Goal: Task Accomplishment & Management: Manage account settings

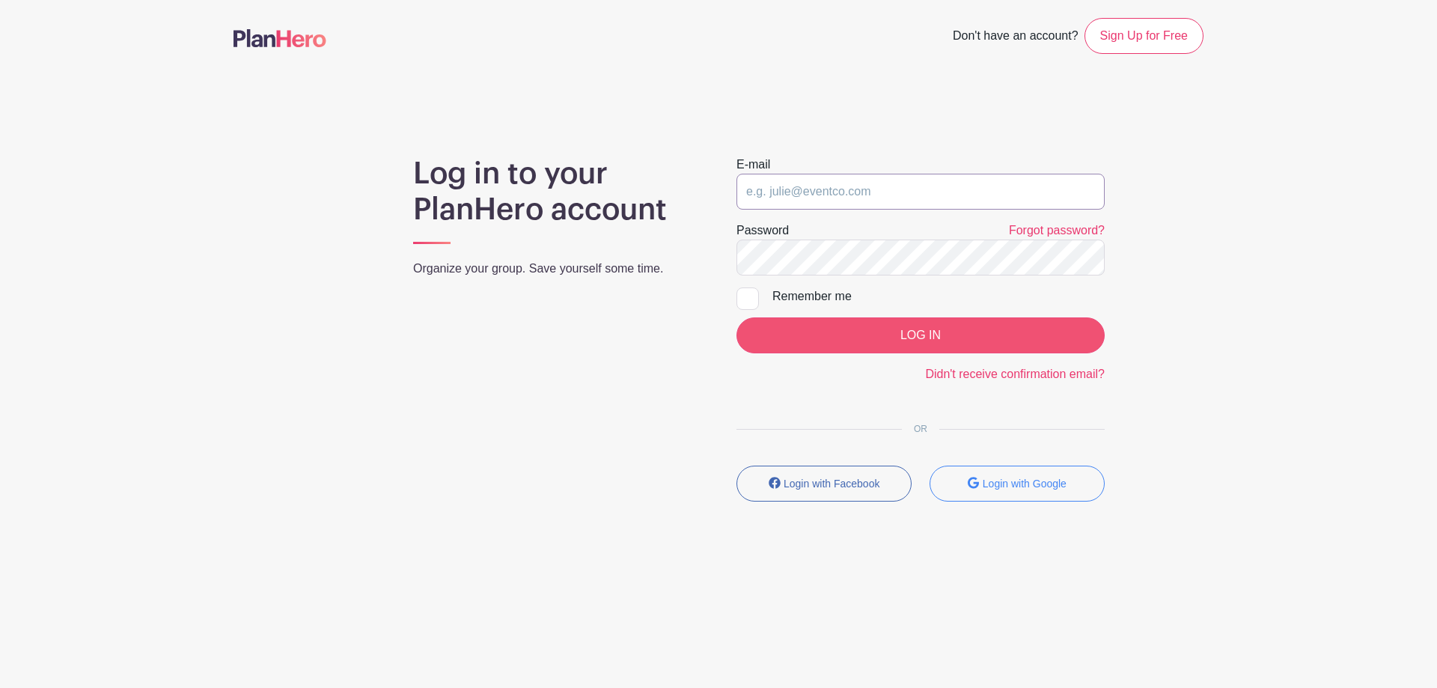
type input "[EMAIL_ADDRESS][DOMAIN_NAME]"
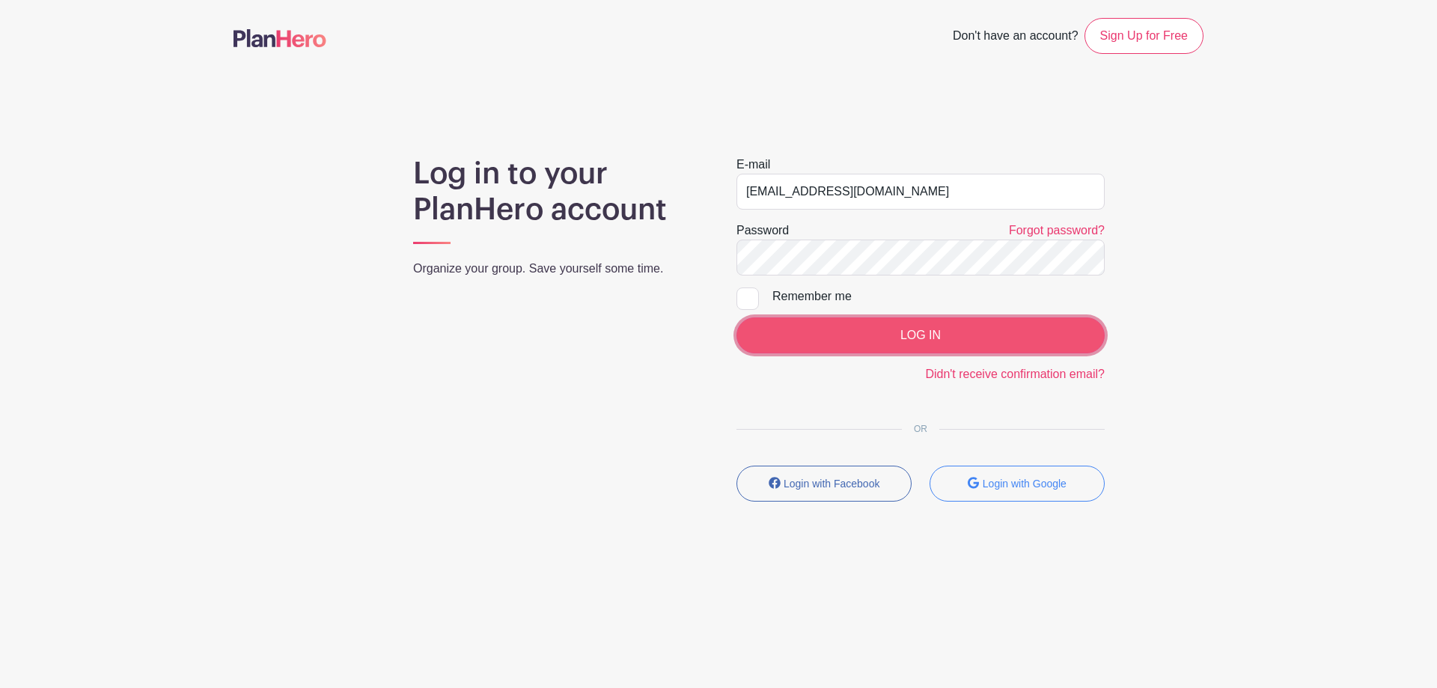
click at [875, 331] on input "LOG IN" at bounding box center [921, 335] width 368 height 36
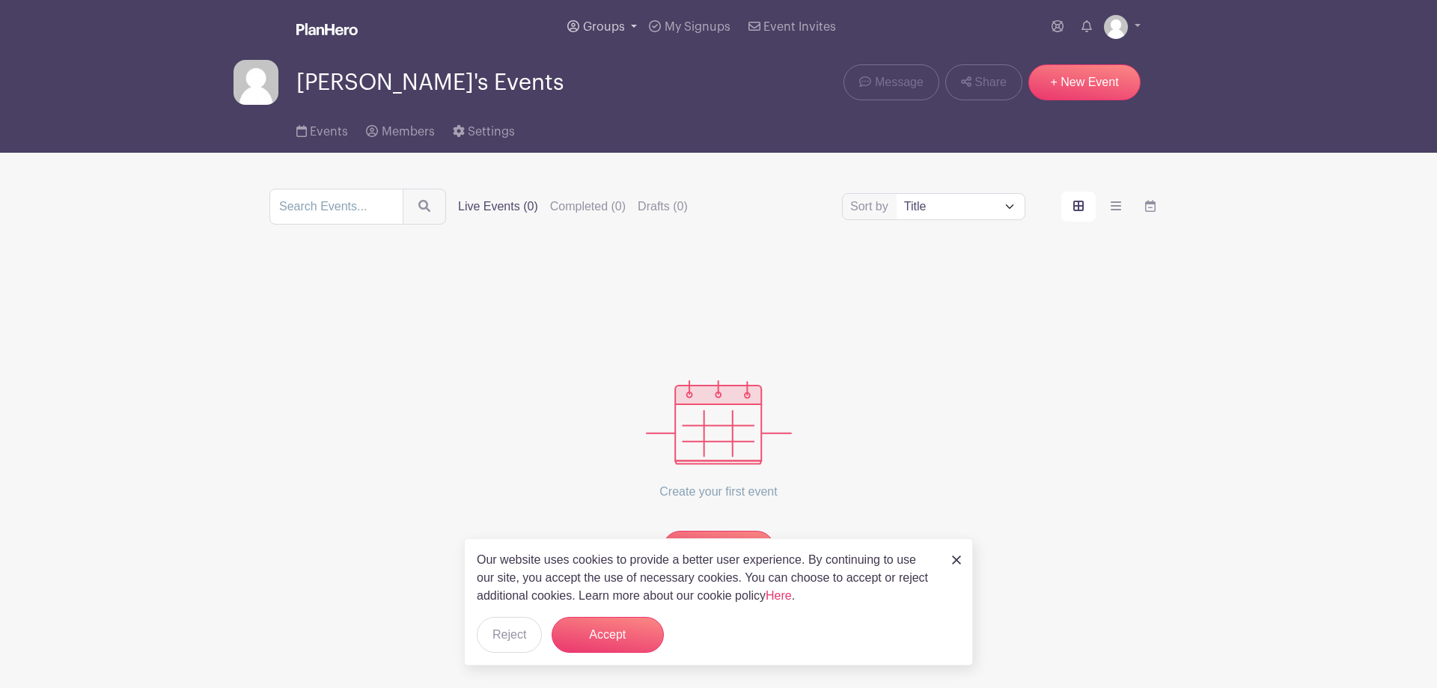
click at [601, 26] on span "Groups" at bounding box center [604, 27] width 42 height 12
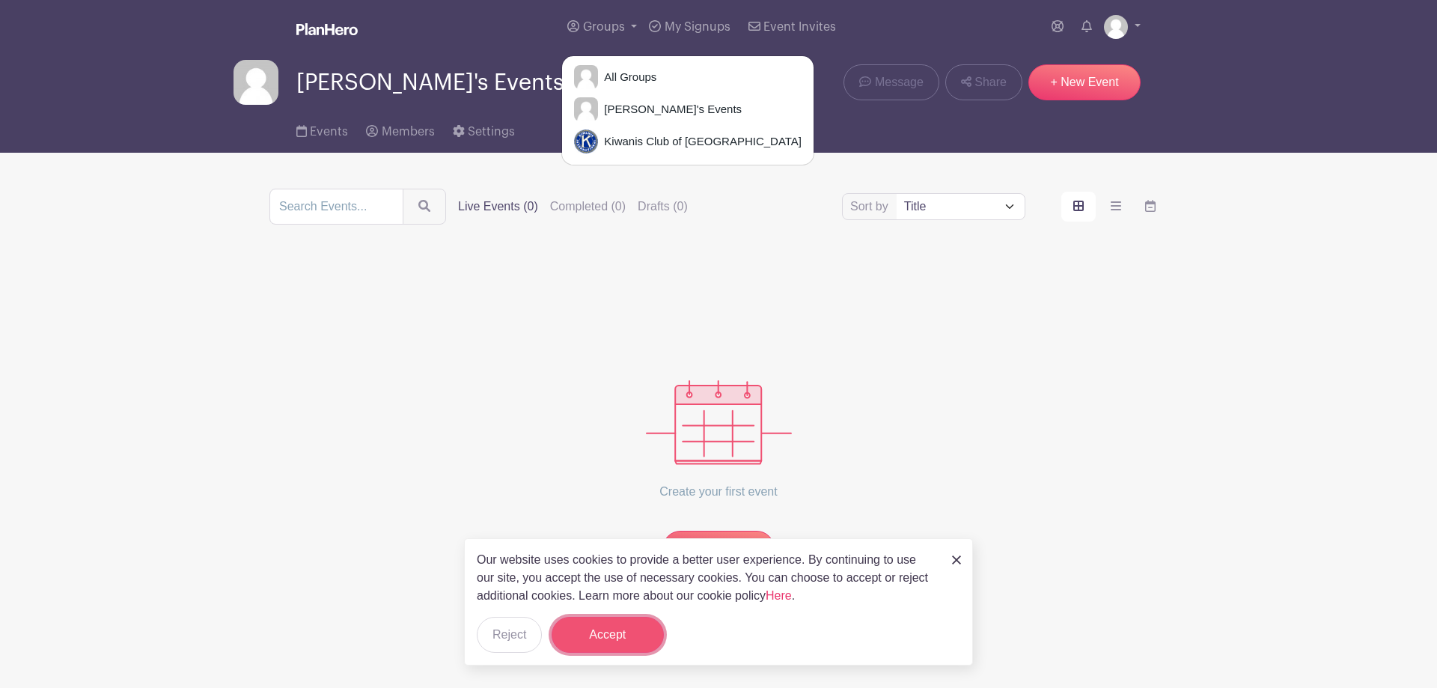
click at [614, 628] on button "Accept" at bounding box center [608, 635] width 112 height 36
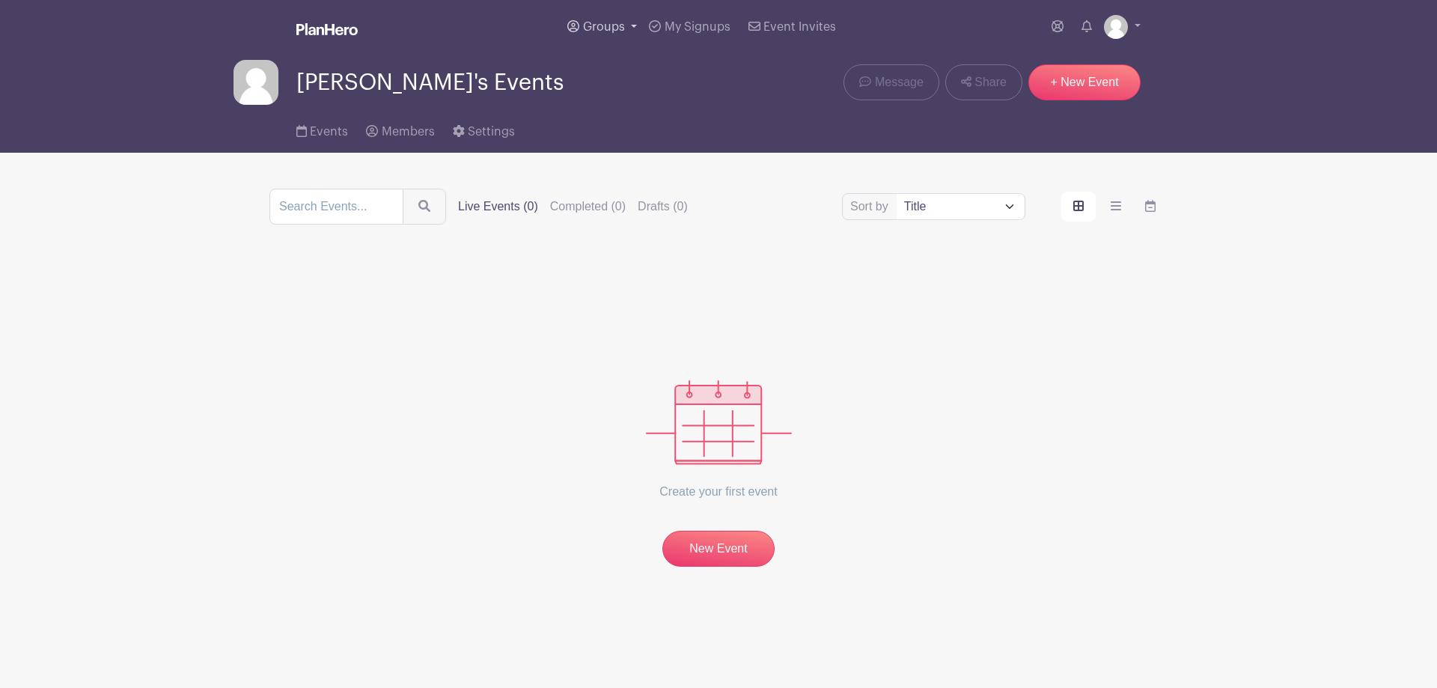
click at [634, 25] on link "Groups" at bounding box center [602, 27] width 82 height 54
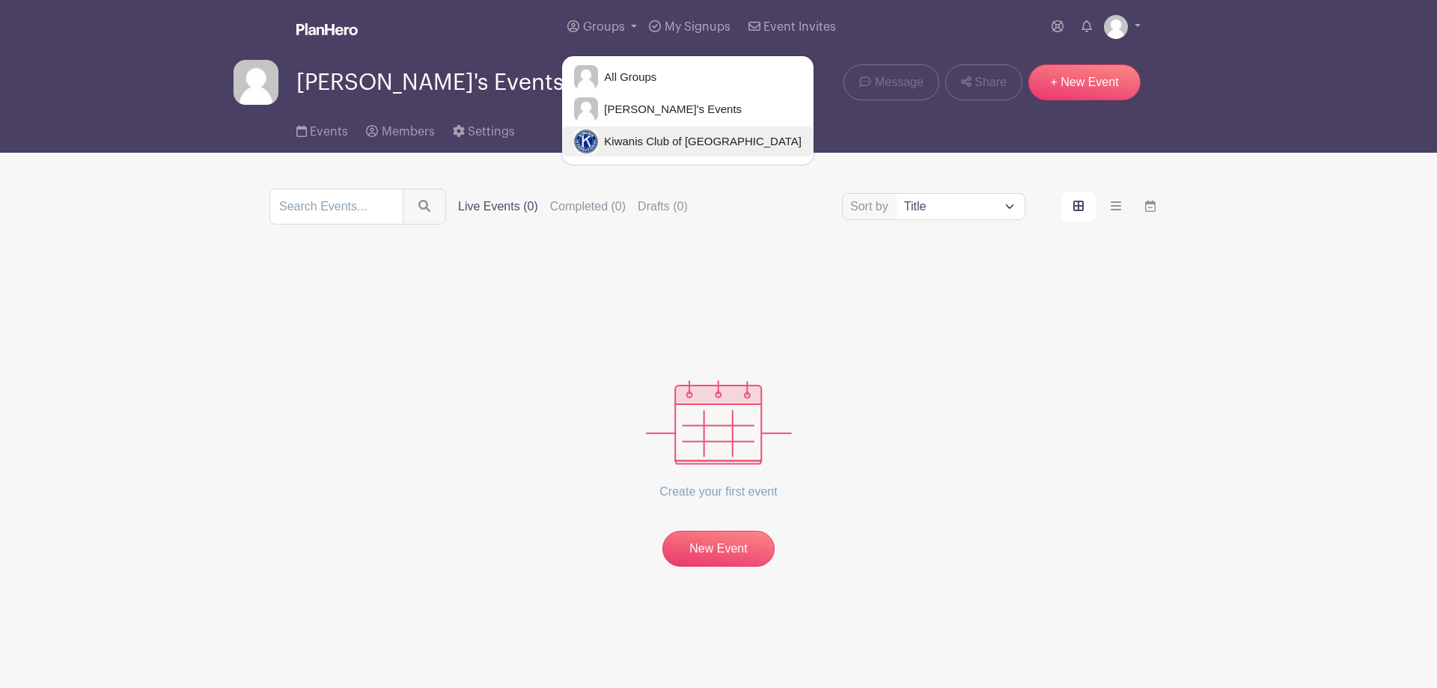
click at [639, 136] on span "Kiwanis Club of [GEOGRAPHIC_DATA]" at bounding box center [700, 141] width 204 height 17
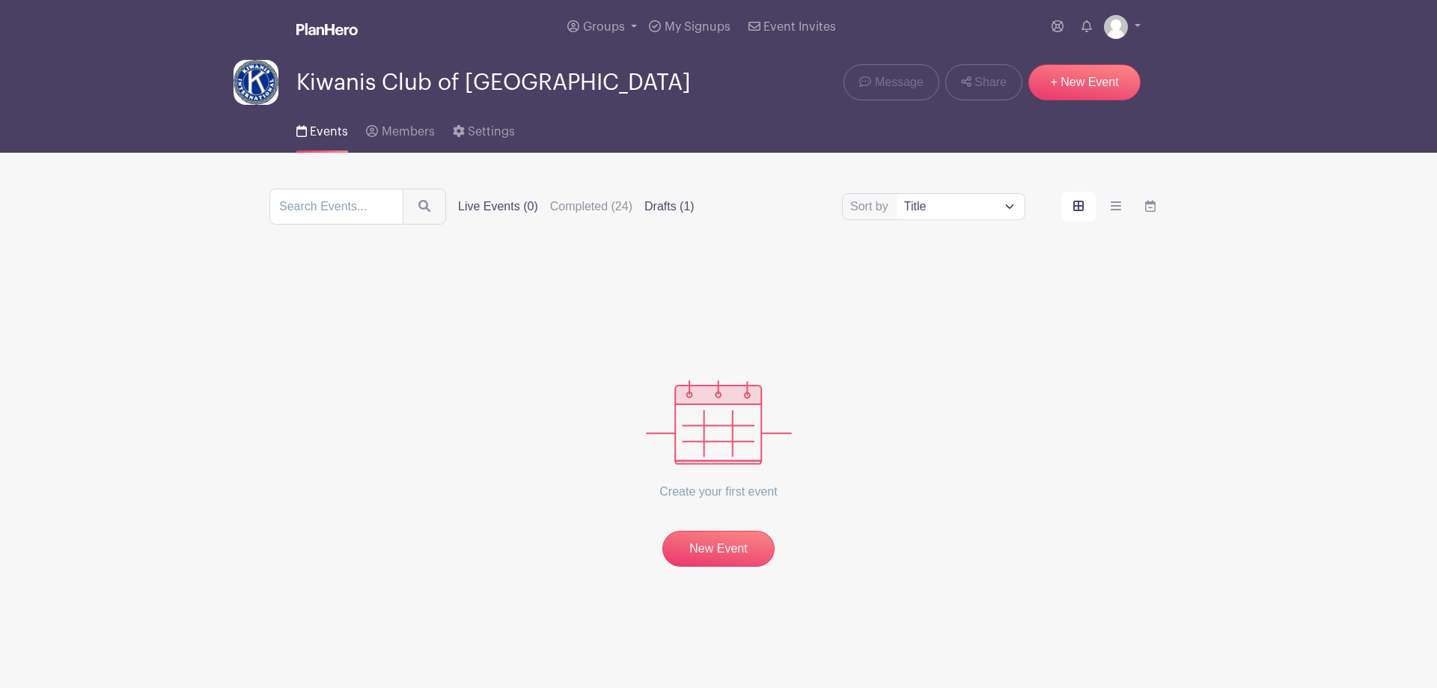
click at [659, 201] on label "Drafts (1)" at bounding box center [670, 207] width 50 height 18
click at [0, 0] on input "Drafts (1)" at bounding box center [0, 0] width 0 height 0
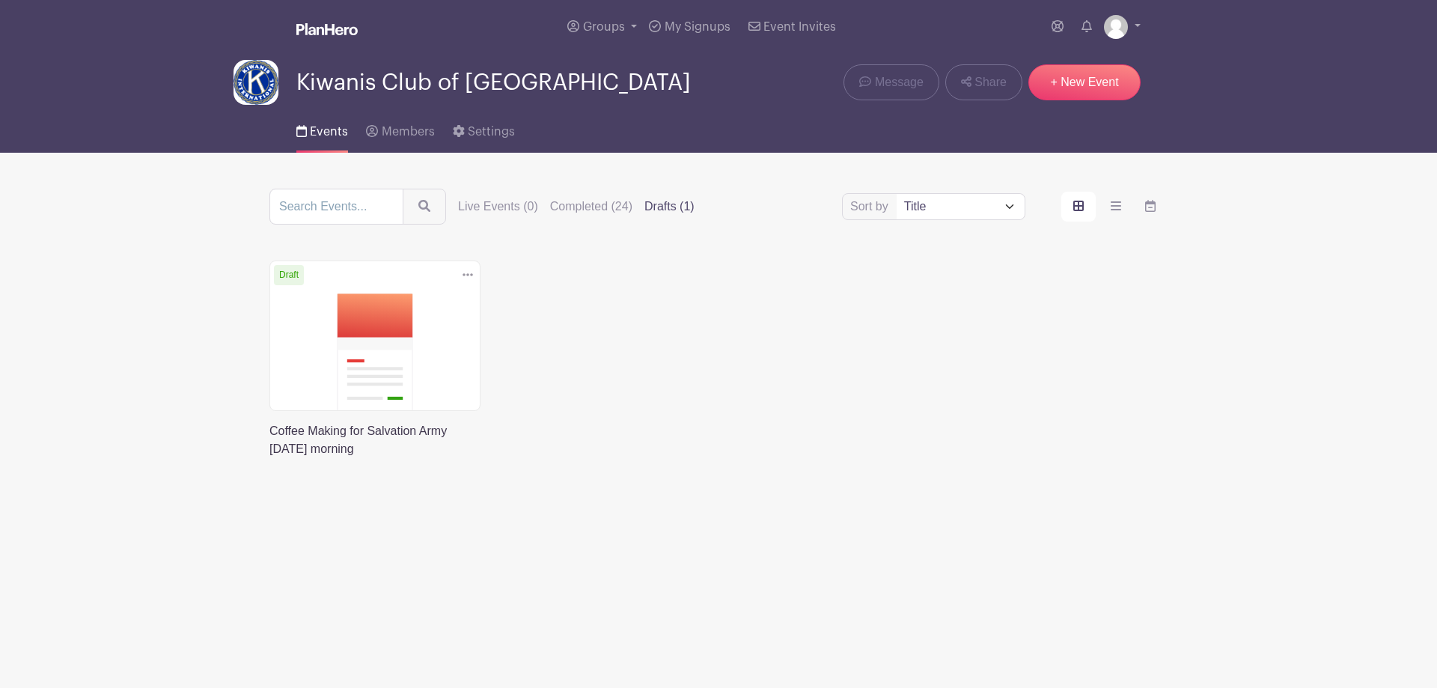
click at [270, 458] on link at bounding box center [270, 458] width 0 height 0
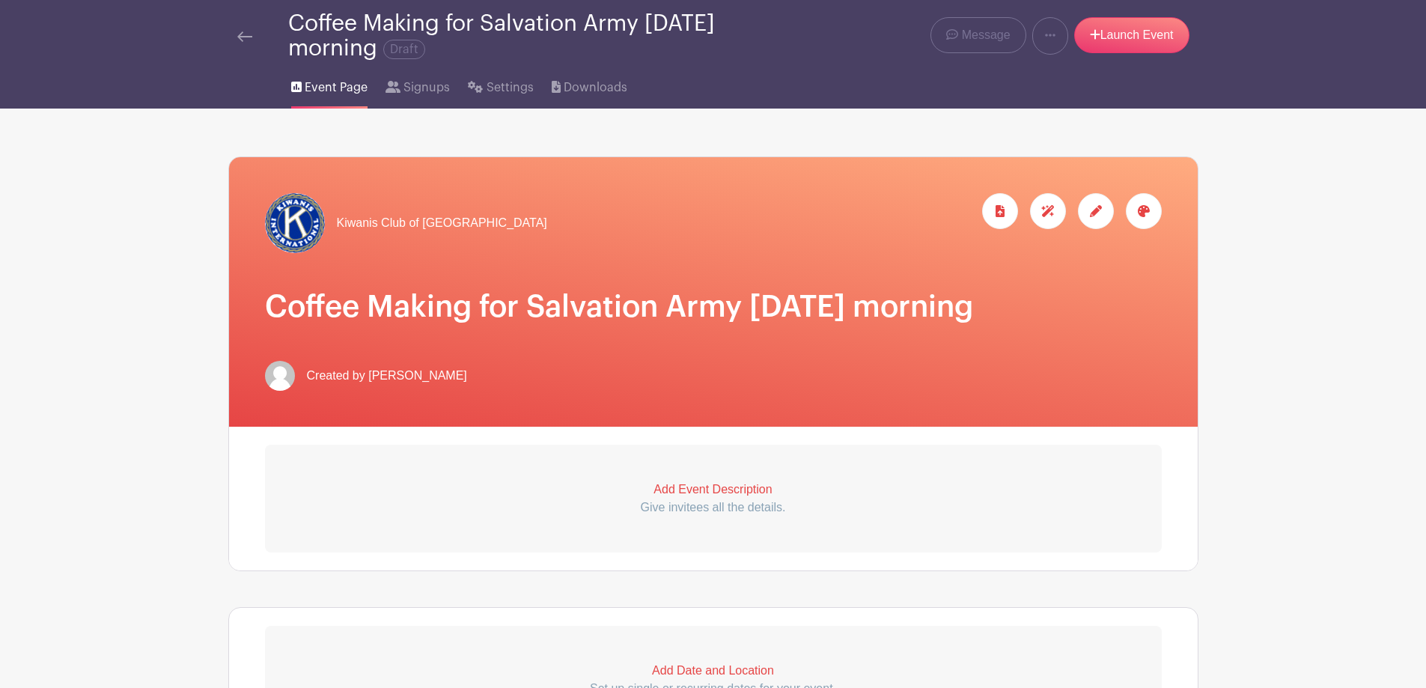
scroll to position [150, 0]
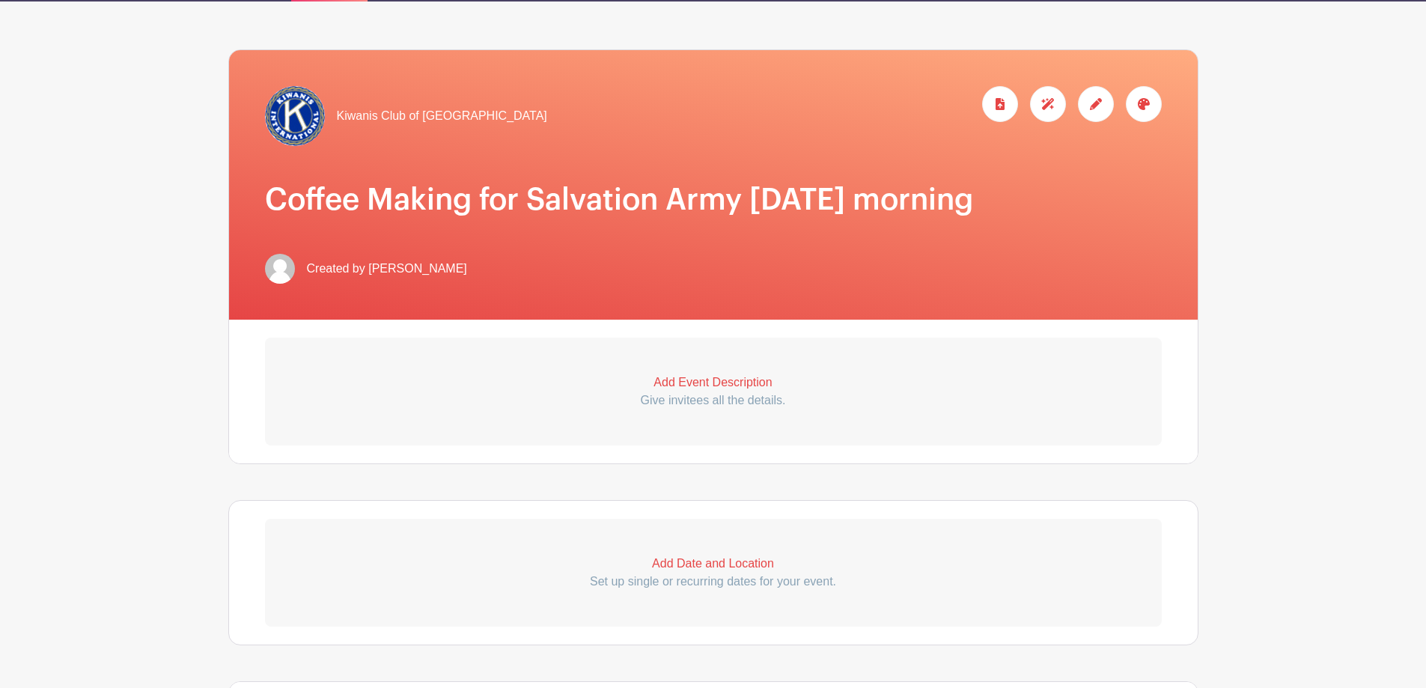
click at [702, 383] on p "Add Event Description" at bounding box center [713, 383] width 897 height 18
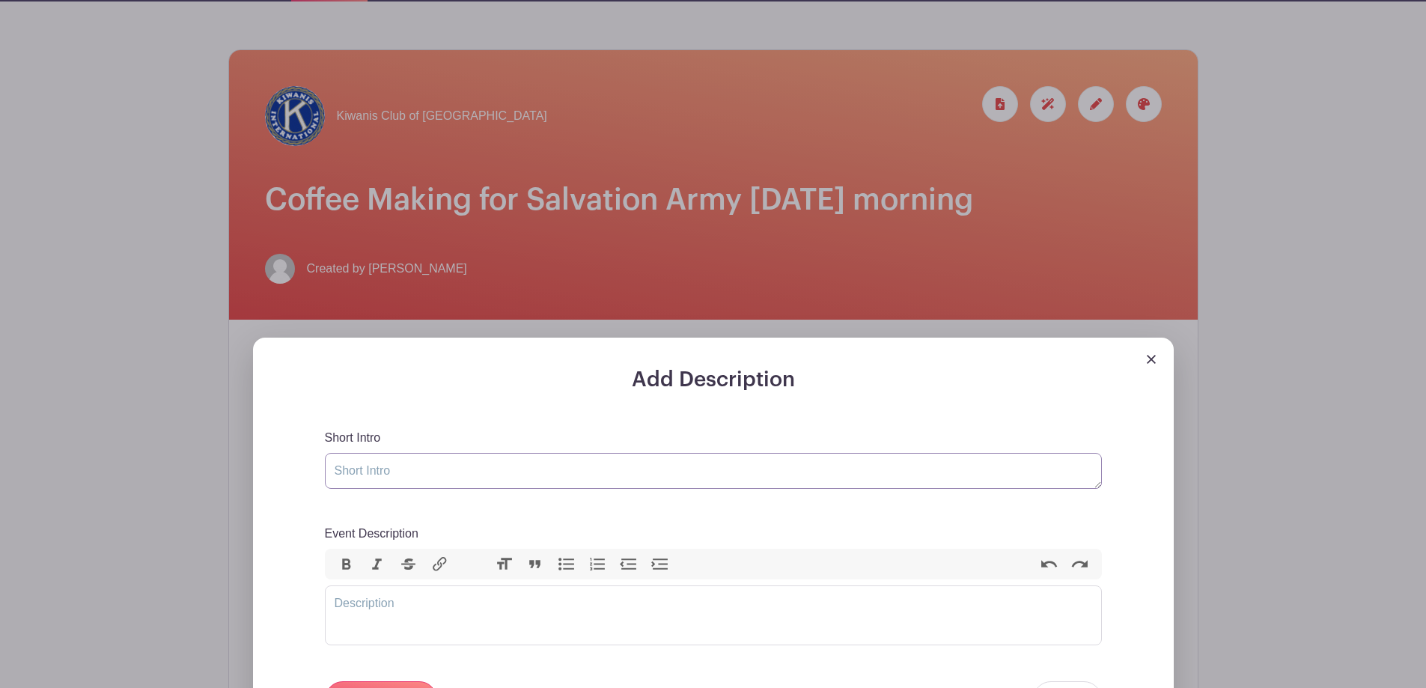
click at [409, 472] on textarea "Short Intro" at bounding box center [713, 471] width 777 height 36
type textarea "Annual Salvation Army [DATE] Luncheon - Kiwanis Club makes the coffee!"
click at [357, 606] on trix-editor "Event Description" at bounding box center [713, 615] width 777 height 60
type trix-editor "<div>T</div>"
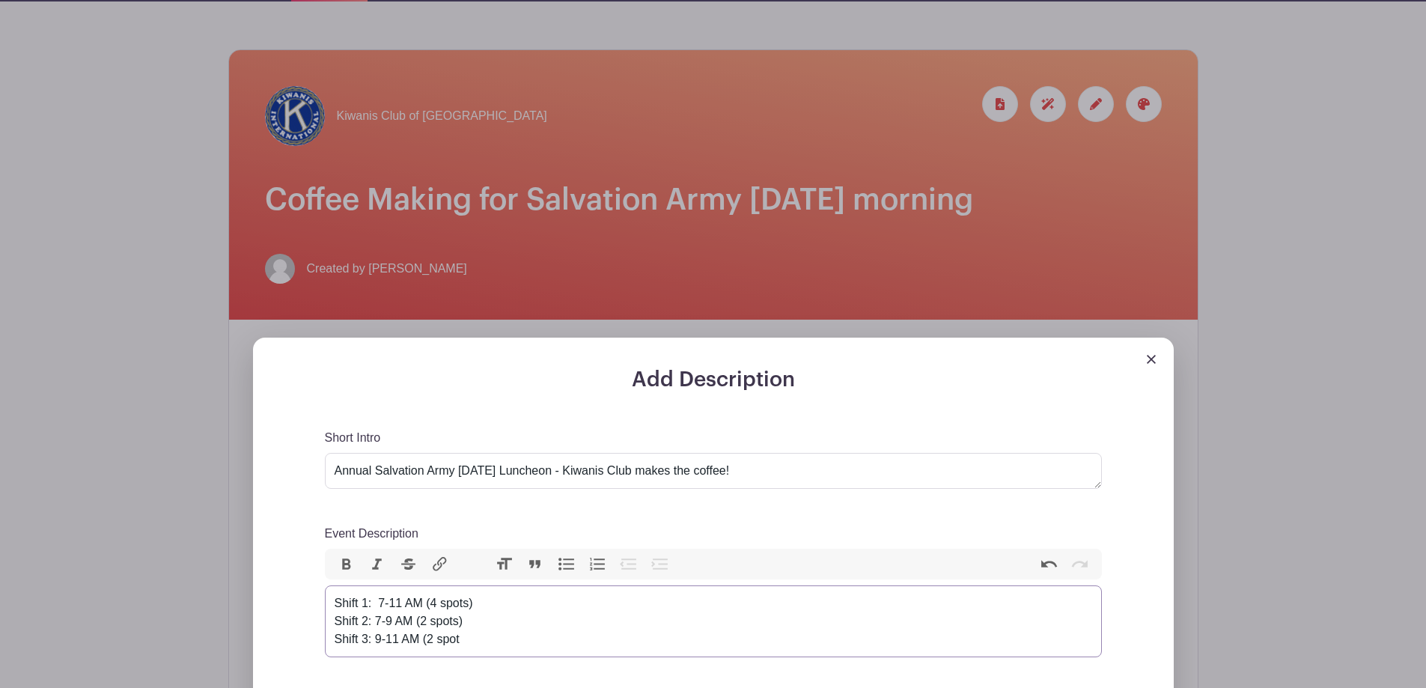
type trix-editor "<div>Shift 1:&nbsp; 7-11 AM (4 spots)<br>Shift 2: 7-9 AM (2 spots)<br>Shift 3: …"
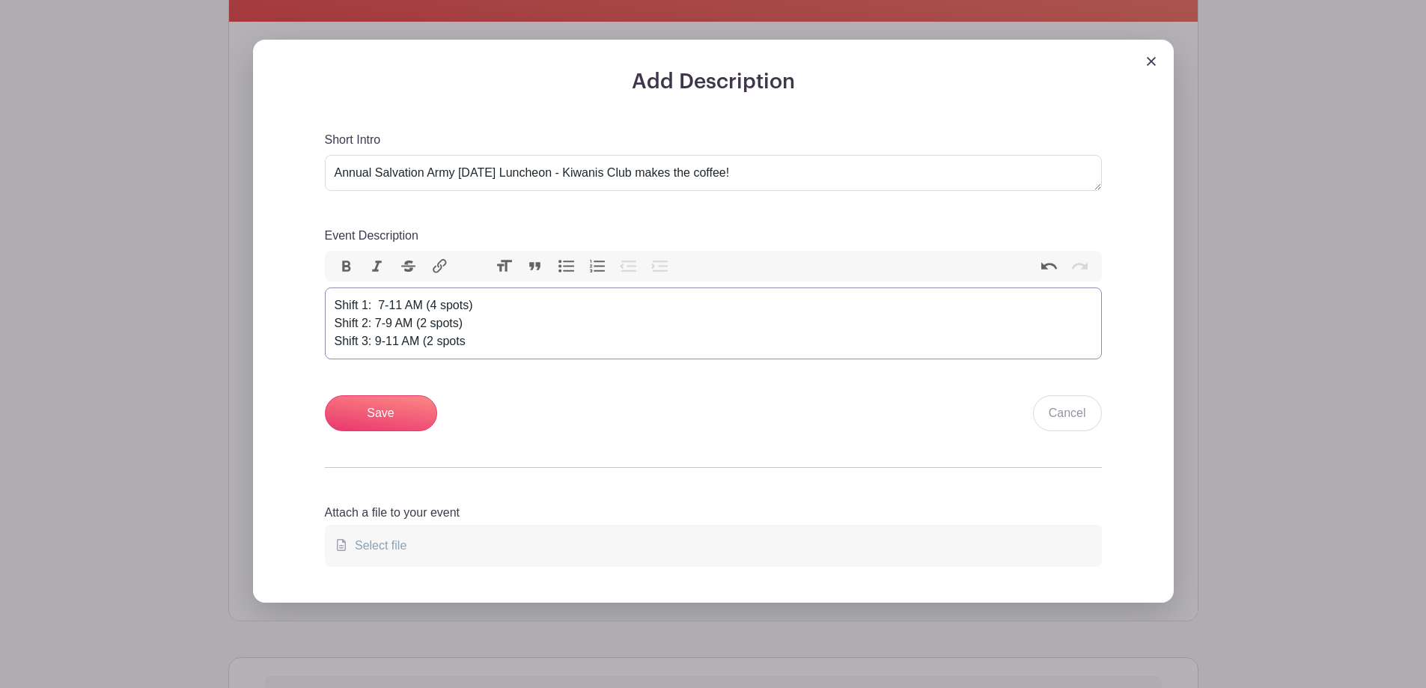
scroll to position [449, 0]
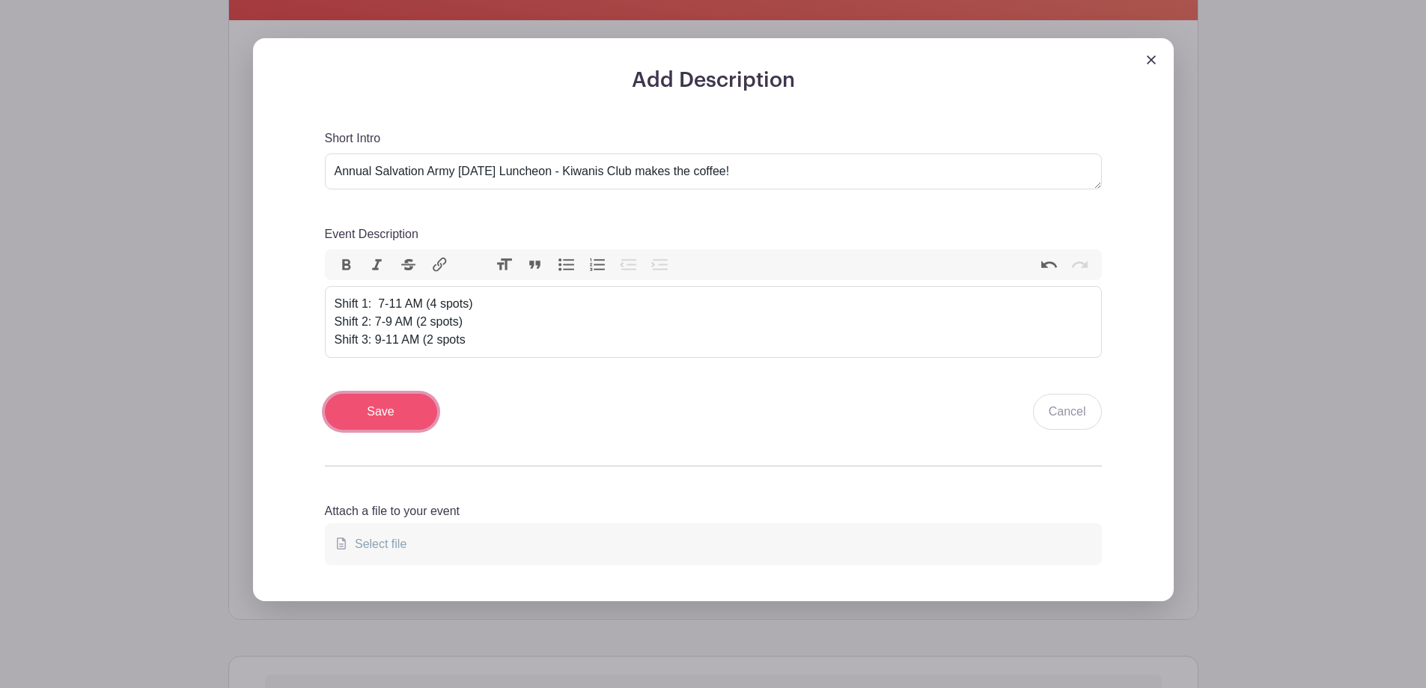
click at [386, 410] on input "Save" at bounding box center [381, 412] width 112 height 36
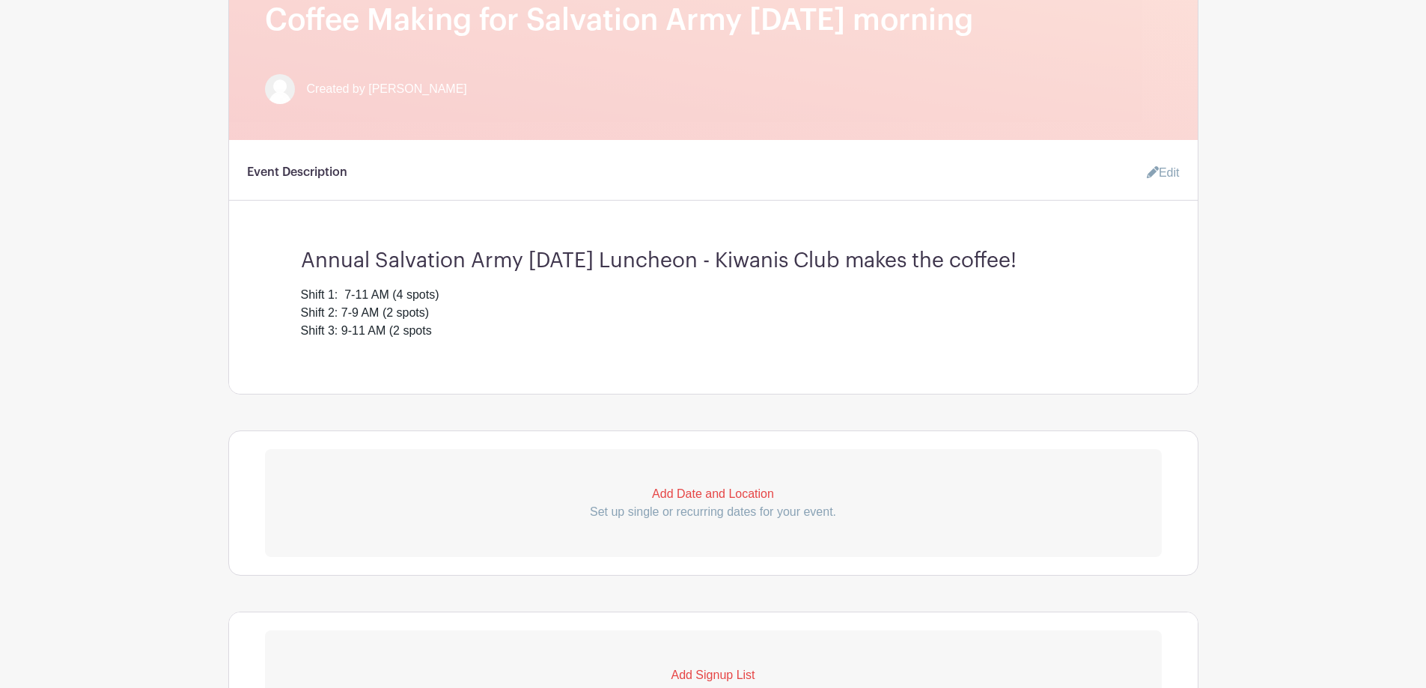
click at [701, 494] on p "Add Date and Location" at bounding box center [713, 494] width 897 height 18
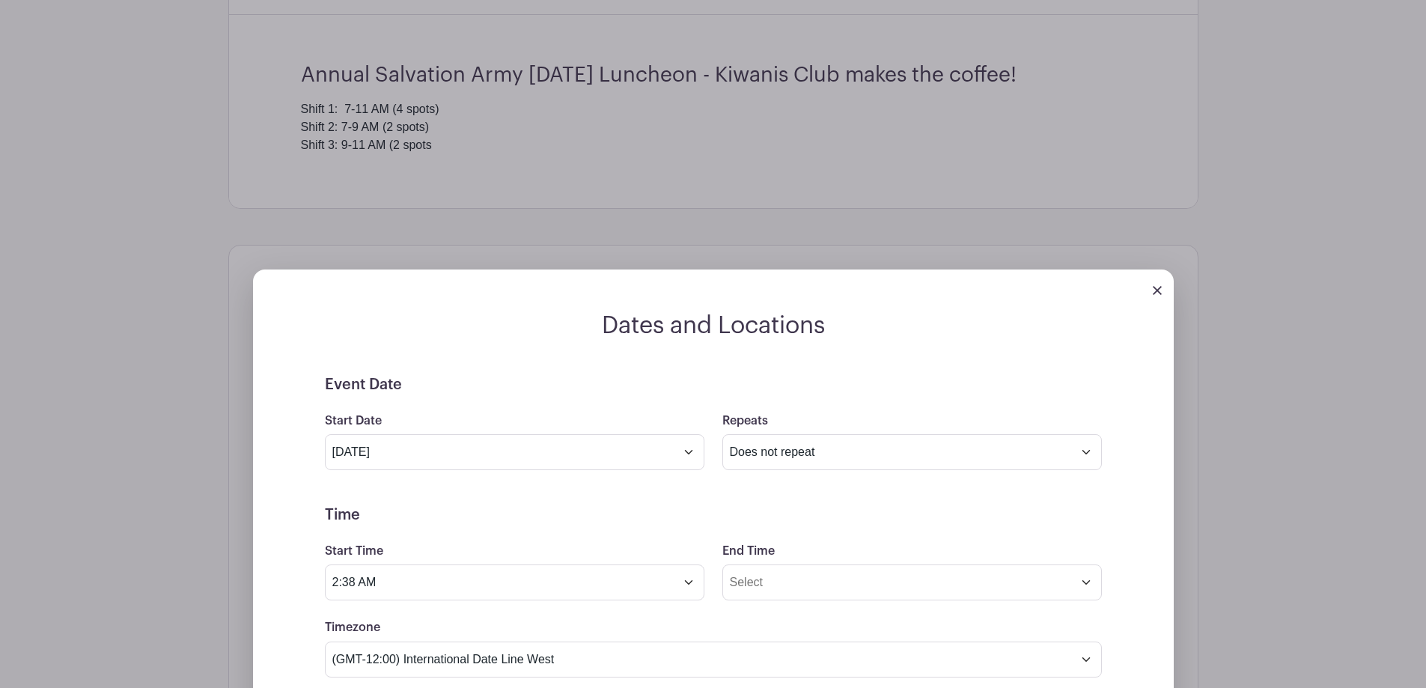
scroll to position [674, 0]
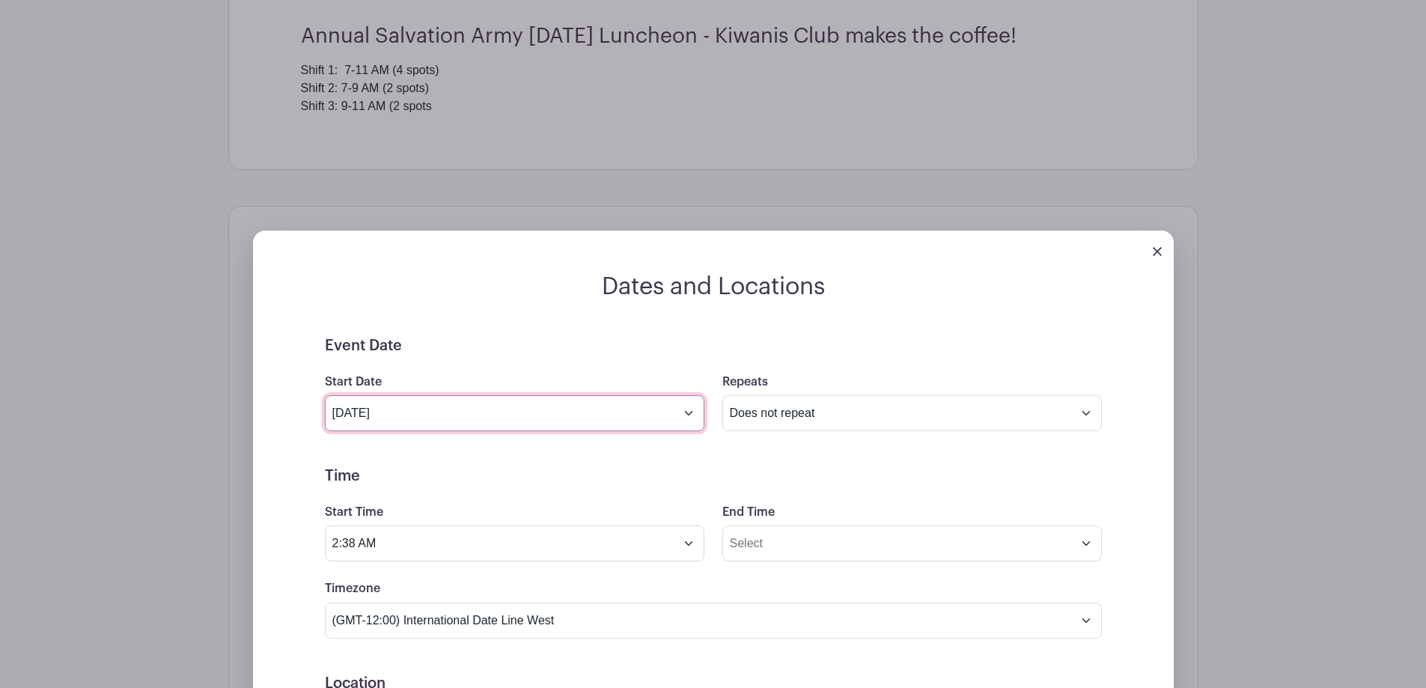
click at [690, 410] on input "[DATE]" at bounding box center [515, 413] width 380 height 36
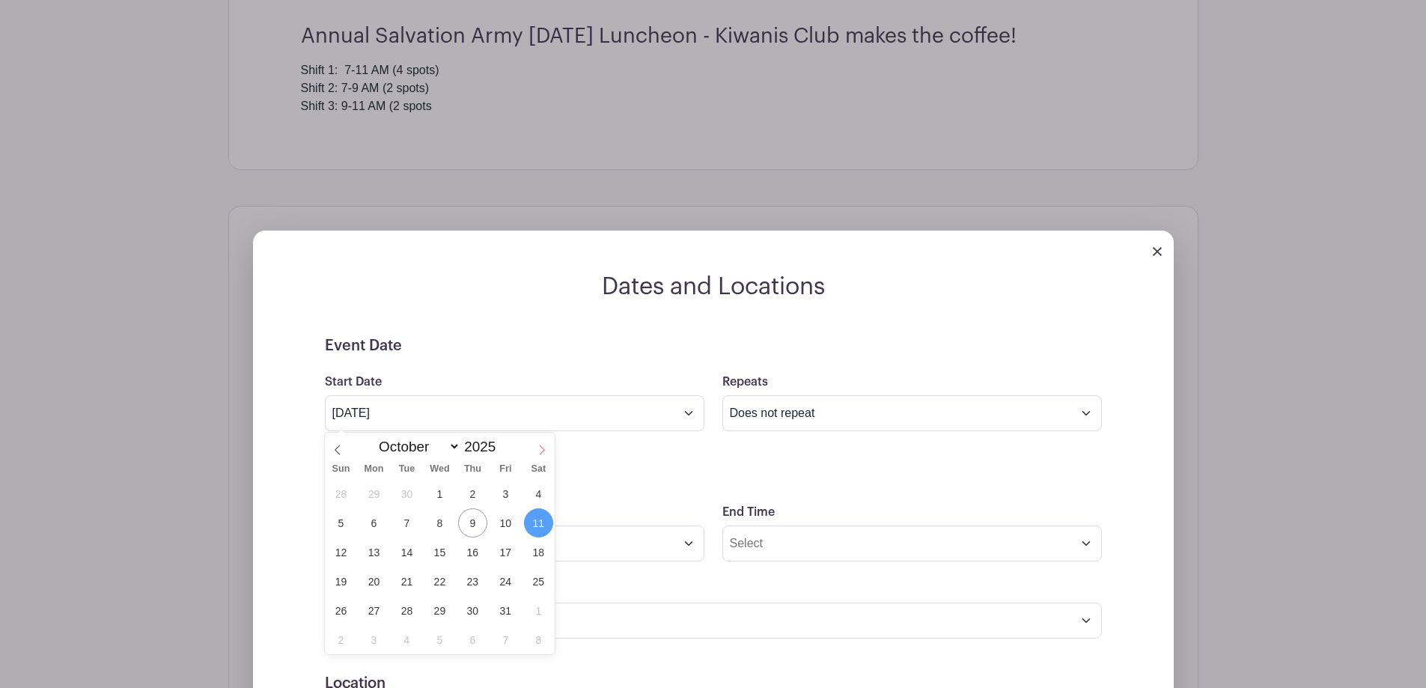
click at [546, 450] on icon at bounding box center [542, 450] width 10 height 10
select select "10"
click at [471, 610] on span "27" at bounding box center [472, 610] width 29 height 29
type input "[DATE]"
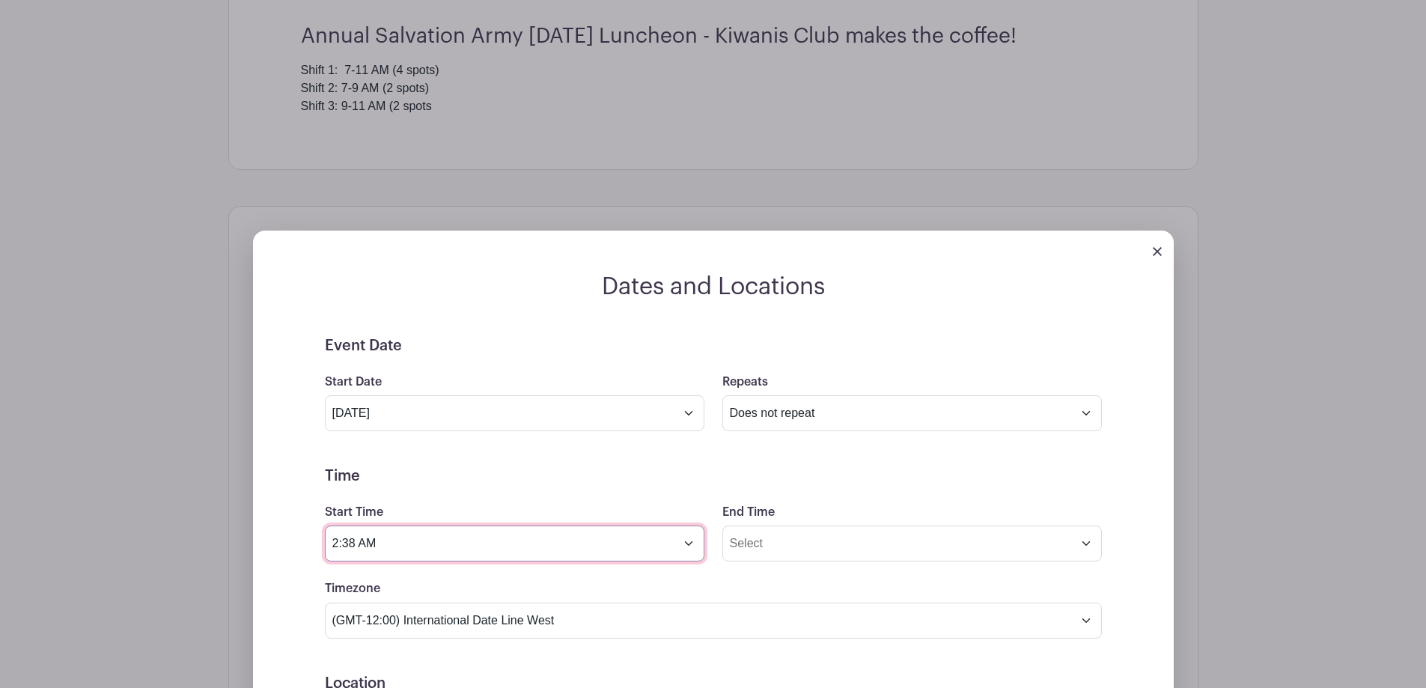
drag, startPoint x: 356, startPoint y: 541, endPoint x: 321, endPoint y: 543, distance: 34.5
click at [326, 543] on input "2:38 AM" at bounding box center [515, 544] width 380 height 36
type input "7:00 AM"
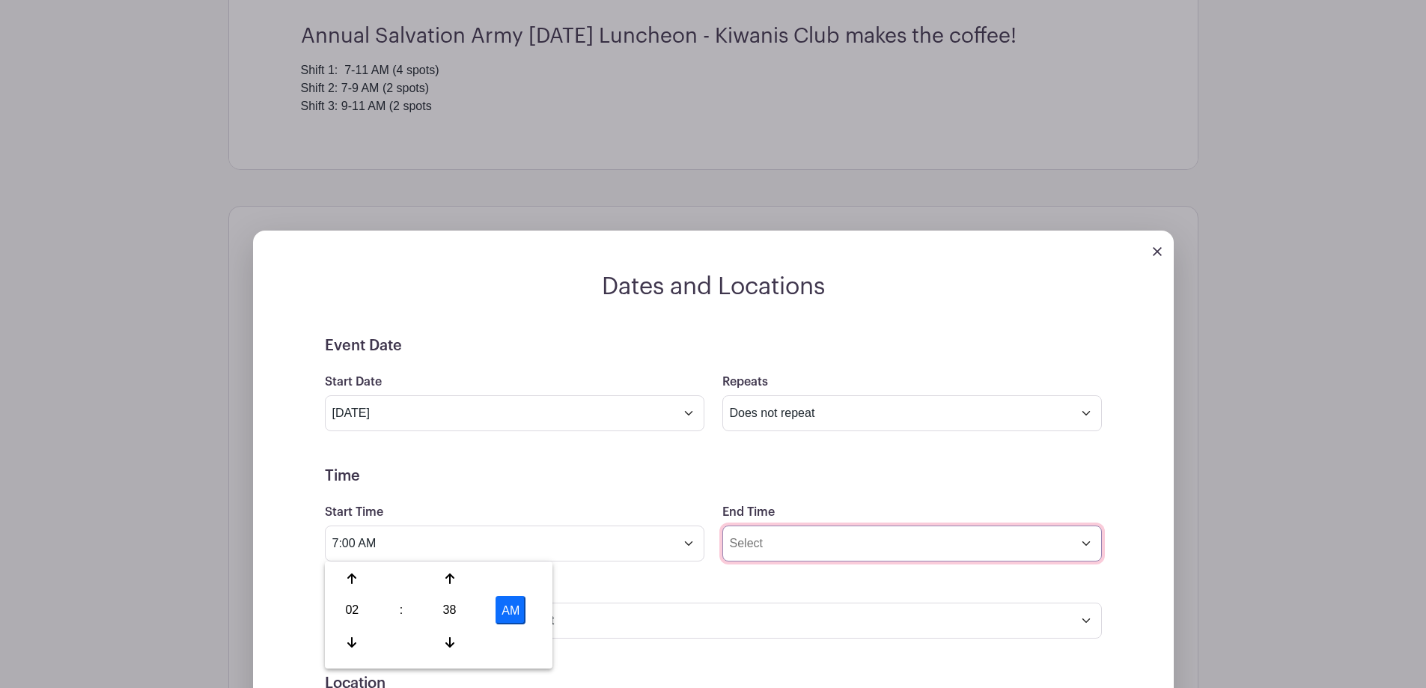
click at [812, 543] on input "End Time" at bounding box center [912, 544] width 380 height 36
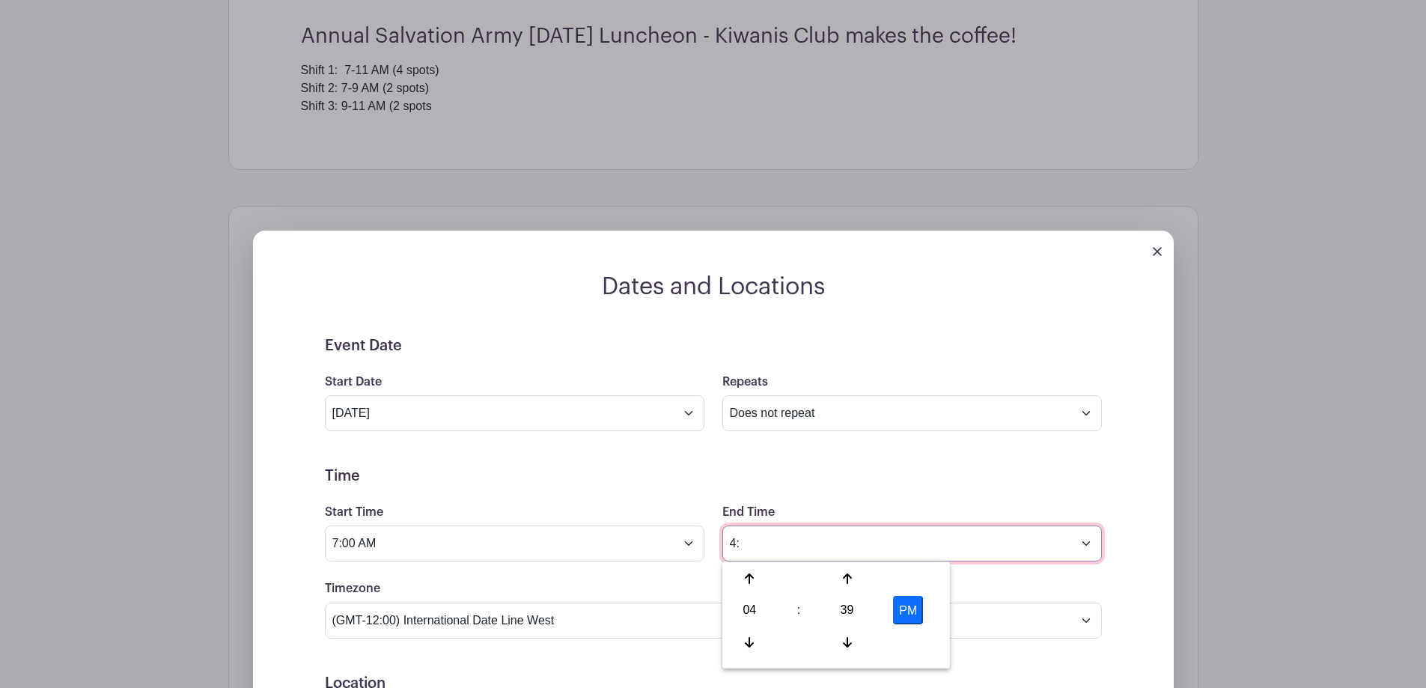
type input "4"
type input "11:00 AM"
click at [1124, 547] on div "Event Date Start Date [DATE] Repeats Does not repeat Daily Weekly Monthly on da…" at bounding box center [713, 674] width 849 height 674
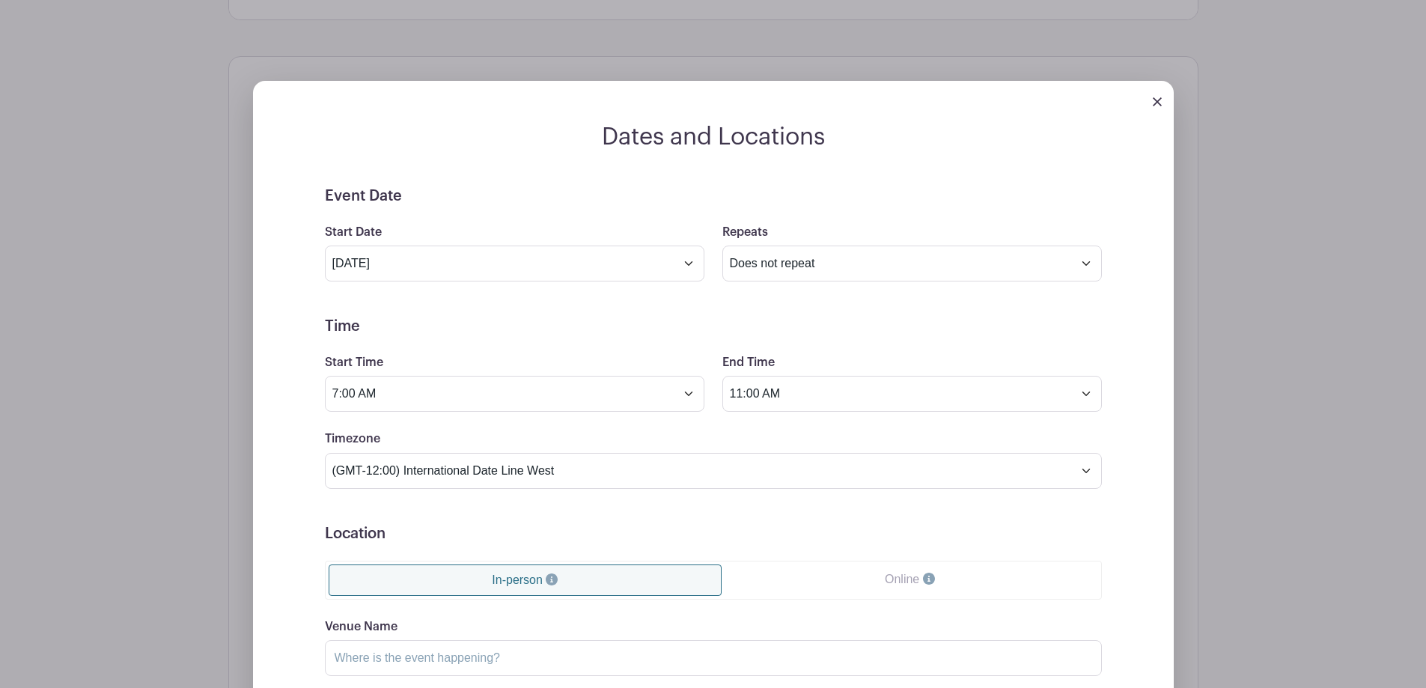
scroll to position [898, 0]
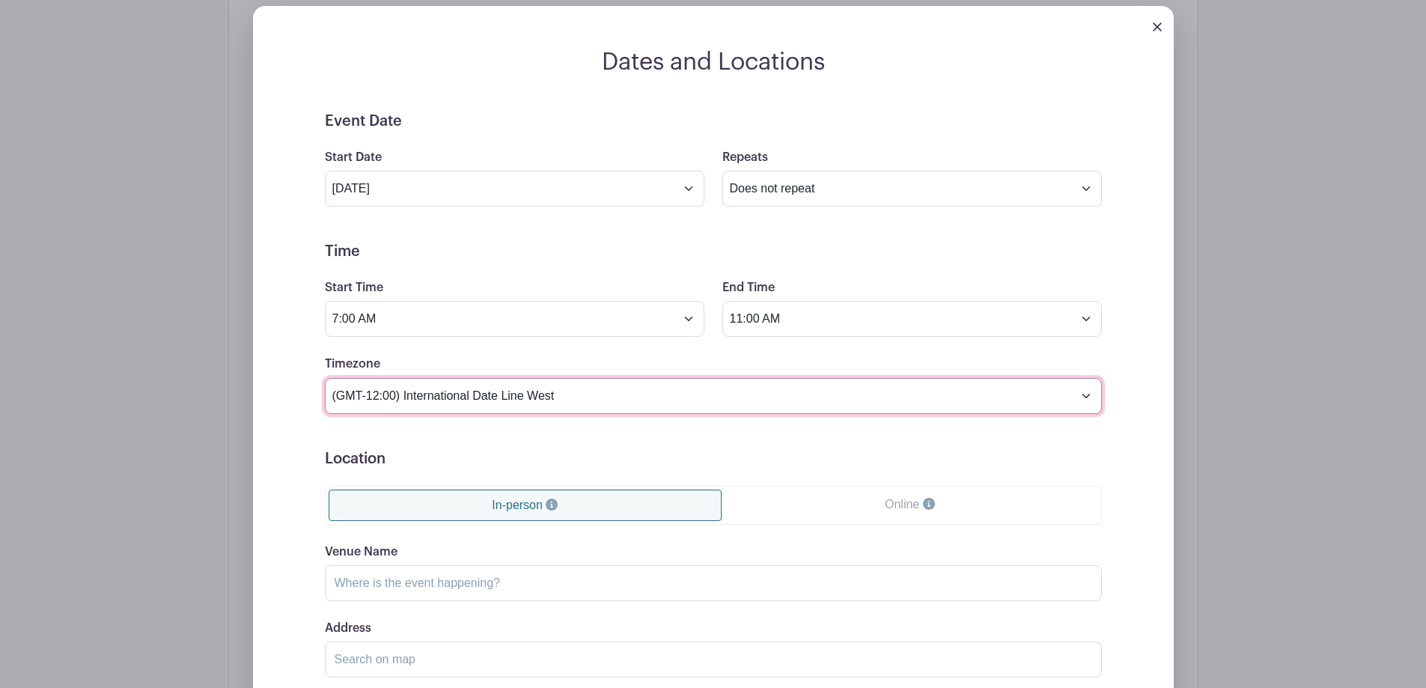
click at [1086, 395] on select "(GMT-12:00) International Date Line West (GMT-11:00) [US_STATE] (GMT-11:00) [GE…" at bounding box center [713, 396] width 777 height 36
select select "[US_STATE]"
click at [325, 378] on select "(GMT-12:00) International Date Line West (GMT-11:00) [US_STATE] (GMT-11:00) [GE…" at bounding box center [713, 396] width 777 height 36
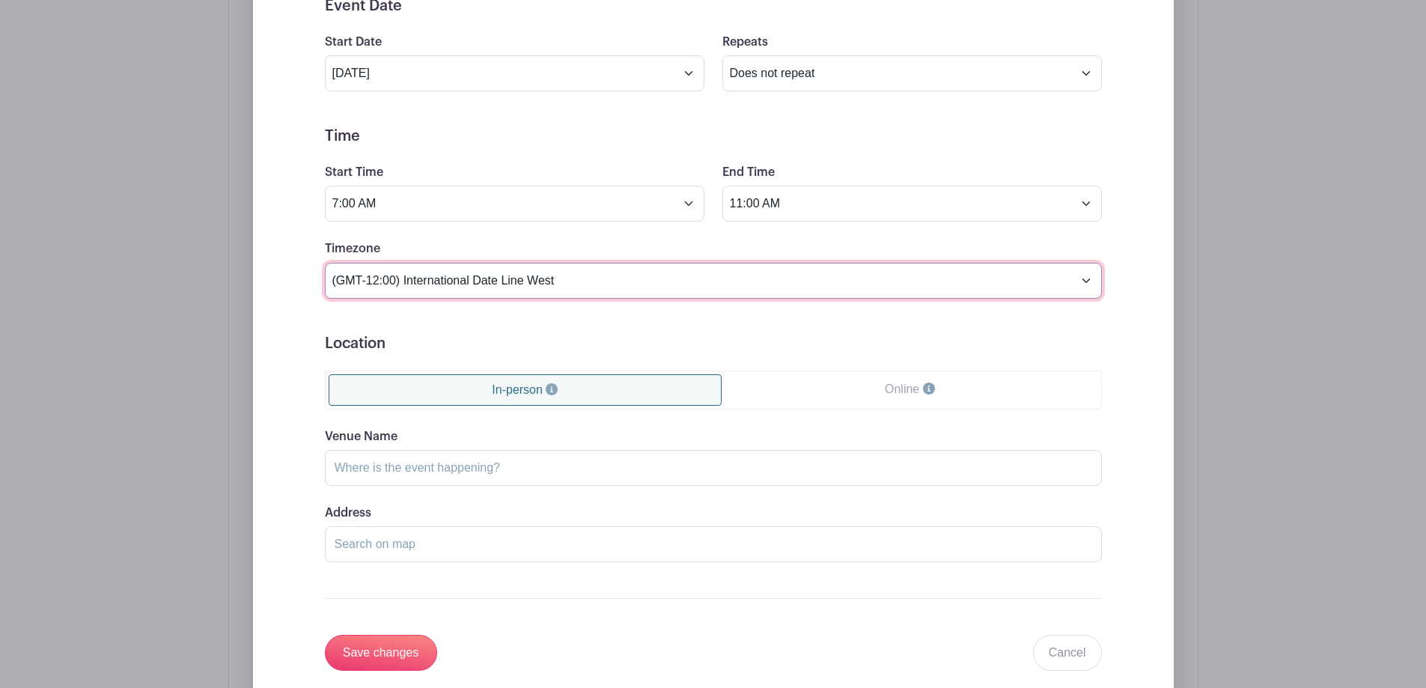
scroll to position [1048, 0]
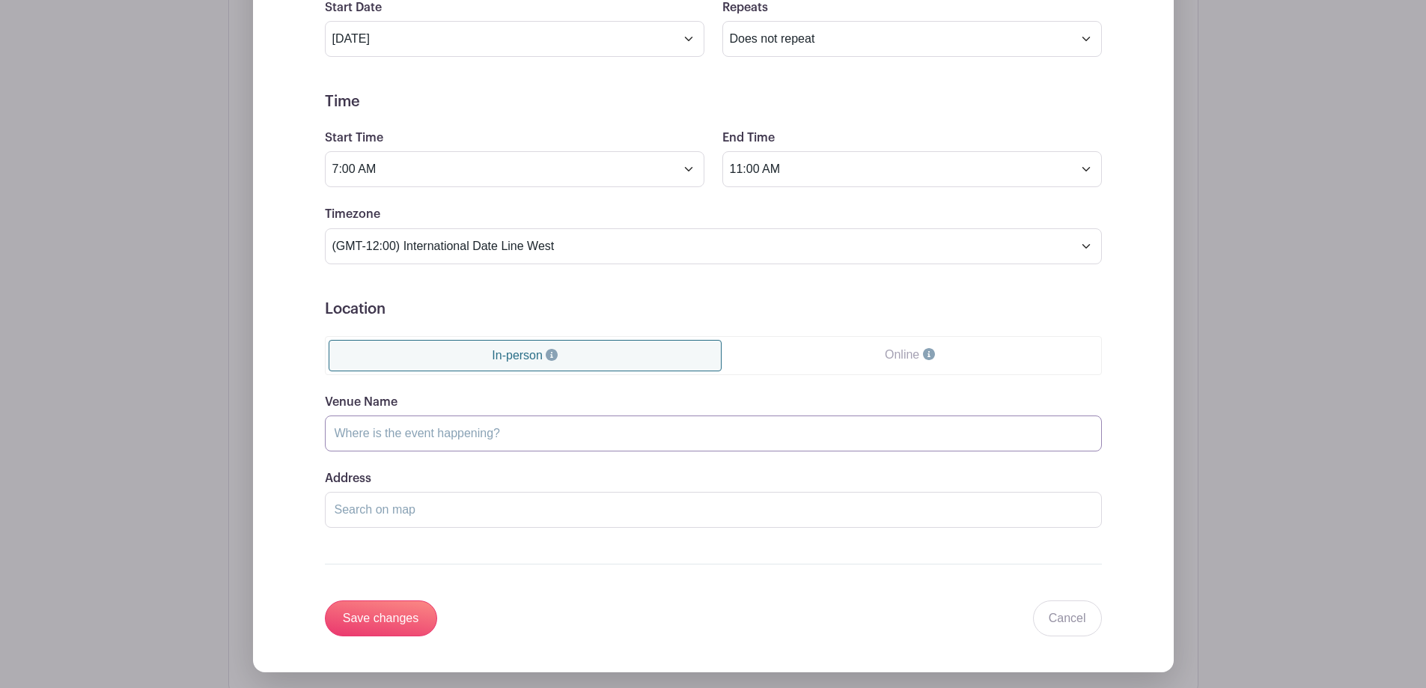
drag, startPoint x: 511, startPoint y: 436, endPoint x: 347, endPoint y: 433, distance: 164.0
click at [347, 433] on input "Venue Name" at bounding box center [713, 434] width 777 height 36
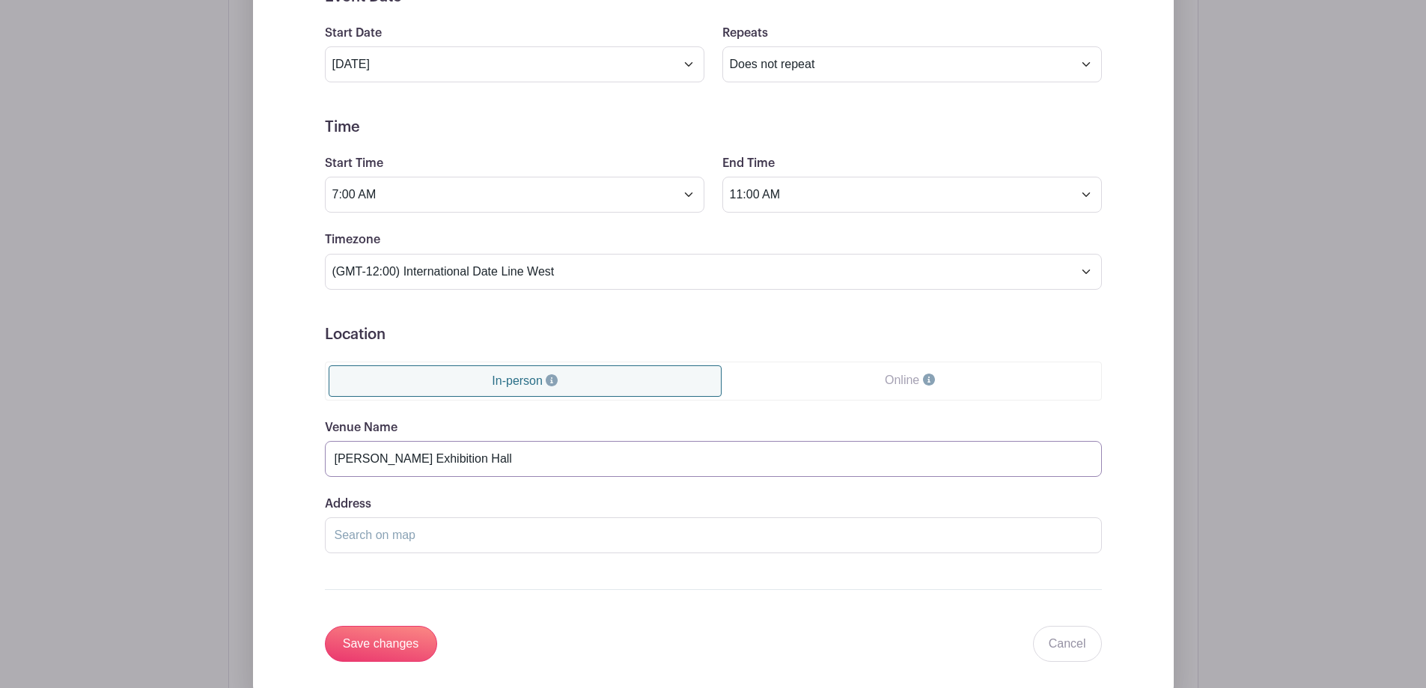
scroll to position [1032, 0]
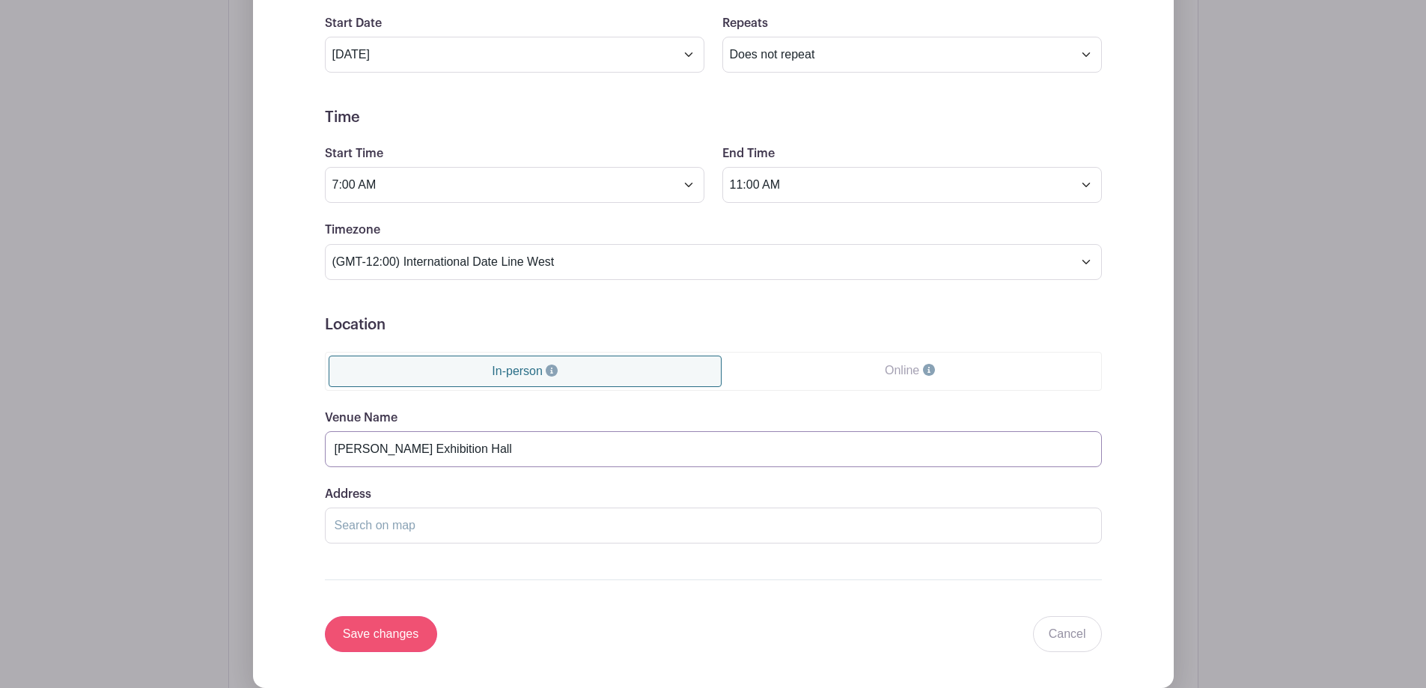
type input "[PERSON_NAME] Exhibition Hall"
click at [394, 631] on input "Save changes" at bounding box center [381, 634] width 112 height 36
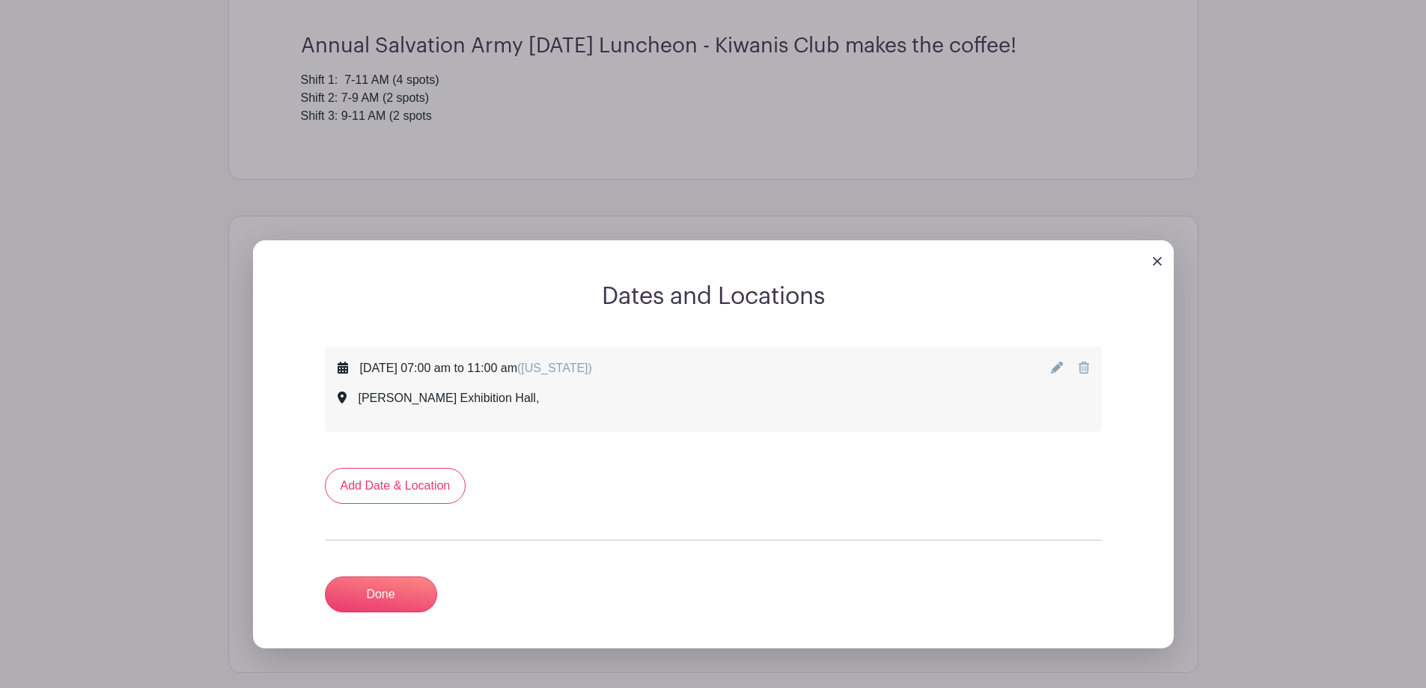
scroll to position [505, 0]
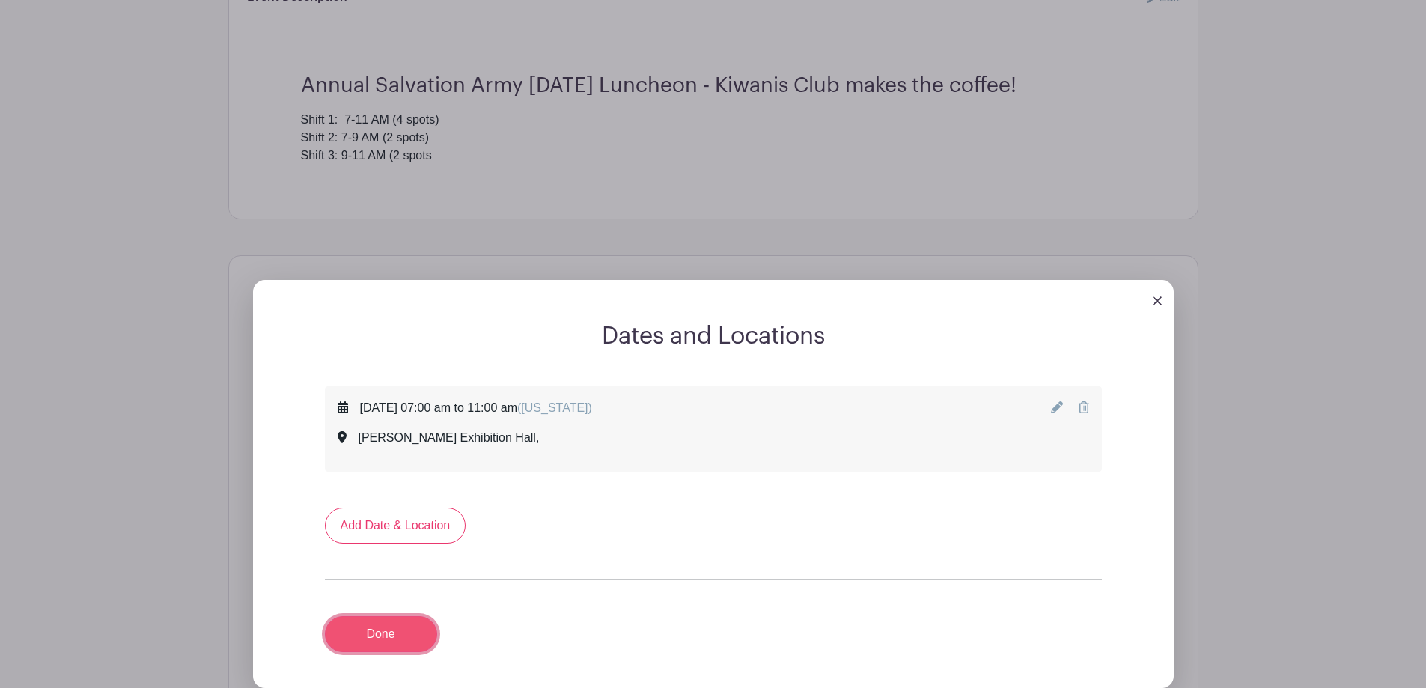
click at [375, 630] on link "Done" at bounding box center [381, 634] width 112 height 36
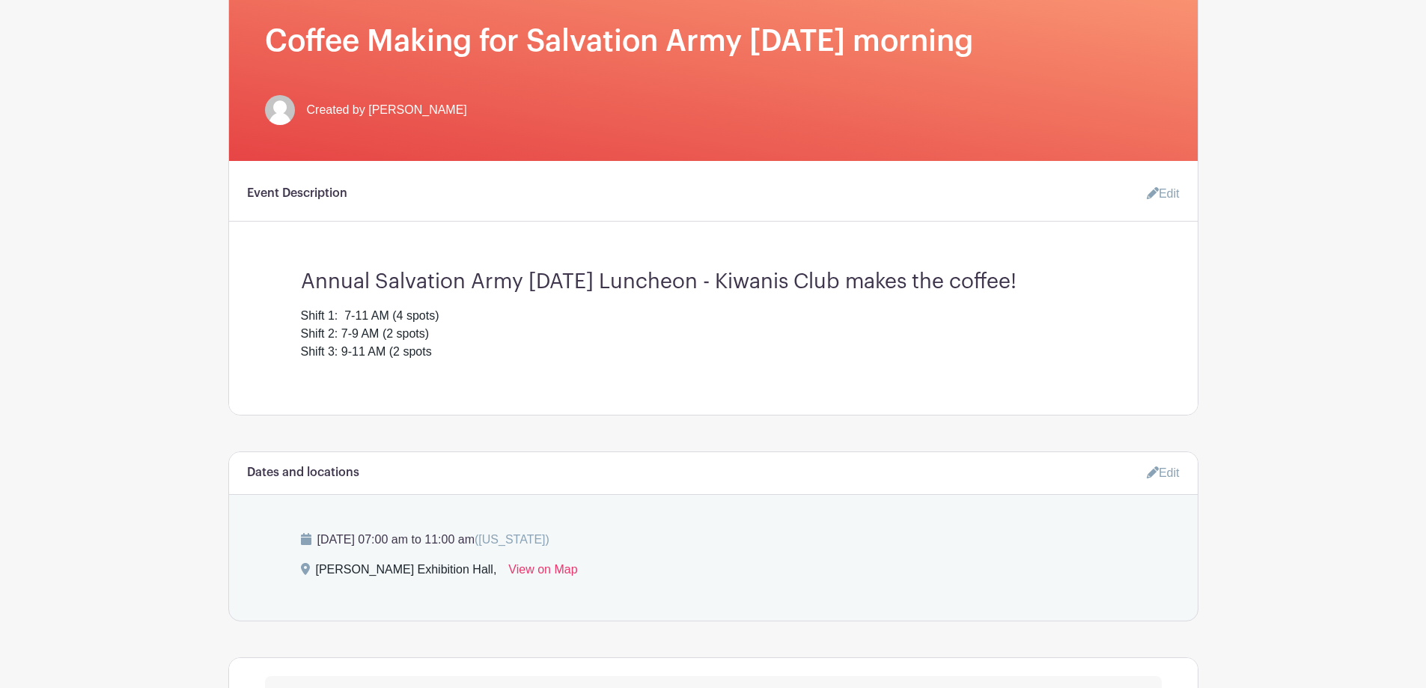
scroll to position [280, 0]
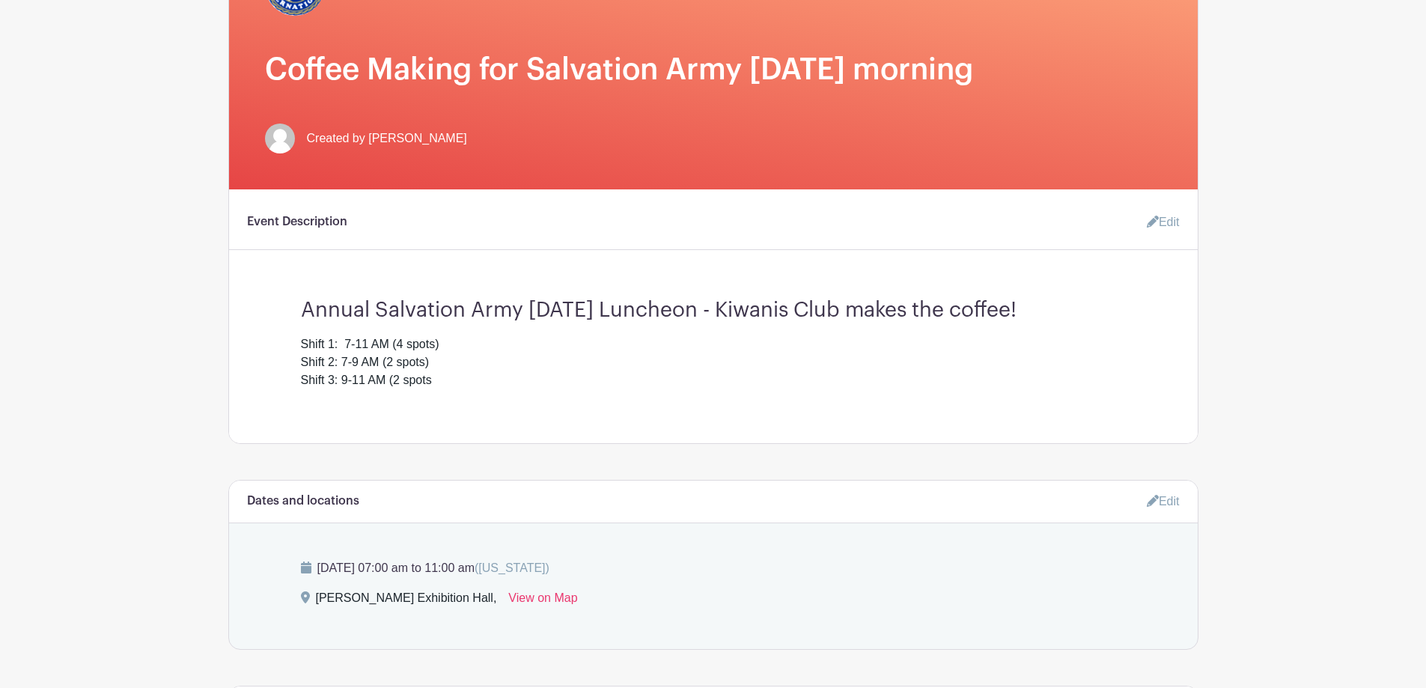
click at [1167, 222] on link "Edit" at bounding box center [1157, 222] width 45 height 30
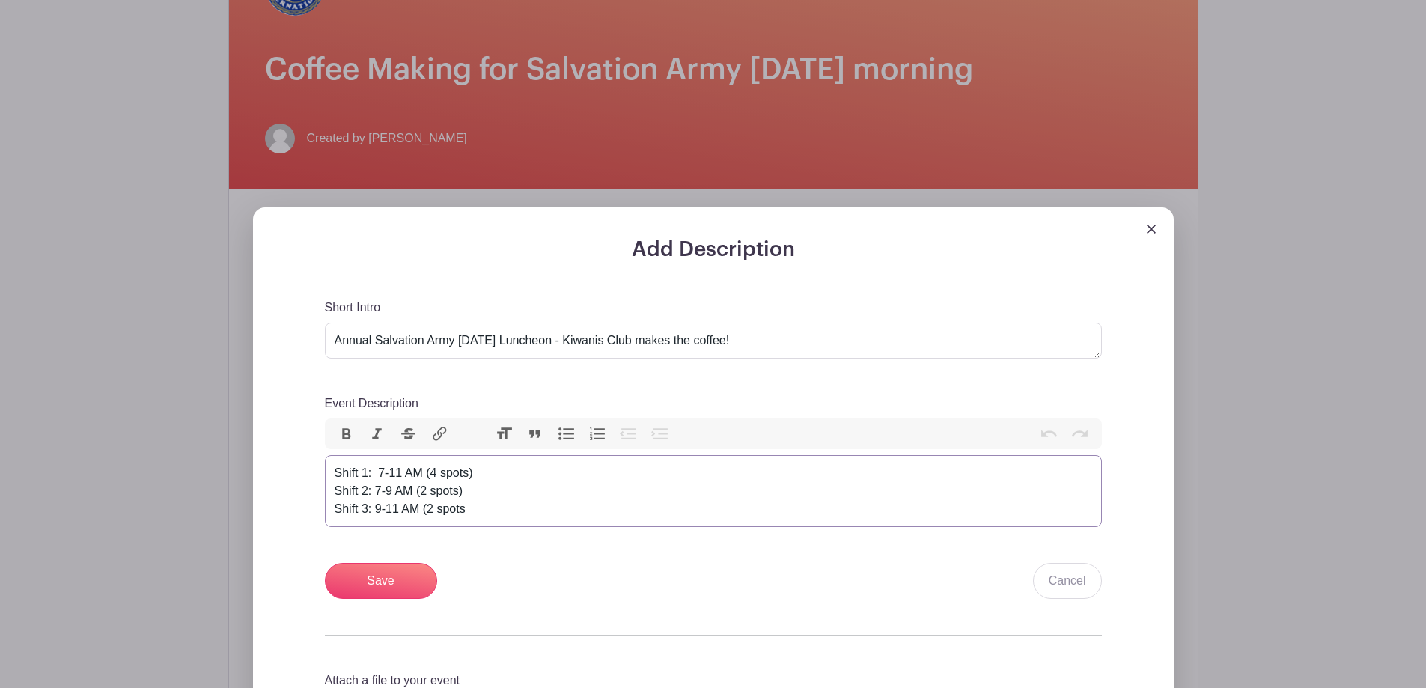
click at [330, 472] on trix-editor "Shift 1: 7-11 AM (4 spots) Shift 2: 7-9 AM (2 spots) Shift 3: 9-11 AM (2 spots" at bounding box center [713, 491] width 777 height 72
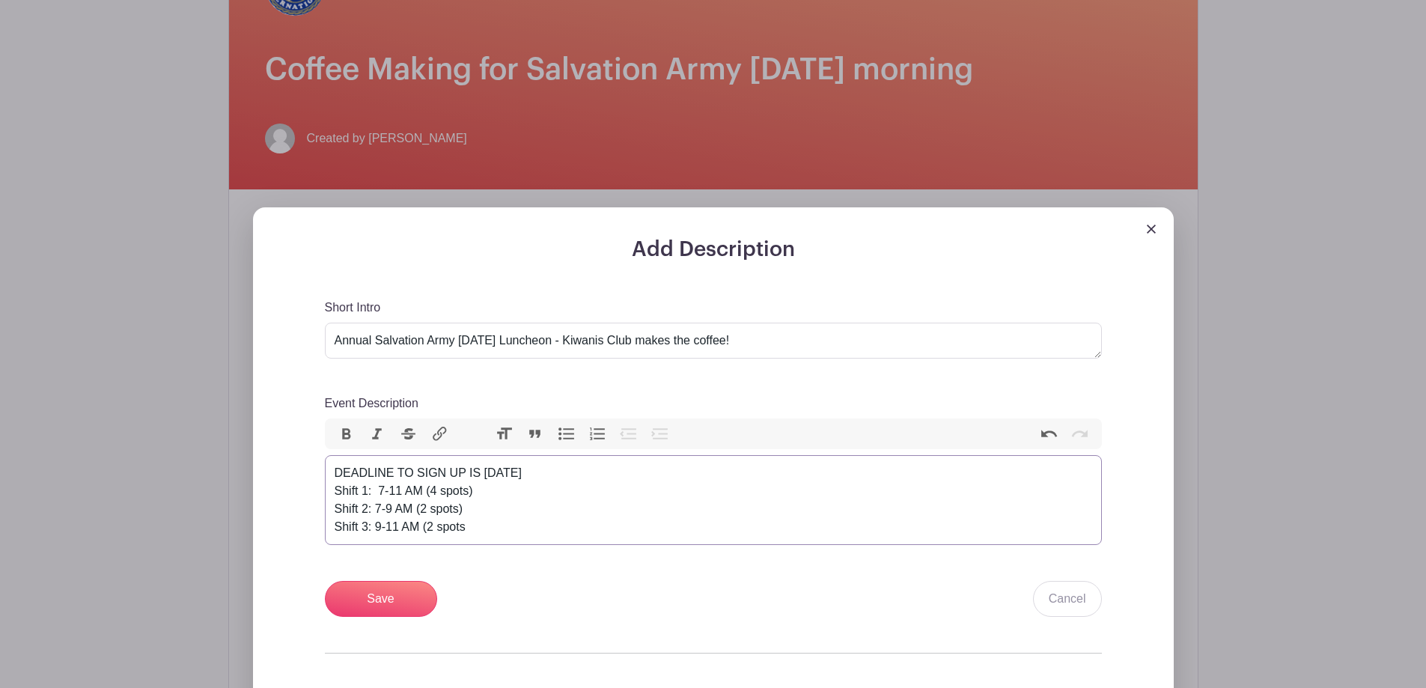
type trix-editor "<div>DEADLINE TO SIGN UP IS [DATE]!<br>Shift 1:&nbsp; 7-11 AM (4 spots)<br>Shif…"
drag, startPoint x: 561, startPoint y: 463, endPoint x: 329, endPoint y: 462, distance: 232.1
click at [329, 462] on trix-editor "DEADLINE TO SIGN UP IS [DATE]! Shift 1: 7-11 AM (4 spots) Shift 2: 7-9 AM (2 sp…" at bounding box center [713, 500] width 777 height 90
drag, startPoint x: 348, startPoint y: 430, endPoint x: 363, endPoint y: 446, distance: 21.7
click at [347, 430] on button "Bold" at bounding box center [346, 433] width 31 height 19
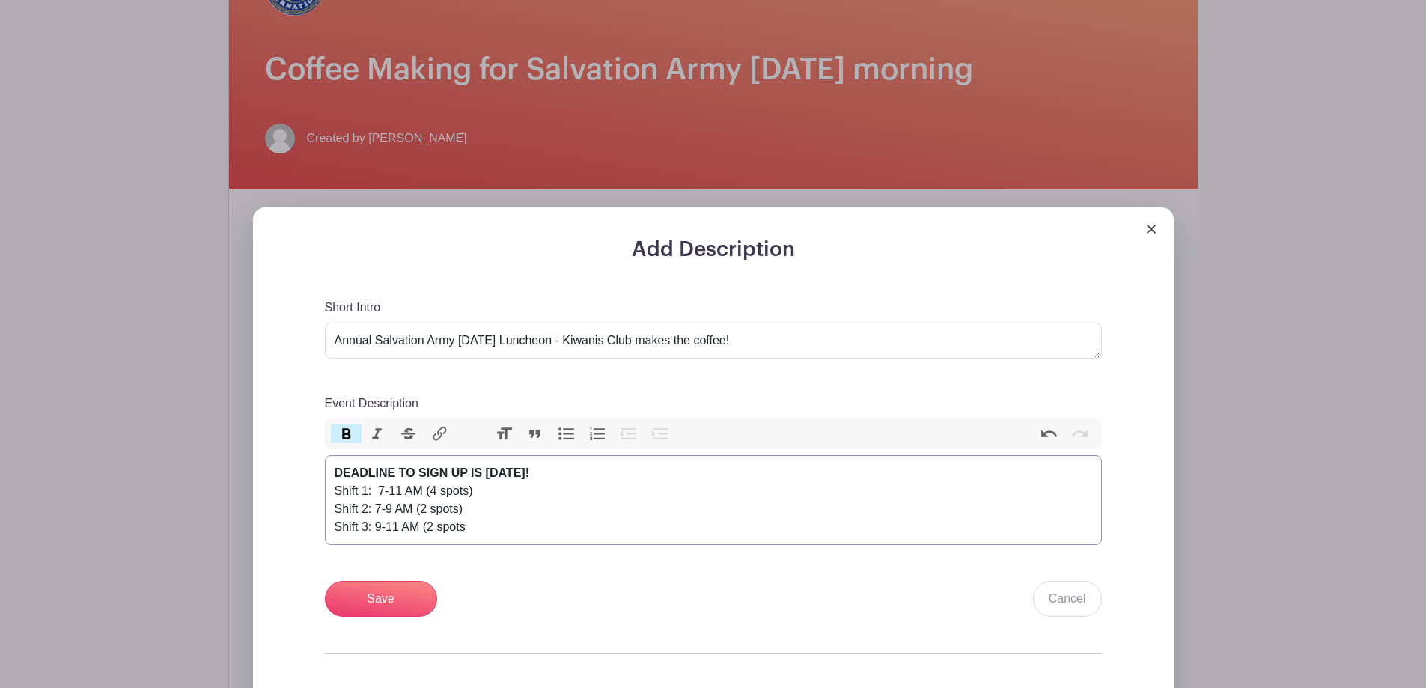
click at [614, 502] on div "DEADLINE TO SIGN UP IS [DATE]! Shift 1: 7-11 AM (4 spots) Shift 2: 7-9 AM (2 sp…" at bounding box center [714, 500] width 758 height 72
click at [378, 594] on input "Save" at bounding box center [381, 599] width 112 height 36
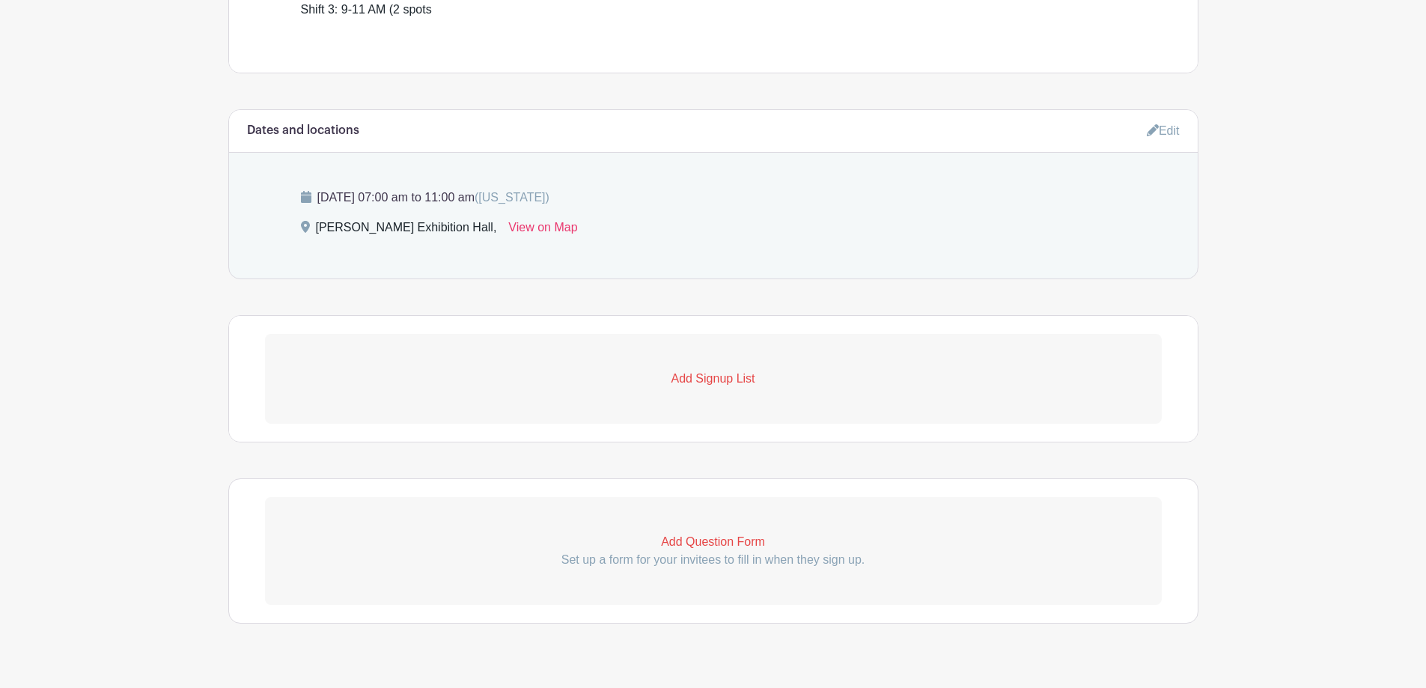
scroll to position [818, 0]
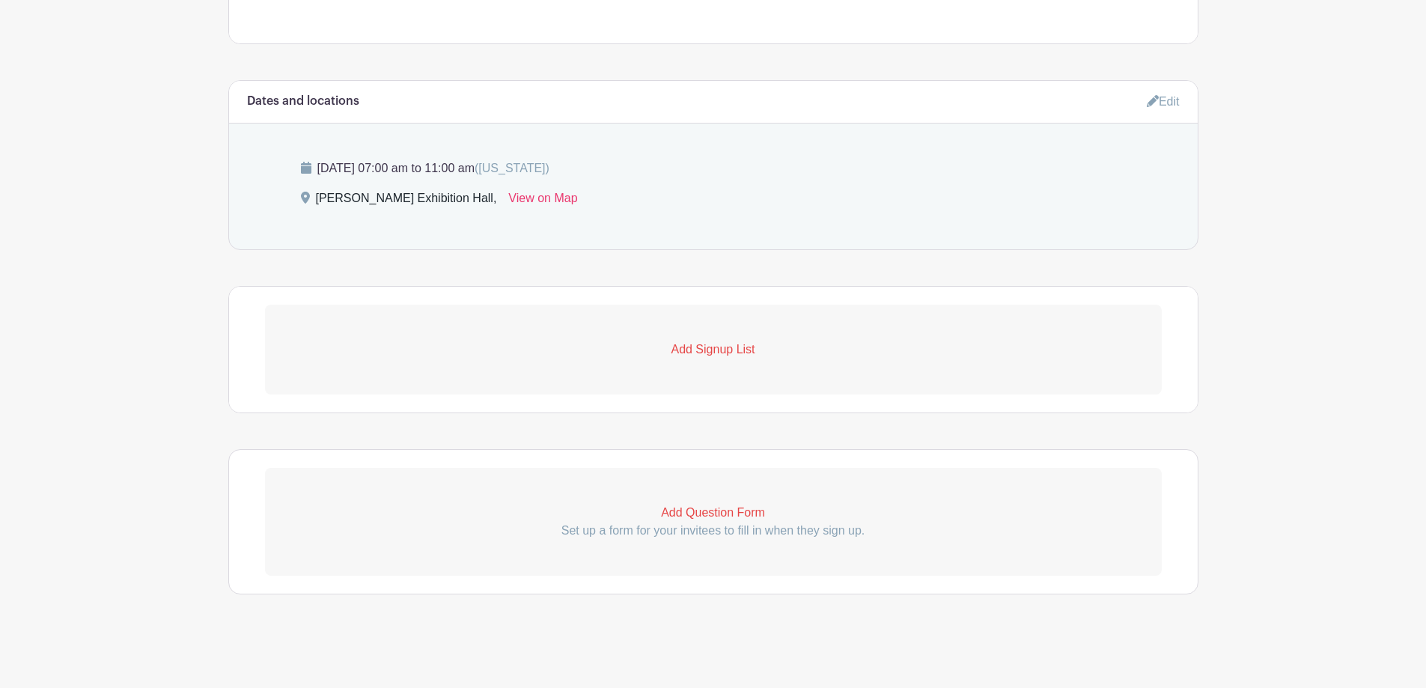
click at [716, 347] on p "Add Signup List" at bounding box center [713, 350] width 897 height 18
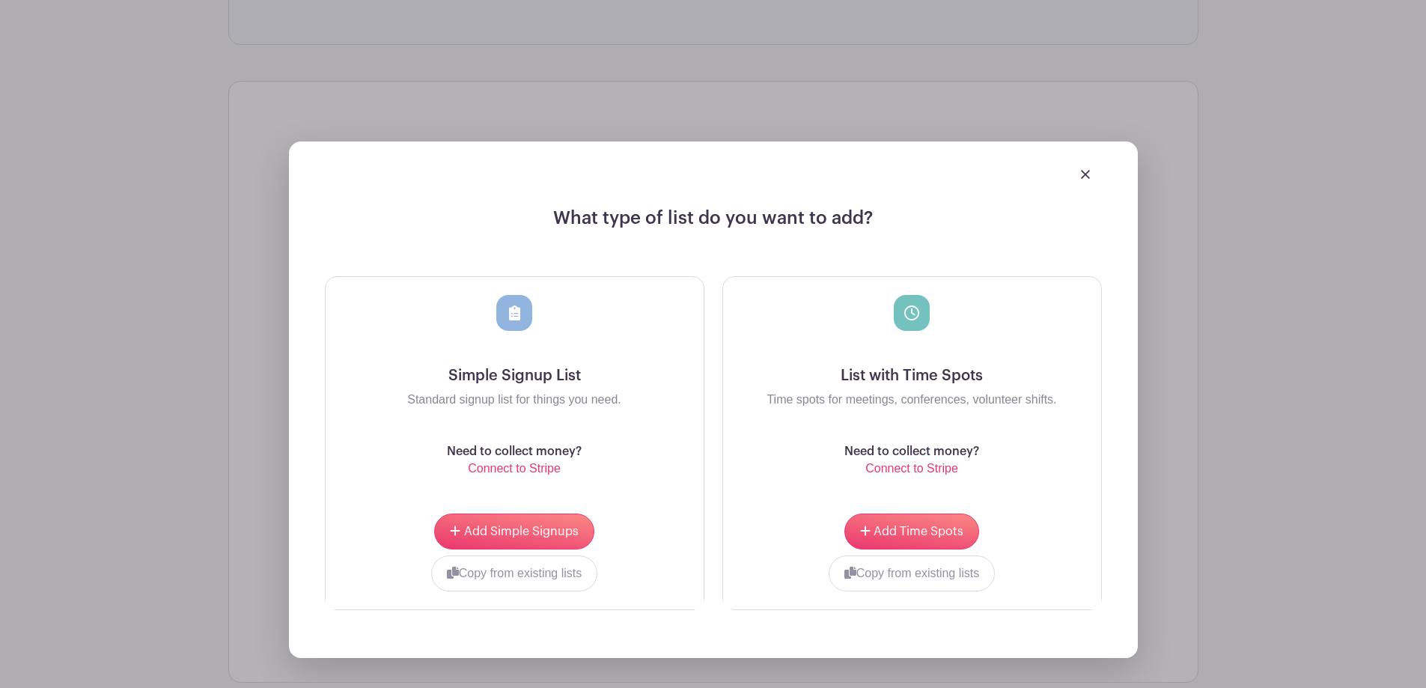
scroll to position [1042, 0]
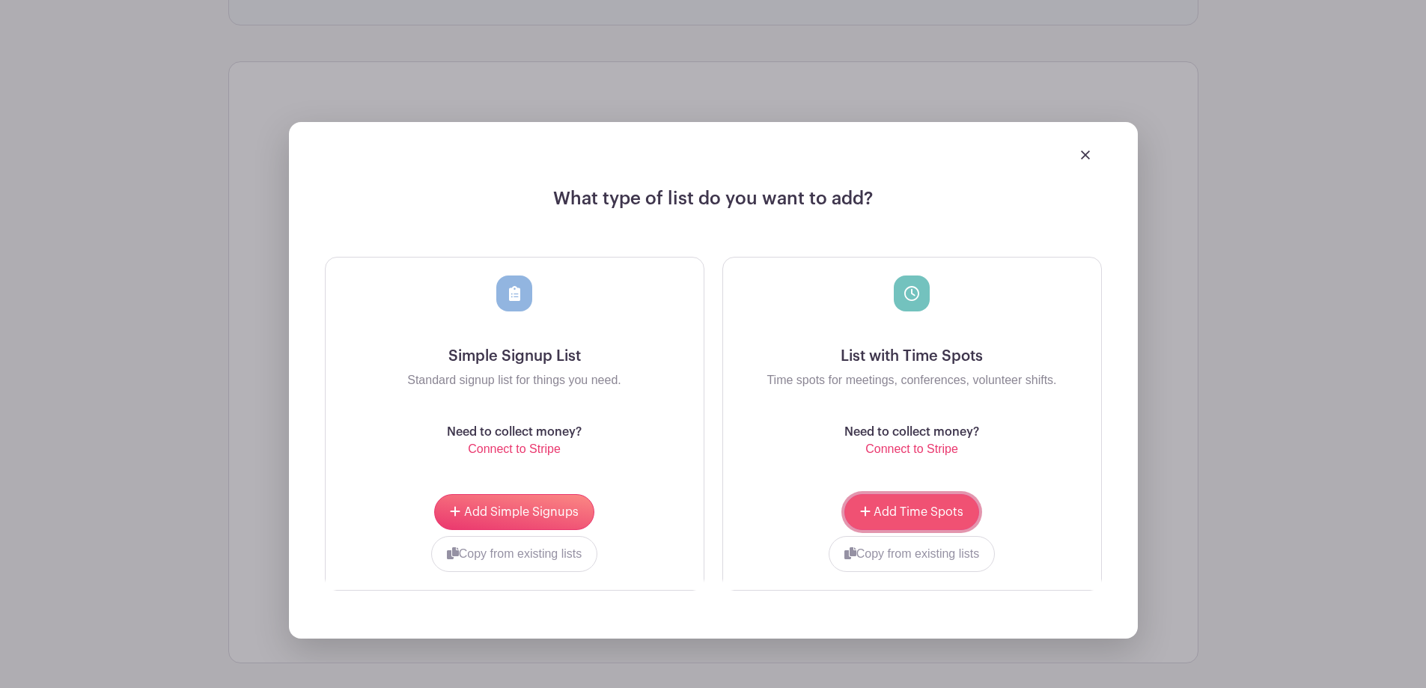
click at [913, 508] on span "Add Time Spots" at bounding box center [919, 512] width 90 height 12
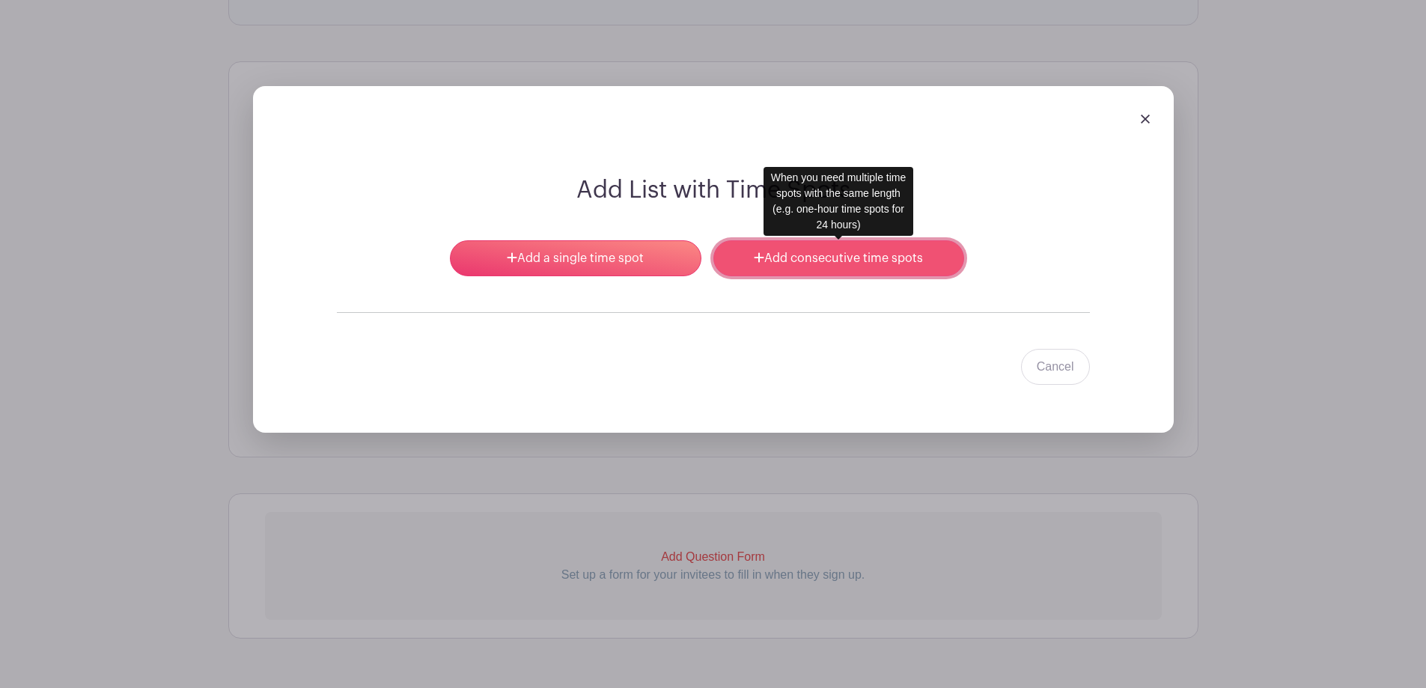
click at [831, 247] on link "Add consecutive time spots" at bounding box center [838, 258] width 251 height 36
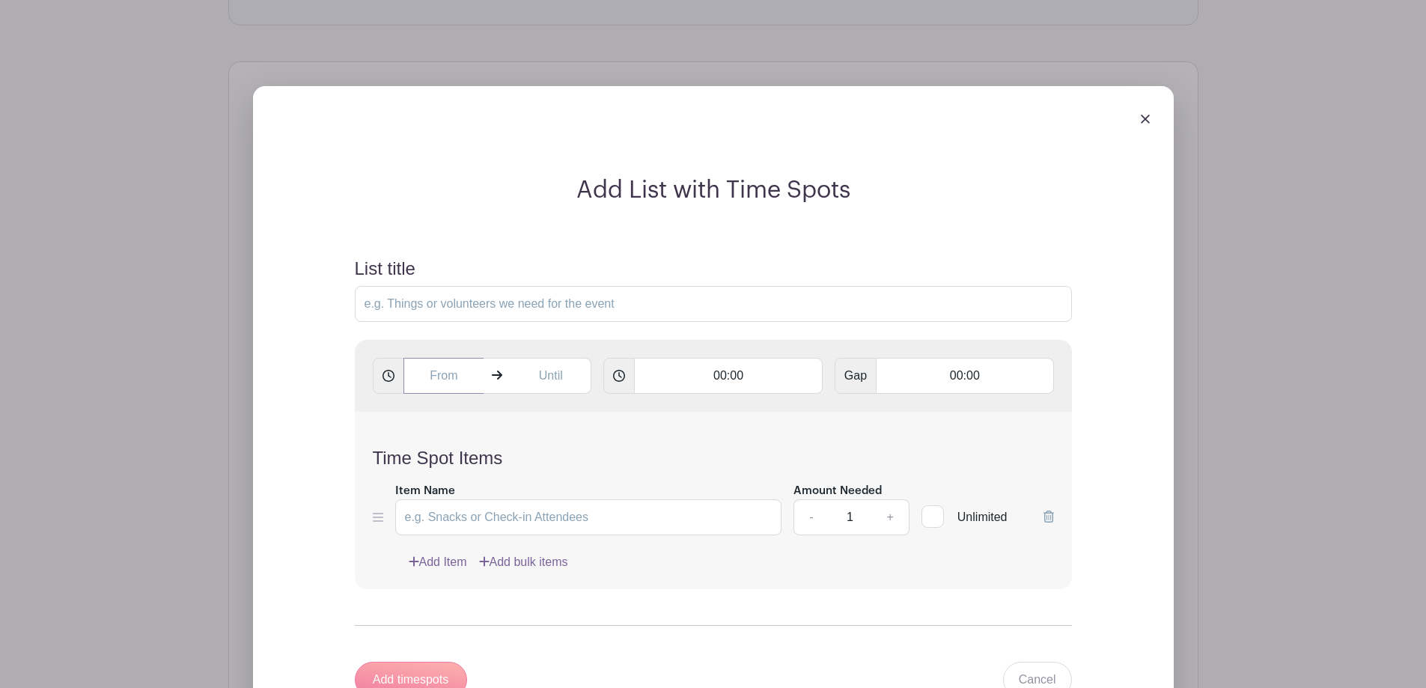
click at [447, 376] on input "text" at bounding box center [444, 376] width 81 height 36
drag, startPoint x: 473, startPoint y: 373, endPoint x: 420, endPoint y: 377, distance: 53.3
click at [420, 377] on input "4:41 PM" at bounding box center [444, 376] width 81 height 36
type input "7:00 AM"
click at [551, 374] on input "text" at bounding box center [551, 376] width 81 height 36
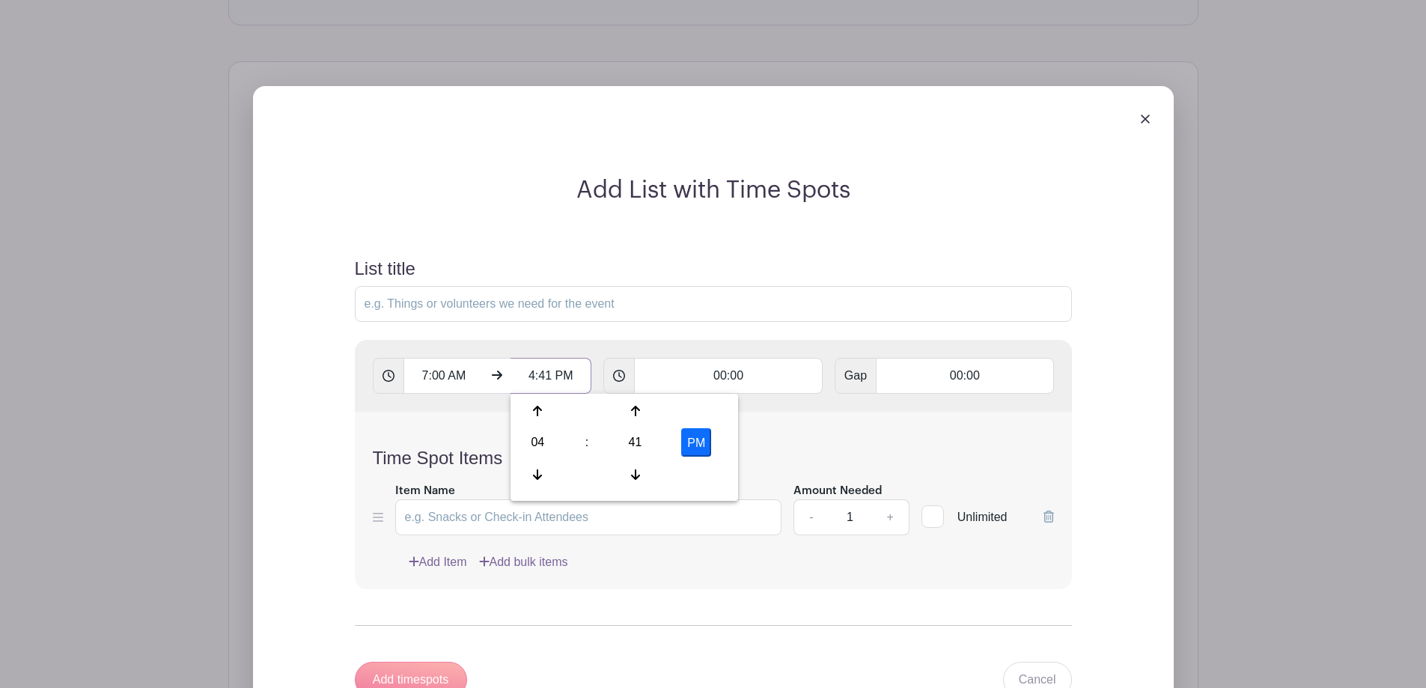
drag, startPoint x: 526, startPoint y: 372, endPoint x: 572, endPoint y: 373, distance: 46.4
click at [572, 373] on input "4:41 PM" at bounding box center [551, 376] width 81 height 36
type input "11:00 AM"
click at [606, 520] on input "Item Name" at bounding box center [588, 517] width 387 height 36
type input "m"
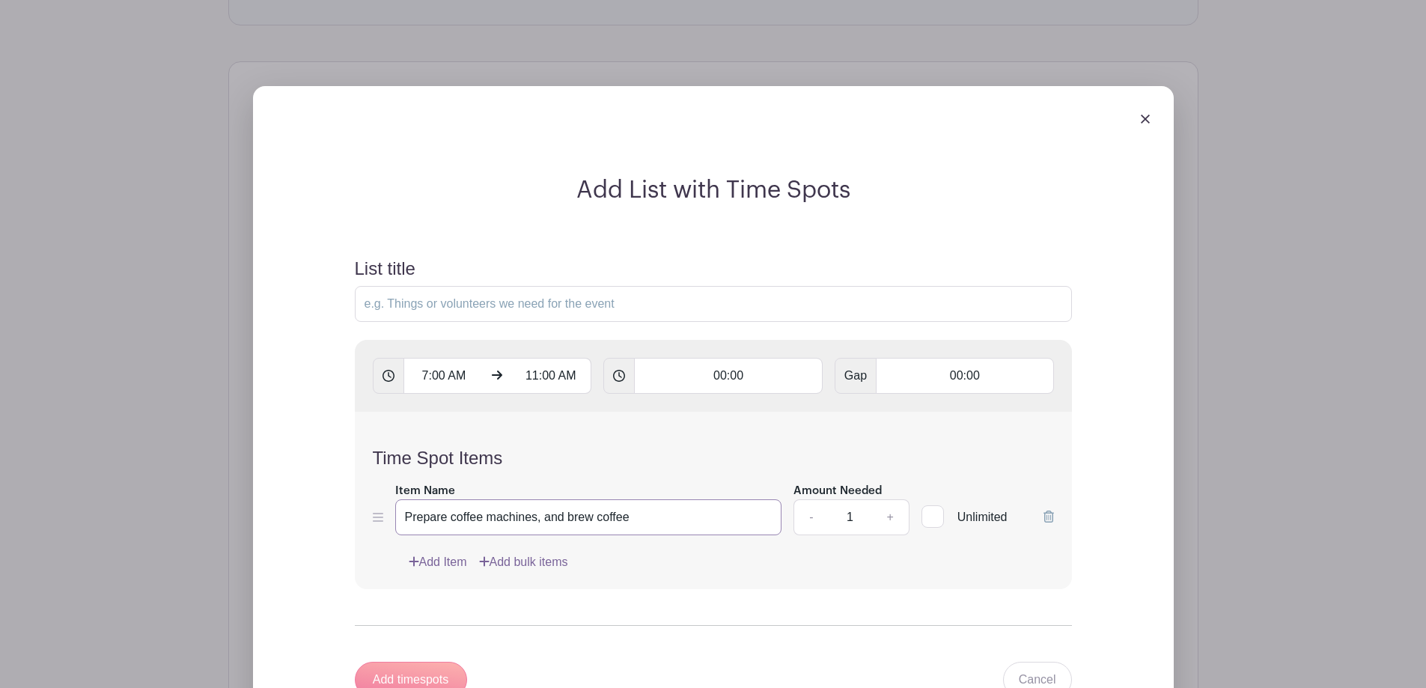
type input "Prepare coffee machines, and brew coffee"
drag, startPoint x: 858, startPoint y: 518, endPoint x: 845, endPoint y: 515, distance: 13.1
click at [845, 515] on input "1" at bounding box center [849, 517] width 45 height 36
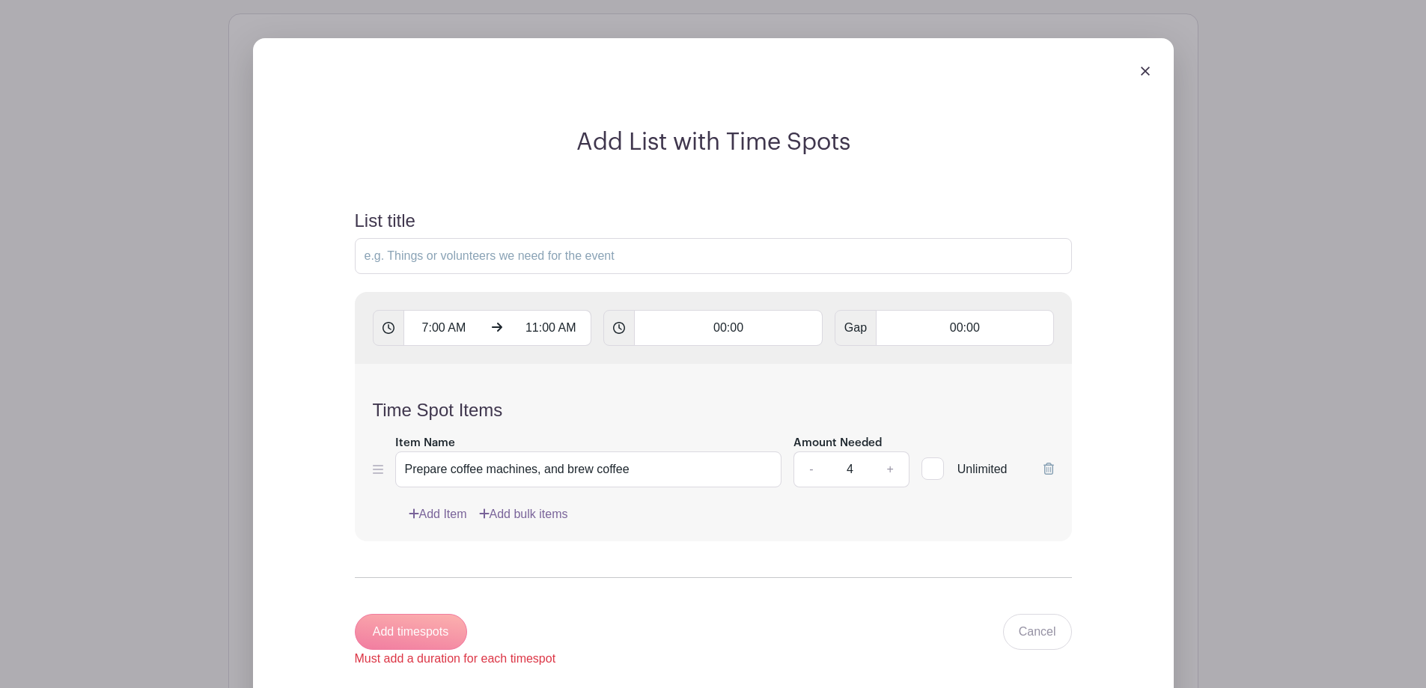
scroll to position [1117, 0]
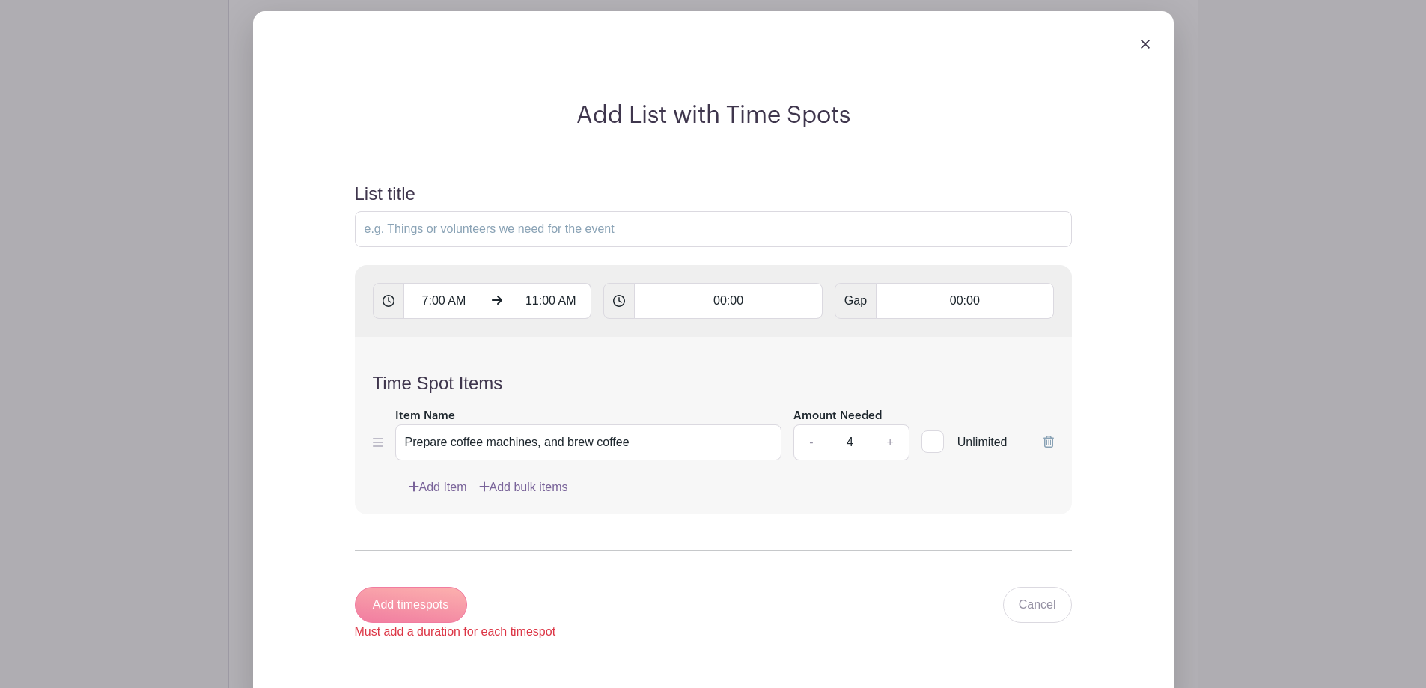
type input "4"
click at [448, 484] on link "Add Item" at bounding box center [438, 487] width 58 height 18
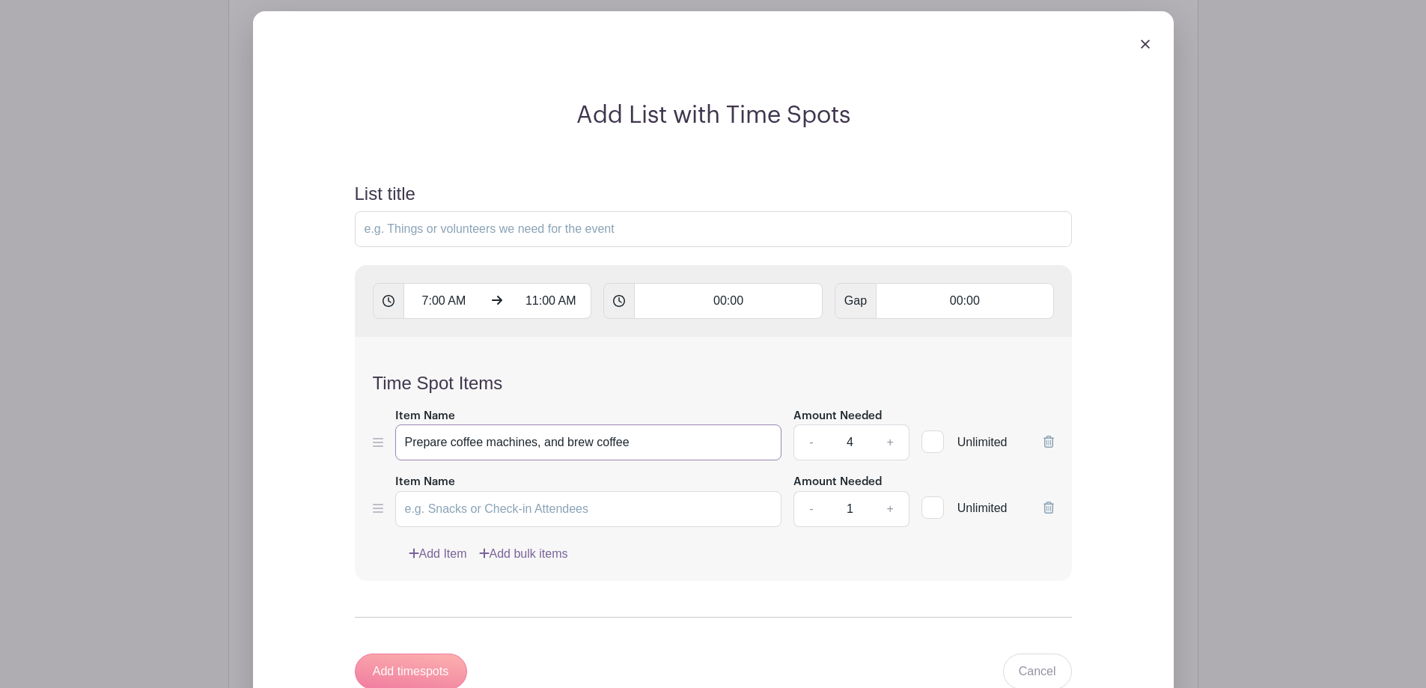
drag, startPoint x: 630, startPoint y: 434, endPoint x: 398, endPoint y: 435, distance: 231.3
click at [398, 435] on input "Prepare coffee machines, and brew coffee" at bounding box center [588, 442] width 387 height 36
click at [444, 510] on input "Item Name" at bounding box center [588, 509] width 387 height 36
paste input "Prepare coffee machines, and brew coffee"
type input "Prepare coffee machines, and brew coffee"
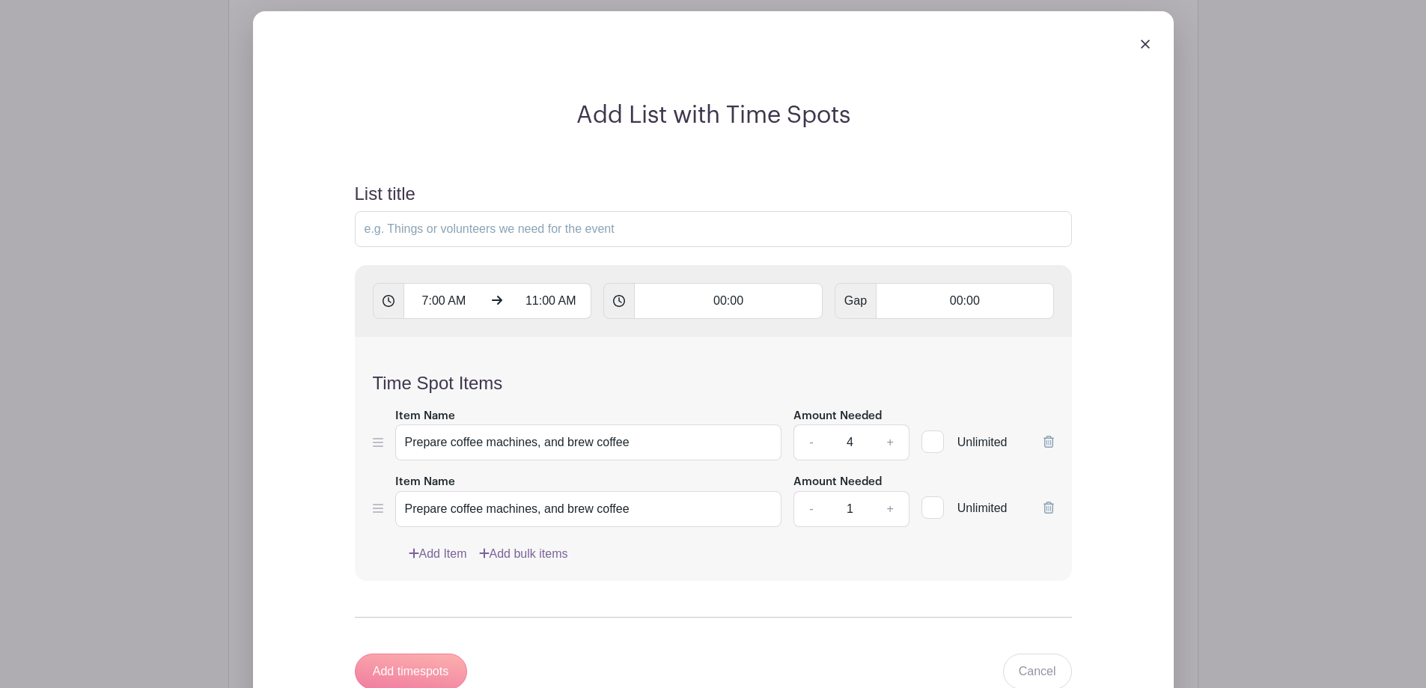
drag, startPoint x: 851, startPoint y: 508, endPoint x: 841, endPoint y: 508, distance: 9.8
click at [842, 508] on input "1" at bounding box center [849, 509] width 45 height 36
type input "2"
drag, startPoint x: 538, startPoint y: 299, endPoint x: 519, endPoint y: 299, distance: 18.7
click at [519, 299] on input "11:00 AM" at bounding box center [551, 301] width 81 height 36
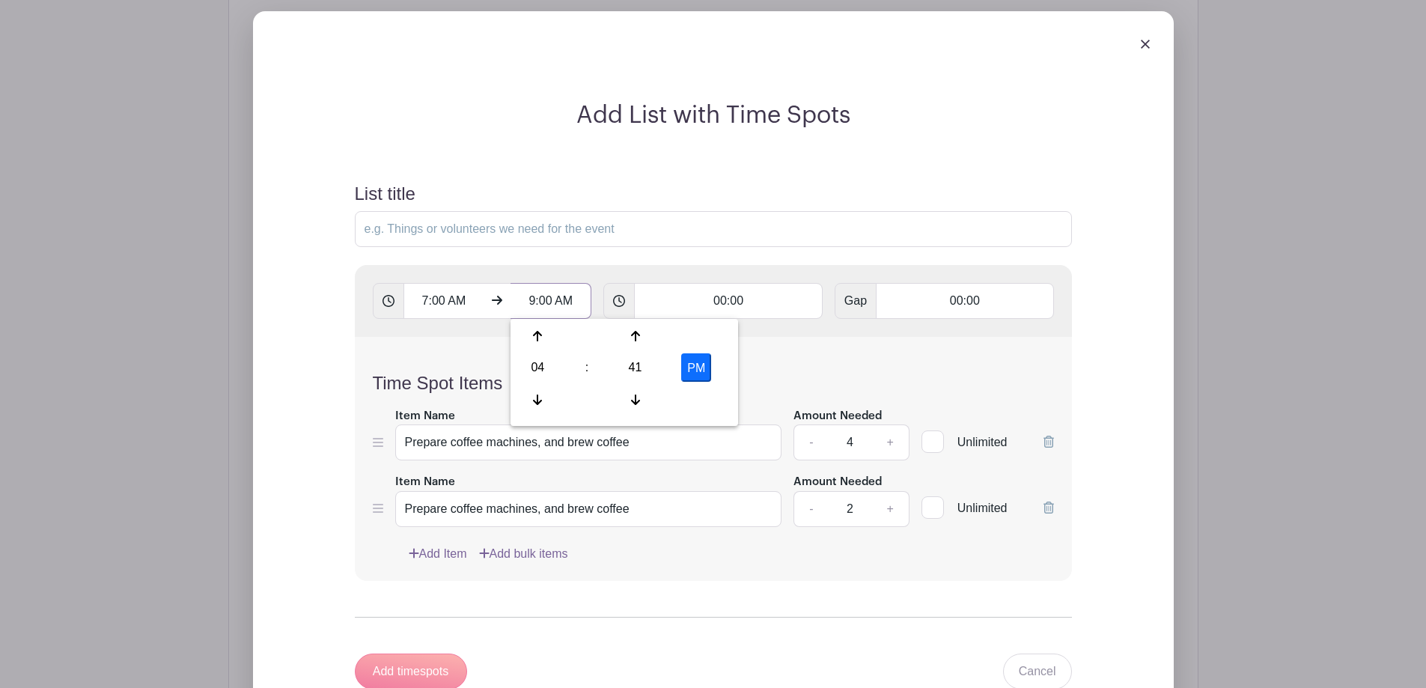
type input "9:00 AM"
drag, startPoint x: 851, startPoint y: 440, endPoint x: 833, endPoint y: 440, distance: 18.7
click at [833, 440] on input "4" at bounding box center [849, 442] width 45 height 36
type input "2"
drag, startPoint x: 707, startPoint y: 297, endPoint x: 729, endPoint y: 290, distance: 22.7
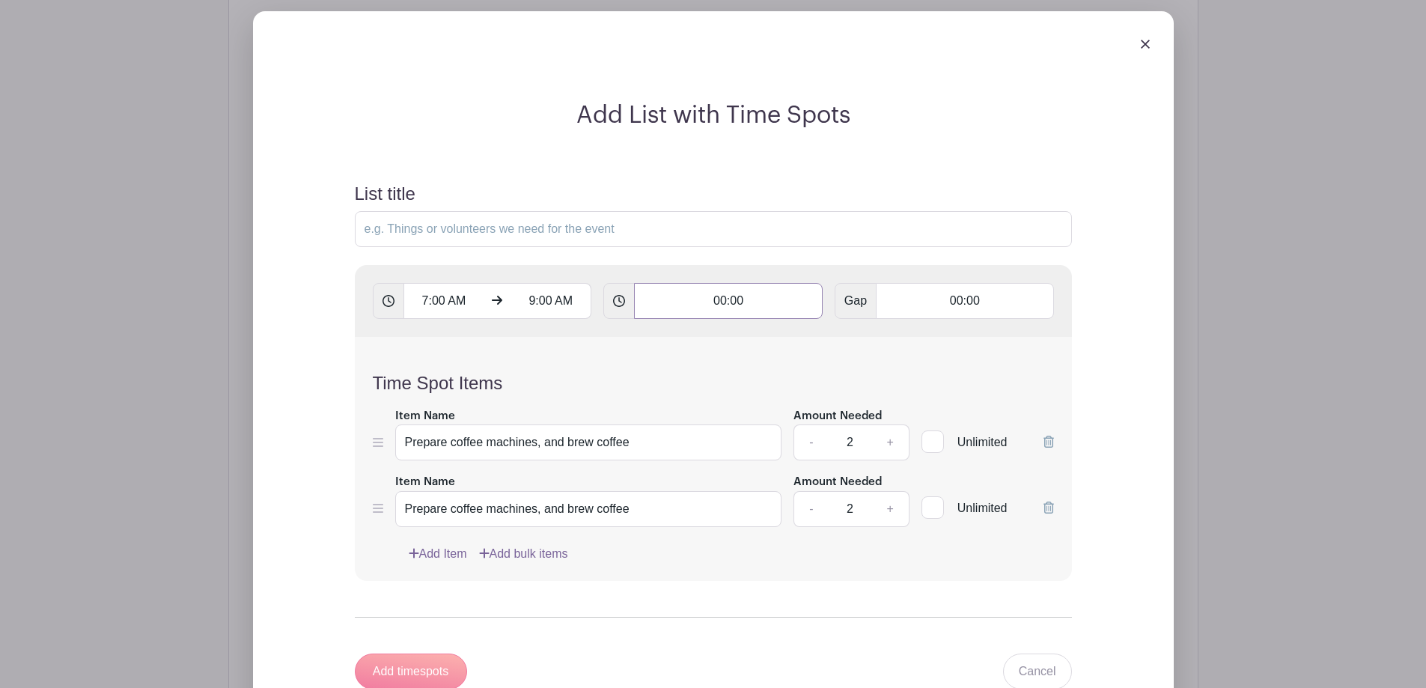
click at [740, 295] on input "00:00" at bounding box center [728, 301] width 189 height 36
click at [1062, 306] on div "7:00 AM 9:00 AM 2.00 Gap 00:00" at bounding box center [713, 301] width 717 height 72
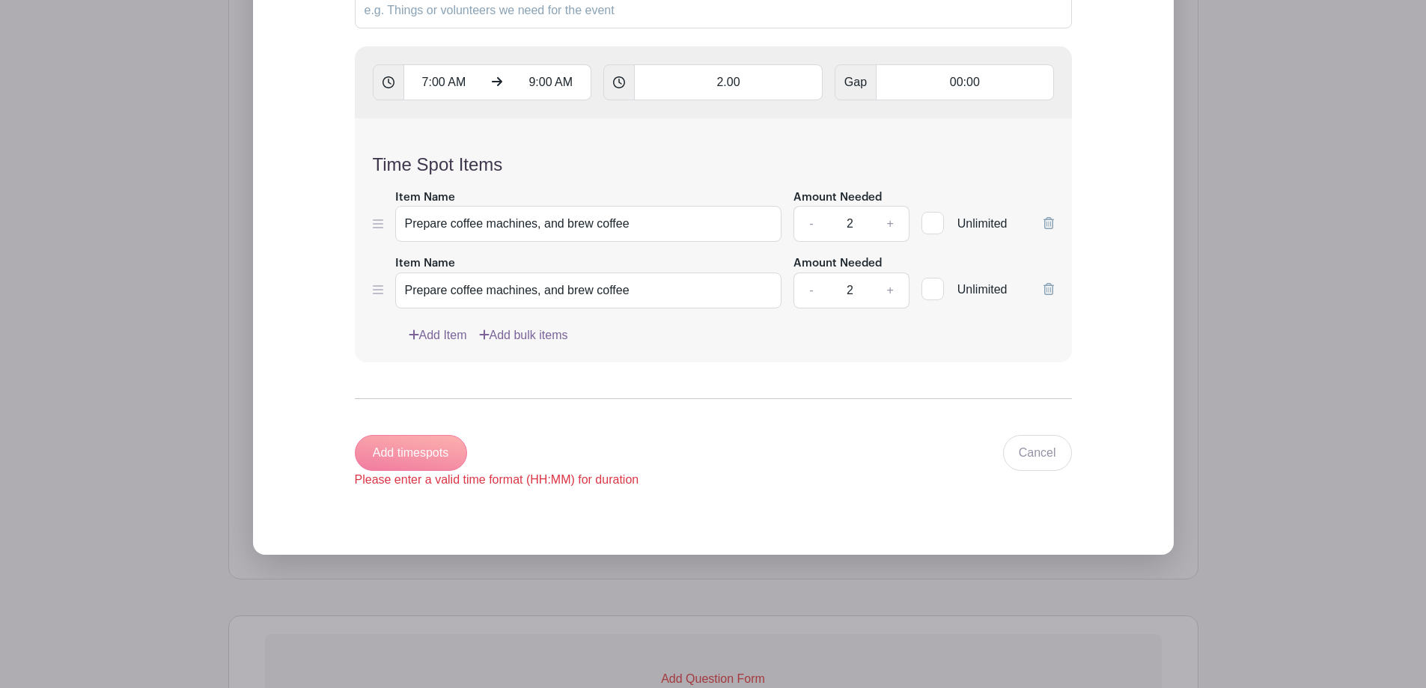
scroll to position [1222, 0]
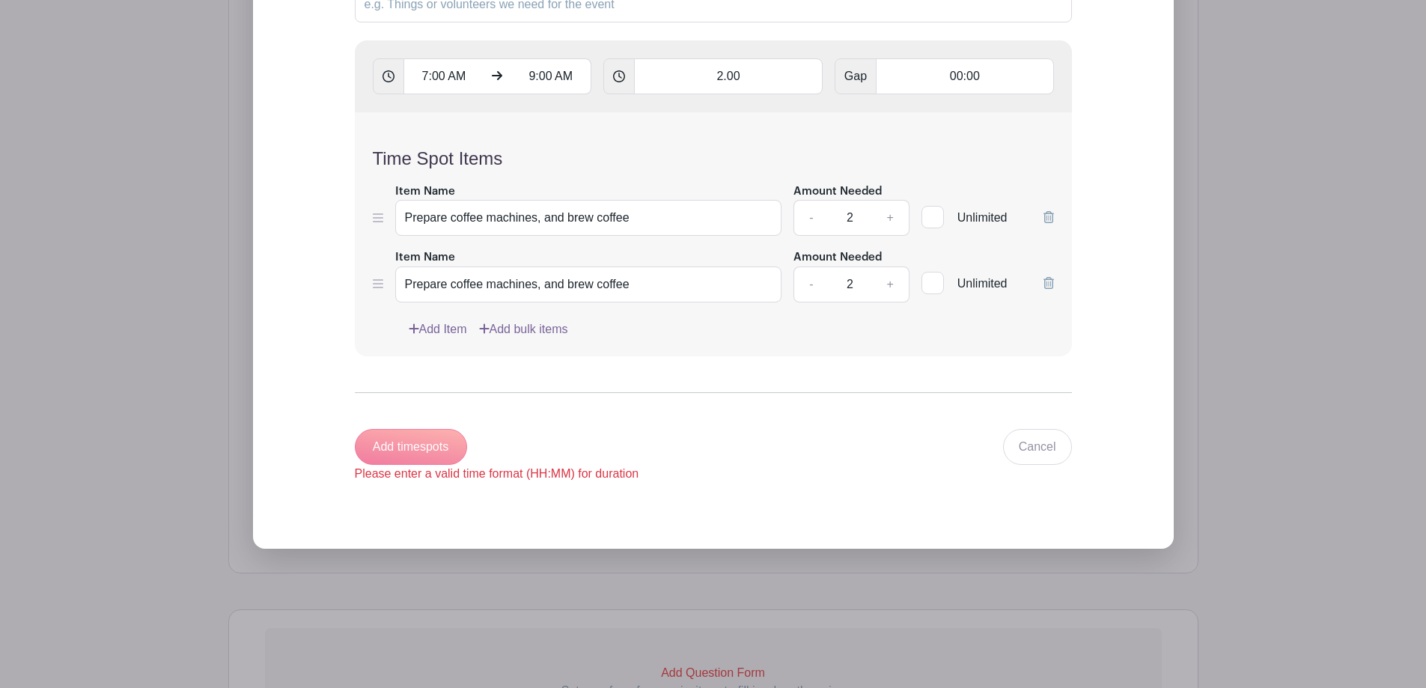
click at [417, 441] on div "Add timespots Please enter a valid time format (HH:MM) for duration" at bounding box center [497, 456] width 284 height 54
click at [642, 286] on input "Prepare coffee machines, and brew coffee" at bounding box center [588, 285] width 387 height 36
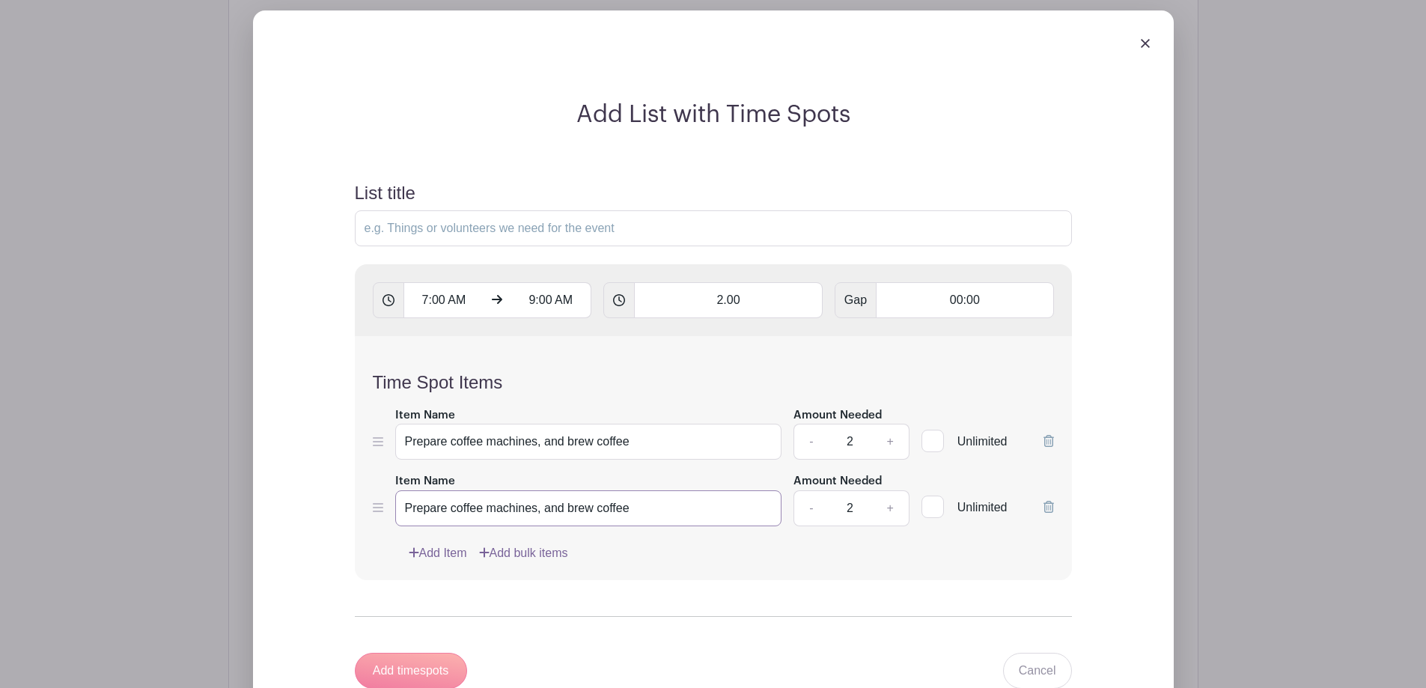
scroll to position [997, 0]
click at [717, 301] on input "2.00" at bounding box center [728, 301] width 189 height 36
click at [764, 309] on input "02.00" at bounding box center [728, 301] width 189 height 36
click at [692, 626] on form "List title 7:00 AM 9:00 AM 02.00 Gap 00:00 Time Spot Items Item Name Prepare co…" at bounding box center [713, 445] width 753 height 560
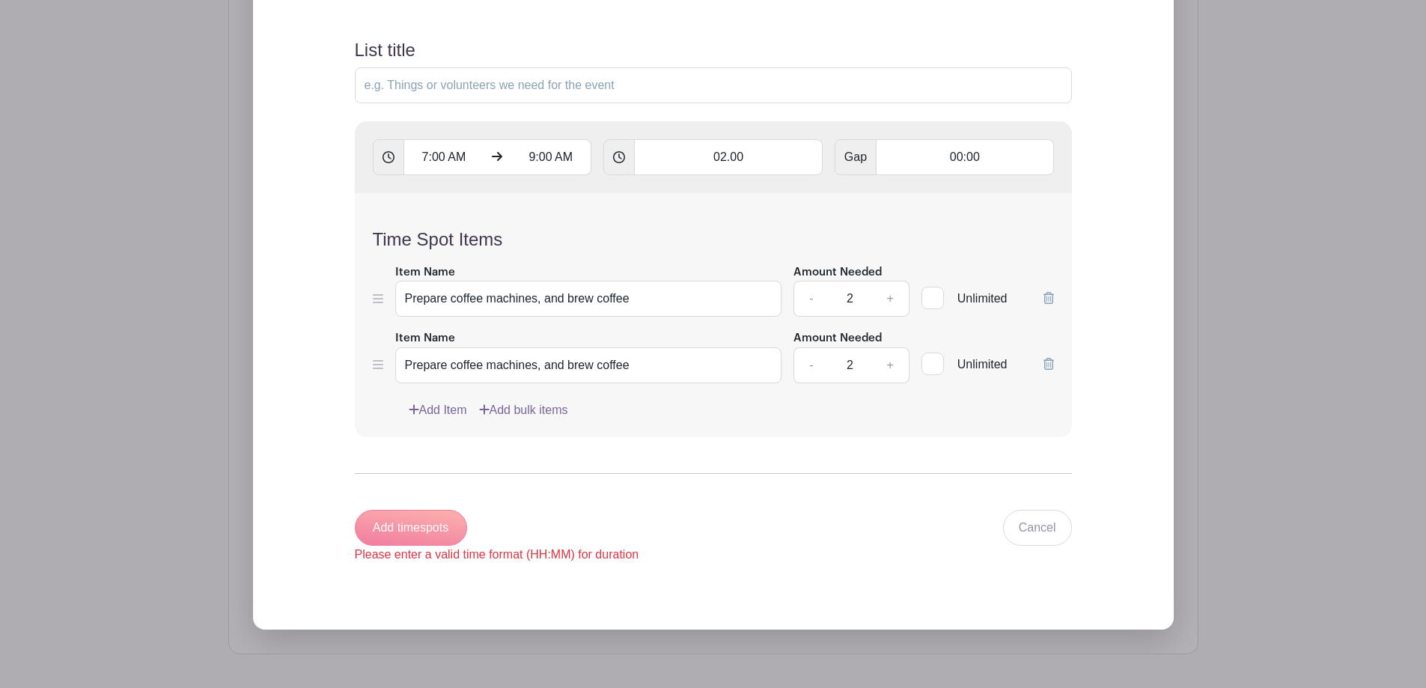
scroll to position [1147, 0]
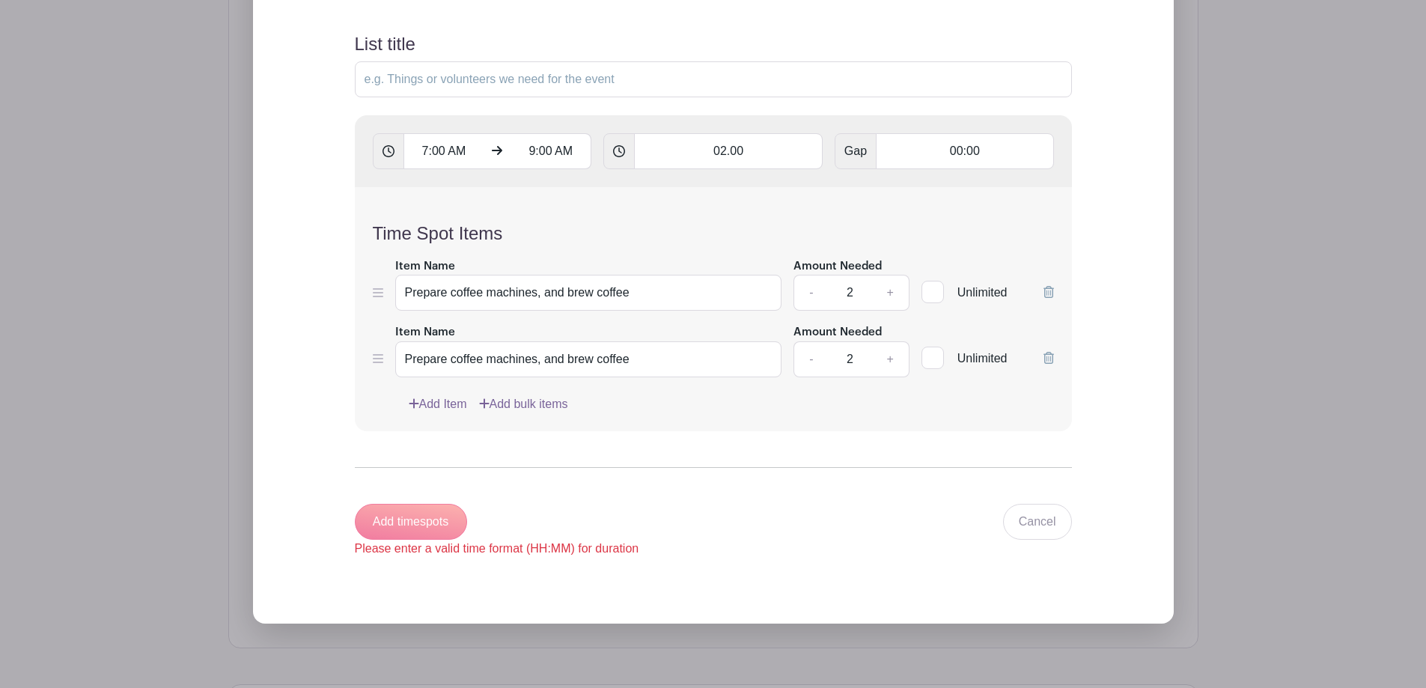
click at [416, 520] on div "Add timespots Please enter a valid time format (HH:MM) for duration" at bounding box center [497, 531] width 284 height 54
drag, startPoint x: 743, startPoint y: 149, endPoint x: 728, endPoint y: 148, distance: 15.7
click at [728, 148] on input "02.00" at bounding box center [728, 151] width 189 height 36
type input "02:00"
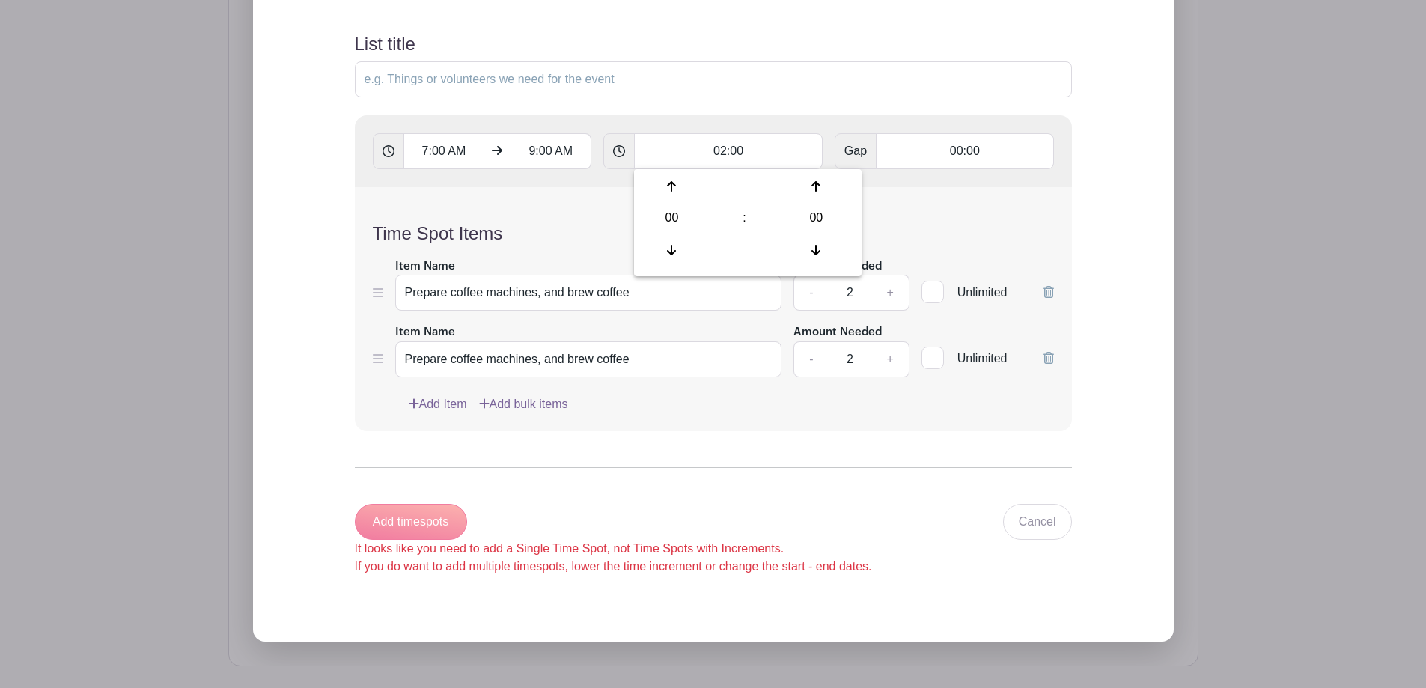
click at [526, 515] on div "Add timespots It looks like you need to add a Single Time Spot, not Time Spots …" at bounding box center [613, 540] width 517 height 72
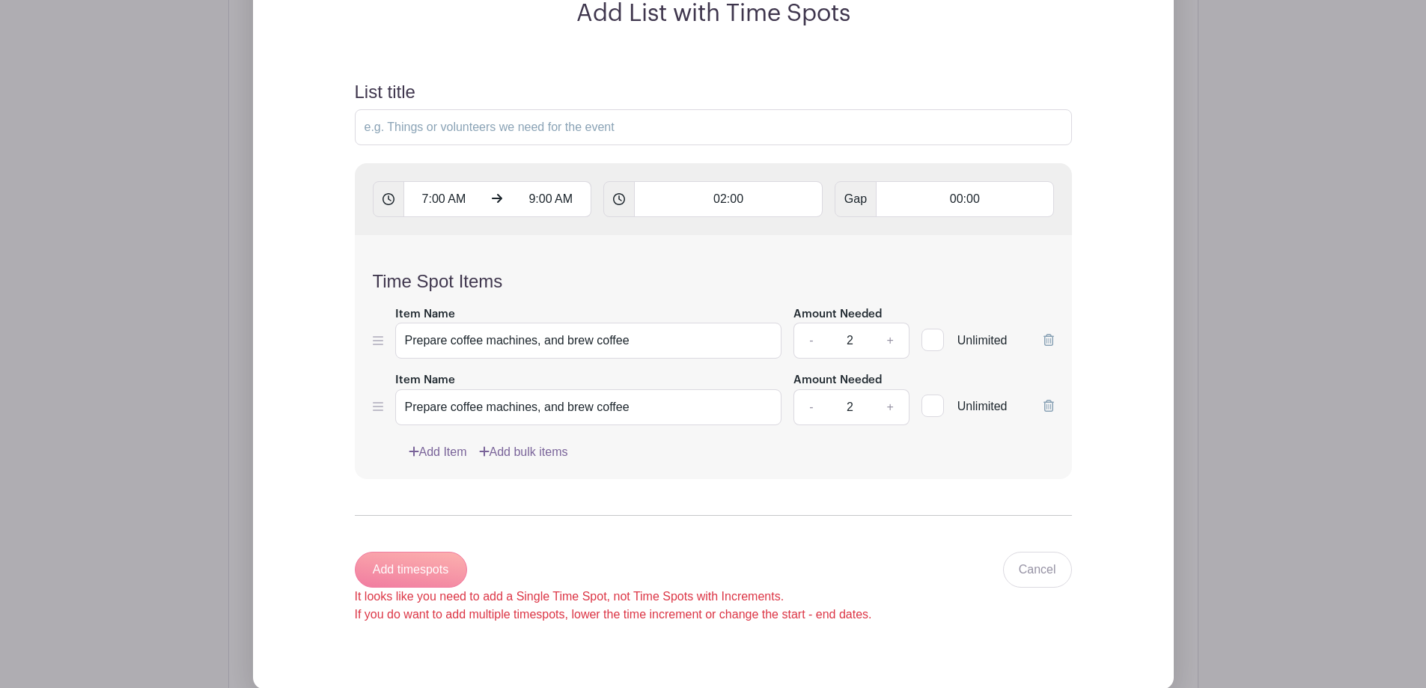
scroll to position [1072, 0]
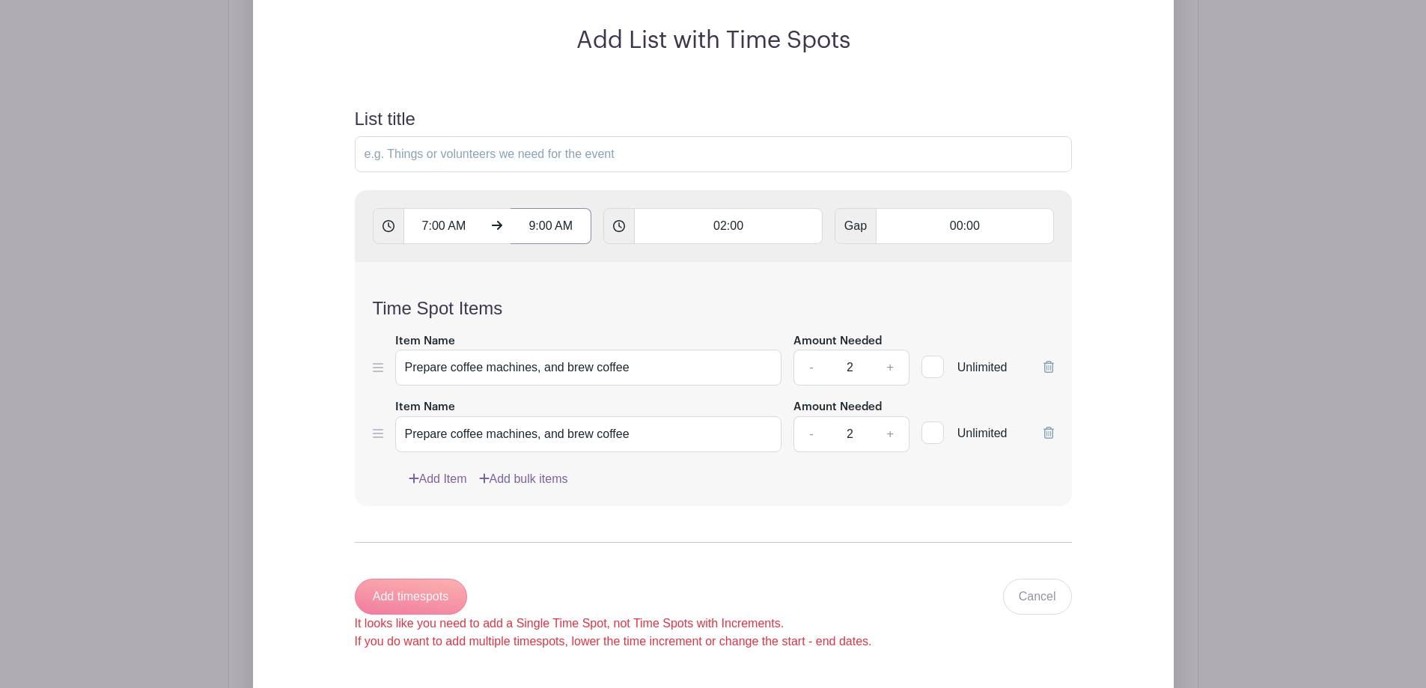
click at [530, 225] on input "9:00 AM" at bounding box center [551, 226] width 81 height 36
type input "11:00 AM"
type input "Add 2 timespots"
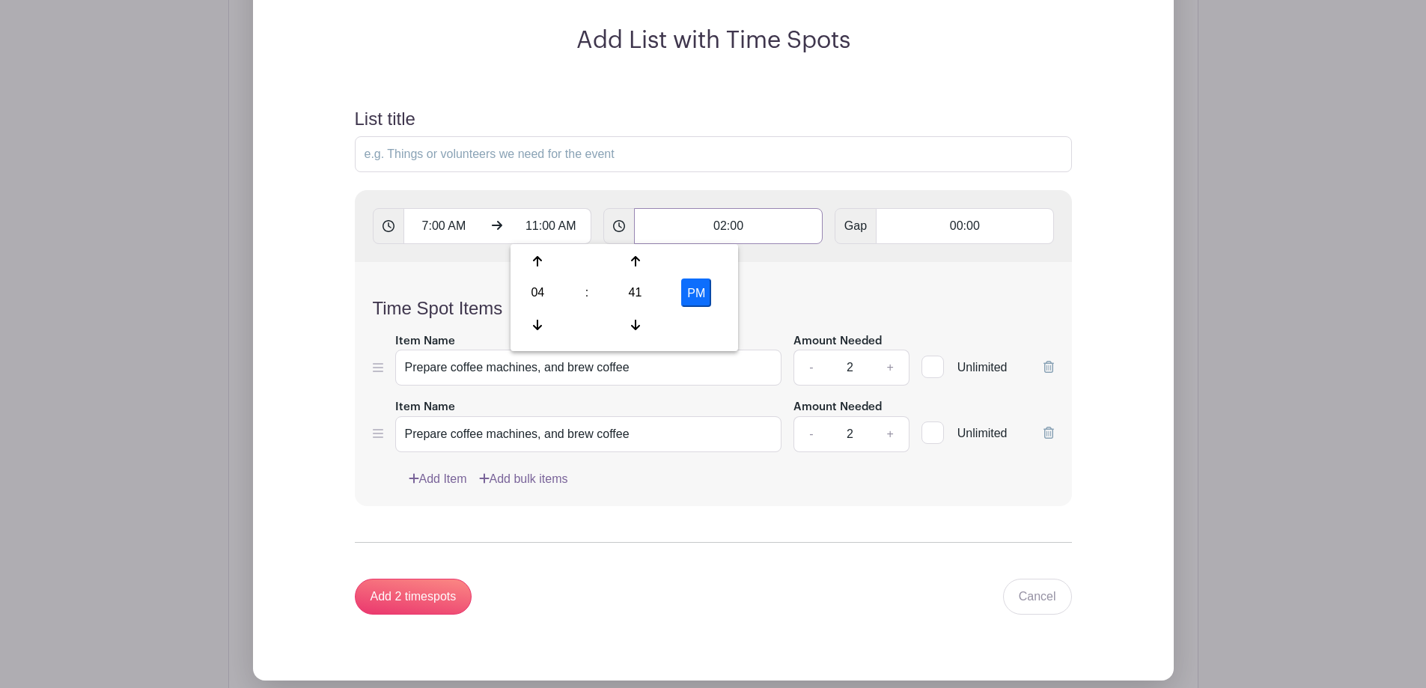
click at [722, 227] on input "02:00" at bounding box center [728, 226] width 189 height 36
type input "04:00"
type input "Add timespots"
click at [678, 521] on form "List title 7:00 AM 11:00 AM 04:00 Gap 00:00 Time Spot Items Item Name Prepare c…" at bounding box center [713, 362] width 753 height 542
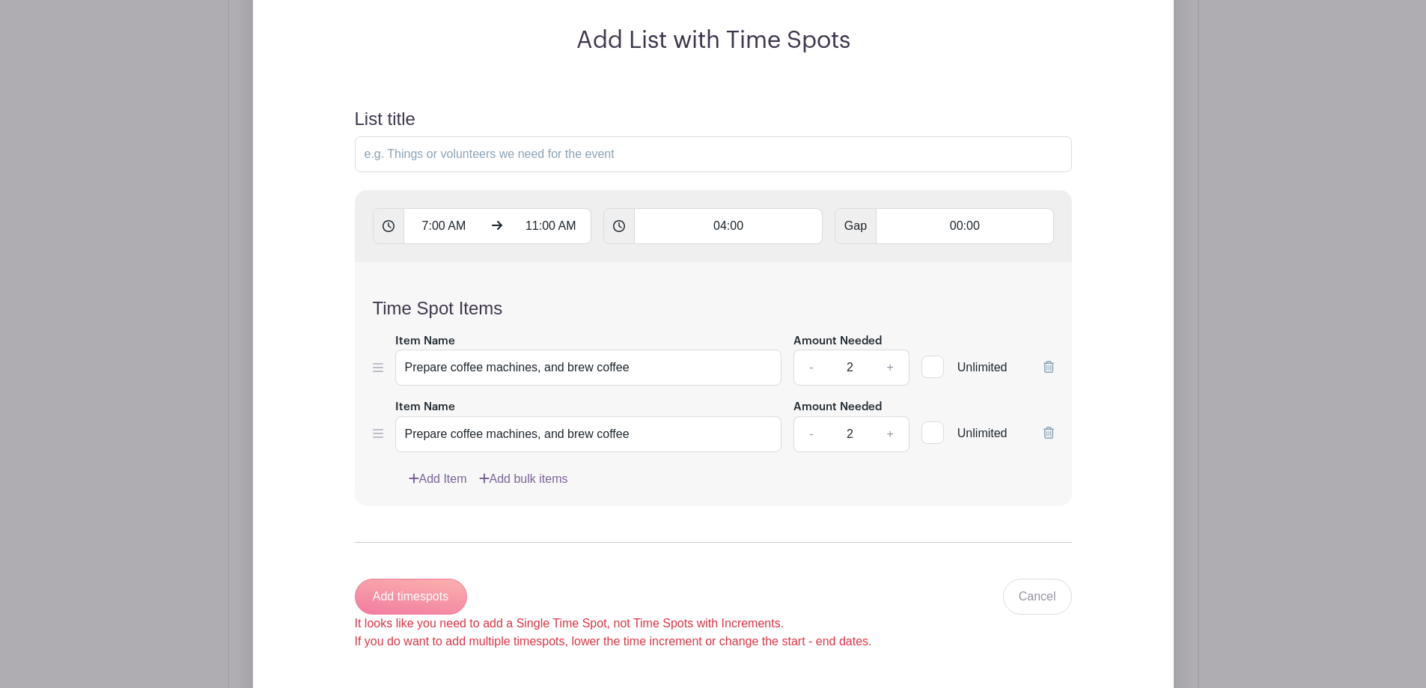
drag, startPoint x: 855, startPoint y: 362, endPoint x: 847, endPoint y: 364, distance: 7.6
click at [847, 364] on input "2" at bounding box center [849, 368] width 45 height 36
type input "4"
click at [796, 474] on div "Add Item Add bulk items" at bounding box center [731, 479] width 645 height 18
click at [816, 431] on div "- 2 +" at bounding box center [852, 434] width 116 height 36
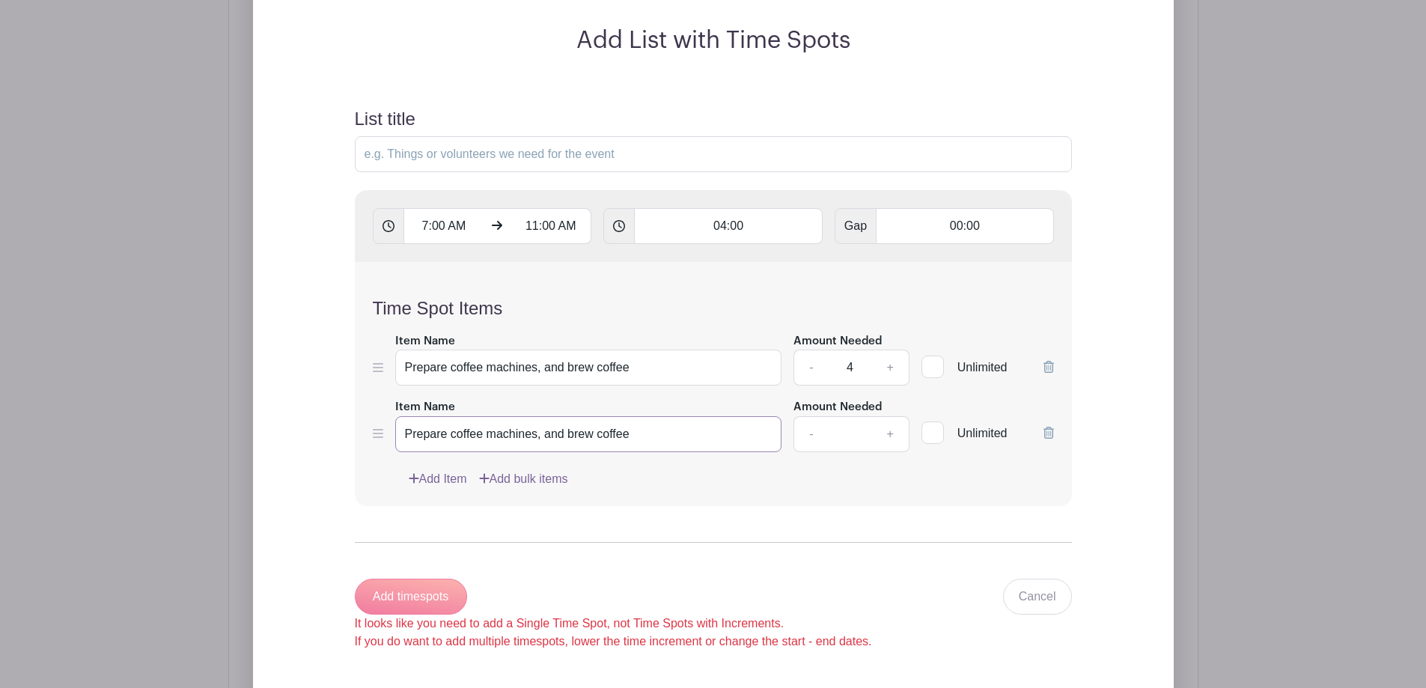
drag, startPoint x: 639, startPoint y: 431, endPoint x: 320, endPoint y: 444, distance: 318.4
click at [320, 444] on div "Add List with Time Spots List title 7:00 AM 11:00 AM 04:00 Gap 00:00 Time Spot …" at bounding box center [713, 347] width 825 height 642
click at [664, 490] on div "Time Spot Items Item Name Prepare coffee machines, and brew coffee Amount Neede…" at bounding box center [713, 384] width 717 height 244
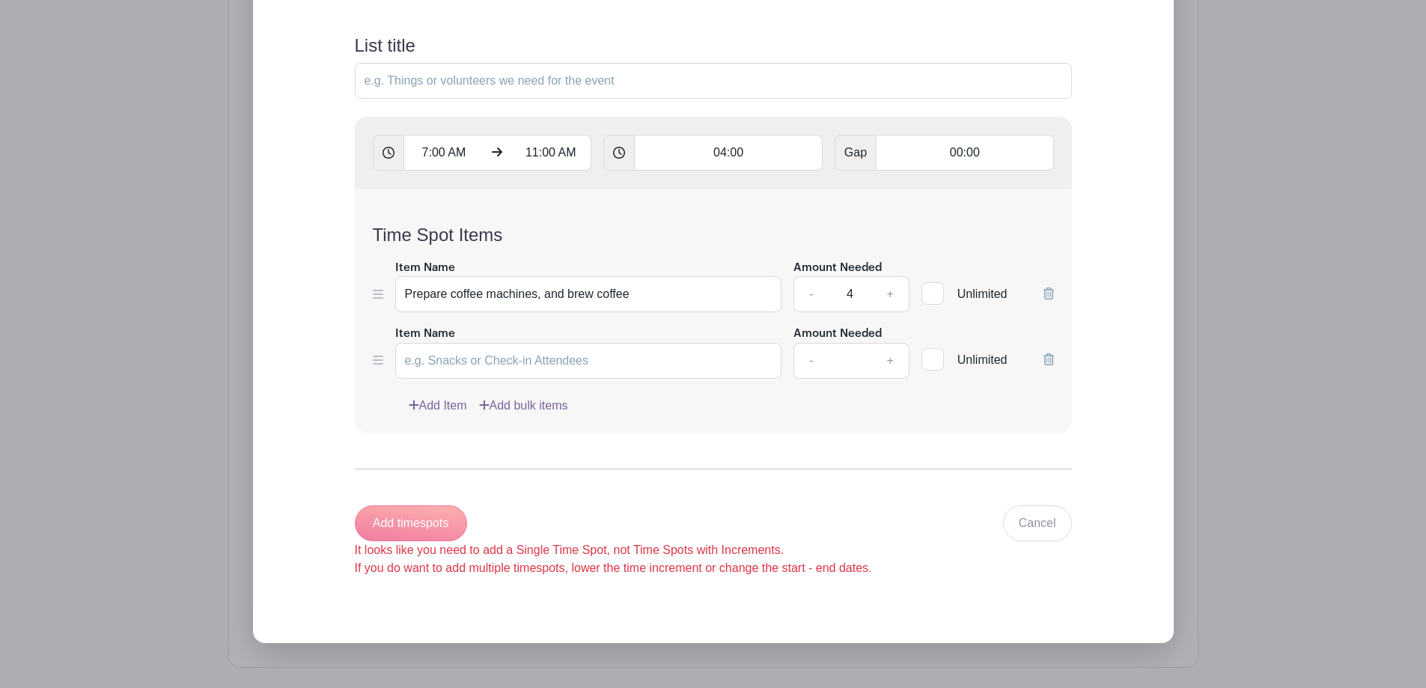
scroll to position [1147, 0]
click at [425, 522] on div "Add timespots It looks like you need to add a Single Time Spot, not Time Spots …" at bounding box center [613, 540] width 517 height 72
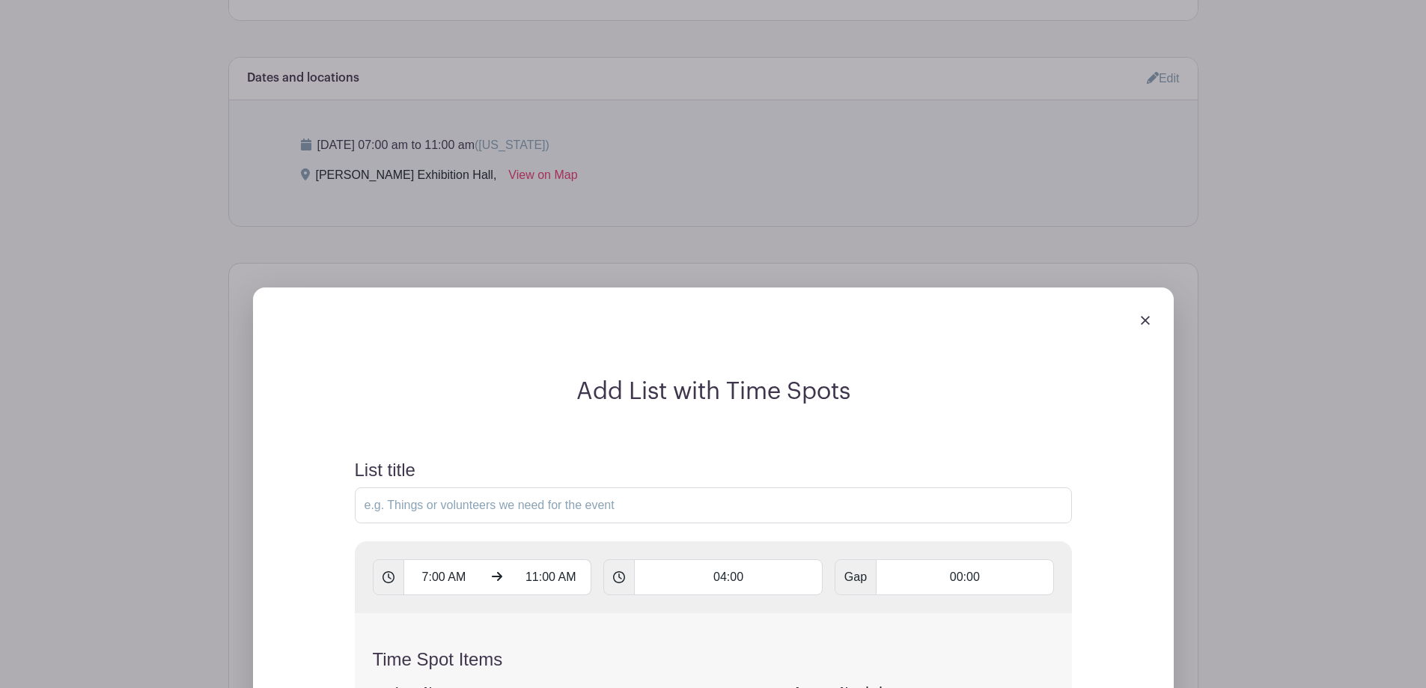
scroll to position [698, 0]
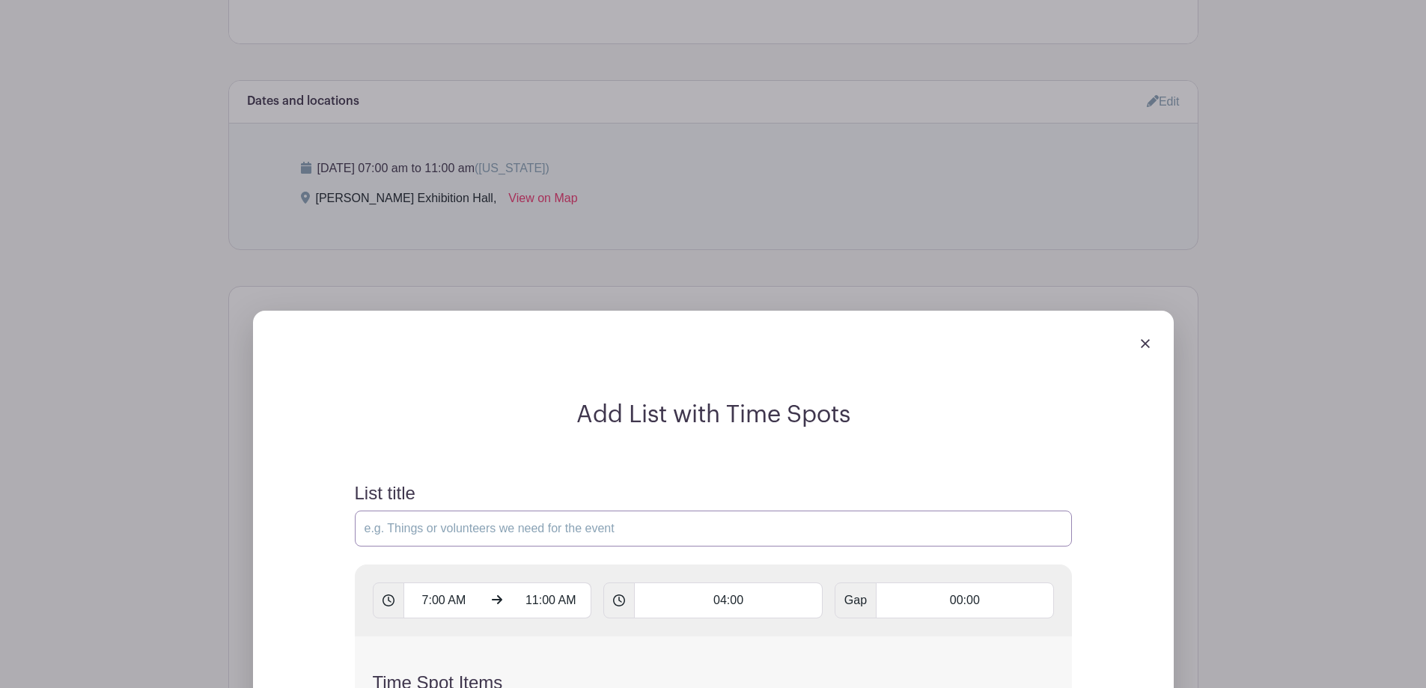
click at [481, 530] on input "List title" at bounding box center [713, 529] width 717 height 36
type input "Coffee [PERSON_NAME]"
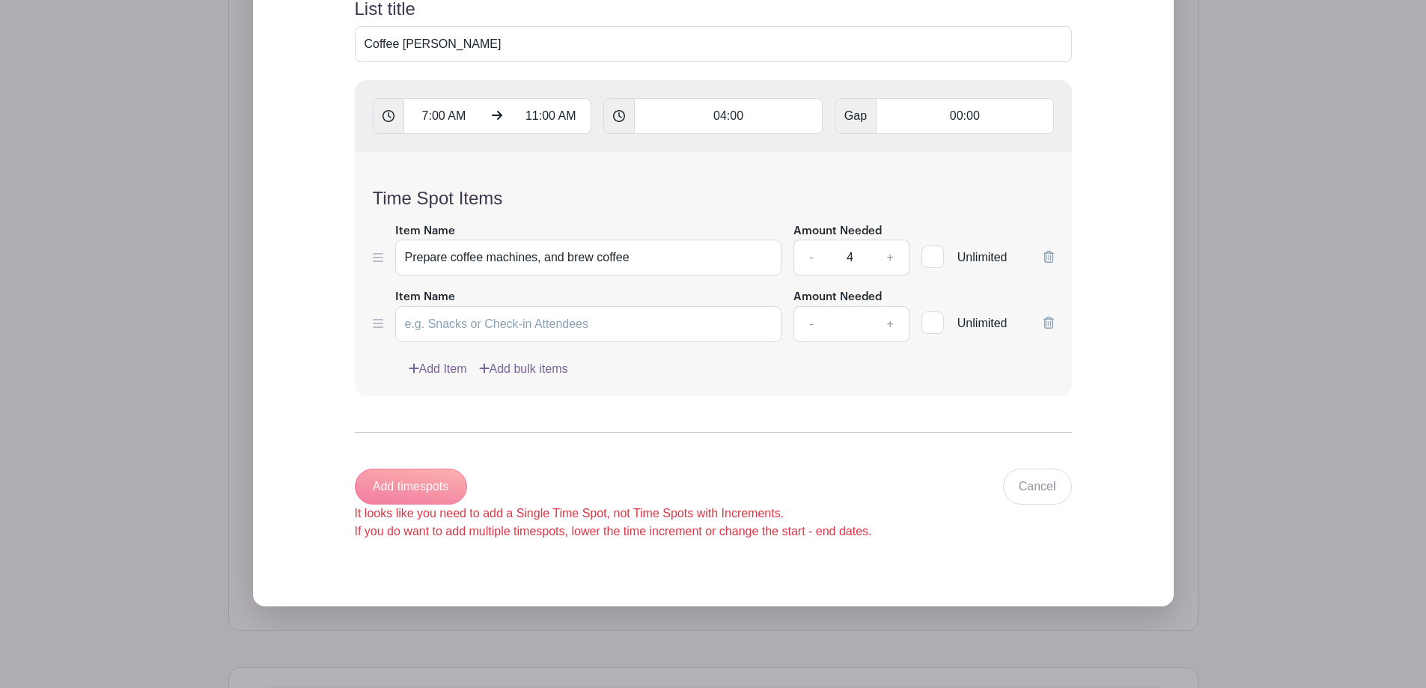
scroll to position [1297, 0]
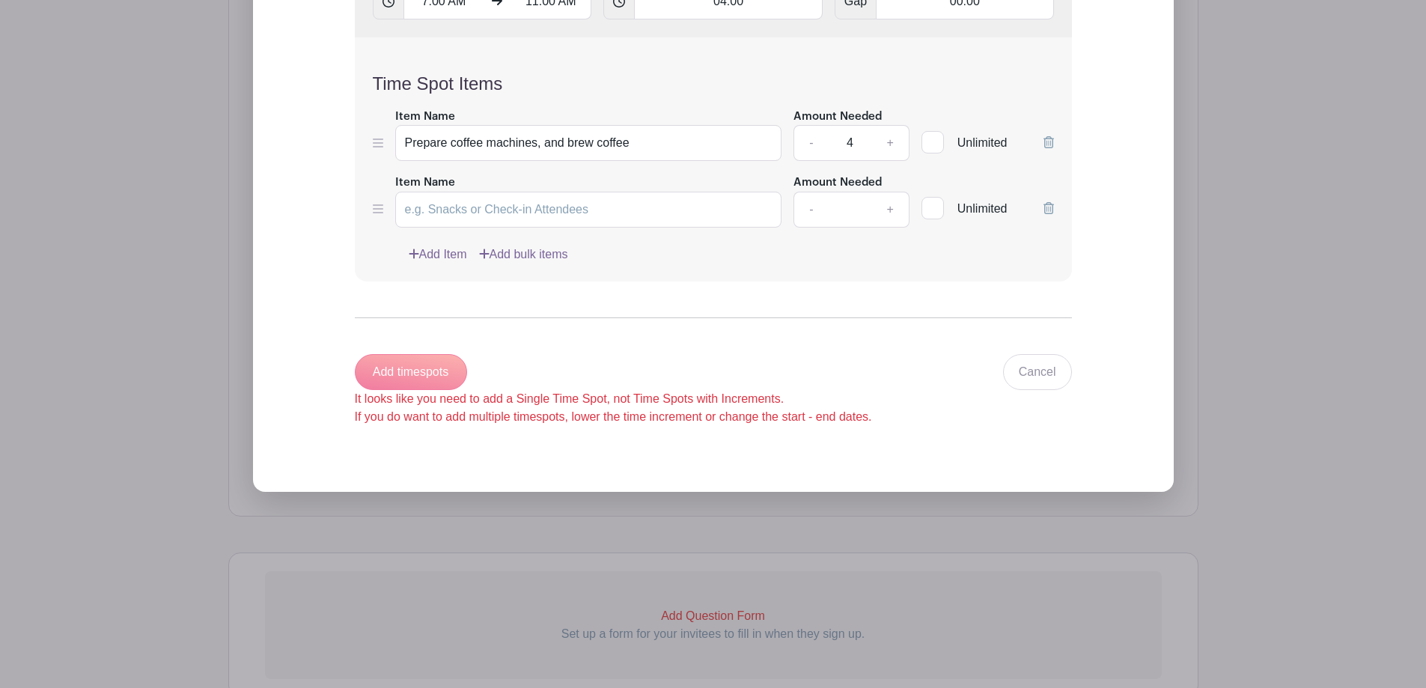
click at [439, 366] on div "Add timespots It looks like you need to add a Single Time Spot, not Time Spots …" at bounding box center [613, 390] width 517 height 72
click at [516, 398] on div "It looks like you need to add a Single Time Spot, not Time Spots with Increment…" at bounding box center [613, 408] width 517 height 36
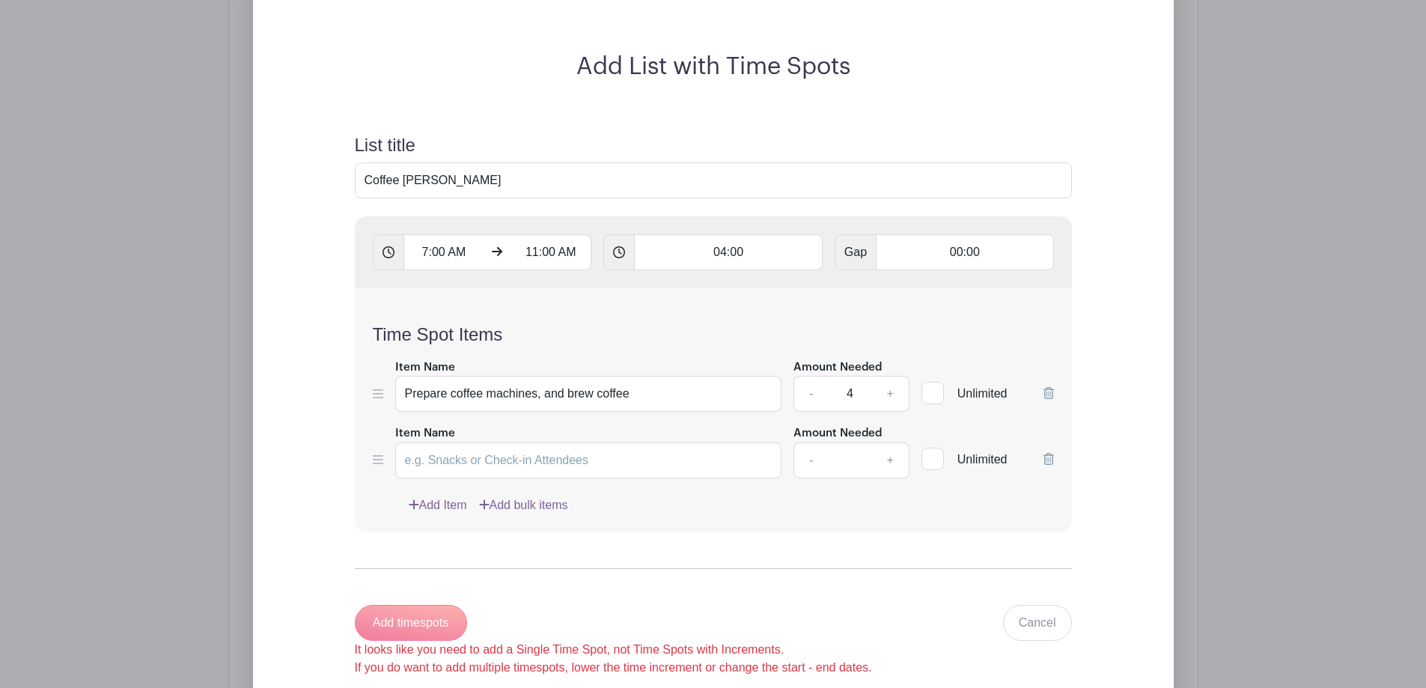
scroll to position [1072, 0]
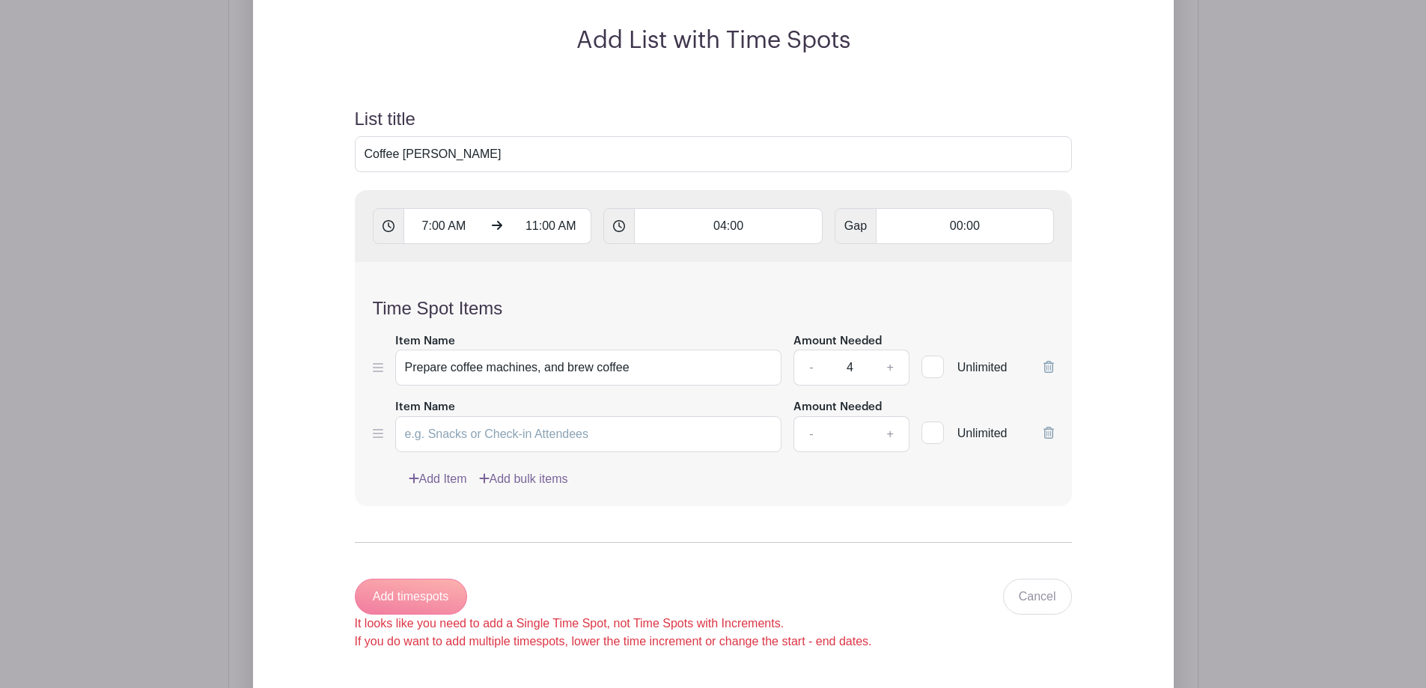
click at [377, 439] on icon at bounding box center [378, 433] width 10 height 12
drag, startPoint x: 378, startPoint y: 432, endPoint x: 409, endPoint y: 429, distance: 30.8
click at [379, 434] on icon at bounding box center [378, 433] width 10 height 12
click at [624, 443] on input "Item Name" at bounding box center [588, 434] width 387 height 36
click at [1046, 436] on icon at bounding box center [1049, 433] width 10 height 12
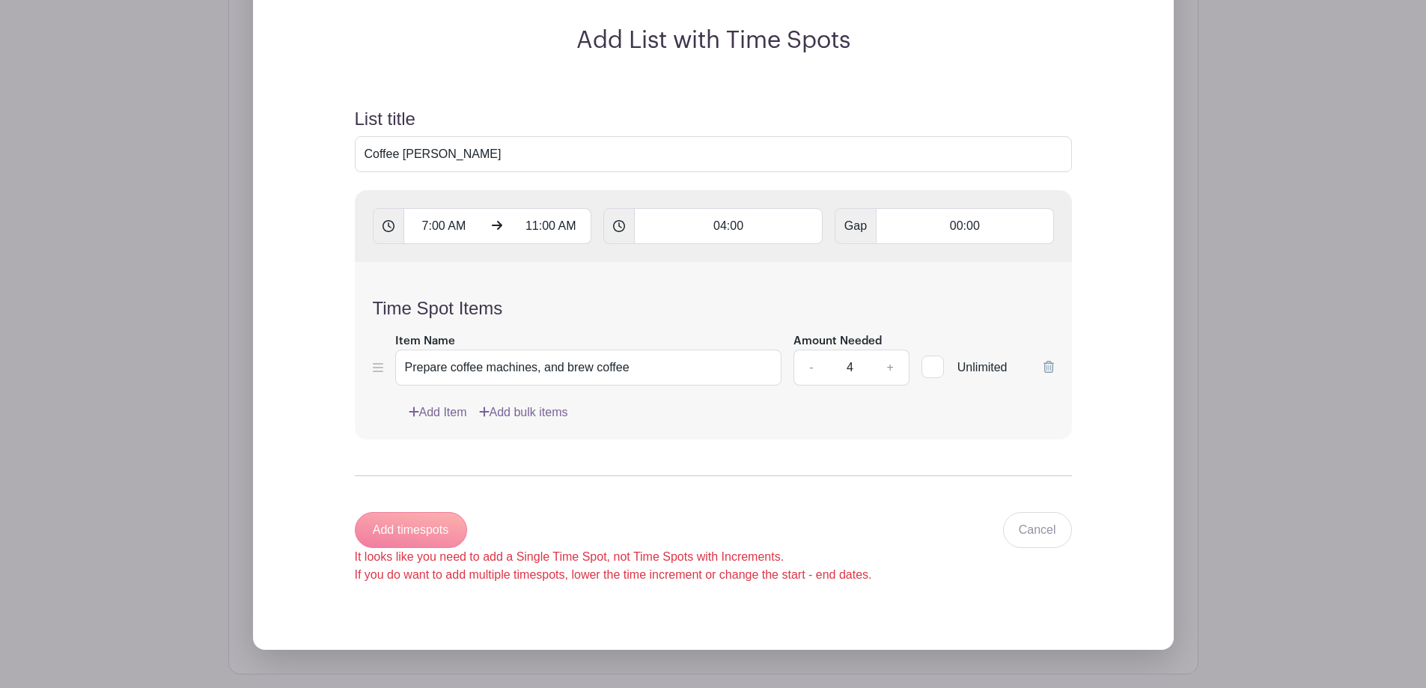
click at [436, 412] on link "Add Item" at bounding box center [438, 413] width 58 height 18
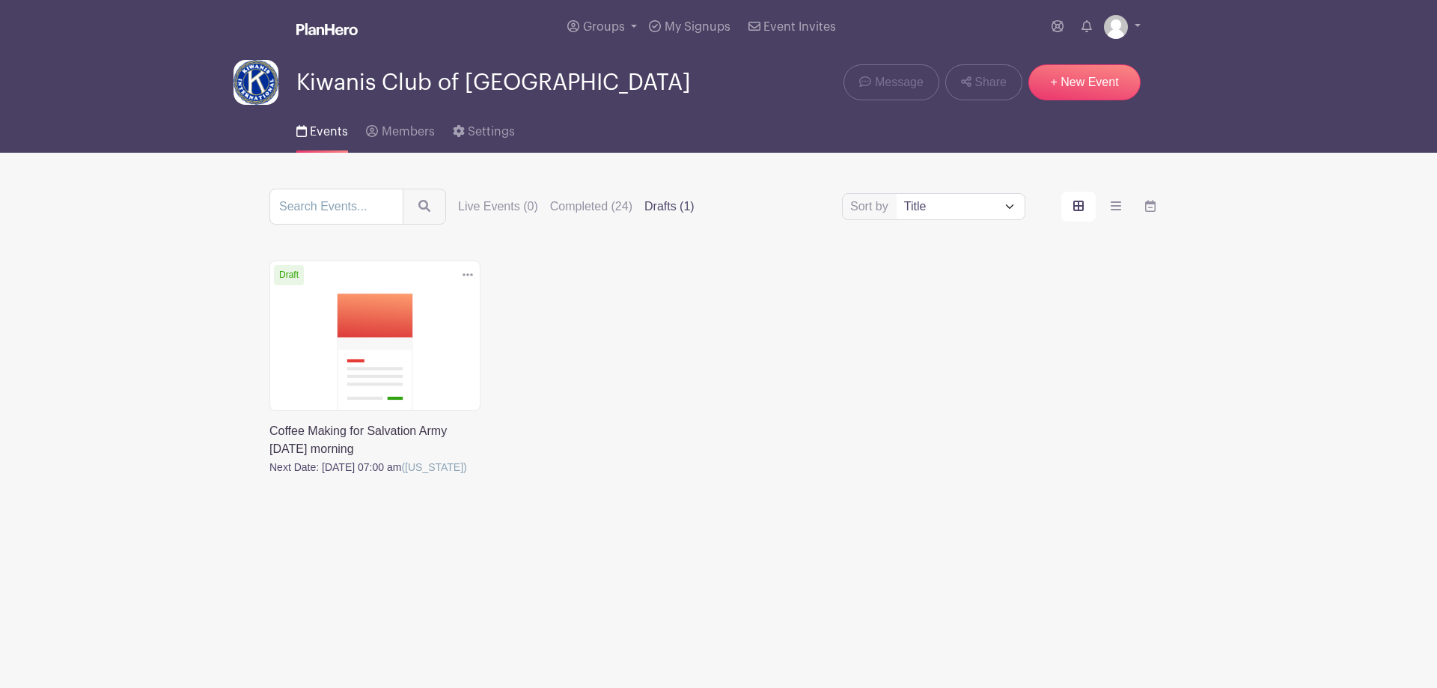
click at [270, 476] on link at bounding box center [270, 476] width 0 height 0
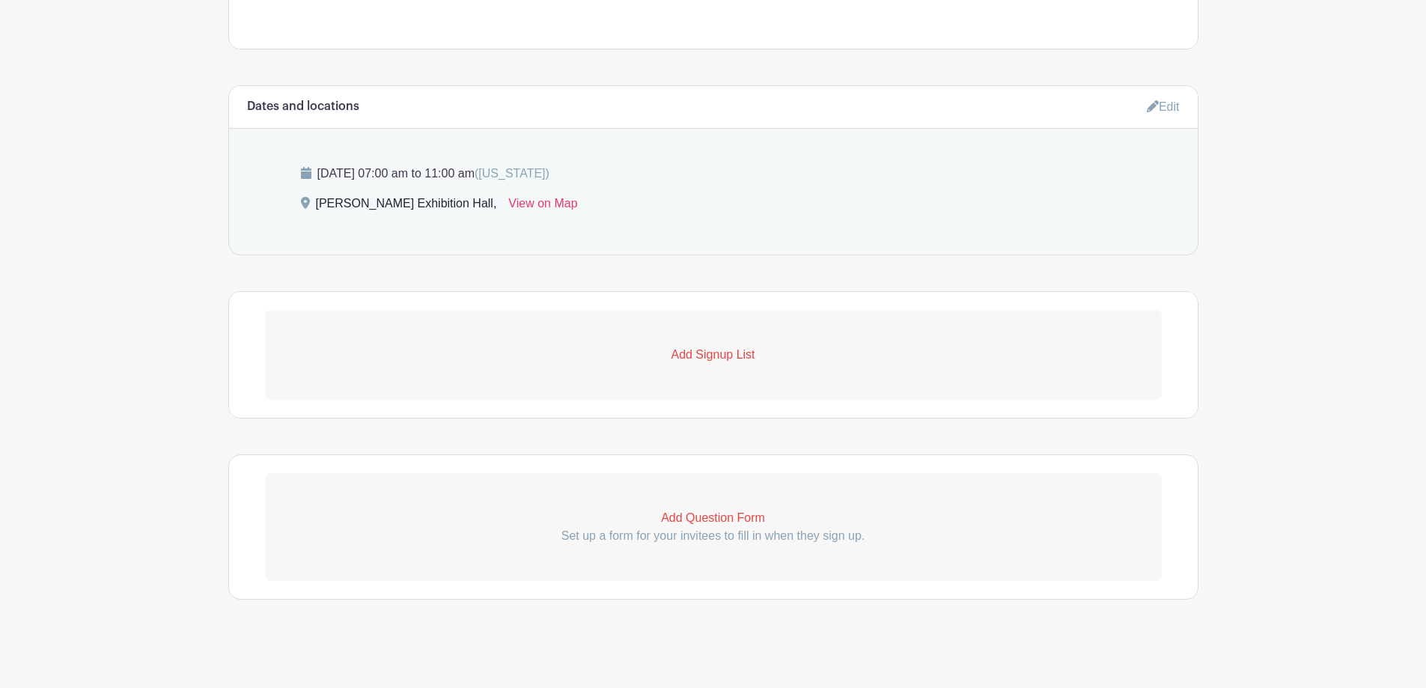
scroll to position [698, 0]
click at [718, 353] on p "Add Signup List" at bounding box center [713, 350] width 897 height 18
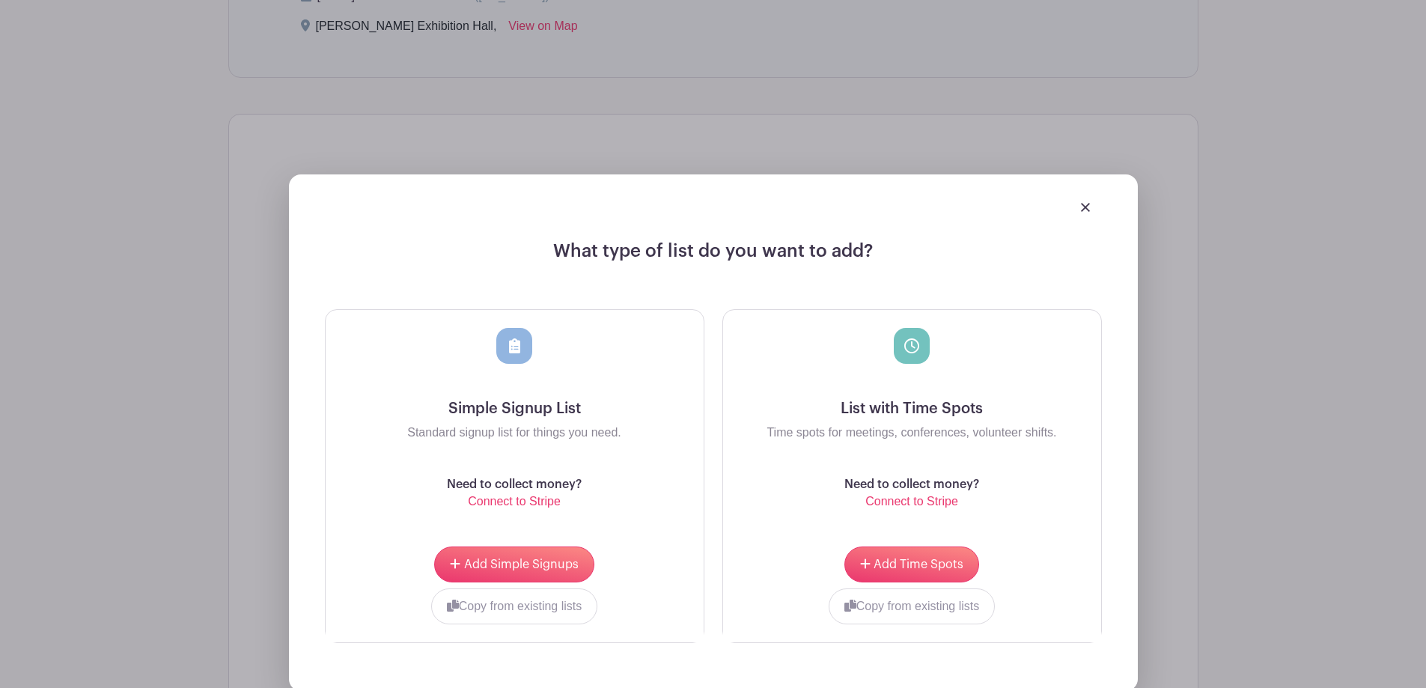
scroll to position [922, 0]
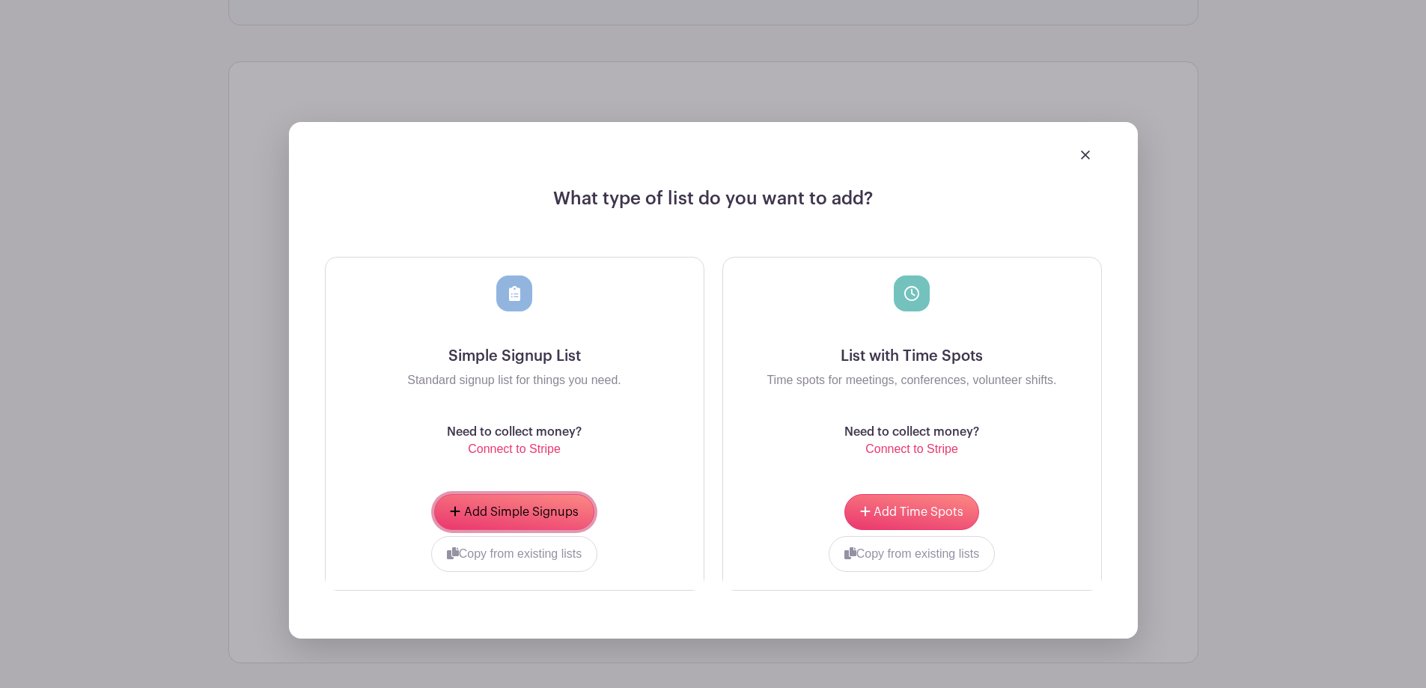
click at [508, 509] on button "Add Simple Signups" at bounding box center [513, 512] width 159 height 36
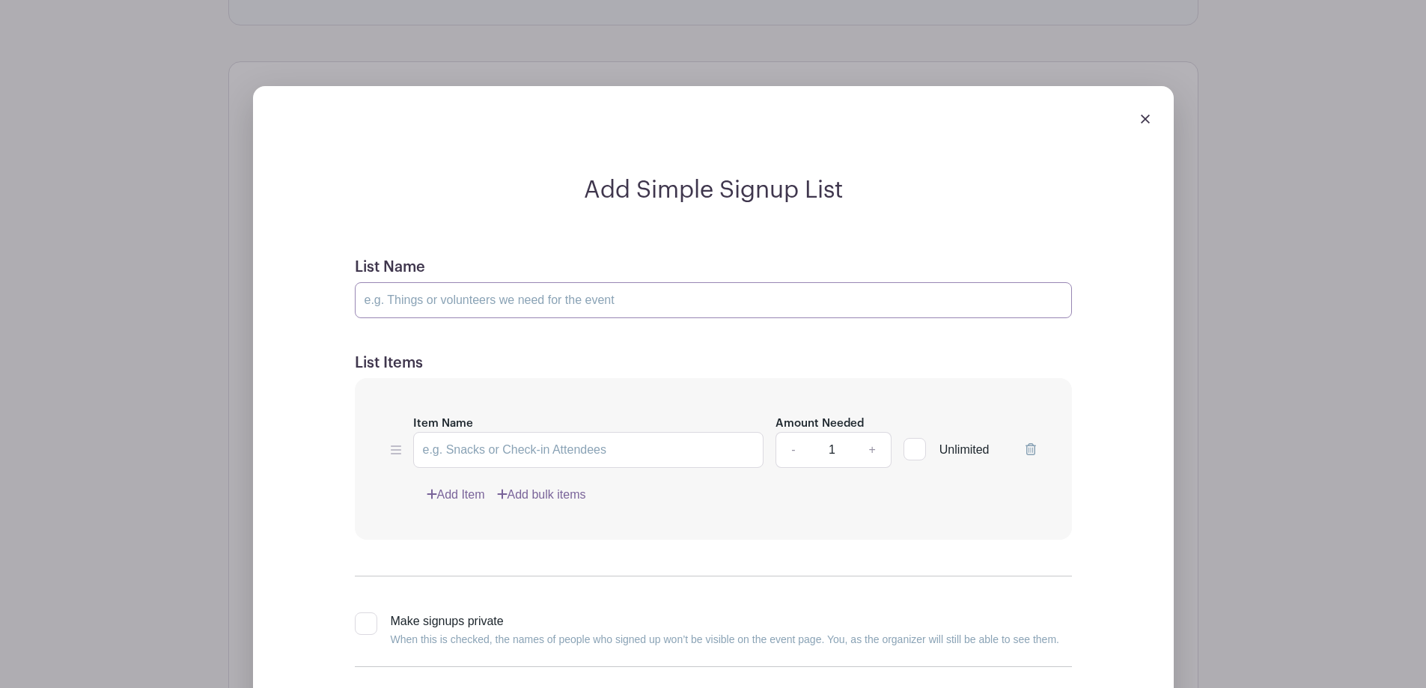
click at [451, 304] on input "List Name" at bounding box center [713, 300] width 717 height 36
type input "Coffee [PERSON_NAME]"
drag, startPoint x: 615, startPoint y: 449, endPoint x: 446, endPoint y: 447, distance: 169.2
click at [446, 447] on input "Item Name" at bounding box center [588, 450] width 351 height 36
type input "Coffee [PERSON_NAME]"
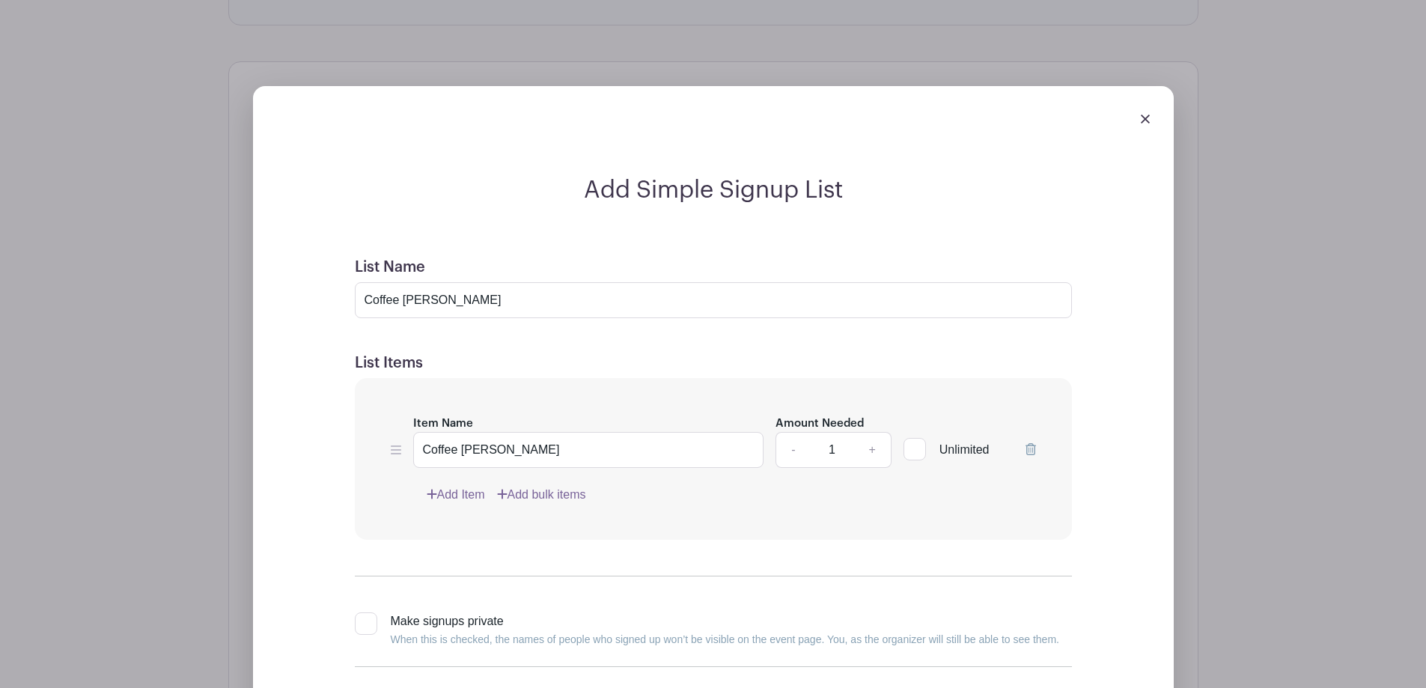
drag, startPoint x: 835, startPoint y: 449, endPoint x: 824, endPoint y: 448, distance: 11.3
click at [824, 448] on input "1" at bounding box center [831, 450] width 45 height 36
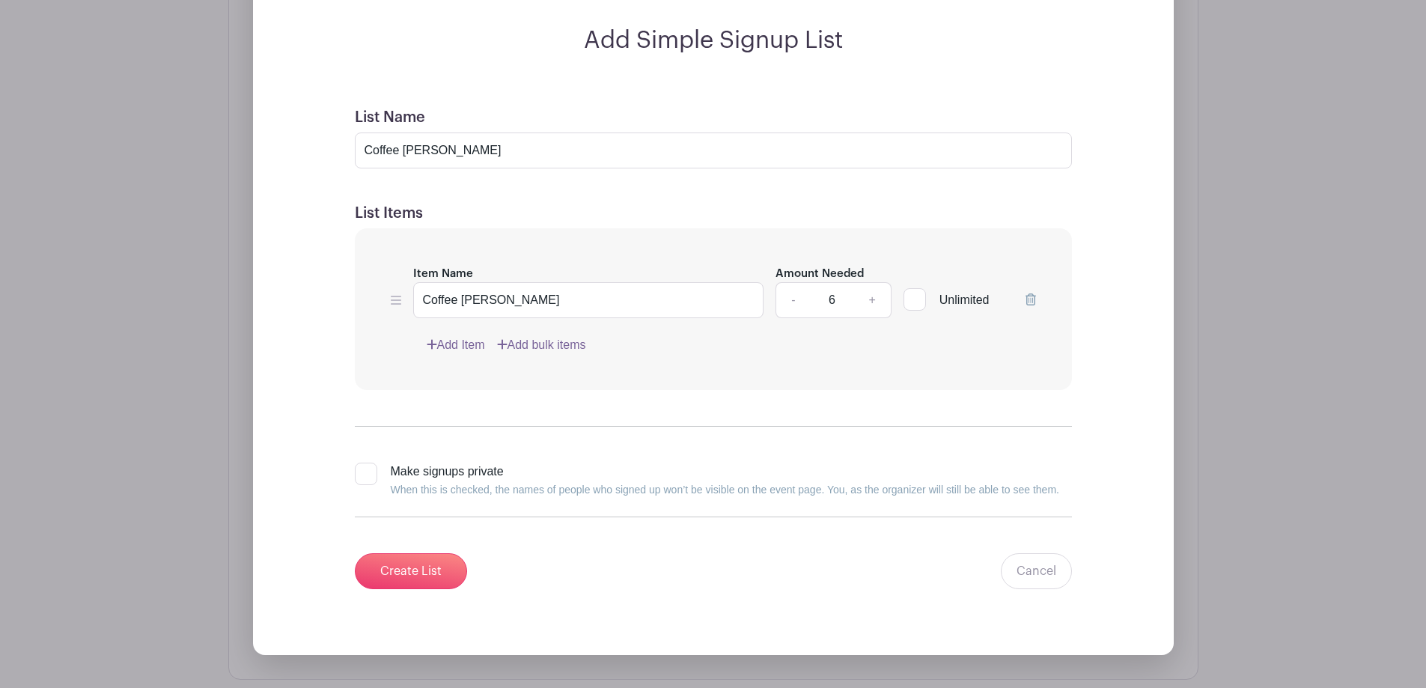
scroll to position [1267, 0]
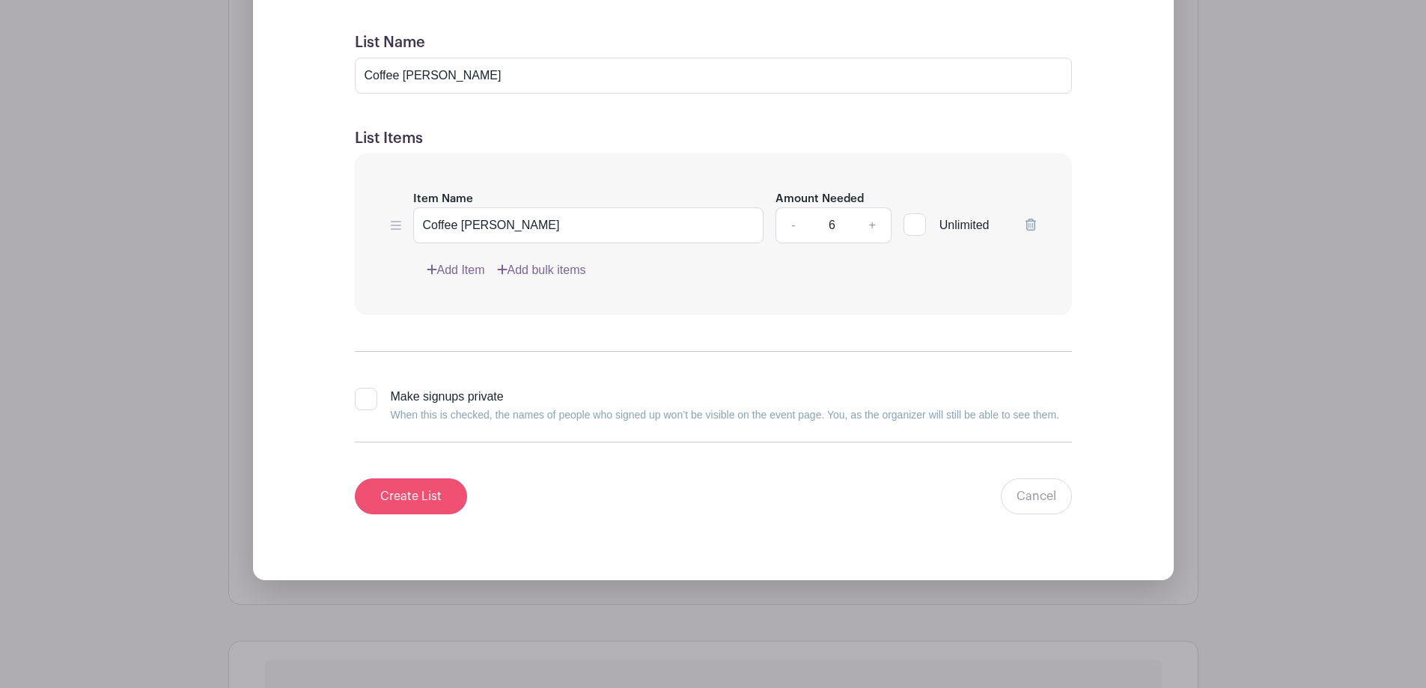
type input "6"
click at [404, 491] on input "Create List" at bounding box center [411, 496] width 112 height 36
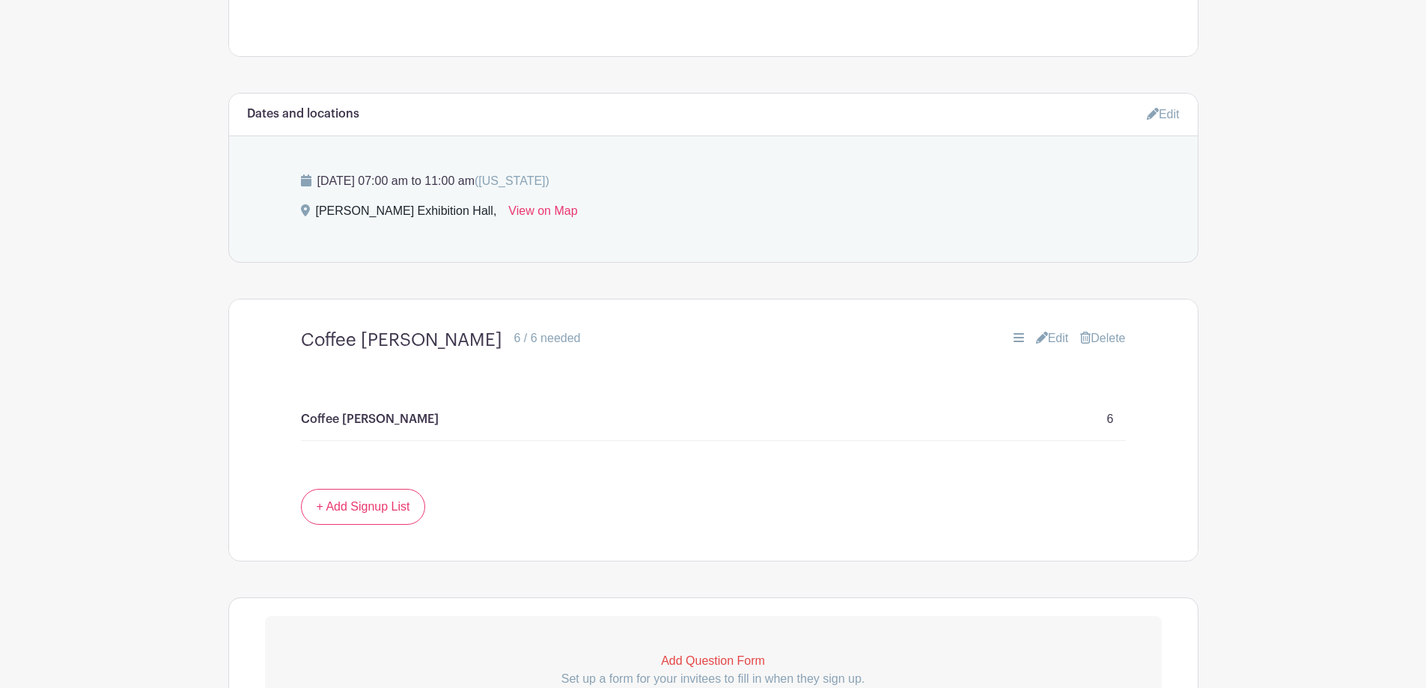
scroll to position [684, 0]
click at [376, 508] on link "+ Add Signup List" at bounding box center [363, 508] width 125 height 36
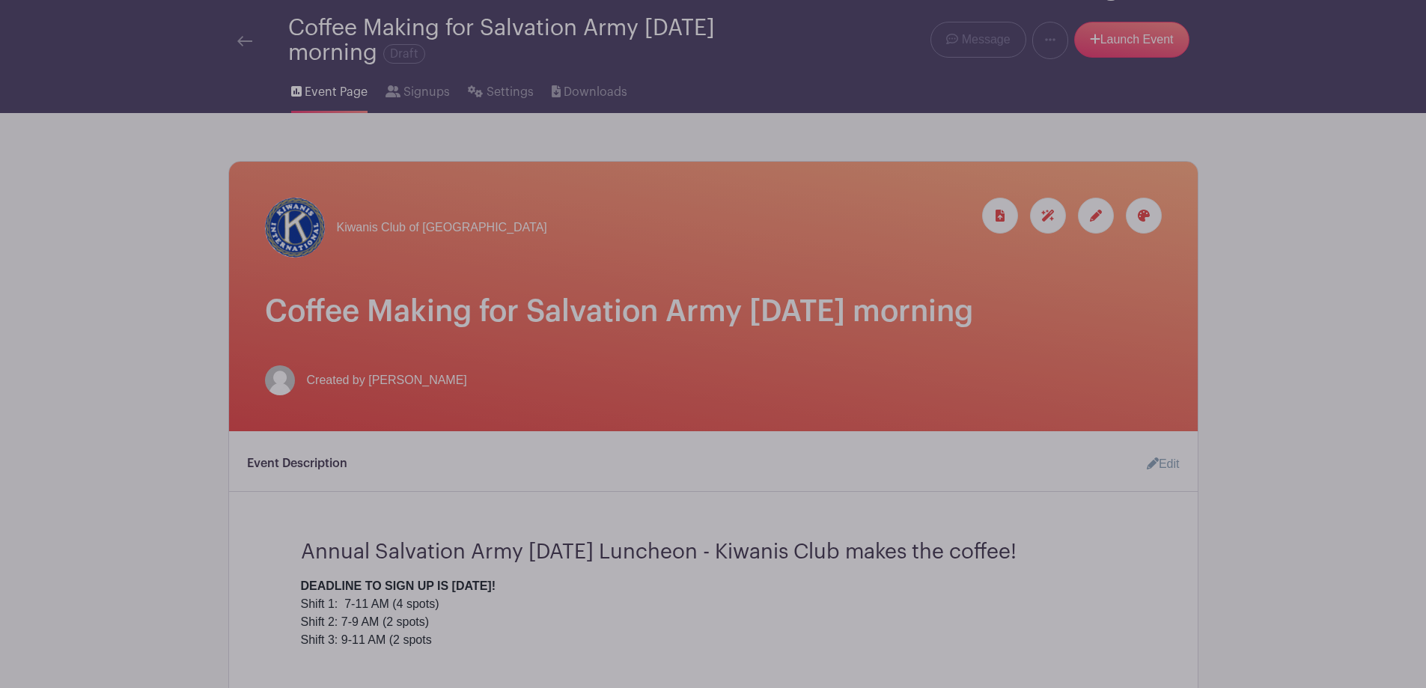
scroll to position [0, 0]
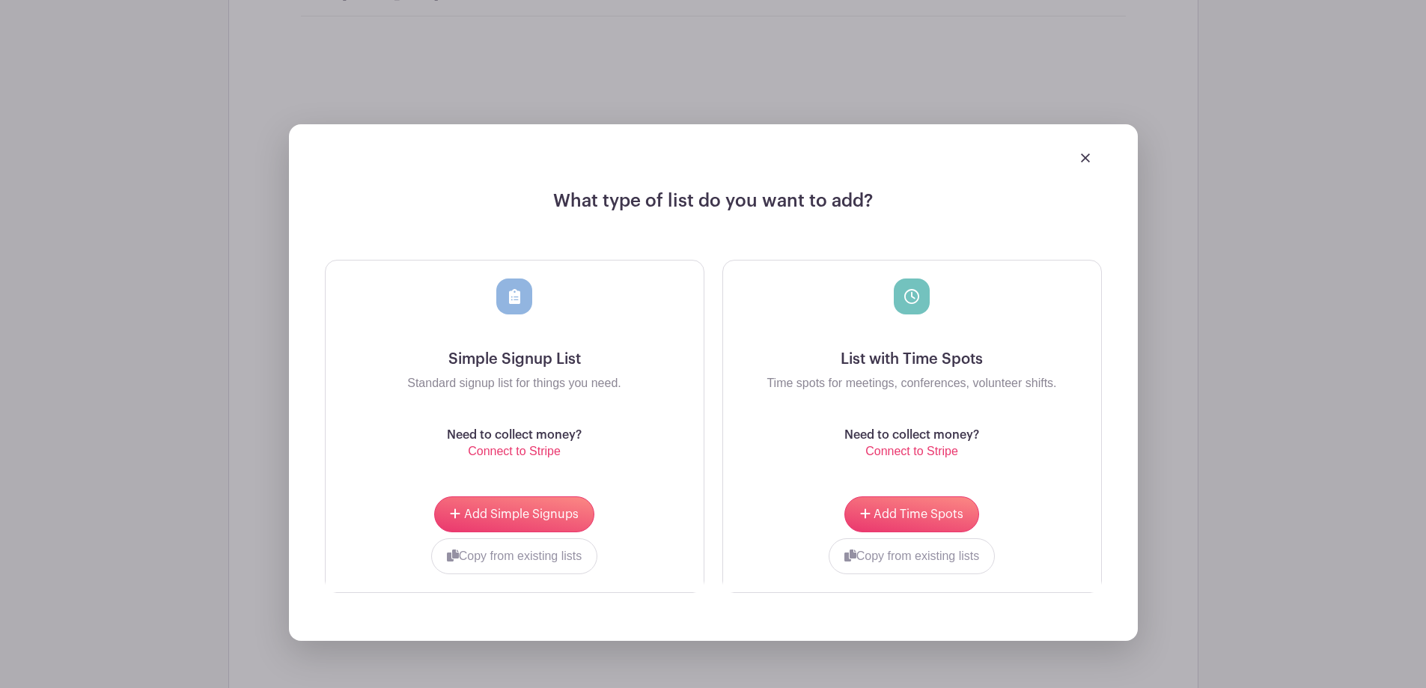
scroll to position [1023, 0]
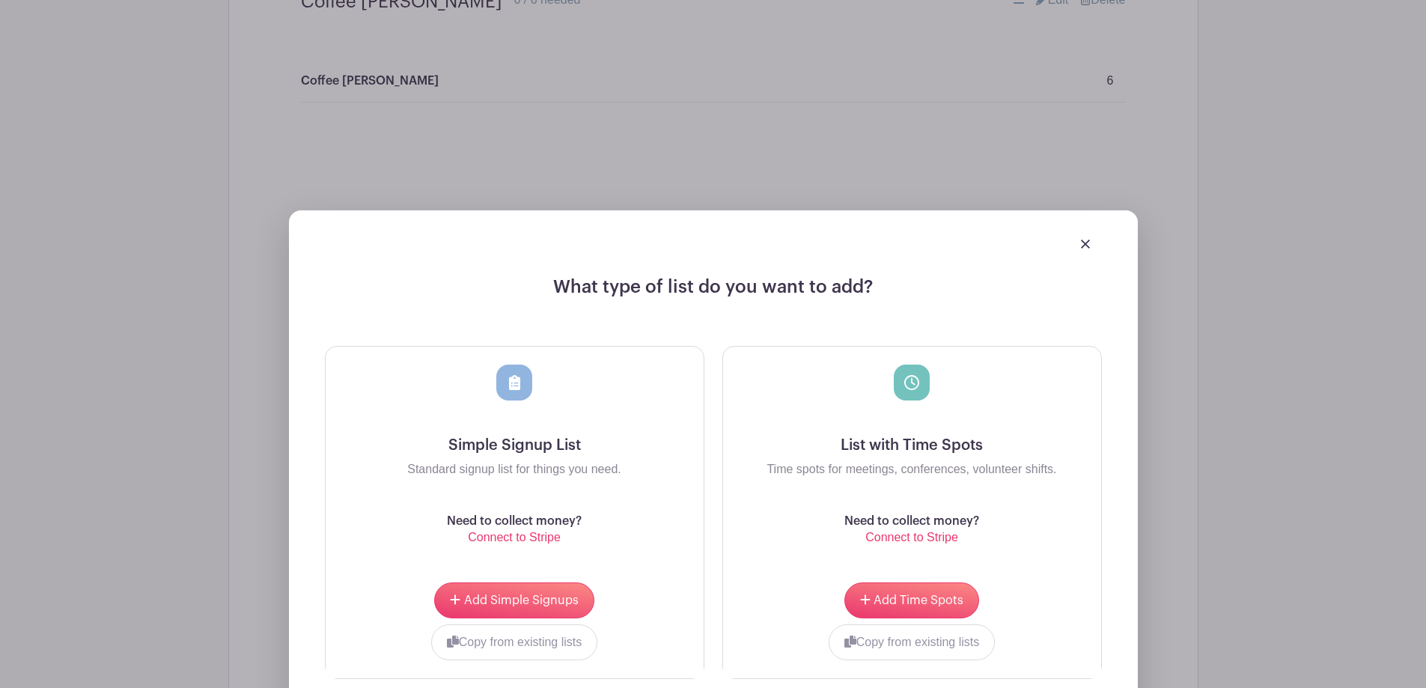
click at [1083, 243] on img at bounding box center [1085, 244] width 9 height 9
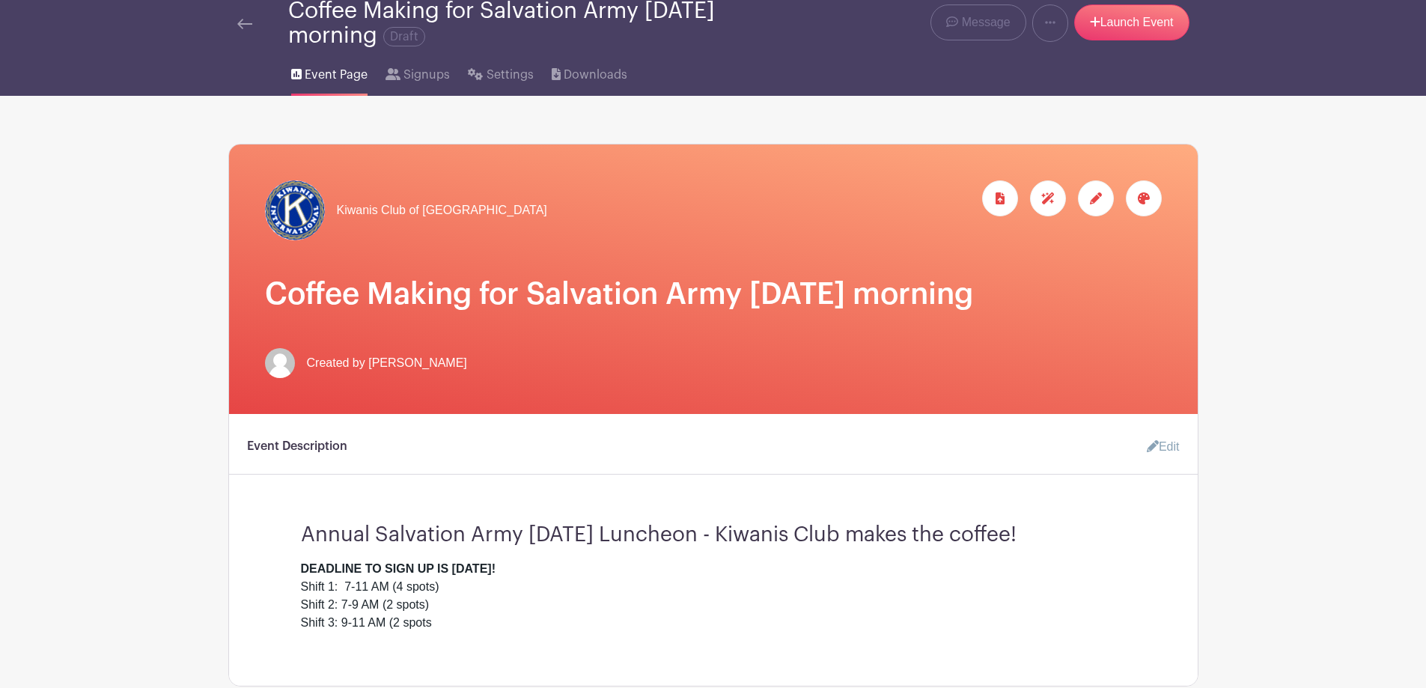
scroll to position [0, 0]
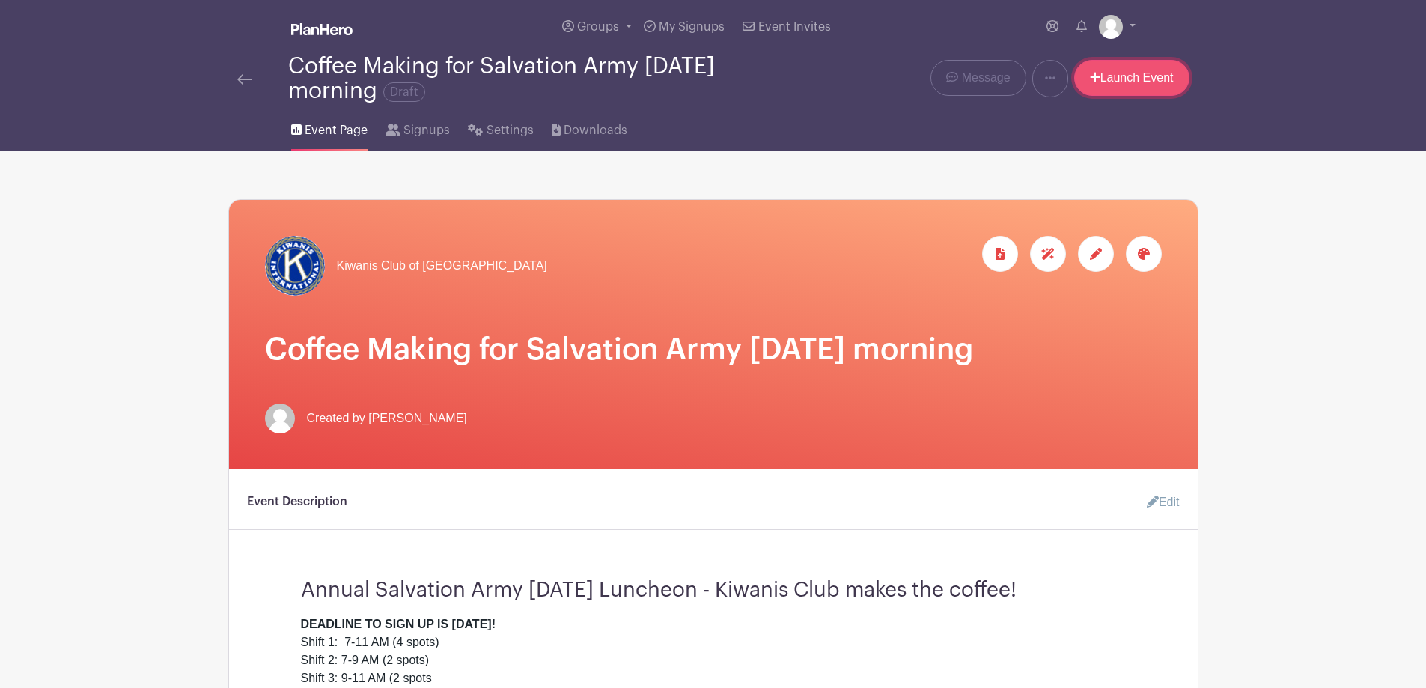
click at [1140, 73] on link "Launch Event" at bounding box center [1131, 78] width 115 height 36
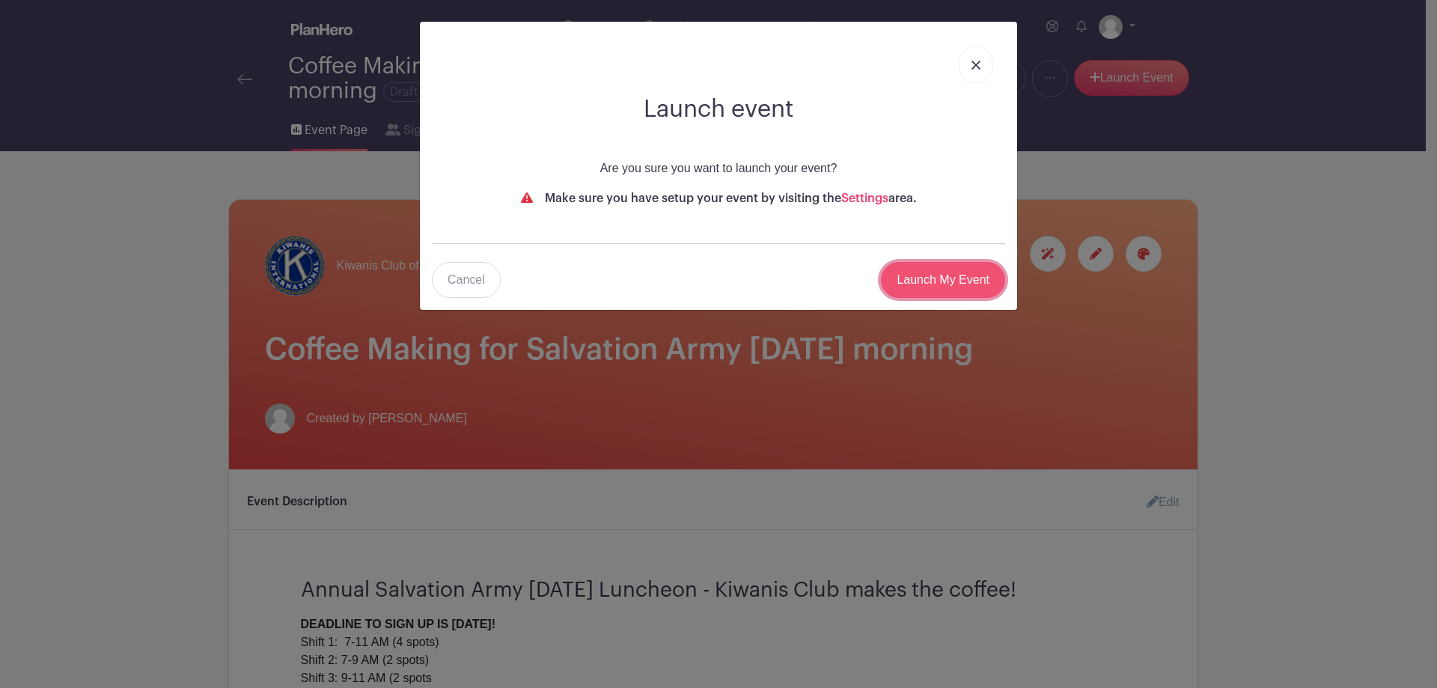
click at [929, 273] on input "Launch My Event" at bounding box center [943, 280] width 124 height 36
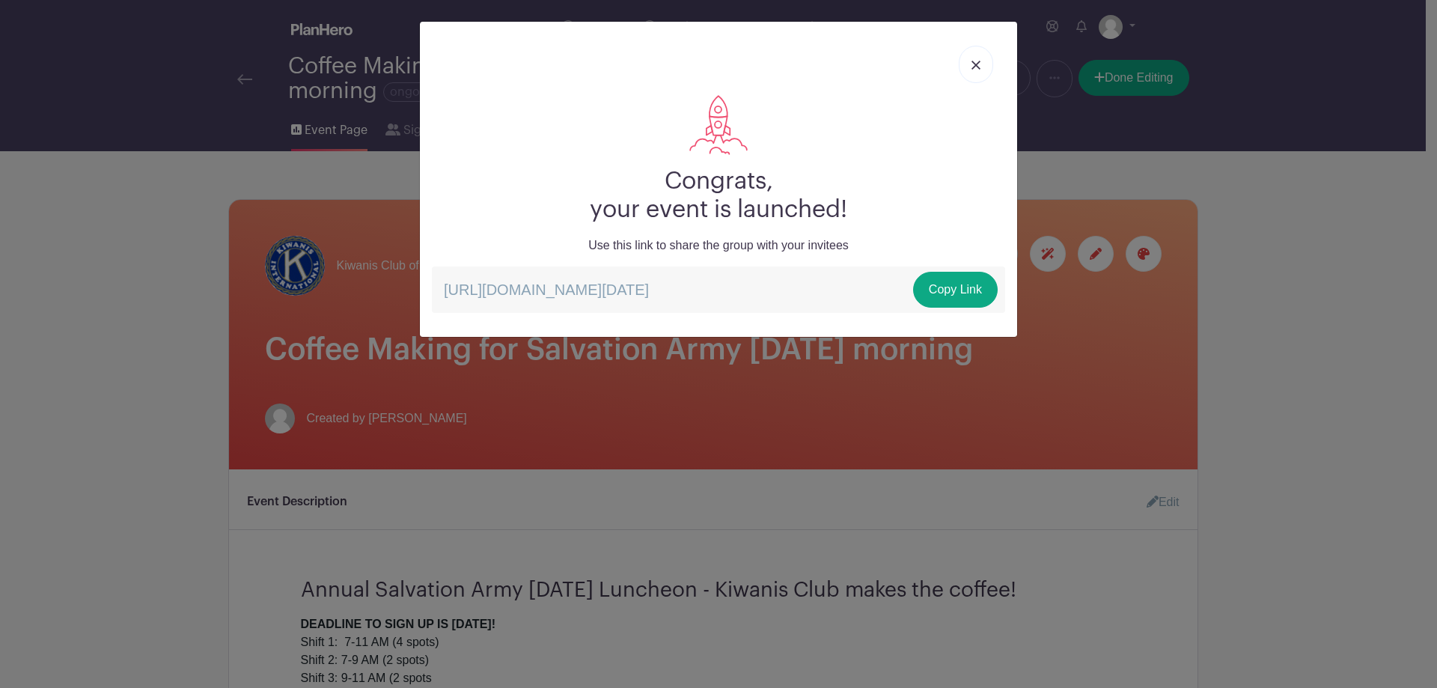
click at [976, 65] on img at bounding box center [976, 65] width 9 height 9
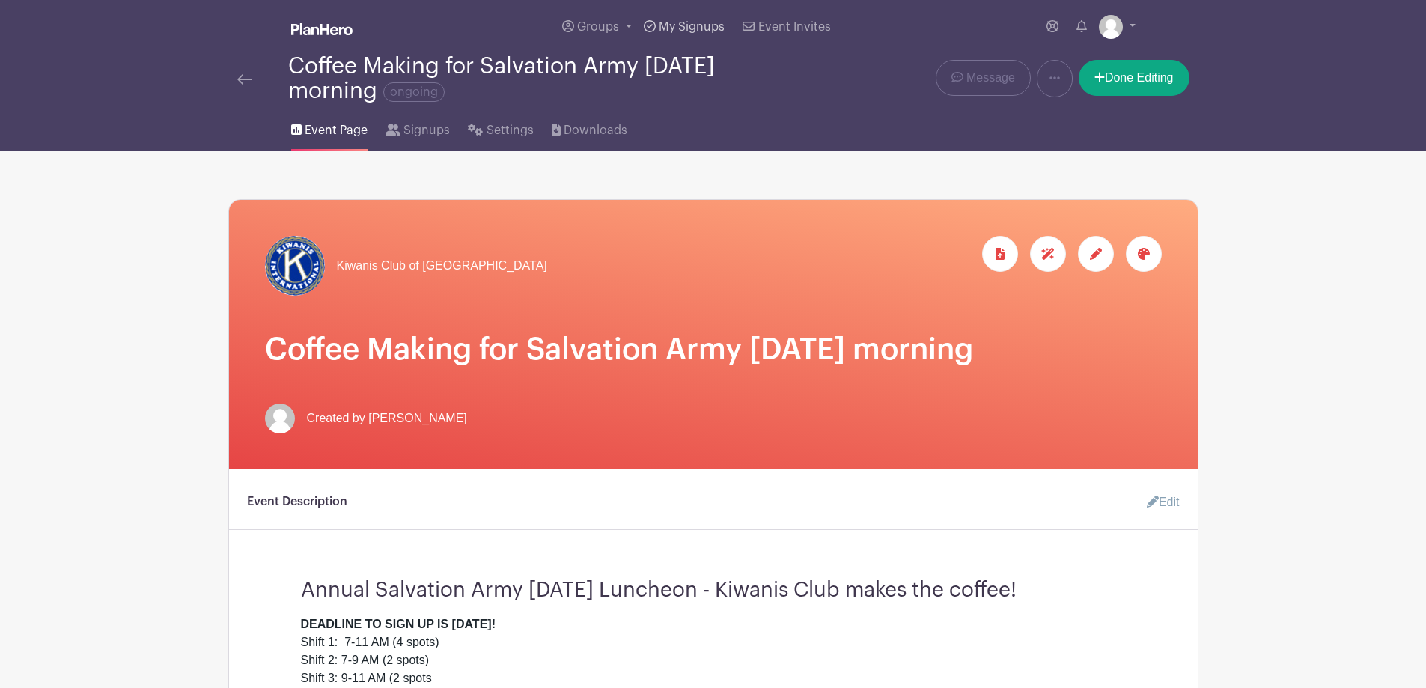
click at [693, 25] on span "My Signups" at bounding box center [692, 27] width 66 height 12
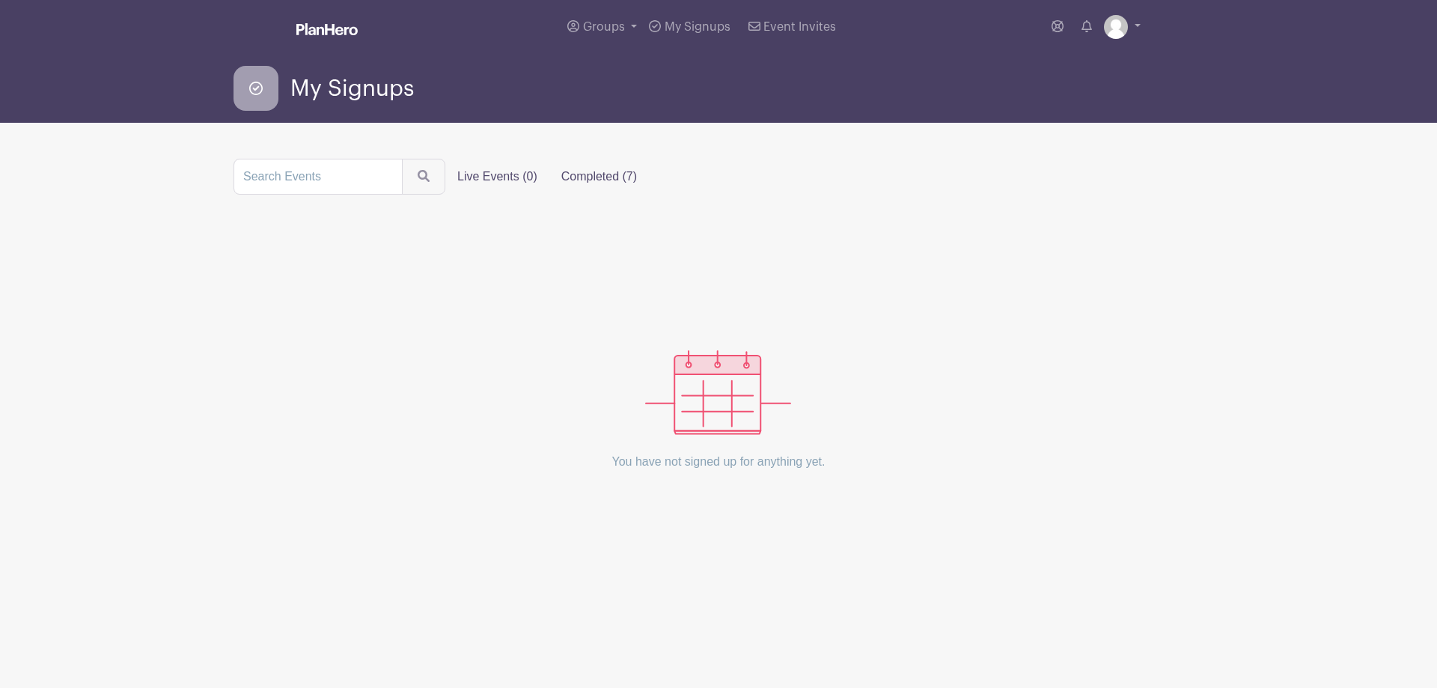
click at [585, 173] on label "Completed (7)" at bounding box center [600, 177] width 100 height 30
click at [0, 0] on input "Completed (7)" at bounding box center [0, 0] width 0 height 0
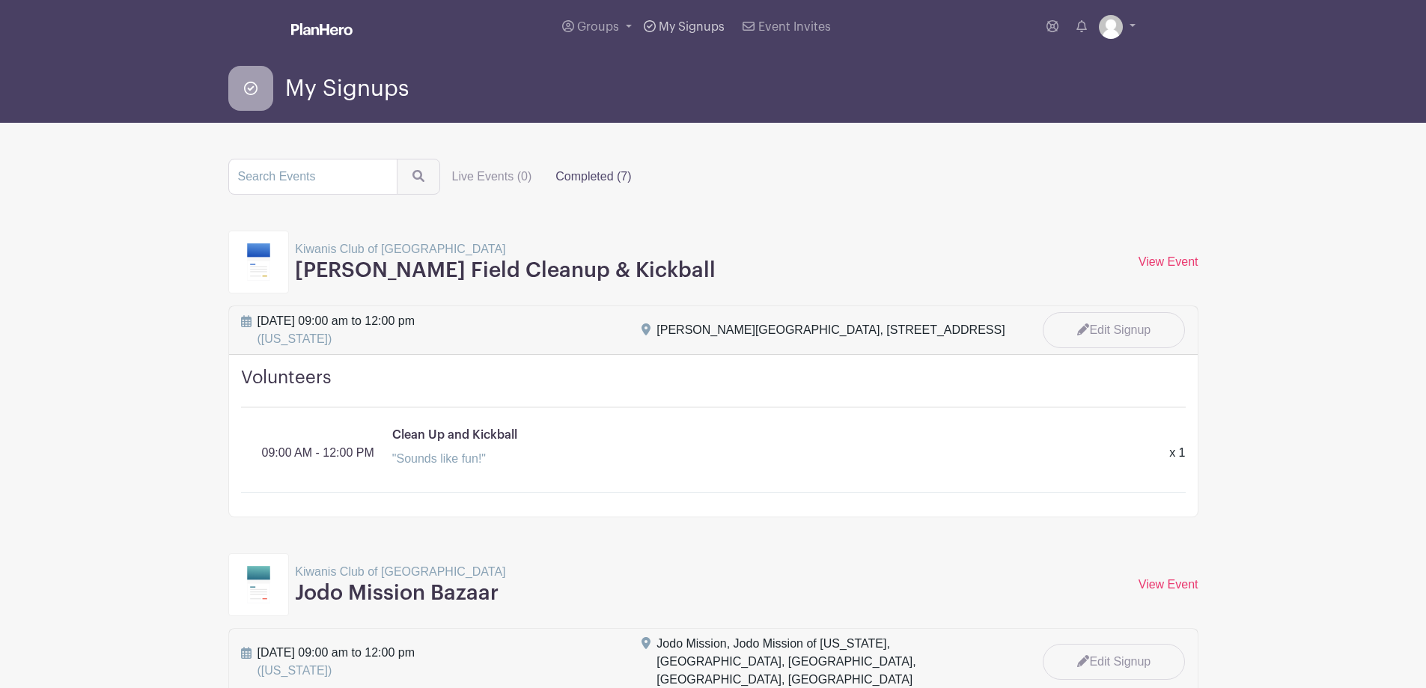
click at [692, 24] on span "My Signups" at bounding box center [692, 27] width 66 height 12
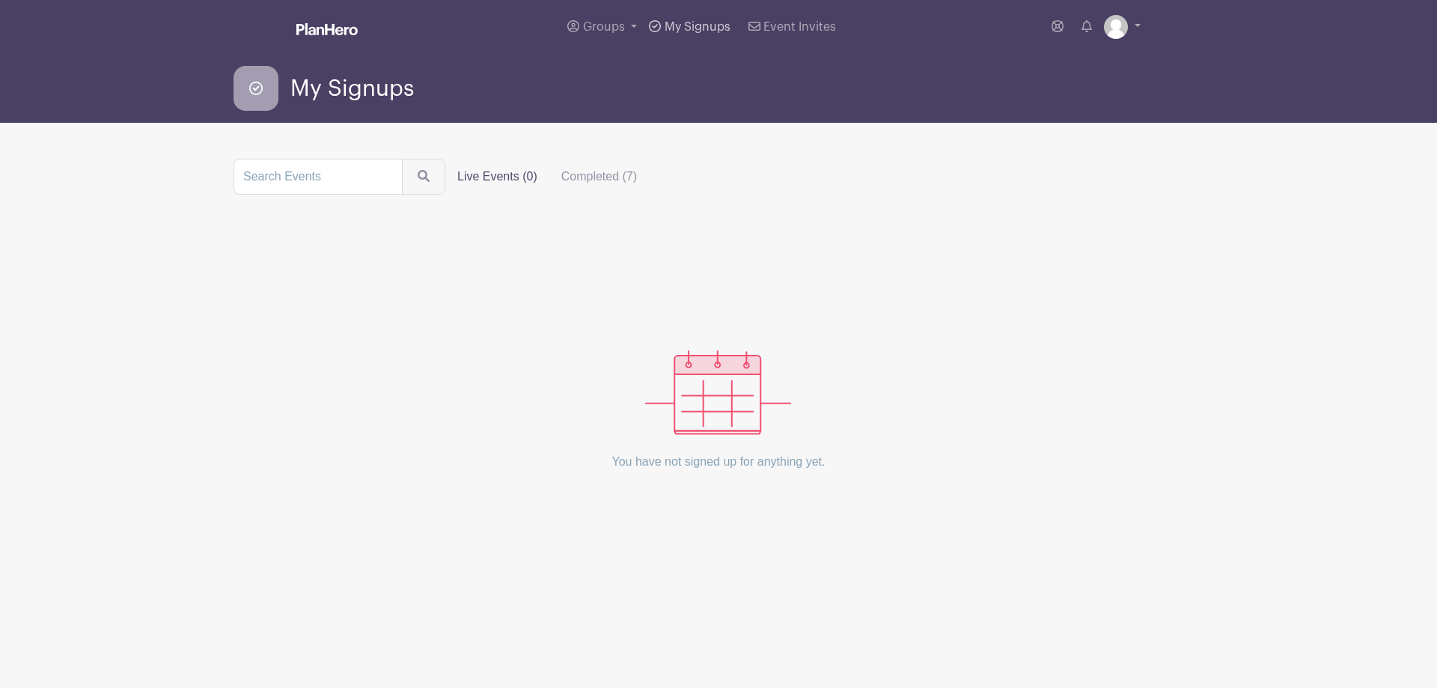
click at [693, 25] on span "My Signups" at bounding box center [698, 27] width 66 height 12
click at [617, 23] on span "Groups" at bounding box center [604, 27] width 42 height 12
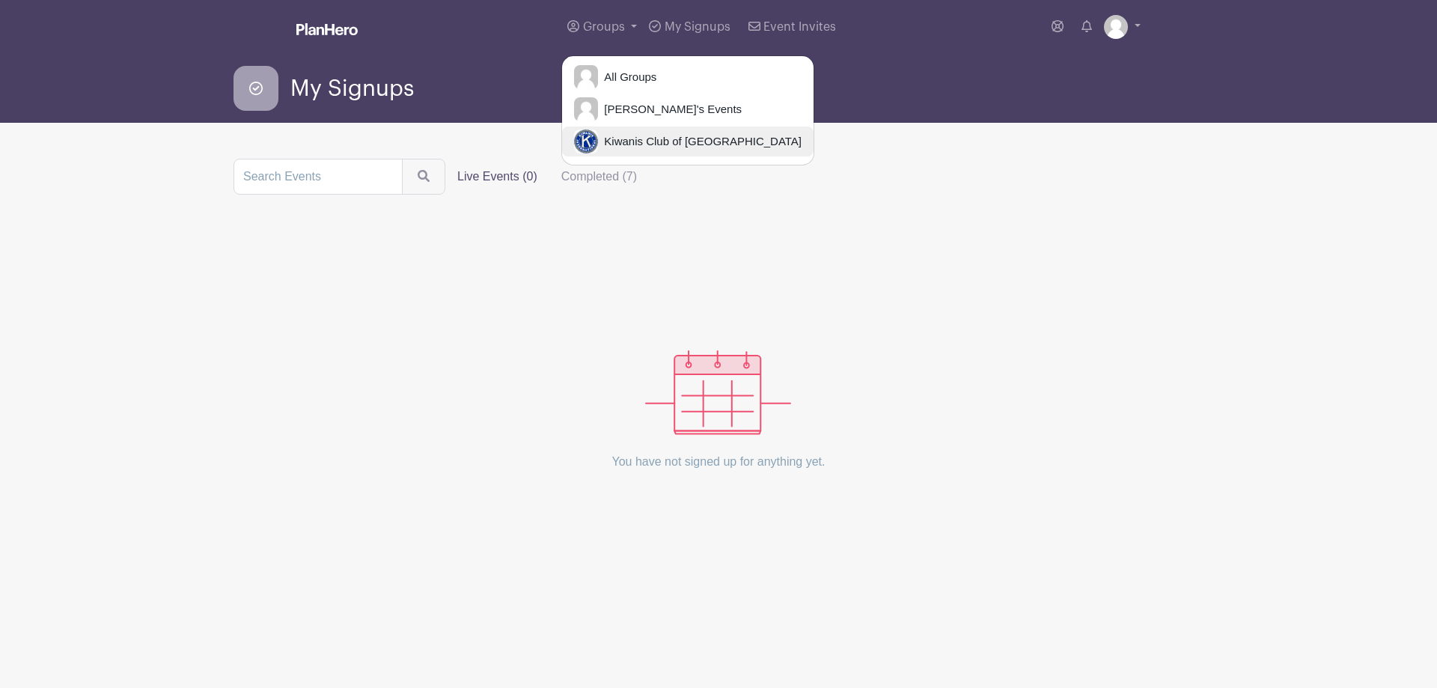
click at [627, 141] on span "Kiwanis Club of [GEOGRAPHIC_DATA]" at bounding box center [700, 141] width 204 height 17
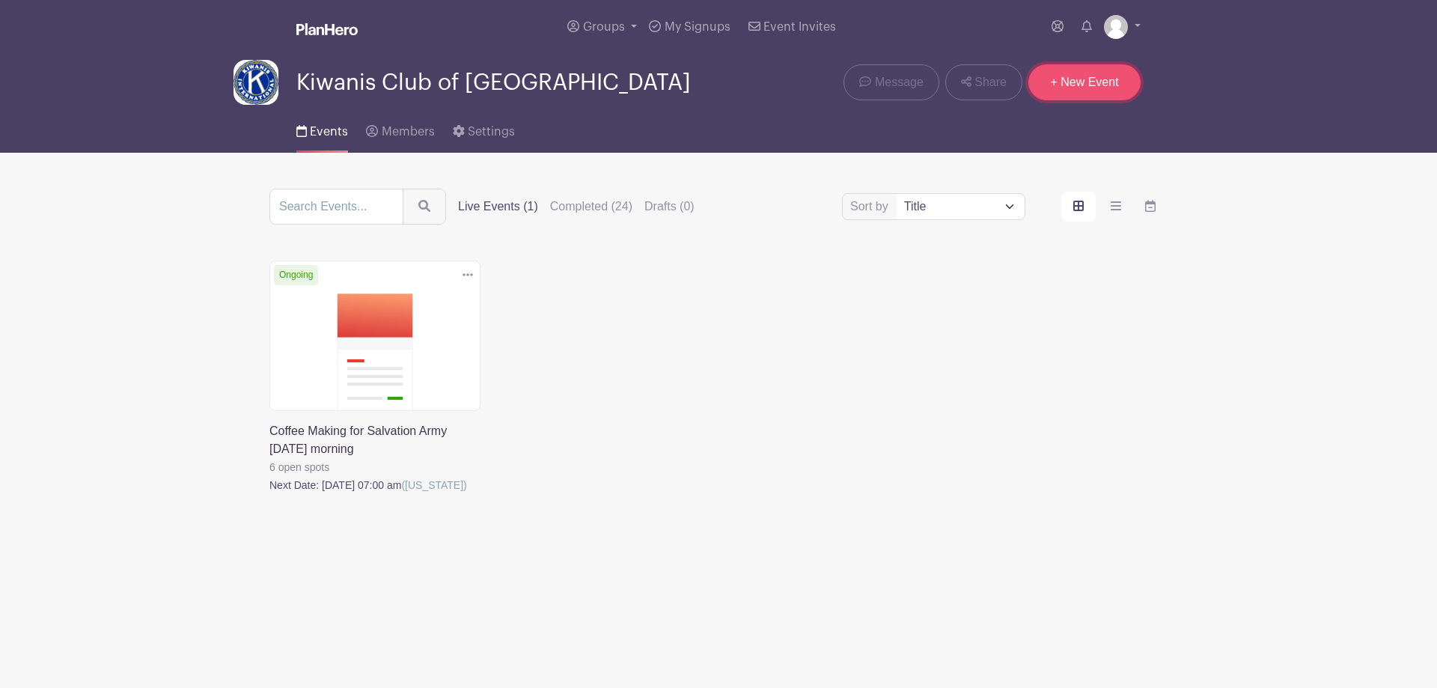
click at [1084, 79] on link "+ New Event" at bounding box center [1085, 82] width 112 height 36
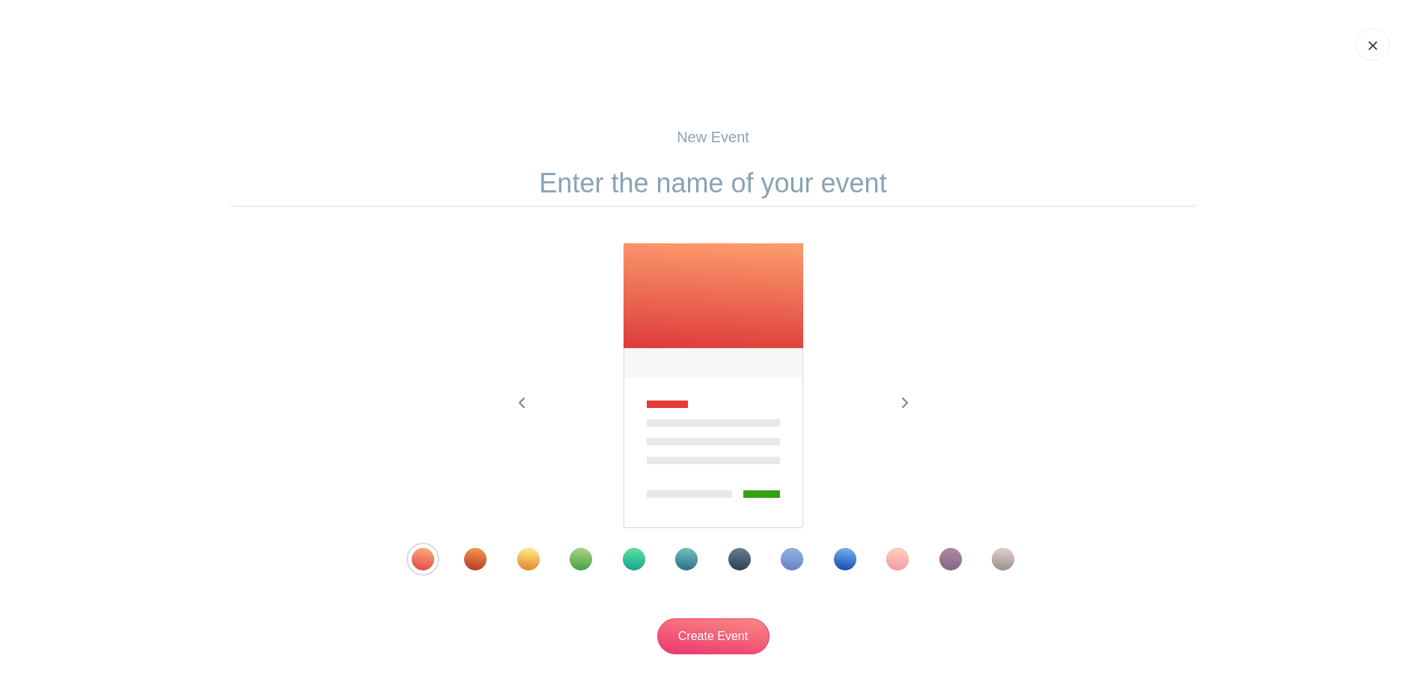
click at [738, 176] on input "text" at bounding box center [713, 183] width 970 height 46
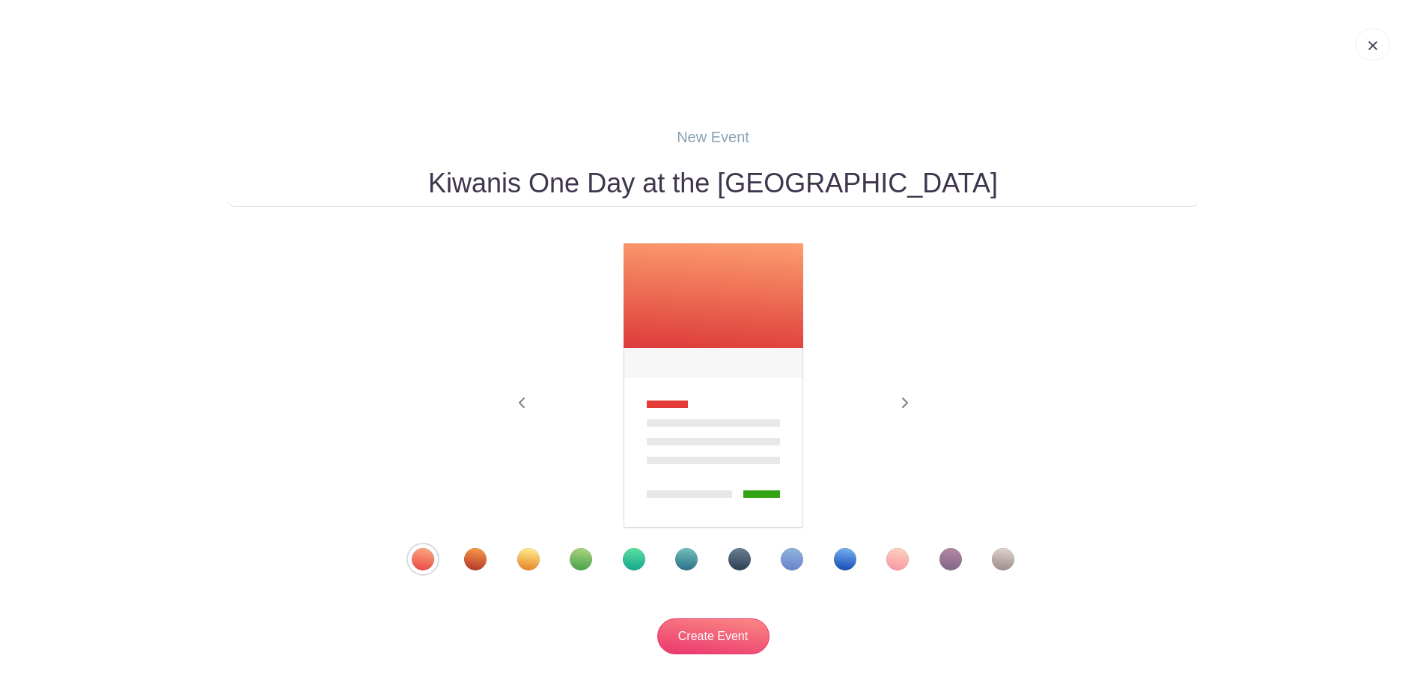
type input "Kiwanis One Day at the [GEOGRAPHIC_DATA]"
click at [740, 307] on img at bounding box center [713, 386] width 183 height 287
click at [790, 559] on div "Template 8" at bounding box center [792, 559] width 22 height 22
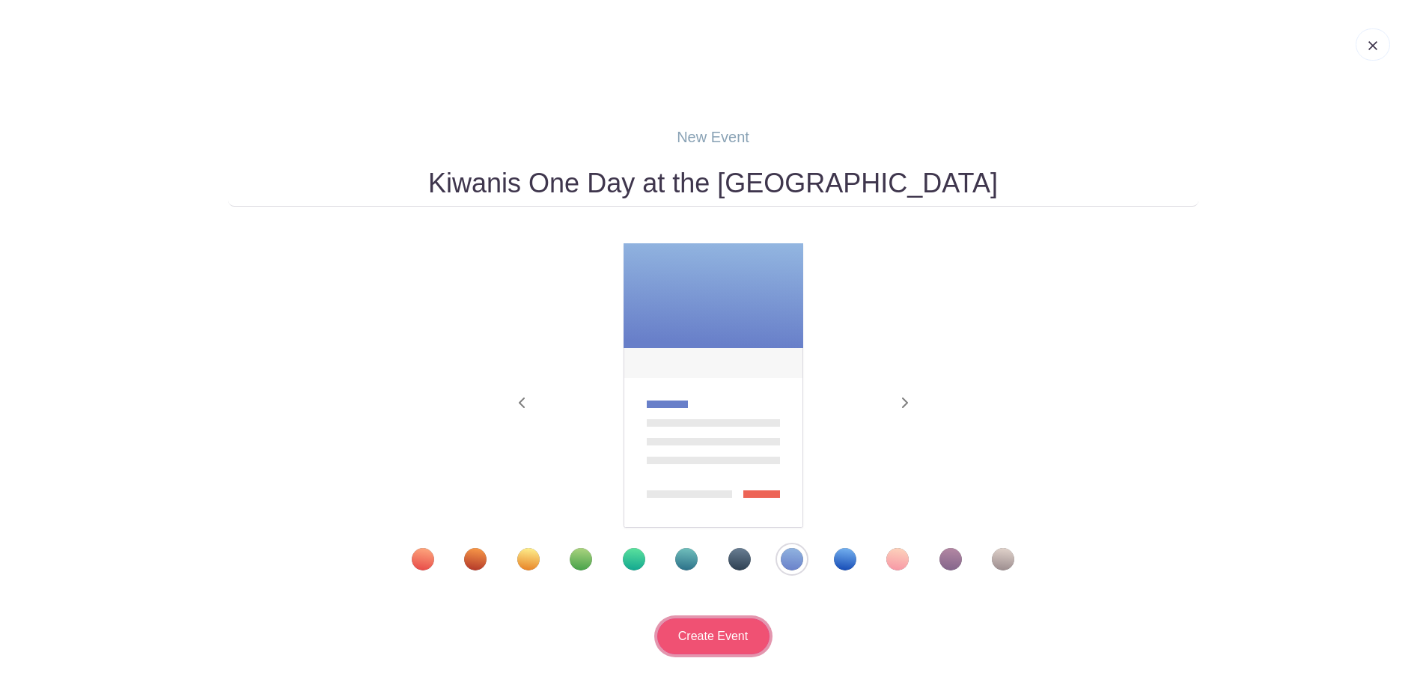
click at [696, 632] on input "Create Event" at bounding box center [713, 636] width 112 height 36
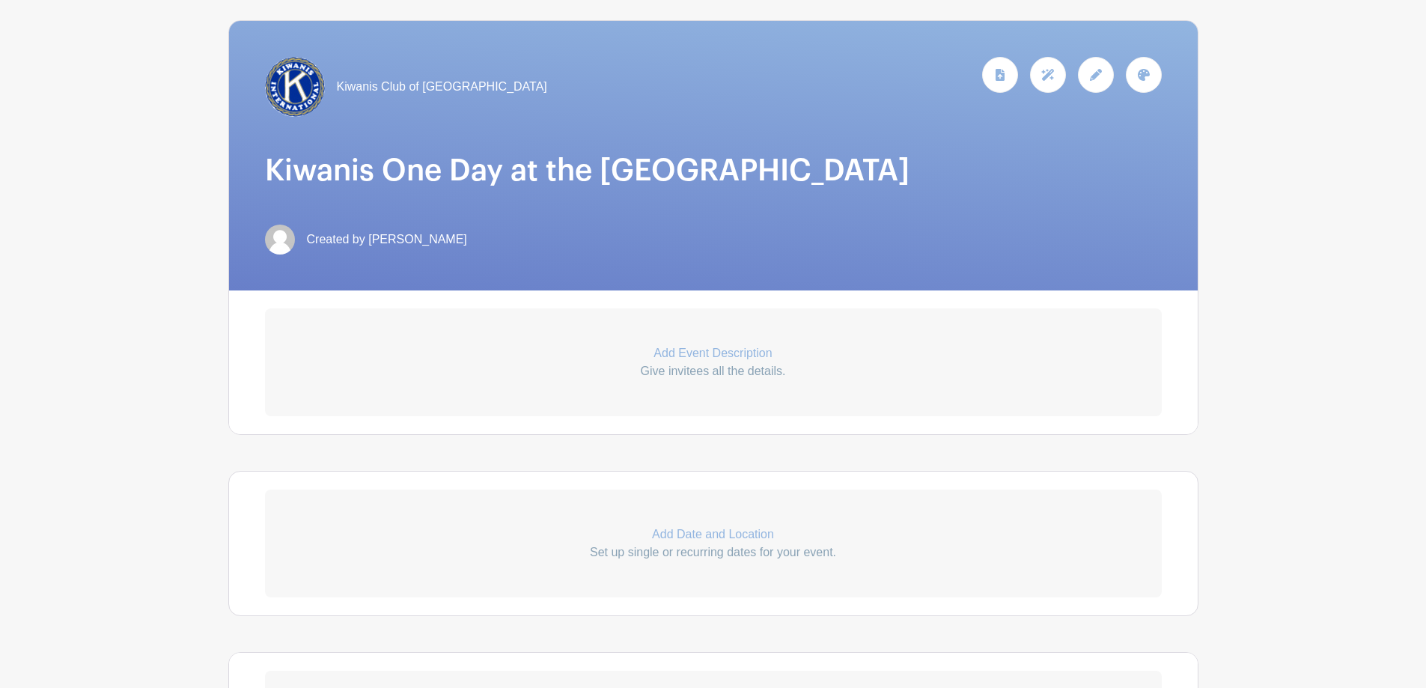
scroll to position [225, 0]
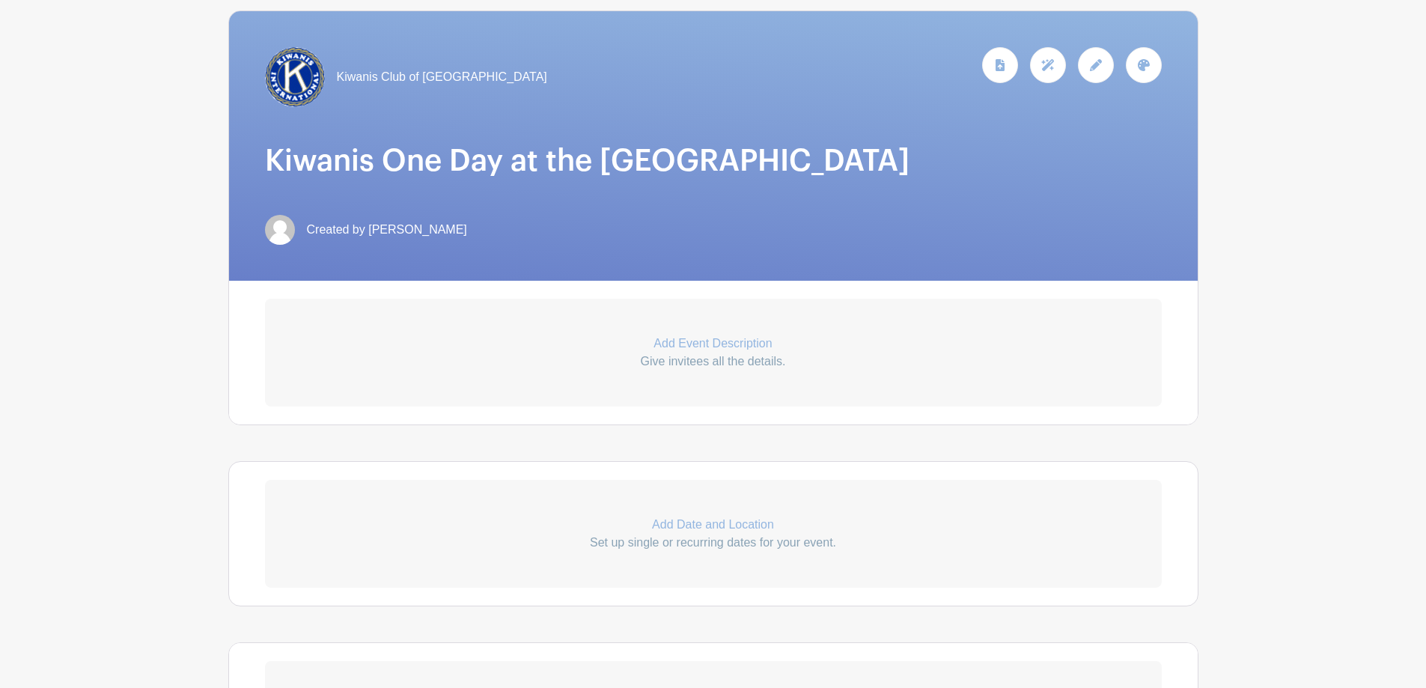
click at [728, 516] on p "Add Date and Location" at bounding box center [713, 525] width 897 height 18
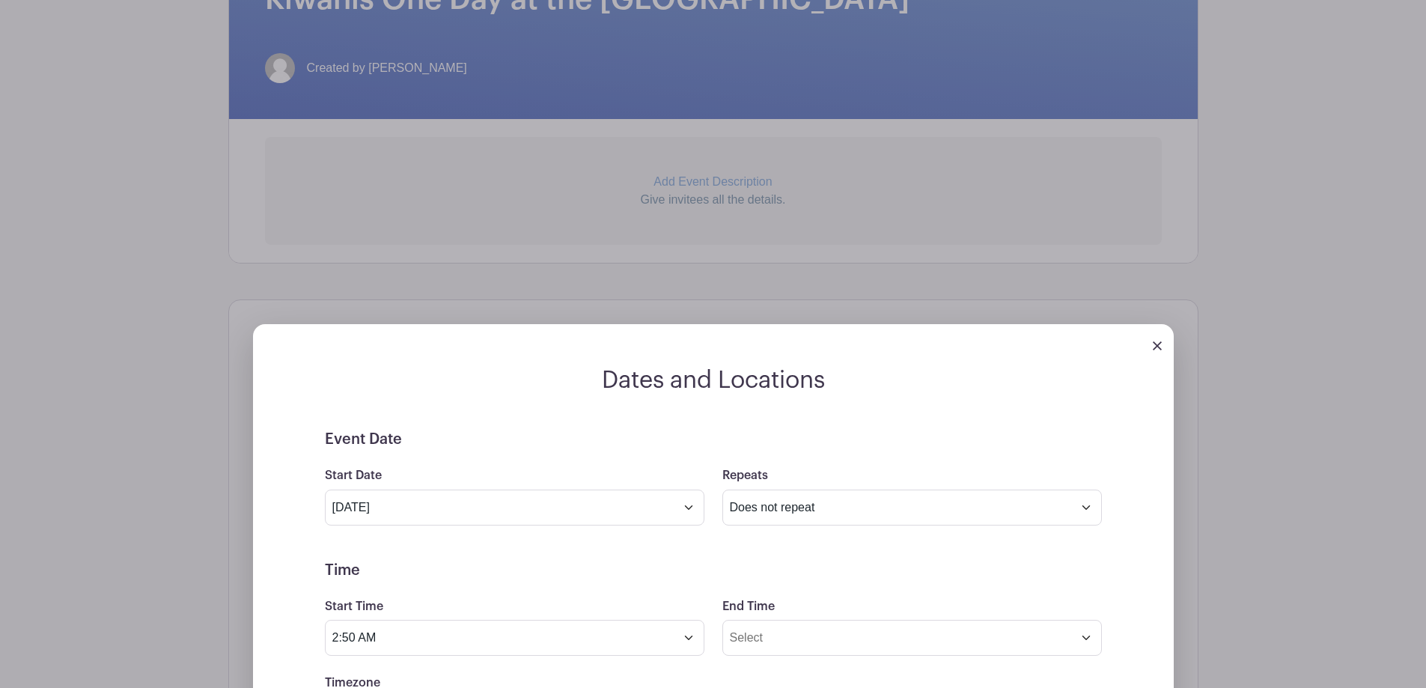
scroll to position [449, 0]
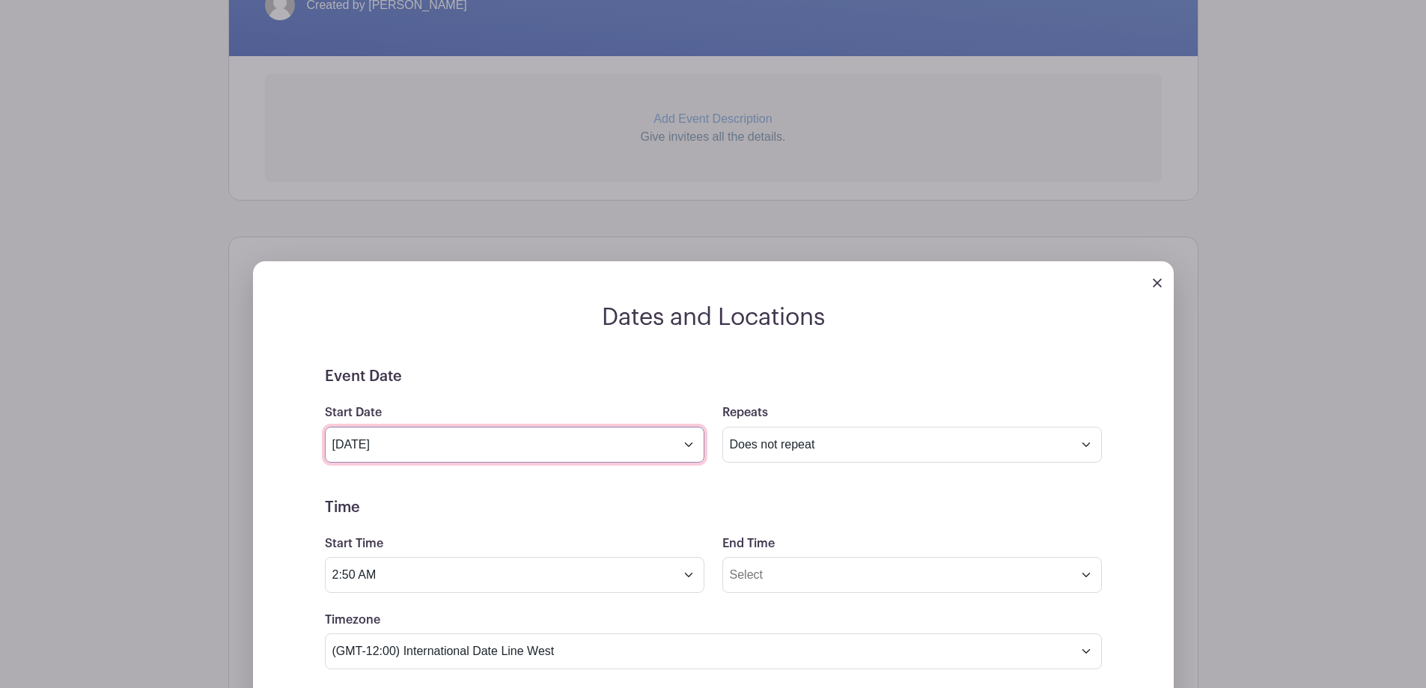
click at [687, 430] on input "[DATE]" at bounding box center [515, 445] width 380 height 36
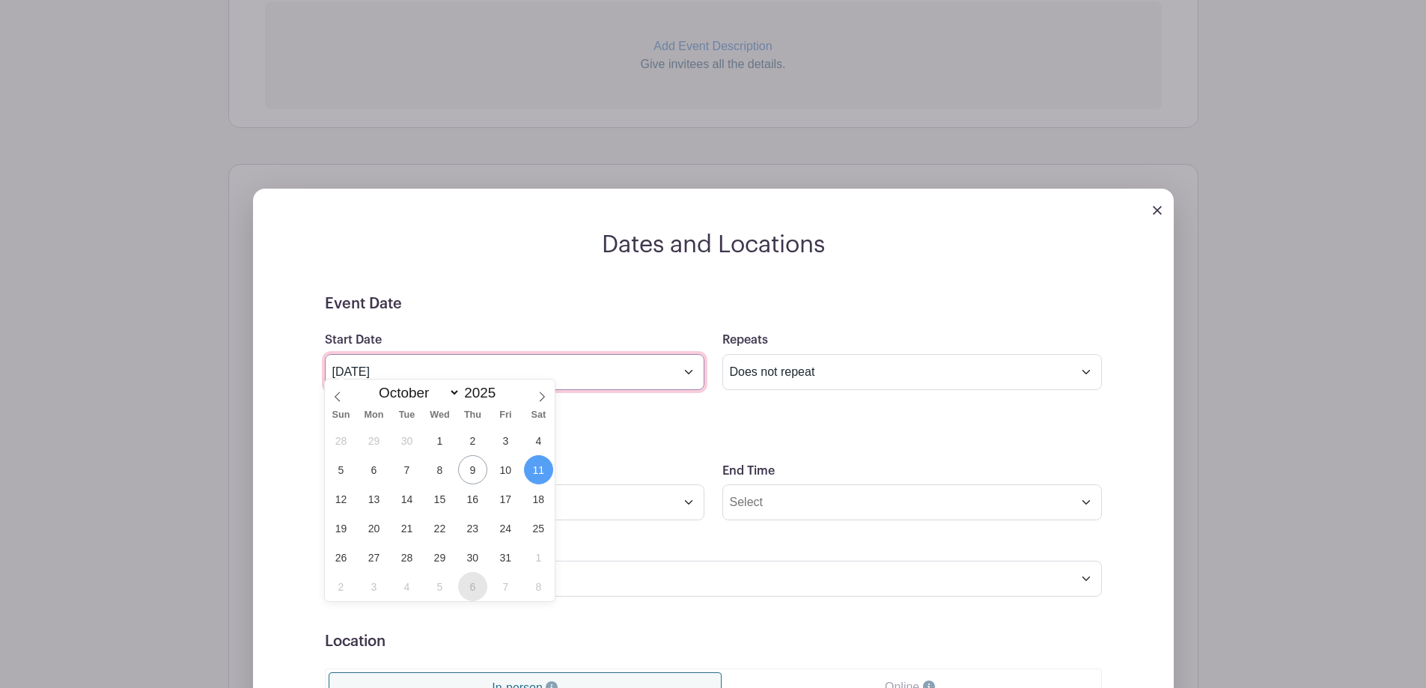
scroll to position [524, 0]
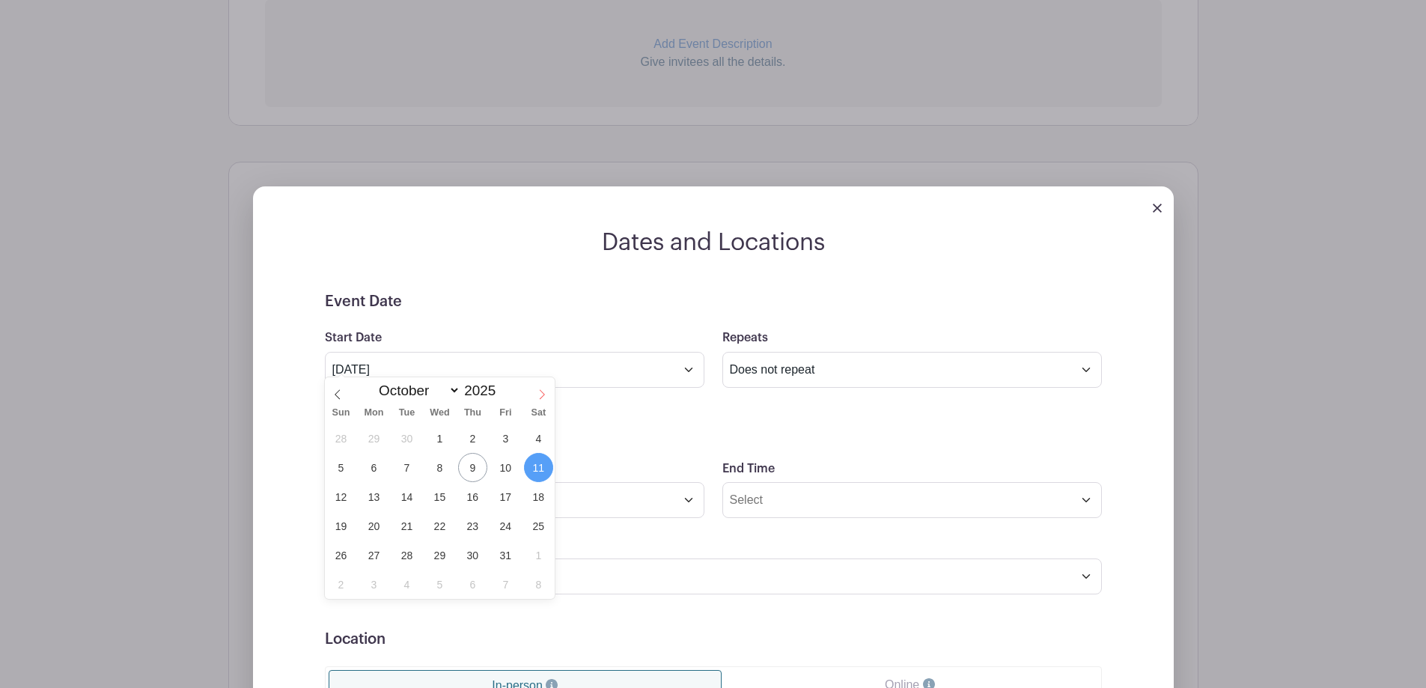
click at [541, 391] on icon at bounding box center [542, 394] width 10 height 10
select select "10"
click at [341, 496] on span "9" at bounding box center [340, 496] width 29 height 29
type input "[DATE]"
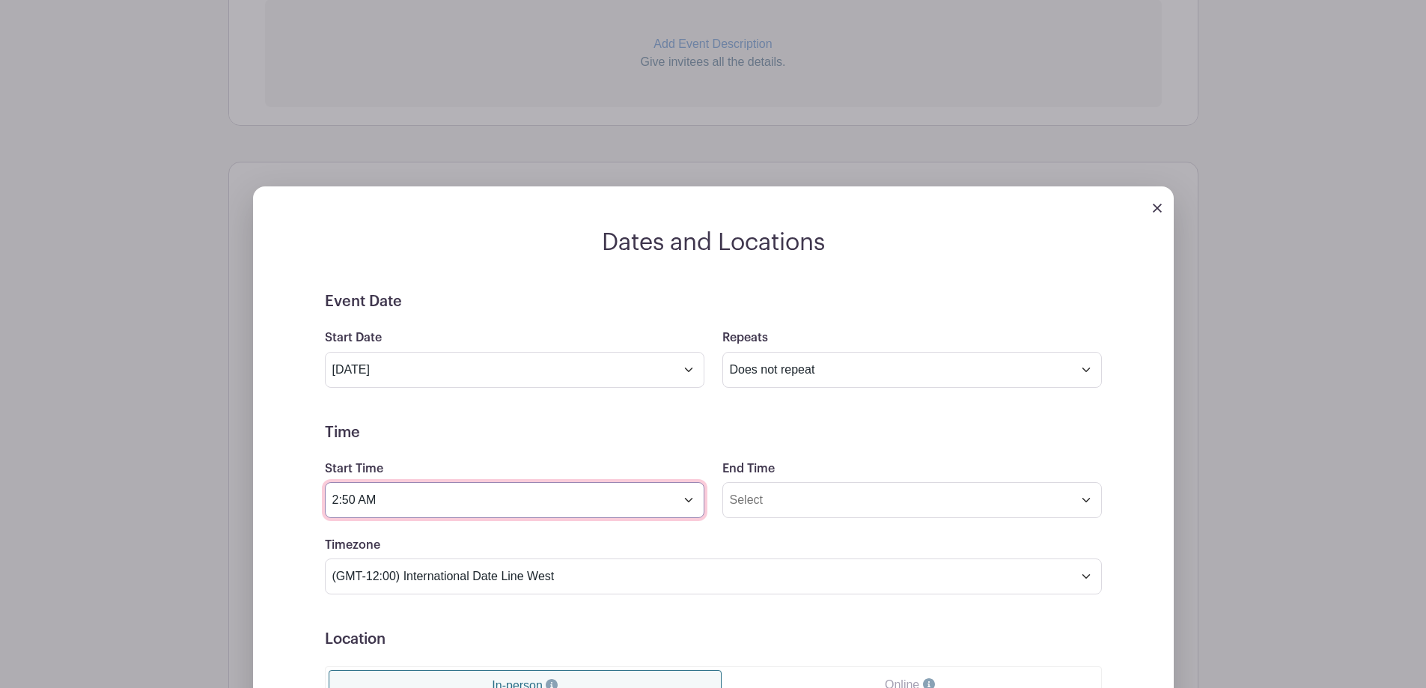
drag, startPoint x: 354, startPoint y: 484, endPoint x: 317, endPoint y: 481, distance: 37.6
click at [317, 481] on div "Start Time 2:50 AM" at bounding box center [515, 489] width 398 height 58
type input "7:30 AM"
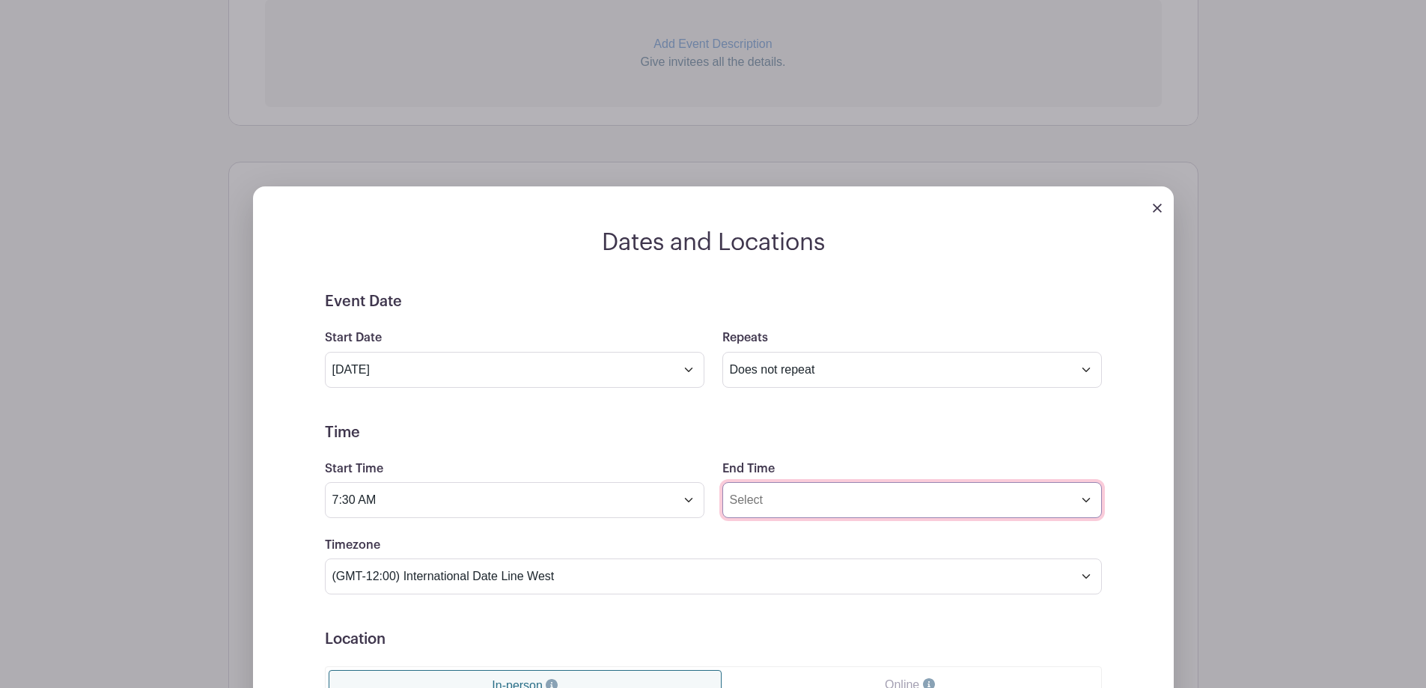
click at [789, 488] on input "End Time" at bounding box center [912, 500] width 380 height 36
type input "4"
type input "10:00 AM"
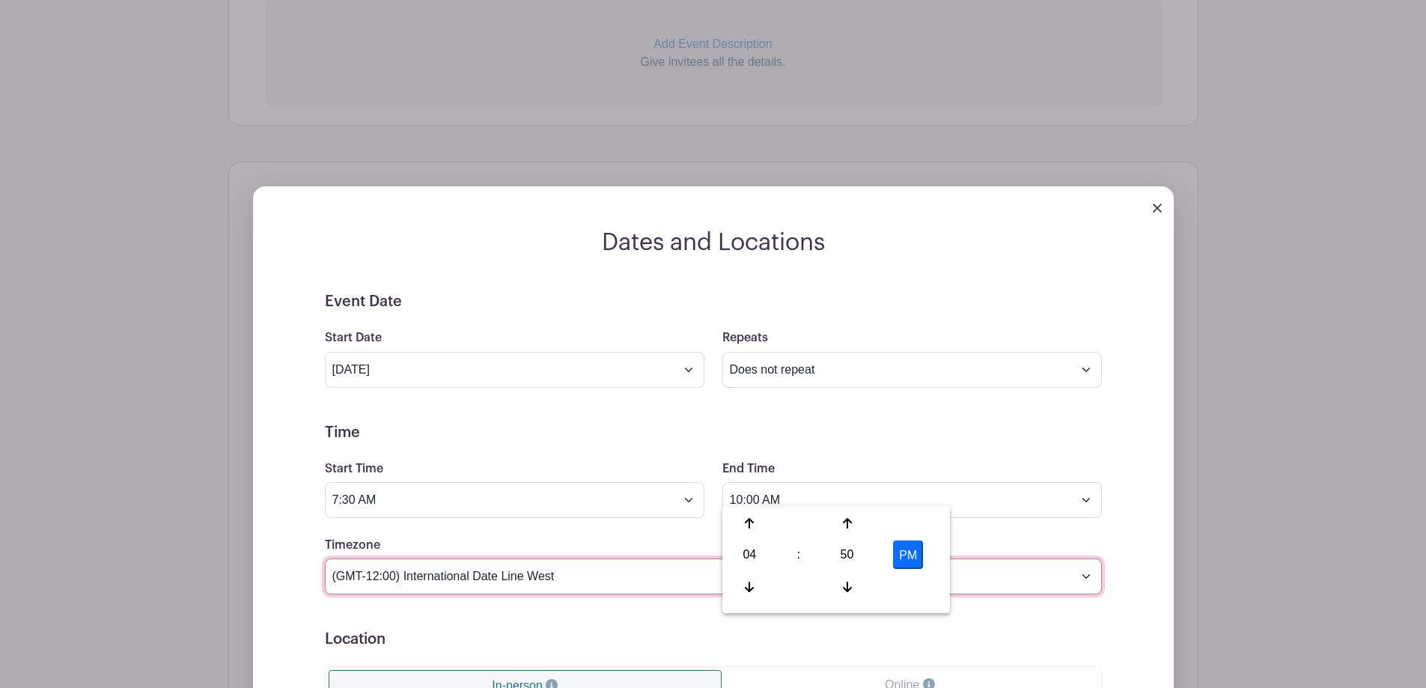
click at [576, 561] on select "(GMT-12:00) International Date Line West (GMT-11:00) [US_STATE] (GMT-11:00) [GE…" at bounding box center [713, 577] width 777 height 36
select select "[US_STATE]"
click at [325, 559] on select "(GMT-12:00) International Date Line West (GMT-11:00) [US_STATE] (GMT-11:00) [GE…" at bounding box center [713, 577] width 777 height 36
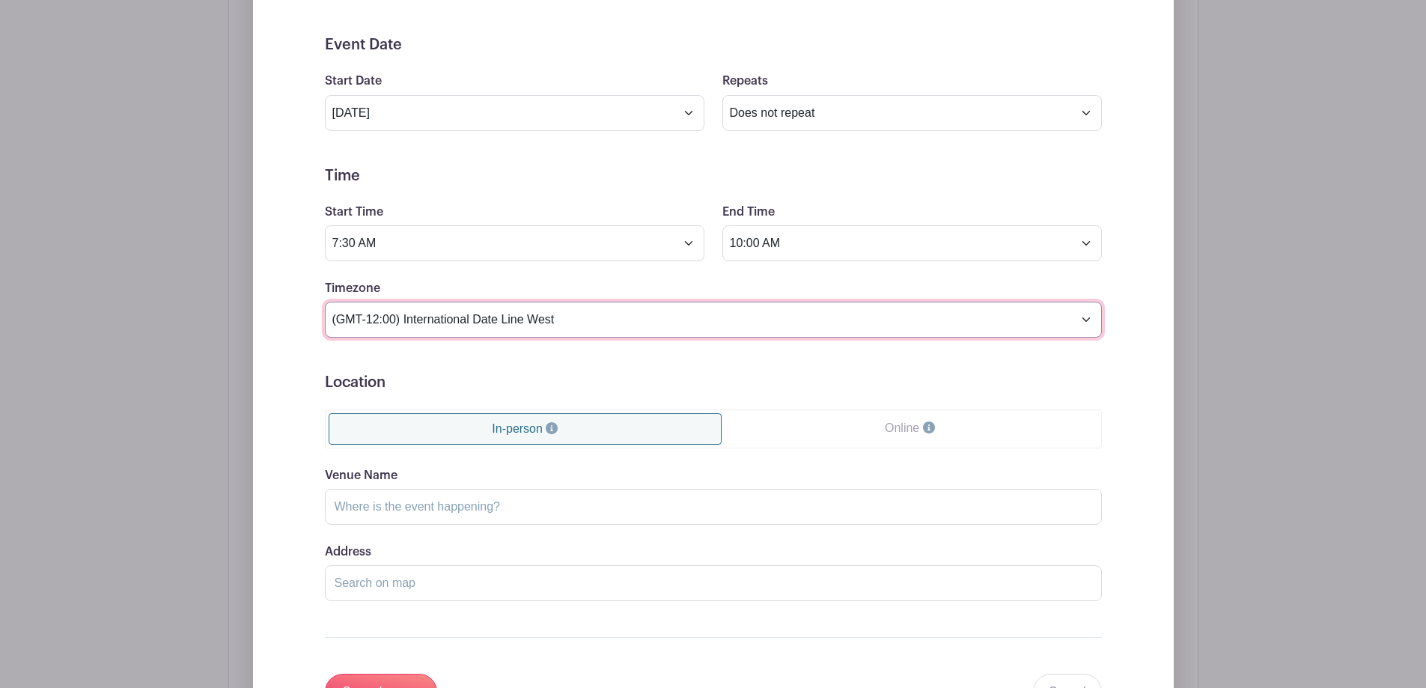
scroll to position [824, 0]
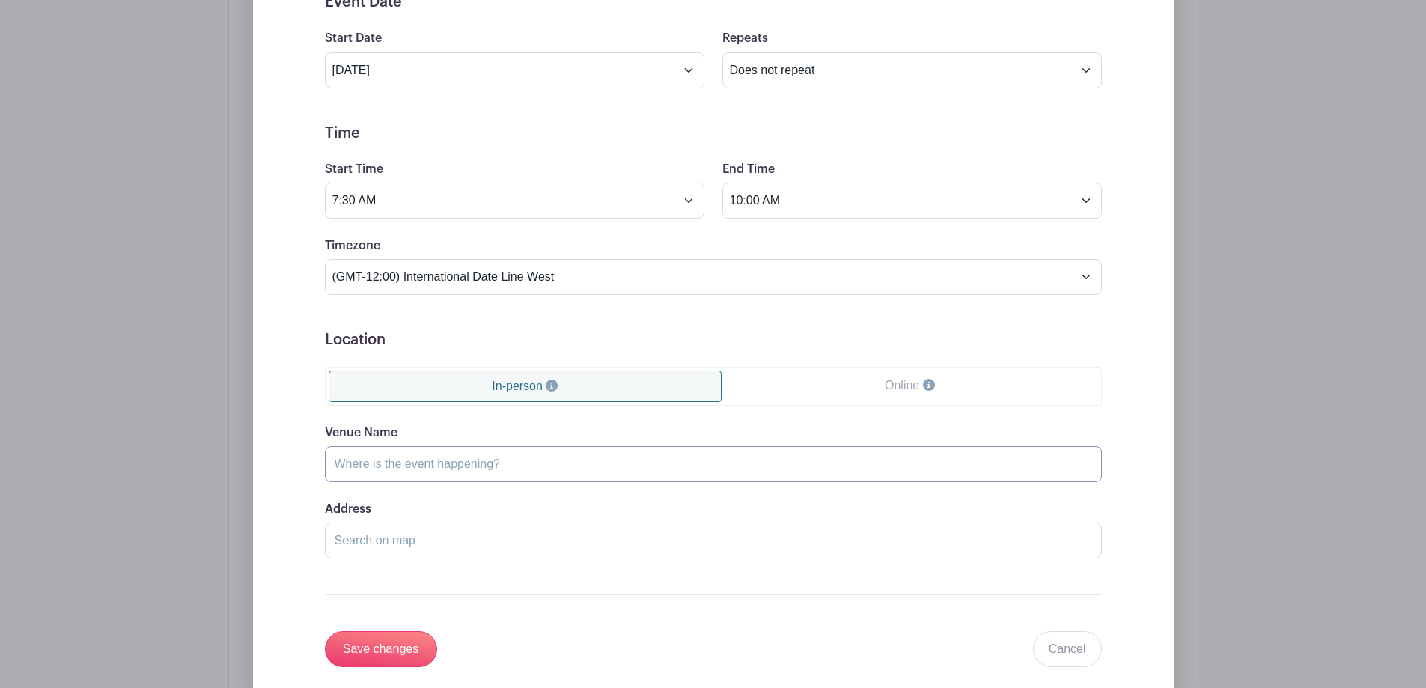
click at [490, 448] on input "Venue Name" at bounding box center [713, 464] width 777 height 36
type input "h"
type input "[GEOGRAPHIC_DATA]"
click at [377, 633] on input "Save changes" at bounding box center [381, 649] width 112 height 36
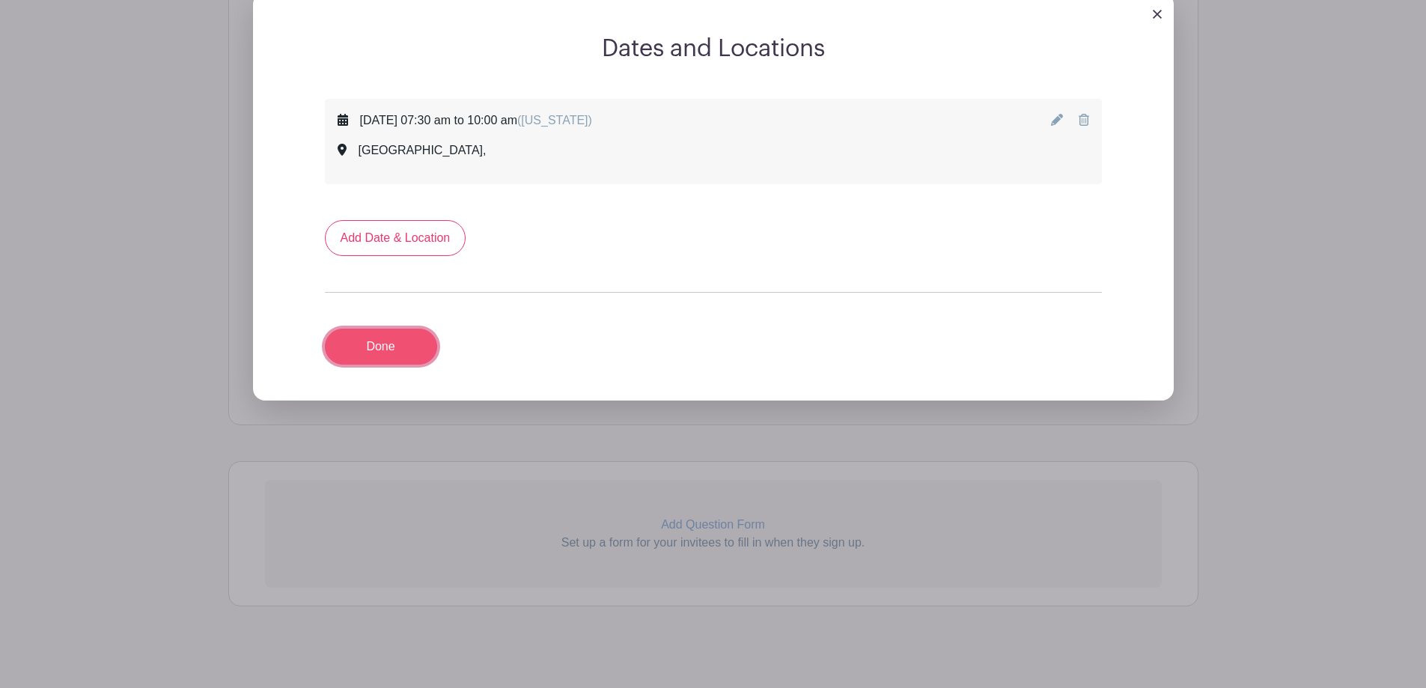
click at [374, 329] on link "Done" at bounding box center [381, 347] width 112 height 36
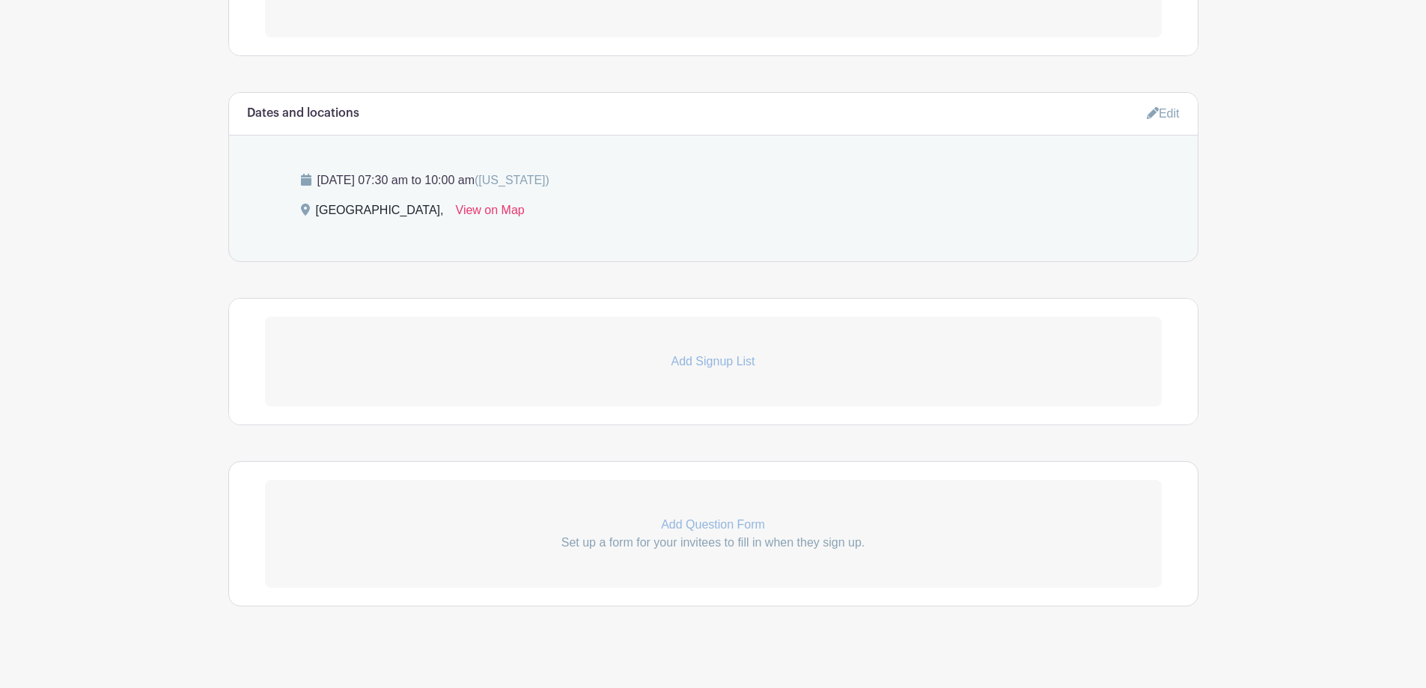
click at [708, 353] on p "Add Signup List" at bounding box center [713, 362] width 897 height 18
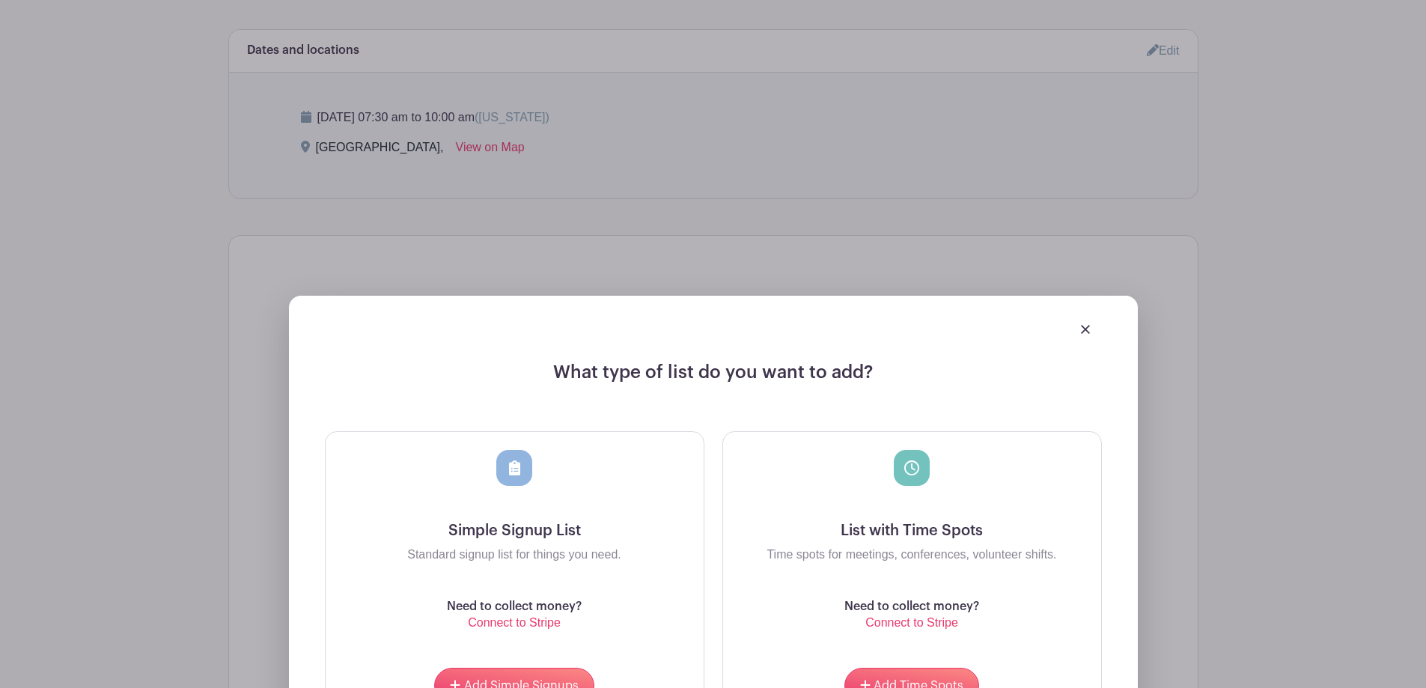
scroll to position [893, 0]
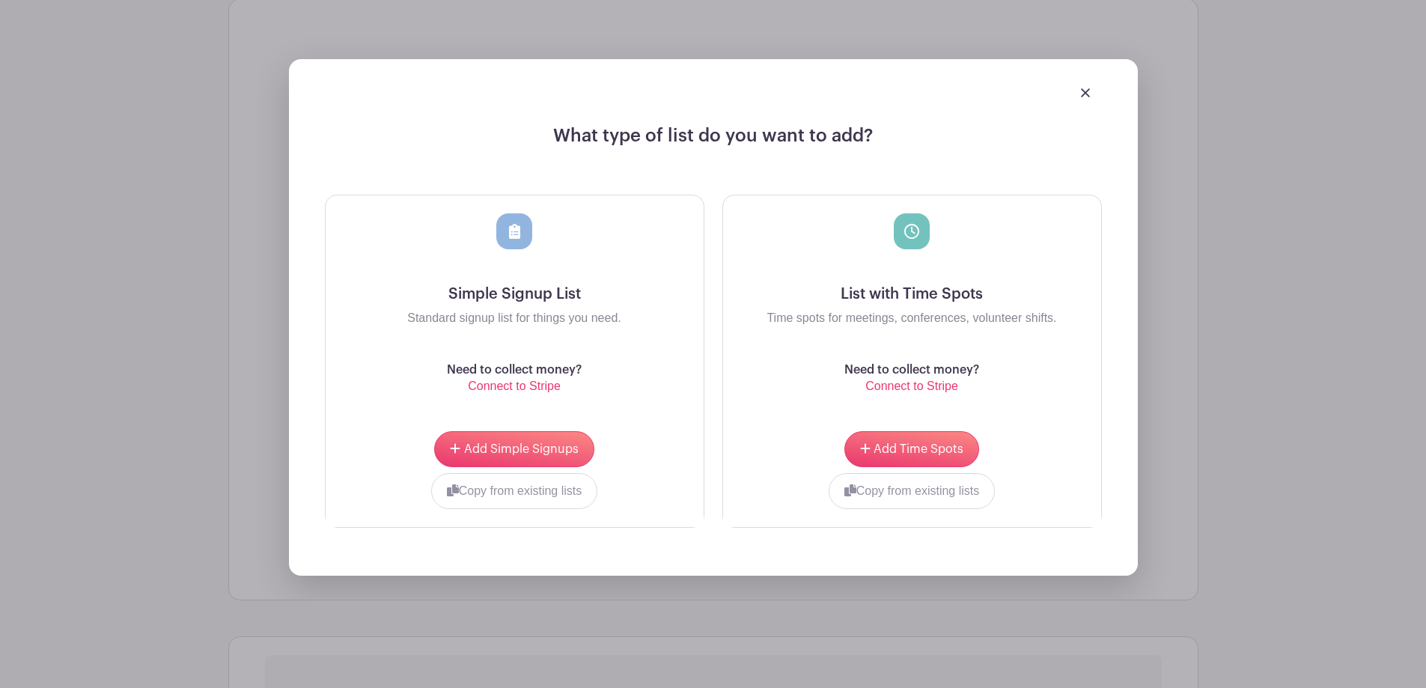
click at [513, 224] on icon at bounding box center [514, 231] width 11 height 15
click at [497, 443] on span "Add Simple Signups" at bounding box center [521, 449] width 115 height 12
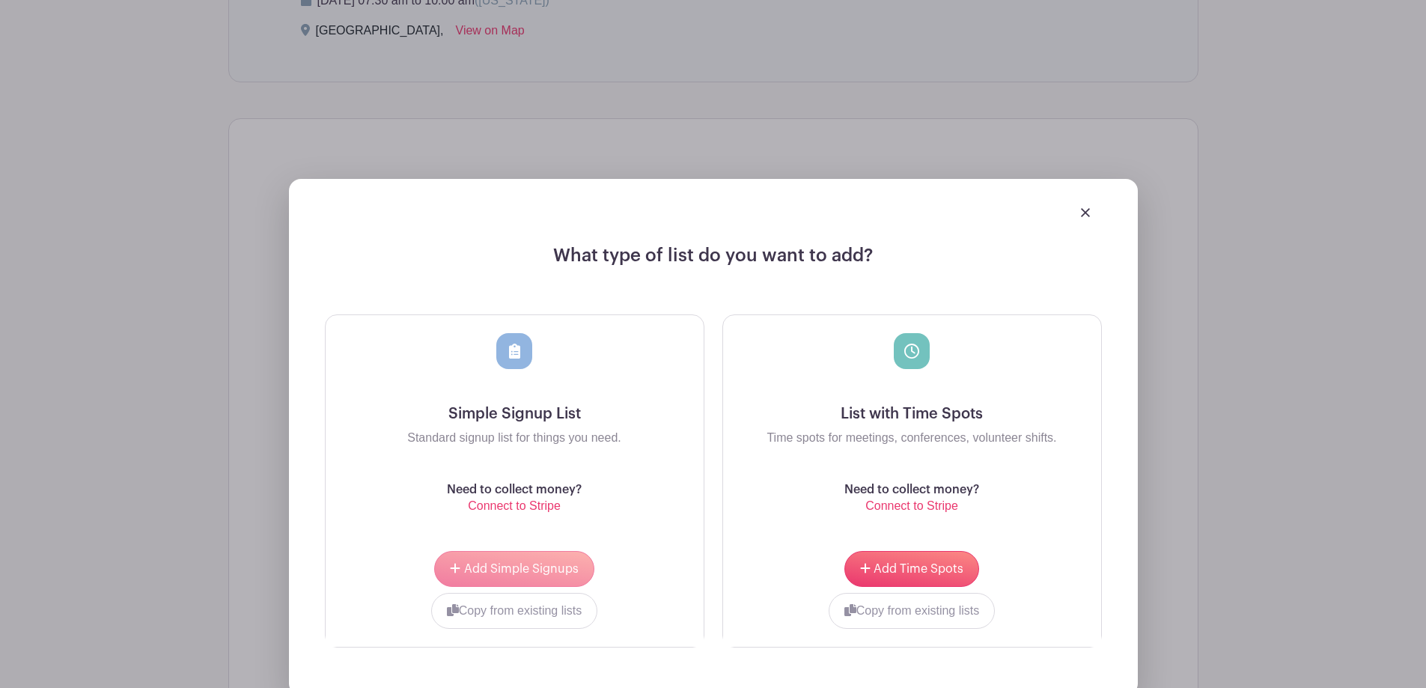
scroll to position [1013, 0]
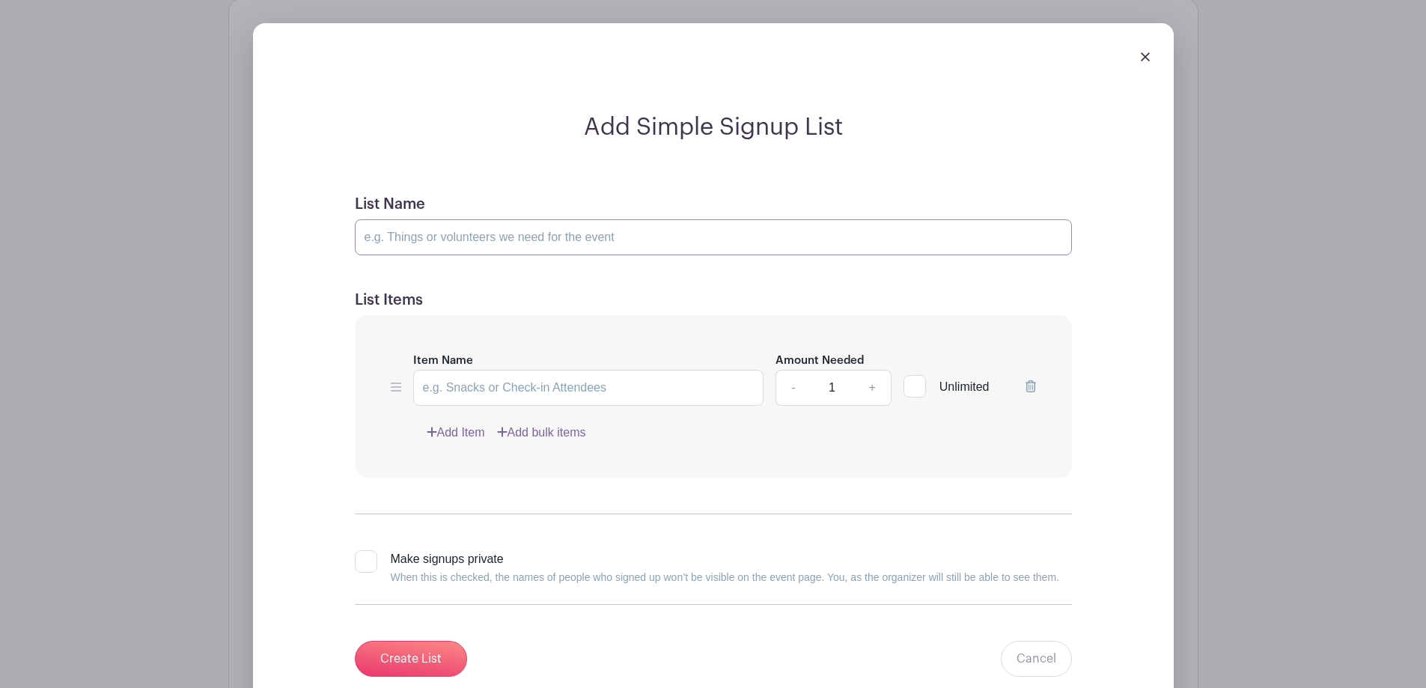
drag, startPoint x: 627, startPoint y: 222, endPoint x: 399, endPoint y: 219, distance: 228.4
click at [399, 219] on input "List Name" at bounding box center [713, 237] width 717 height 36
type input "P"
type input "Volunteers needed to work with SLPs to clean up Zoo exhibits"
click at [511, 371] on input "Item Name" at bounding box center [588, 388] width 351 height 36
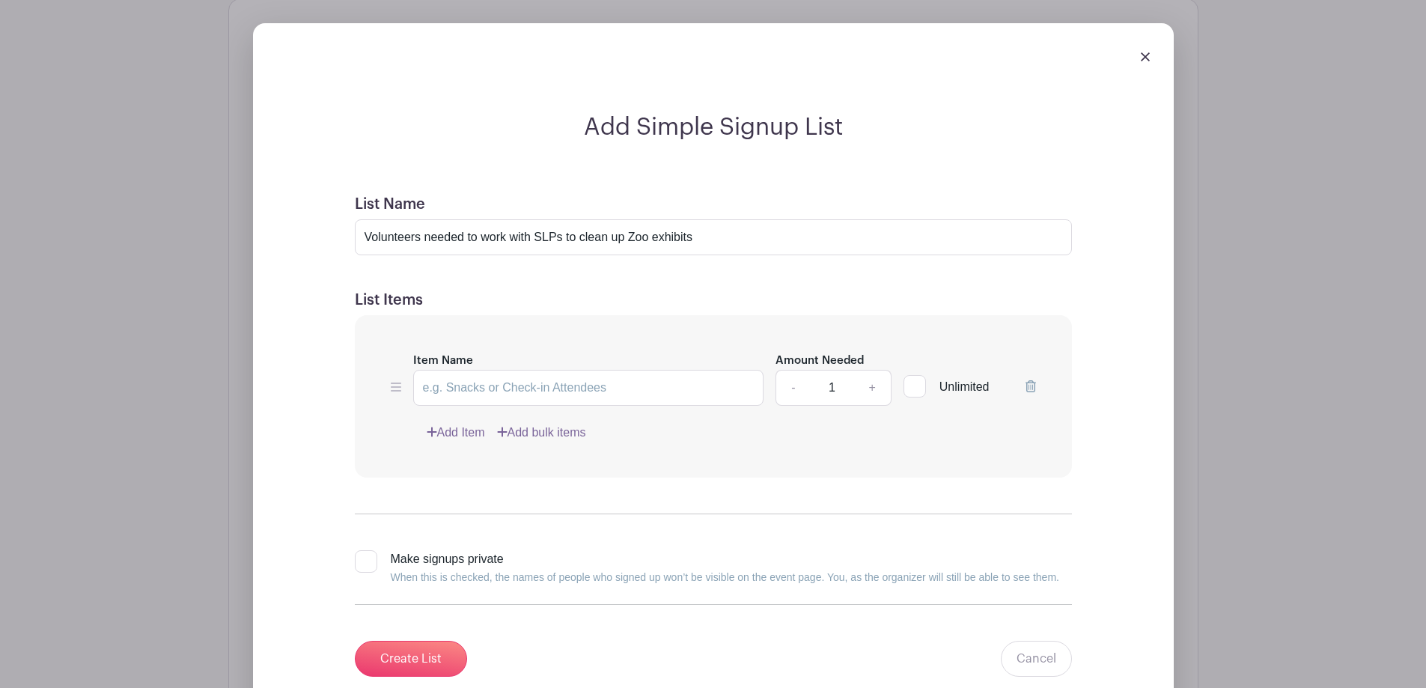
click at [840, 374] on input "1" at bounding box center [831, 388] width 45 height 36
drag, startPoint x: 839, startPoint y: 374, endPoint x: 824, endPoint y: 373, distance: 15.0
click at [824, 373] on input "12" at bounding box center [831, 388] width 45 height 36
type input "12"
click at [917, 375] on div at bounding box center [915, 386] width 22 height 22
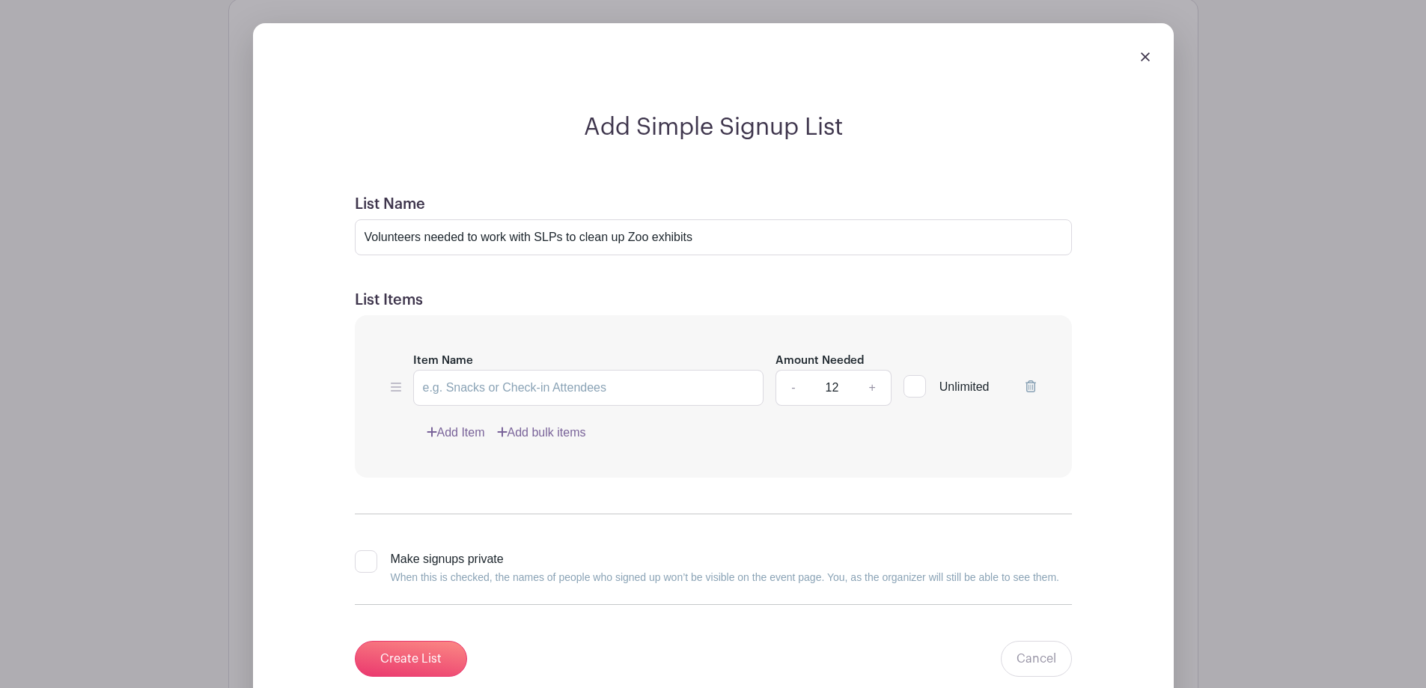
click at [913, 378] on input "Unlimited" at bounding box center [909, 383] width 10 height 10
checkbox input "true"
drag, startPoint x: 600, startPoint y: 373, endPoint x: 562, endPoint y: 372, distance: 38.2
click at [562, 372] on input "Item Name" at bounding box center [588, 388] width 351 height 36
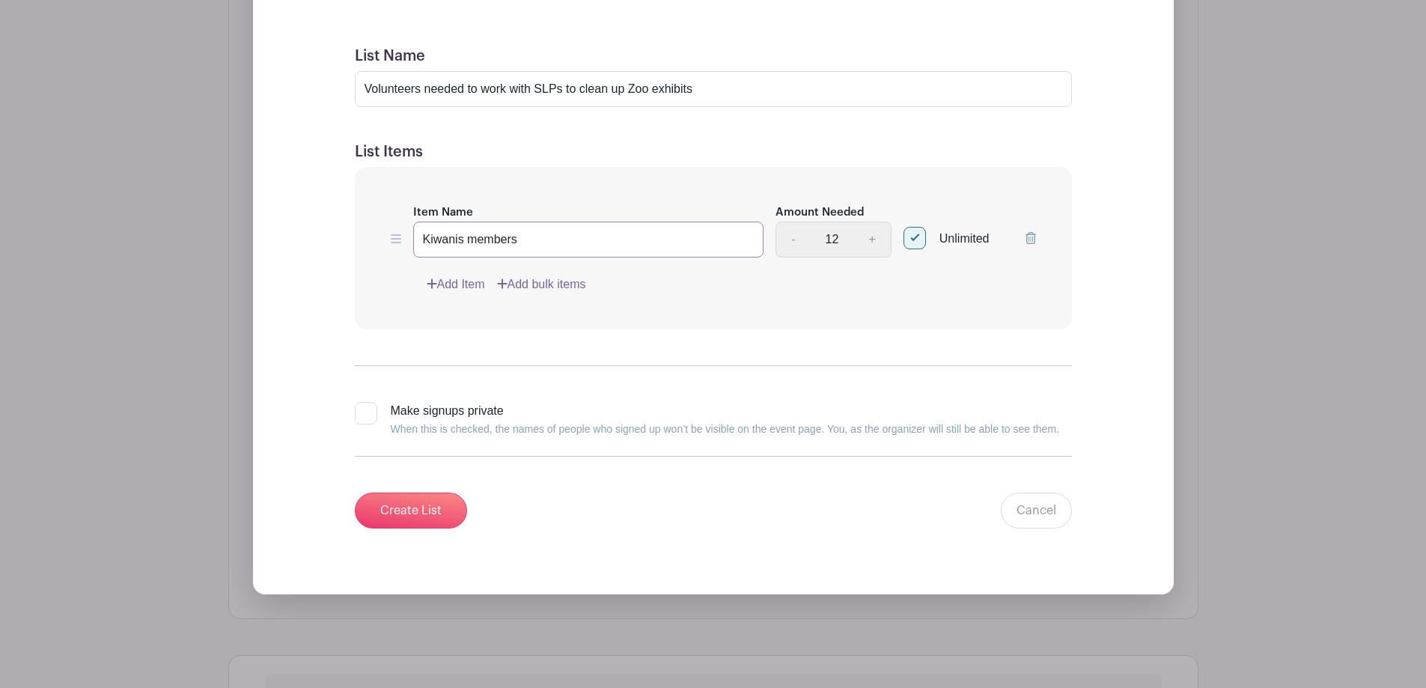
scroll to position [1163, 0]
type input "Kiwanis members"
click at [430, 496] on input "Create List" at bounding box center [411, 509] width 112 height 36
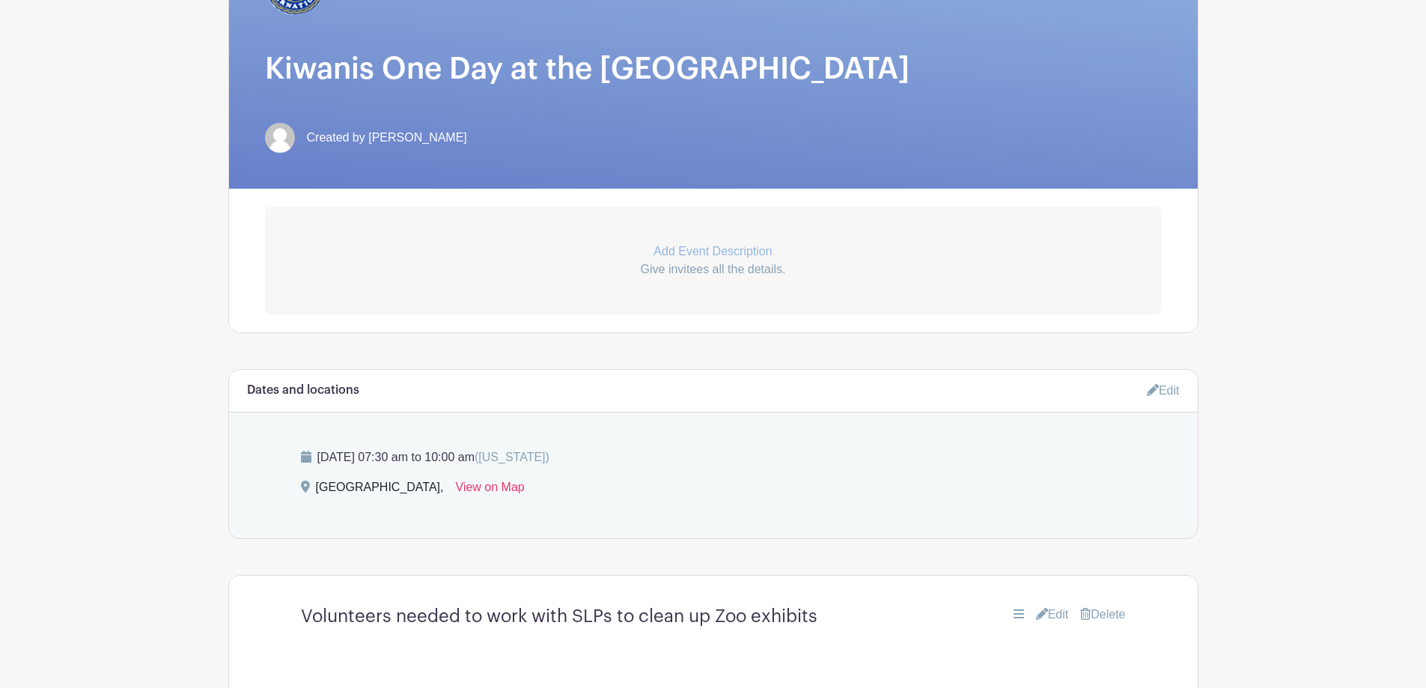
scroll to position [313, 0]
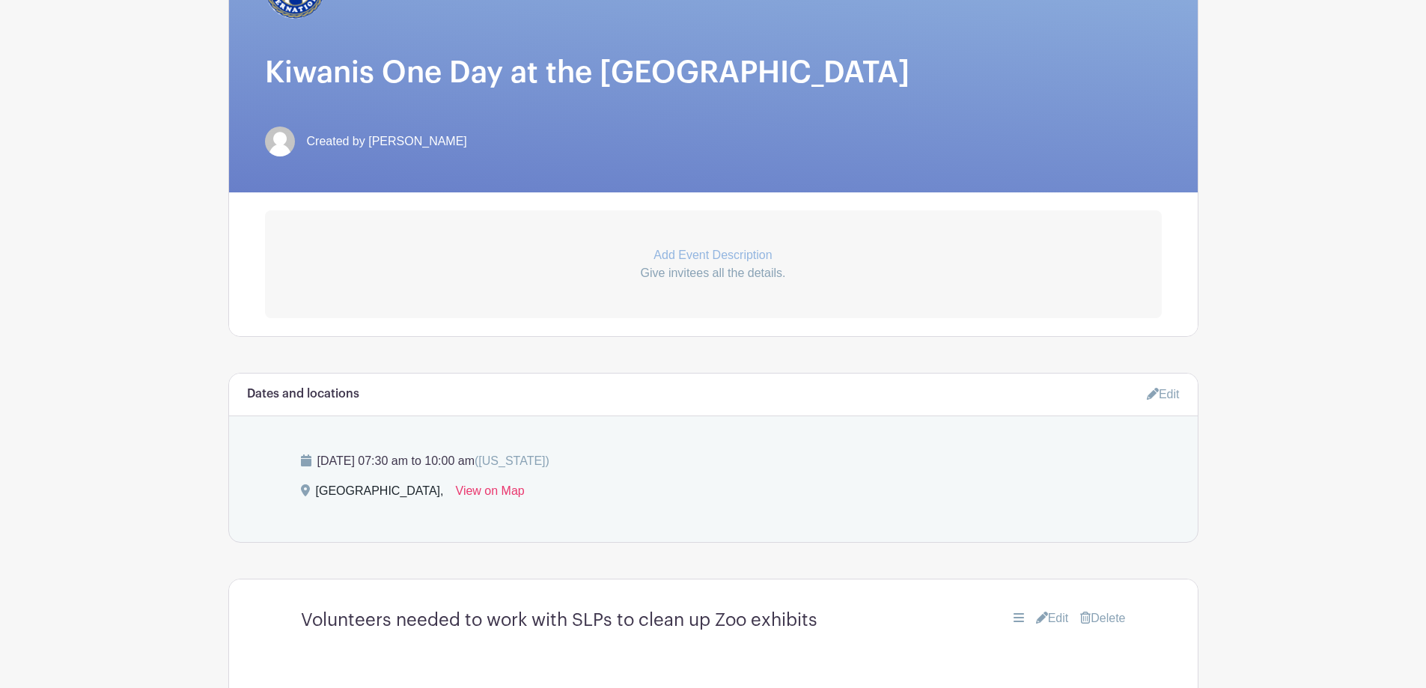
click at [740, 246] on p "Add Event Description" at bounding box center [713, 255] width 897 height 18
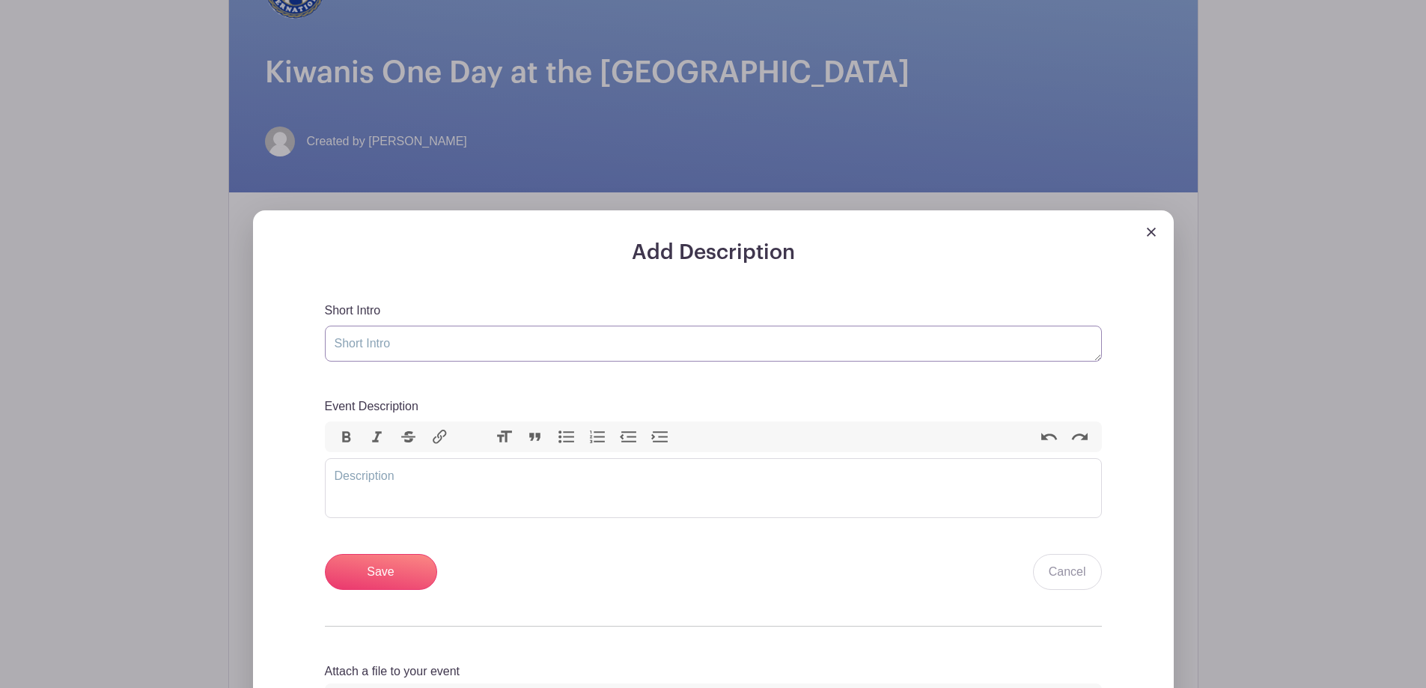
click at [416, 326] on textarea "Short Intro" at bounding box center [713, 344] width 777 height 36
type textarea "O"
type textarea "Kiwanis One Day at the [GEOGRAPHIC_DATA]"
click at [431, 458] on trix-editor "Event Description" at bounding box center [713, 488] width 777 height 60
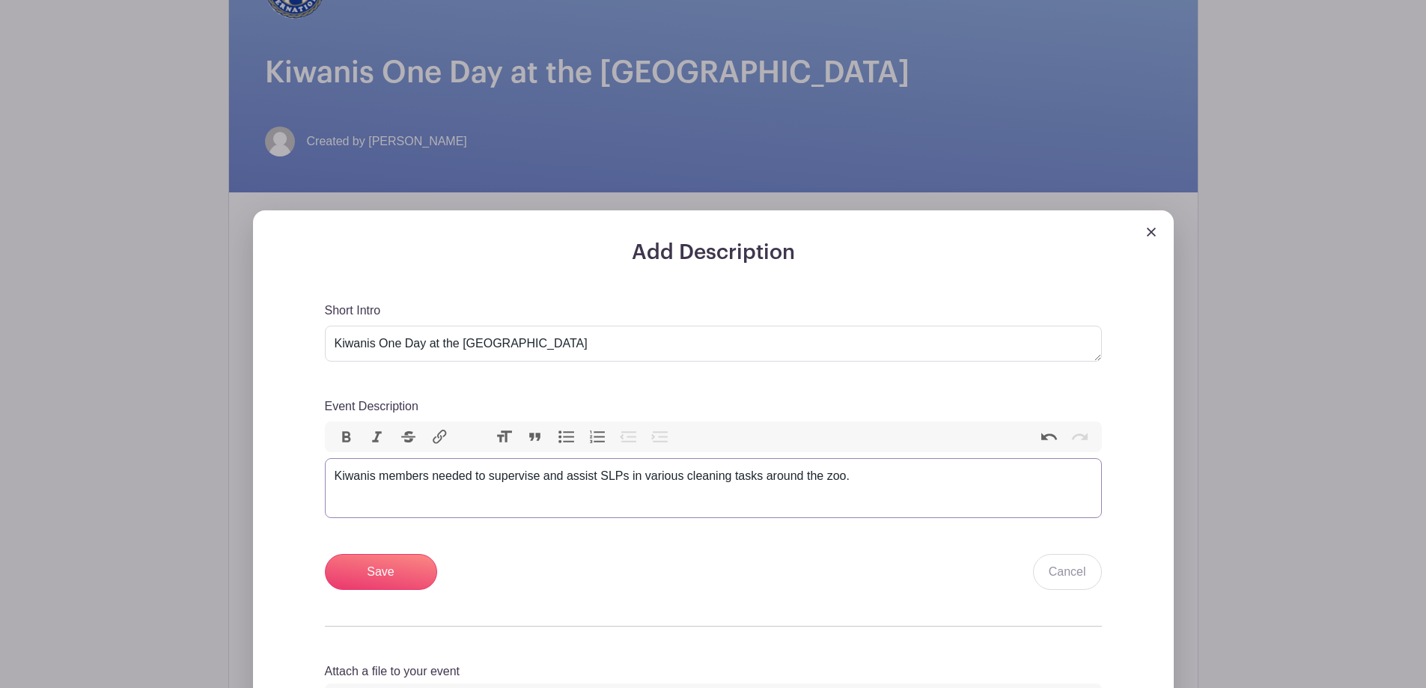
type trix-editor "<div>Kiwanis members needed to supervise and assist SLPs in various cleaning ta…"
click at [381, 555] on input "Save" at bounding box center [381, 572] width 112 height 36
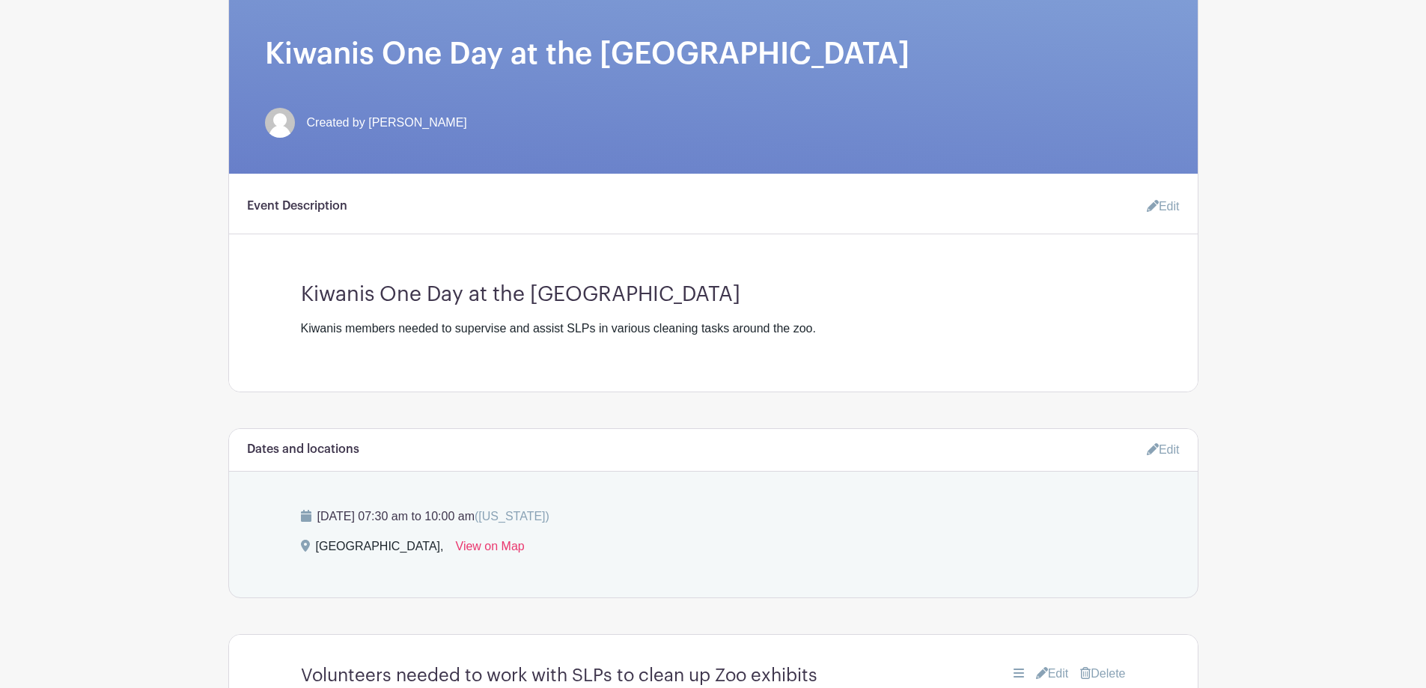
scroll to position [13, 0]
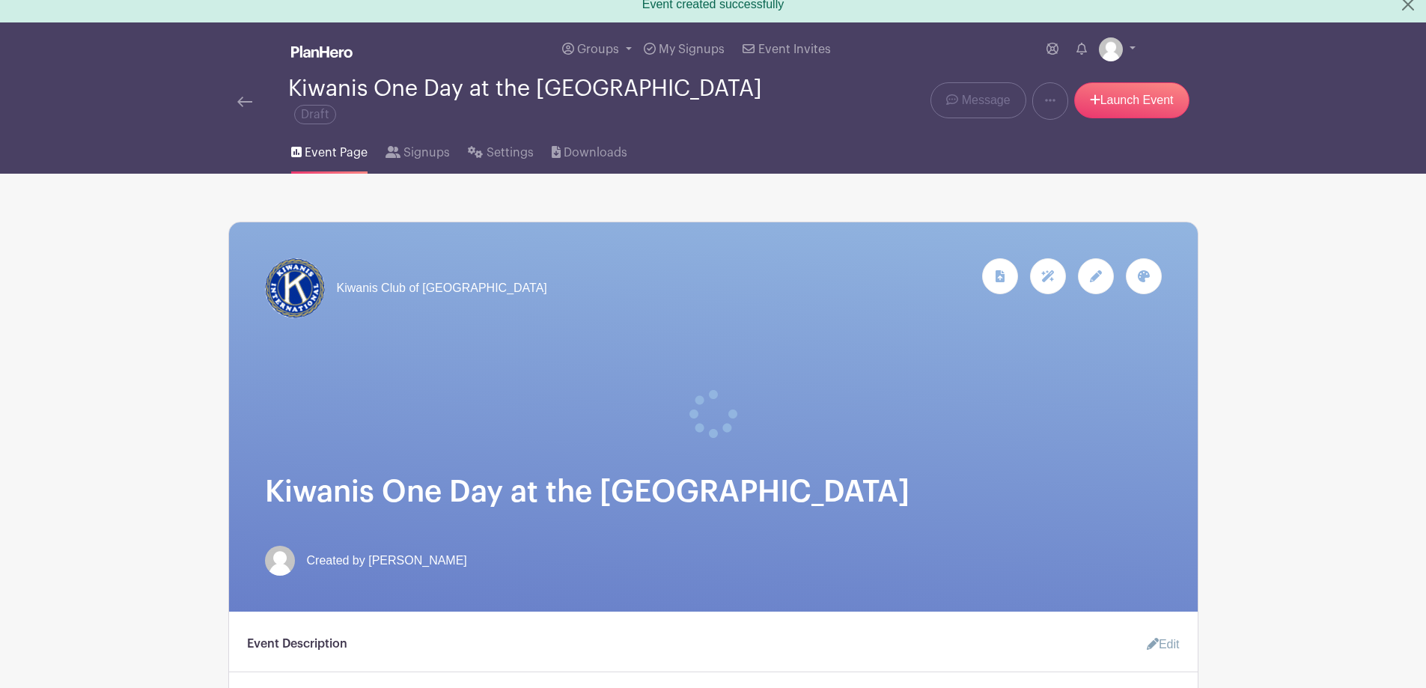
click at [976, 413] on div at bounding box center [713, 396] width 897 height 84
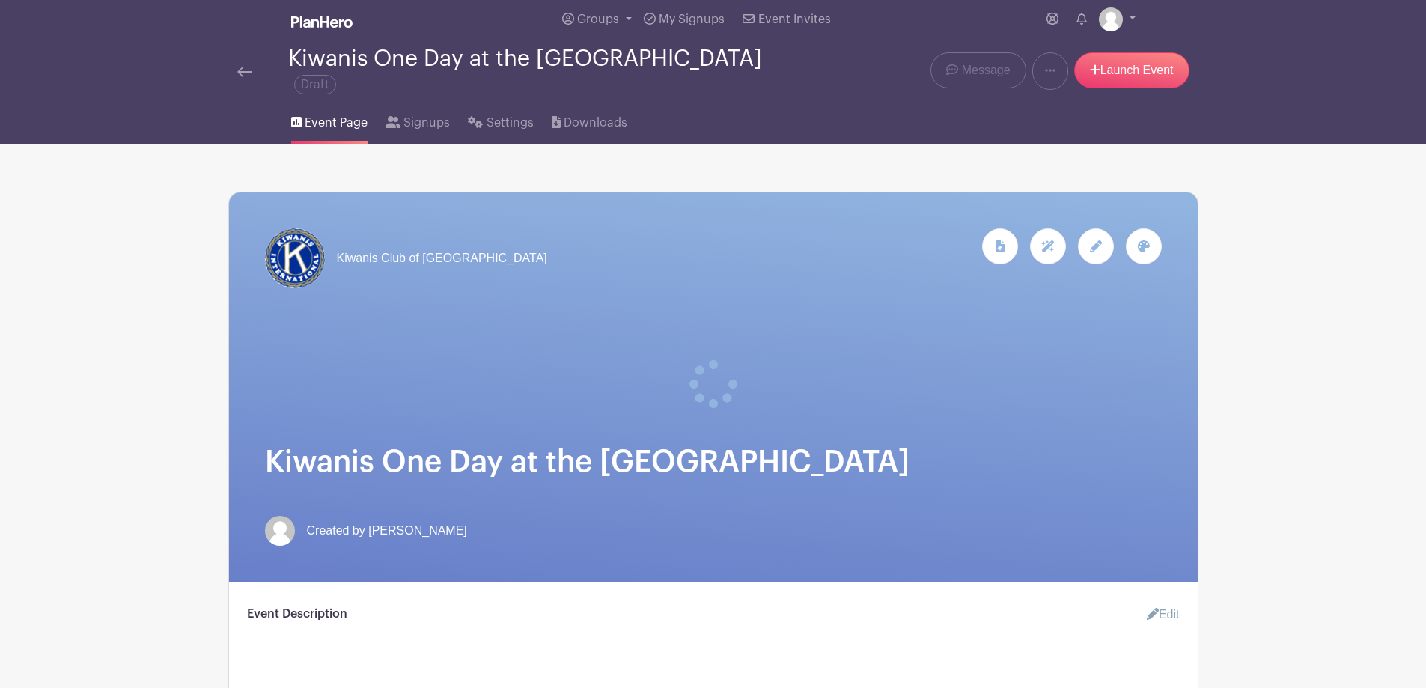
scroll to position [0, 0]
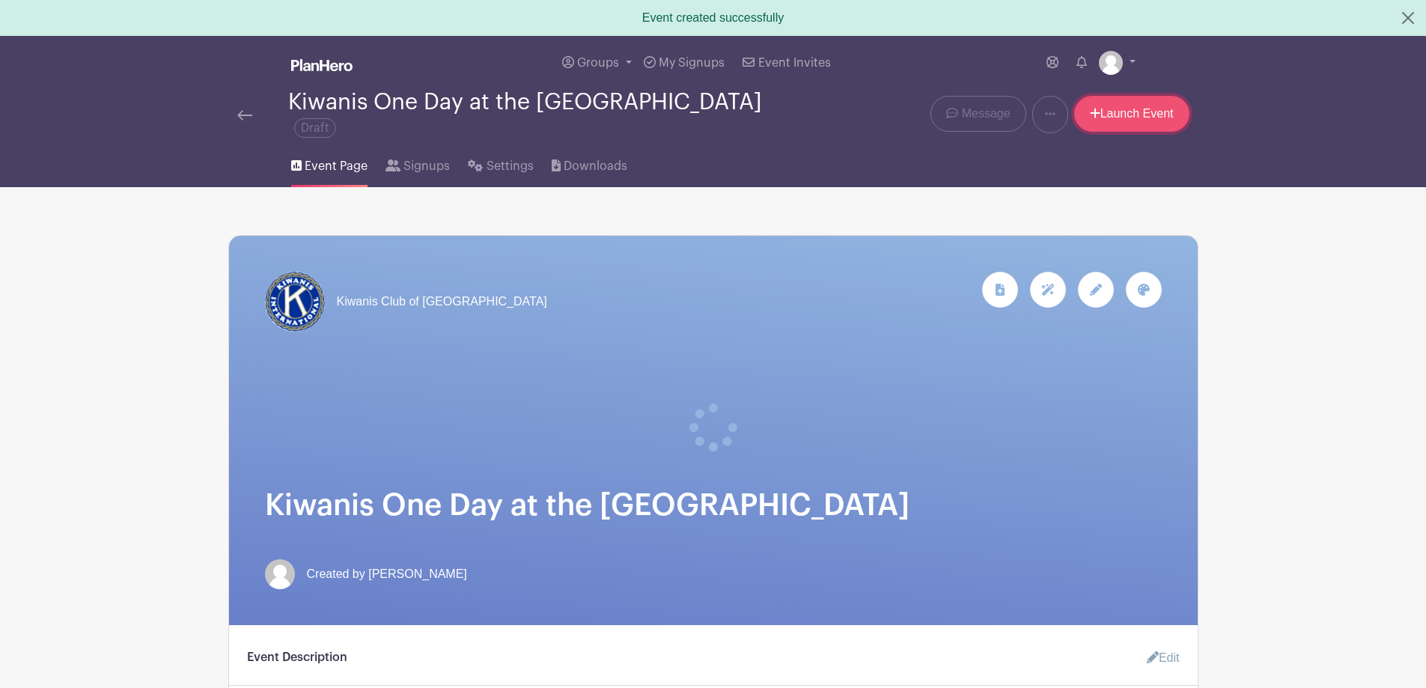
click at [1130, 107] on link "Launch Event" at bounding box center [1131, 114] width 115 height 36
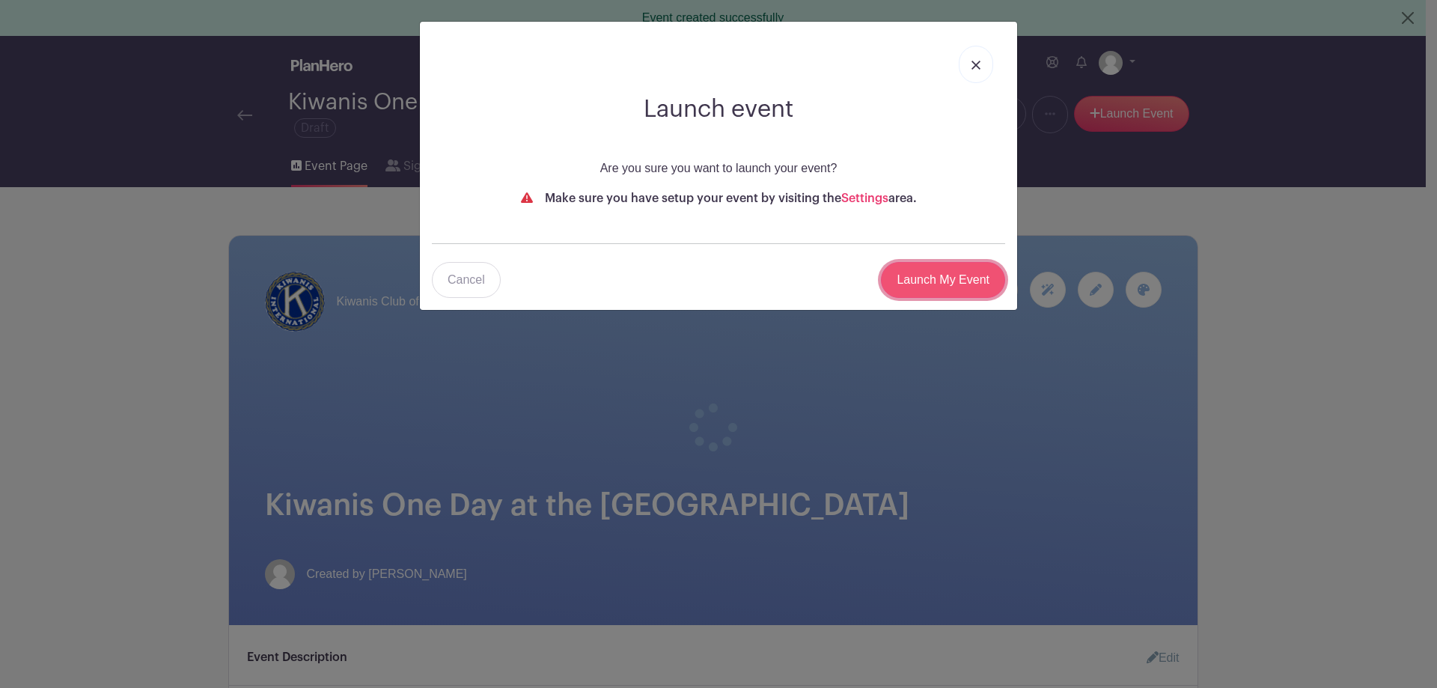
click at [955, 279] on input "Launch My Event" at bounding box center [943, 280] width 124 height 36
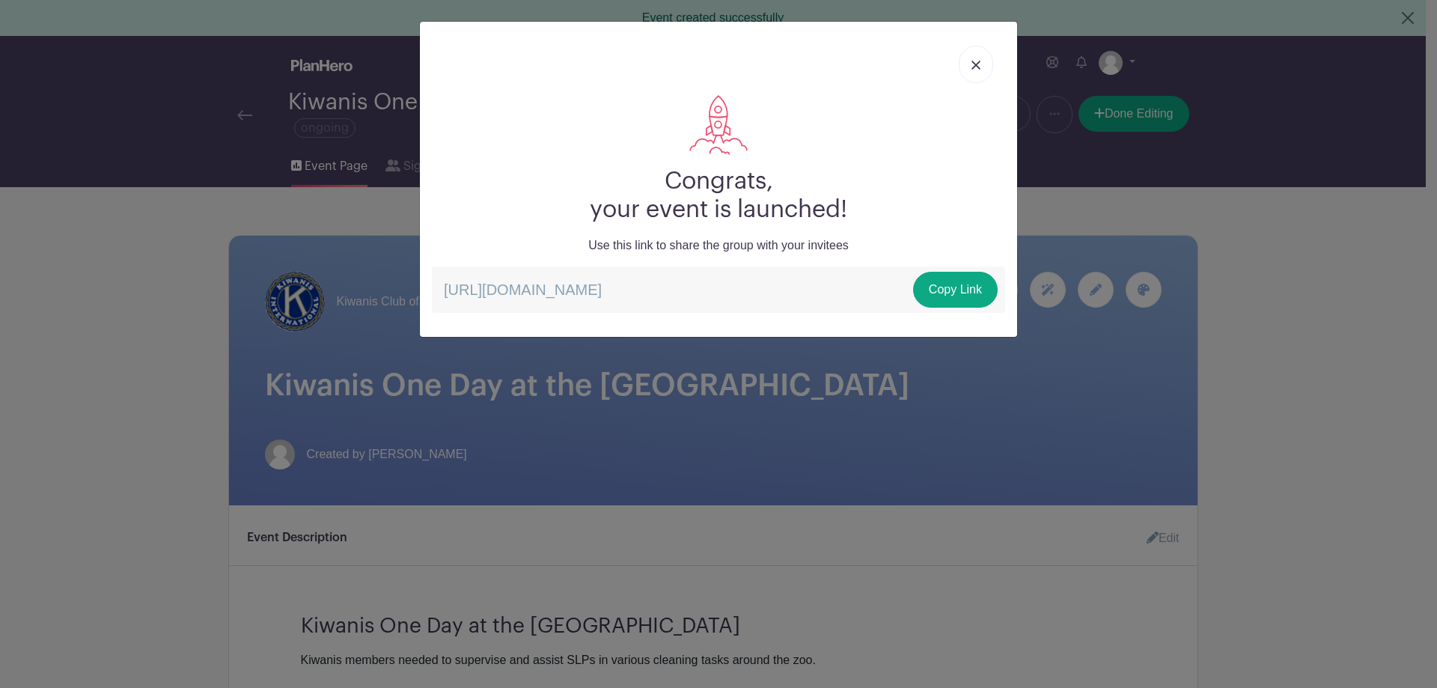
click at [977, 69] on img at bounding box center [976, 65] width 9 height 9
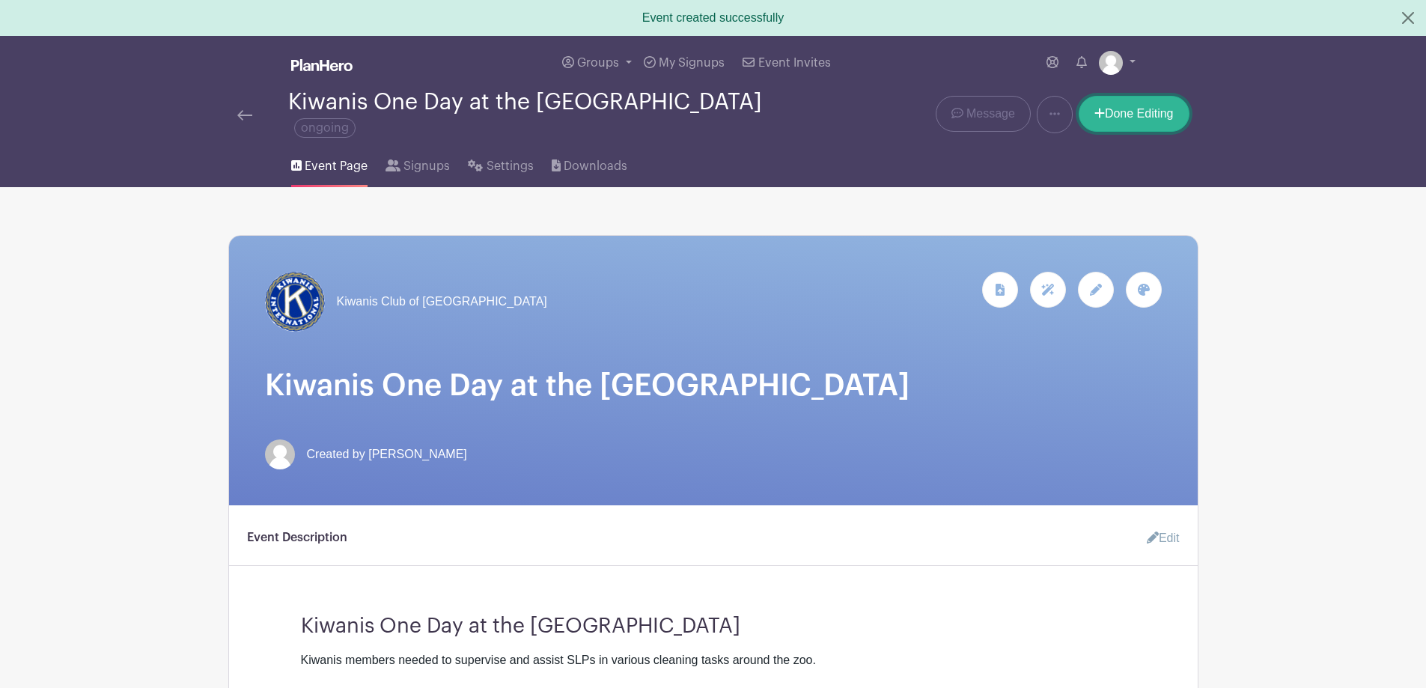
click at [1140, 105] on link "Done Editing" at bounding box center [1134, 114] width 111 height 36
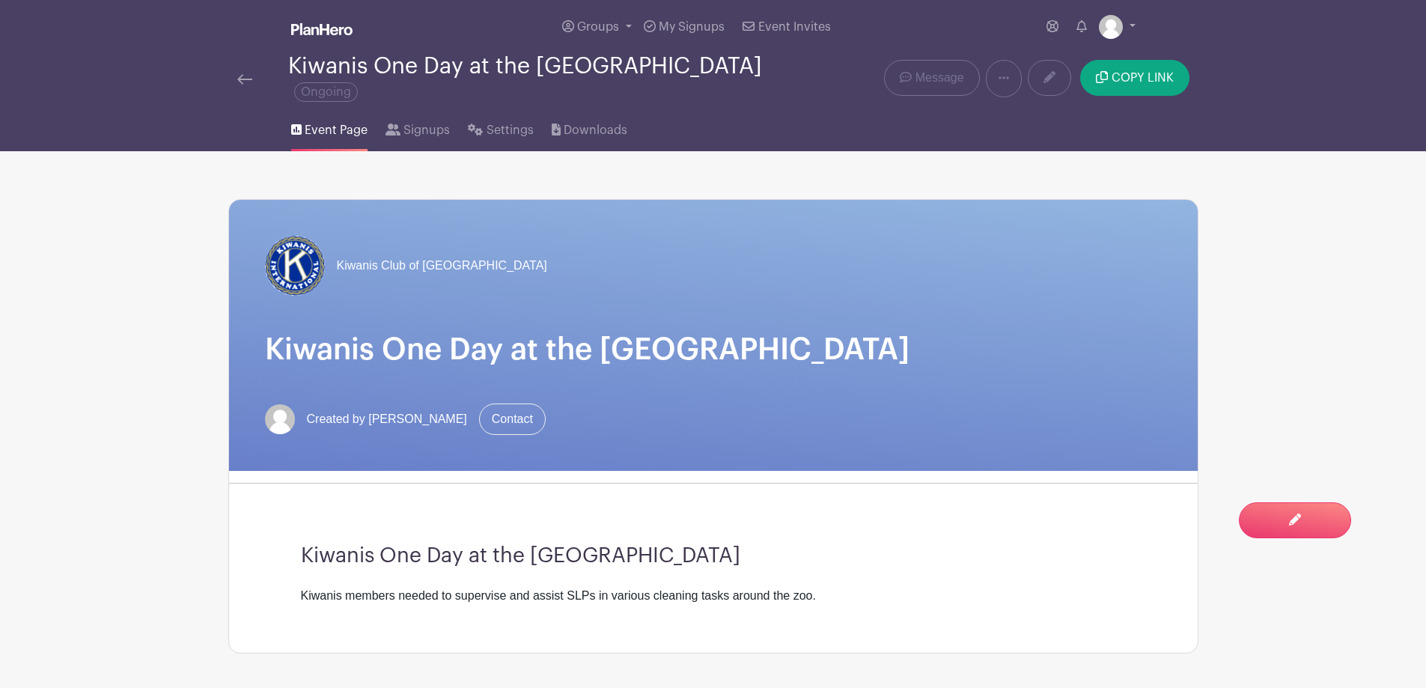
click at [344, 121] on span "Event Page" at bounding box center [336, 130] width 63 height 18
click at [595, 24] on span "Groups" at bounding box center [598, 27] width 42 height 12
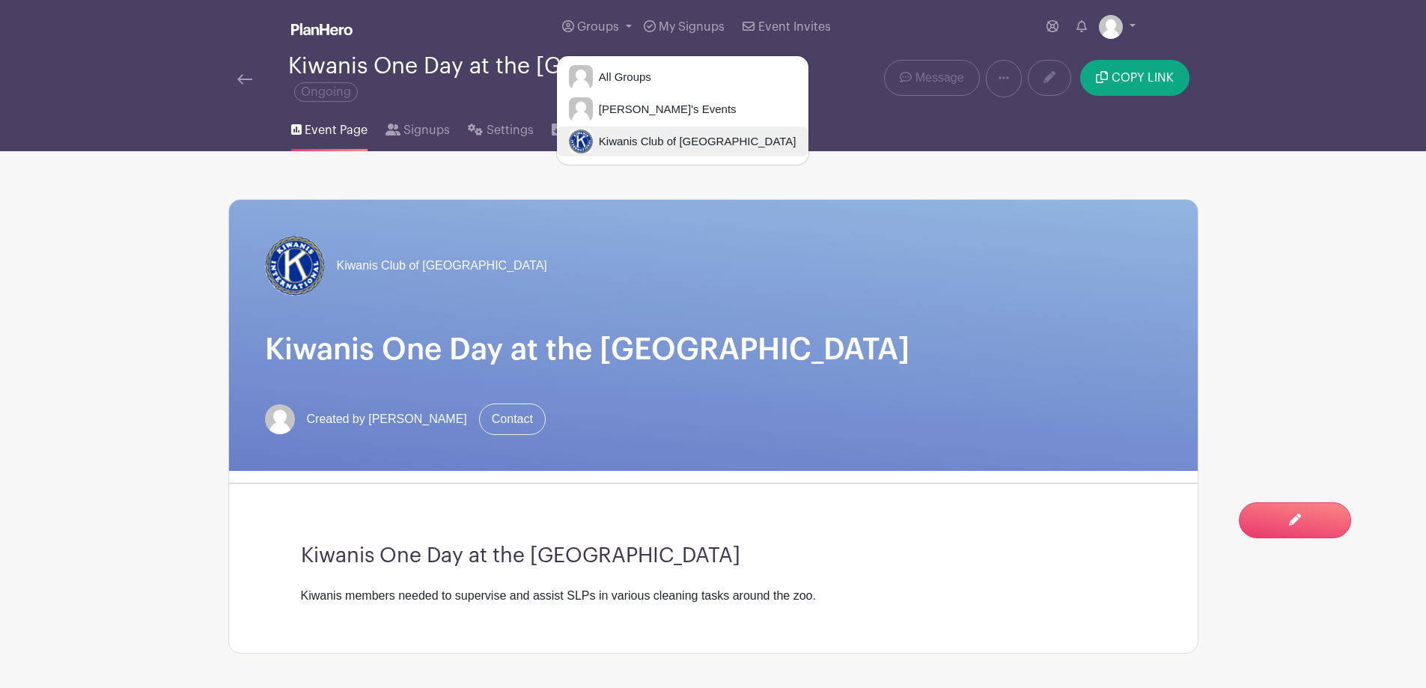
click at [615, 143] on span "Kiwanis Club of [GEOGRAPHIC_DATA]" at bounding box center [695, 141] width 204 height 17
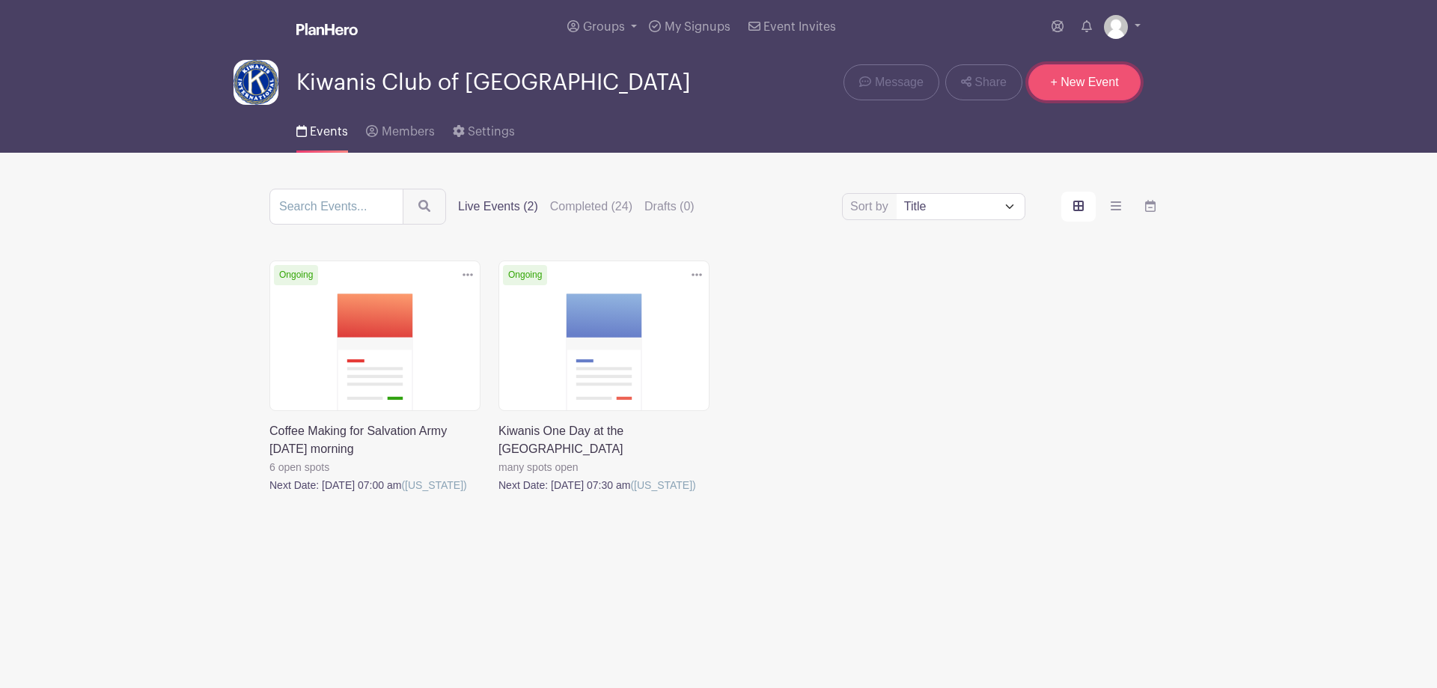
click at [1095, 83] on link "+ New Event" at bounding box center [1085, 82] width 112 height 36
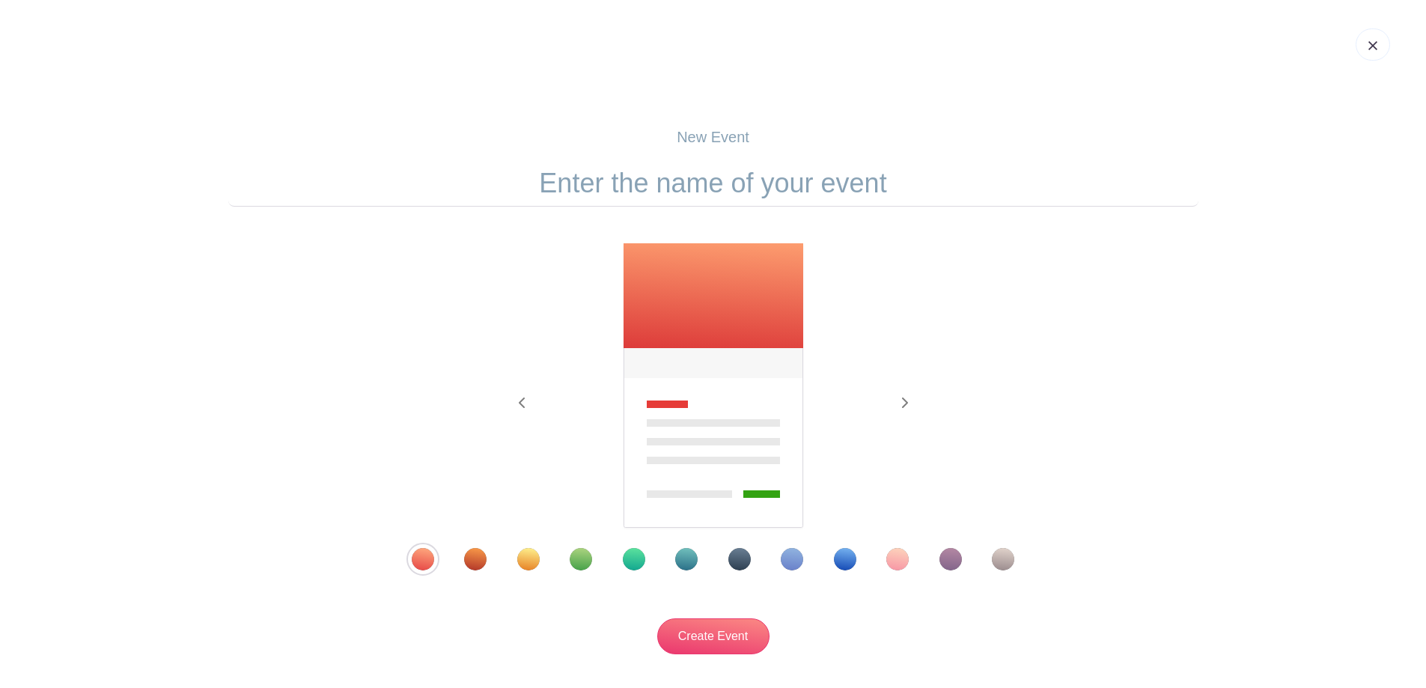
click at [631, 559] on div "Template 5" at bounding box center [634, 559] width 22 height 22
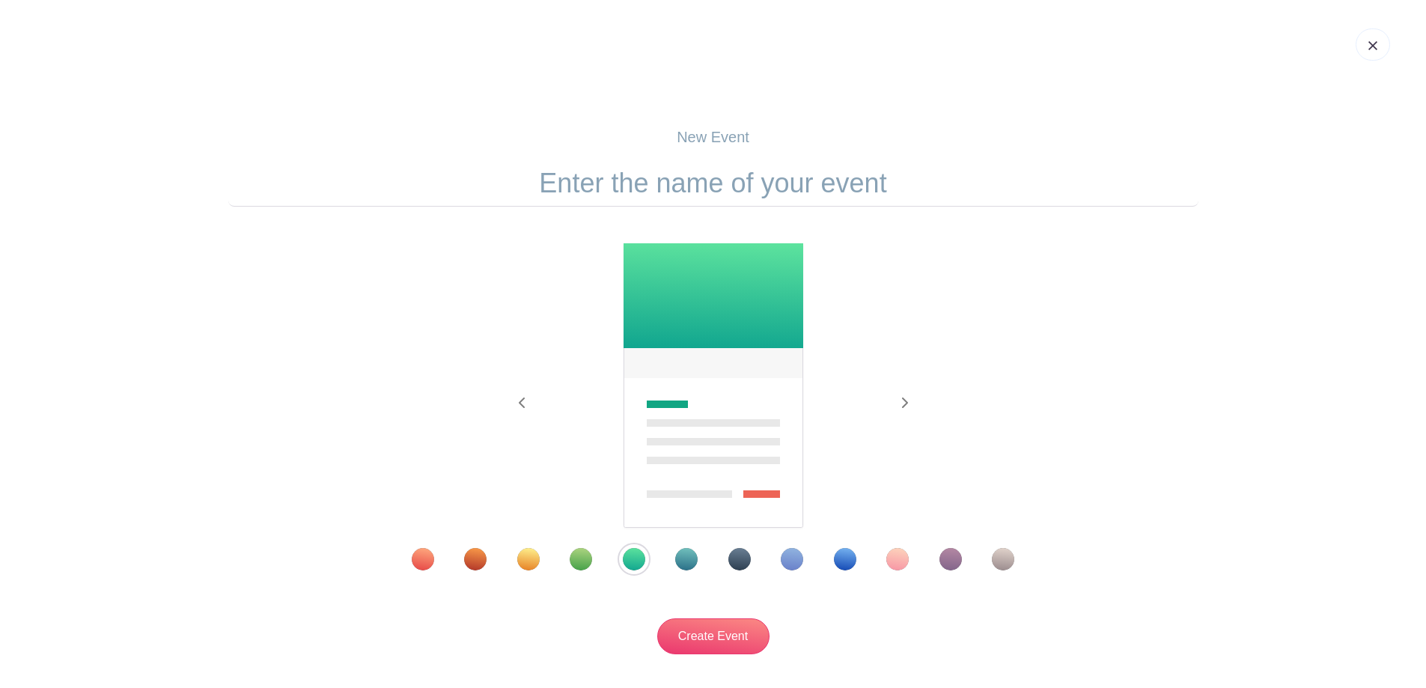
click at [682, 178] on input "text" at bounding box center [713, 183] width 970 height 46
type input "Honolulu Marathon"
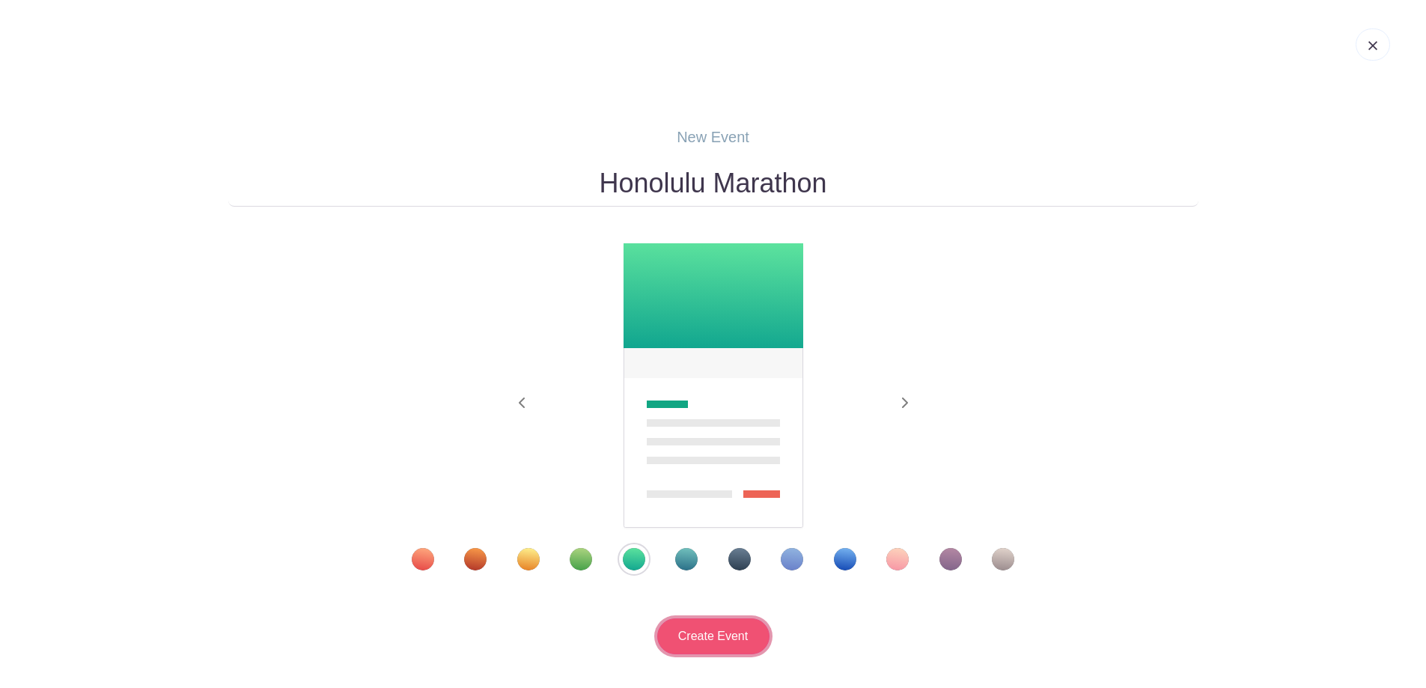
click at [703, 633] on input "Create Event" at bounding box center [713, 636] width 112 height 36
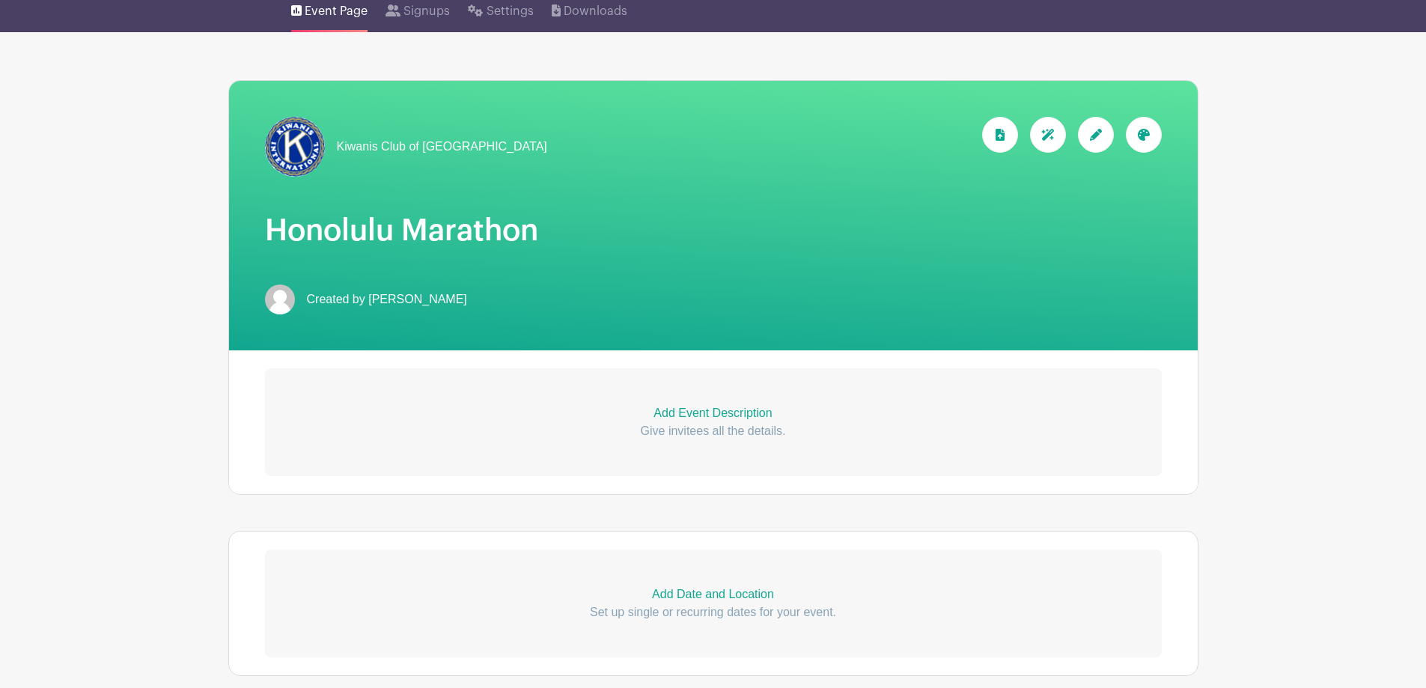
scroll to position [150, 0]
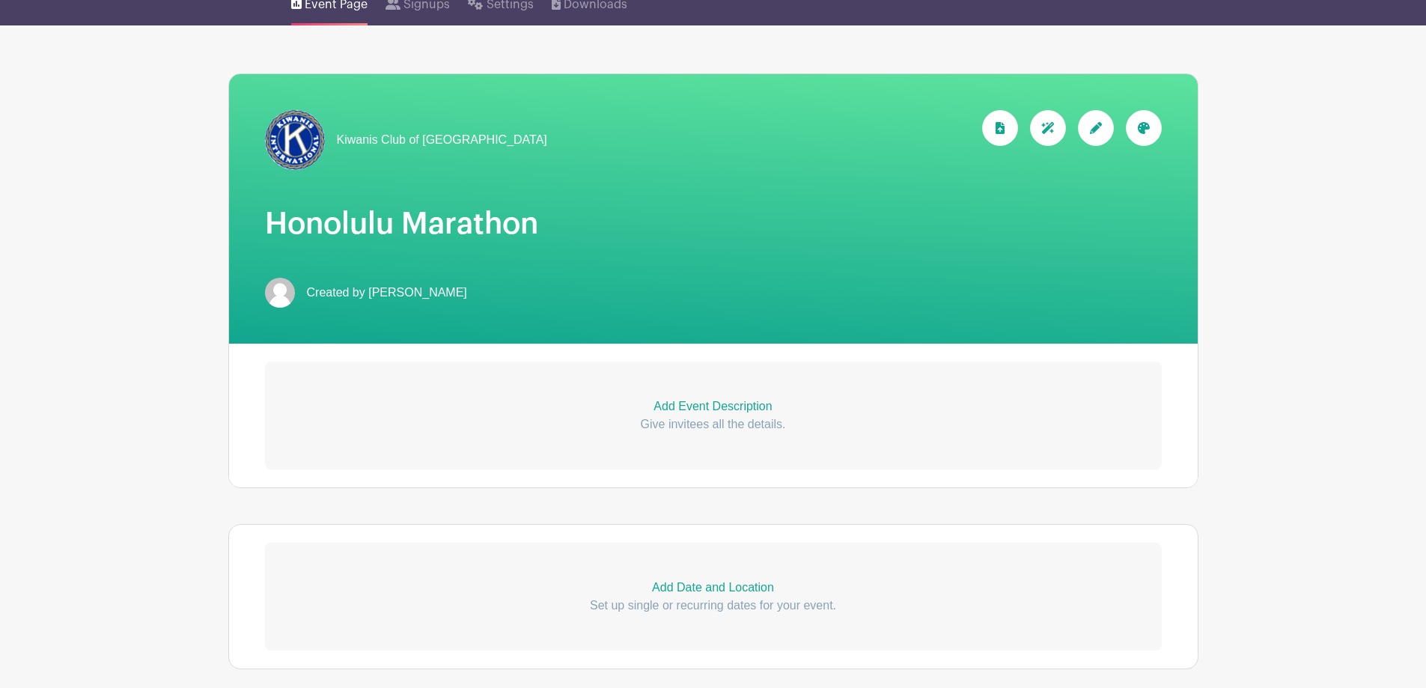
click at [710, 404] on p "Add Event Description" at bounding box center [713, 407] width 897 height 18
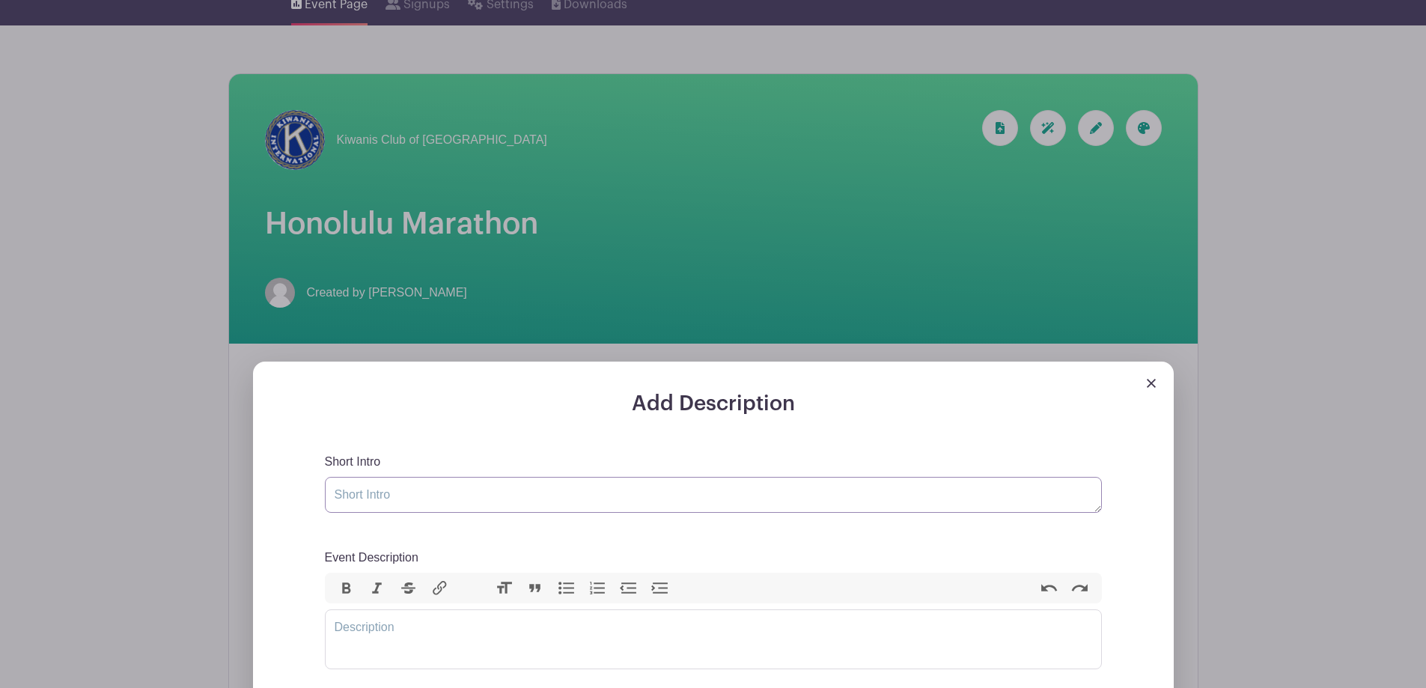
click at [405, 488] on textarea "Short Intro" at bounding box center [713, 495] width 777 height 36
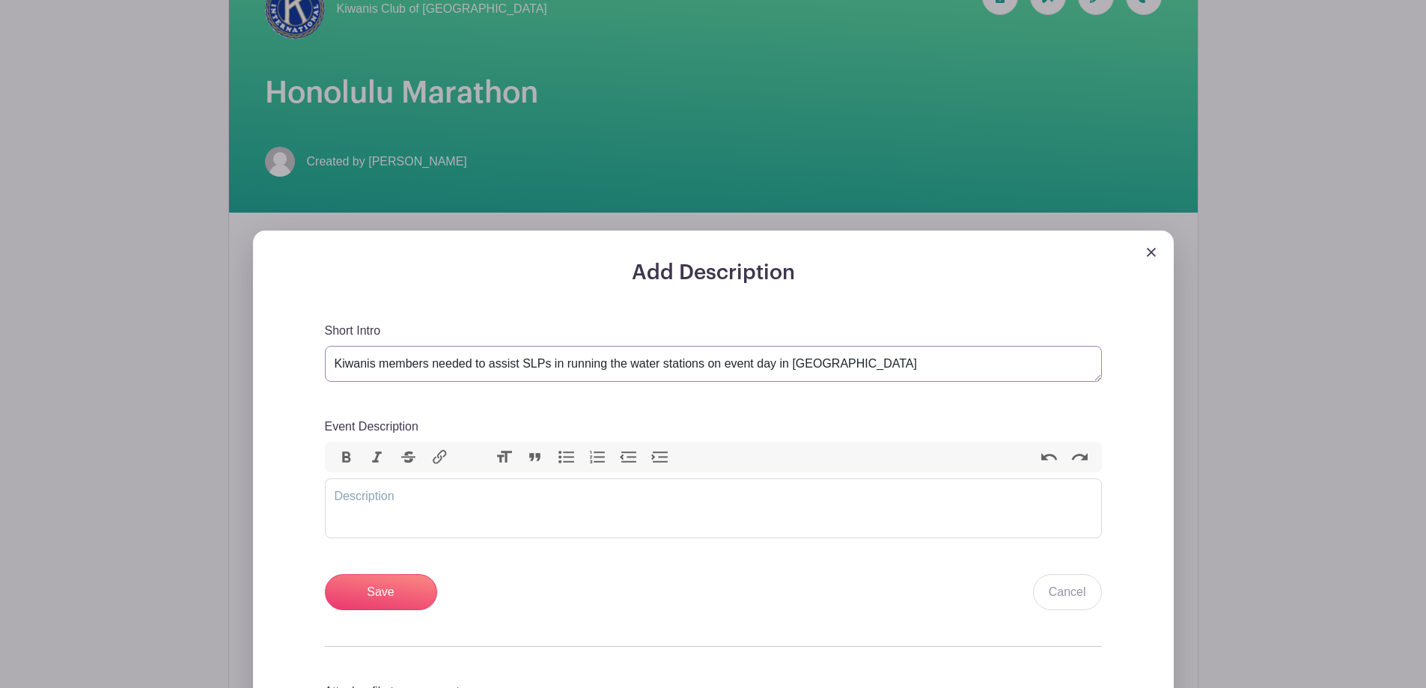
scroll to position [299, 0]
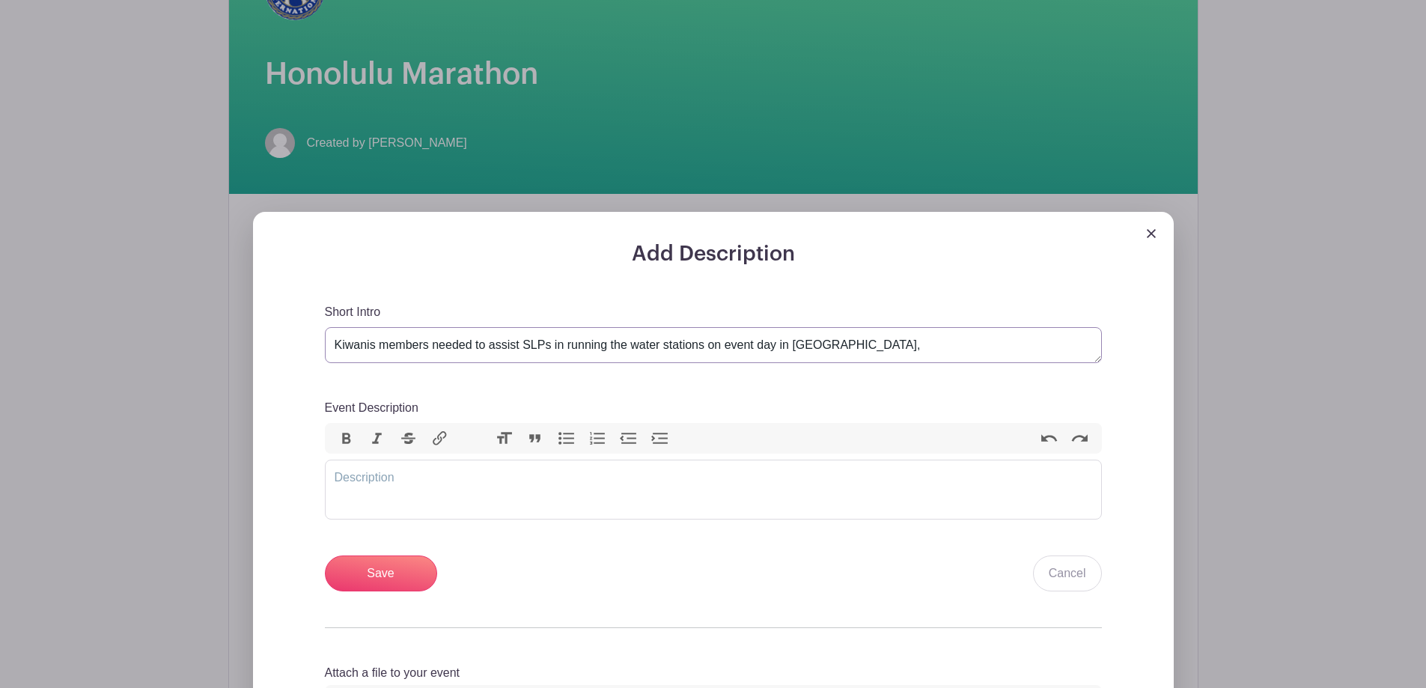
type textarea "Kiwanis members needed to assist SLPs in running the water stations on event da…"
click at [376, 483] on trix-editor "Event Description" at bounding box center [713, 490] width 777 height 60
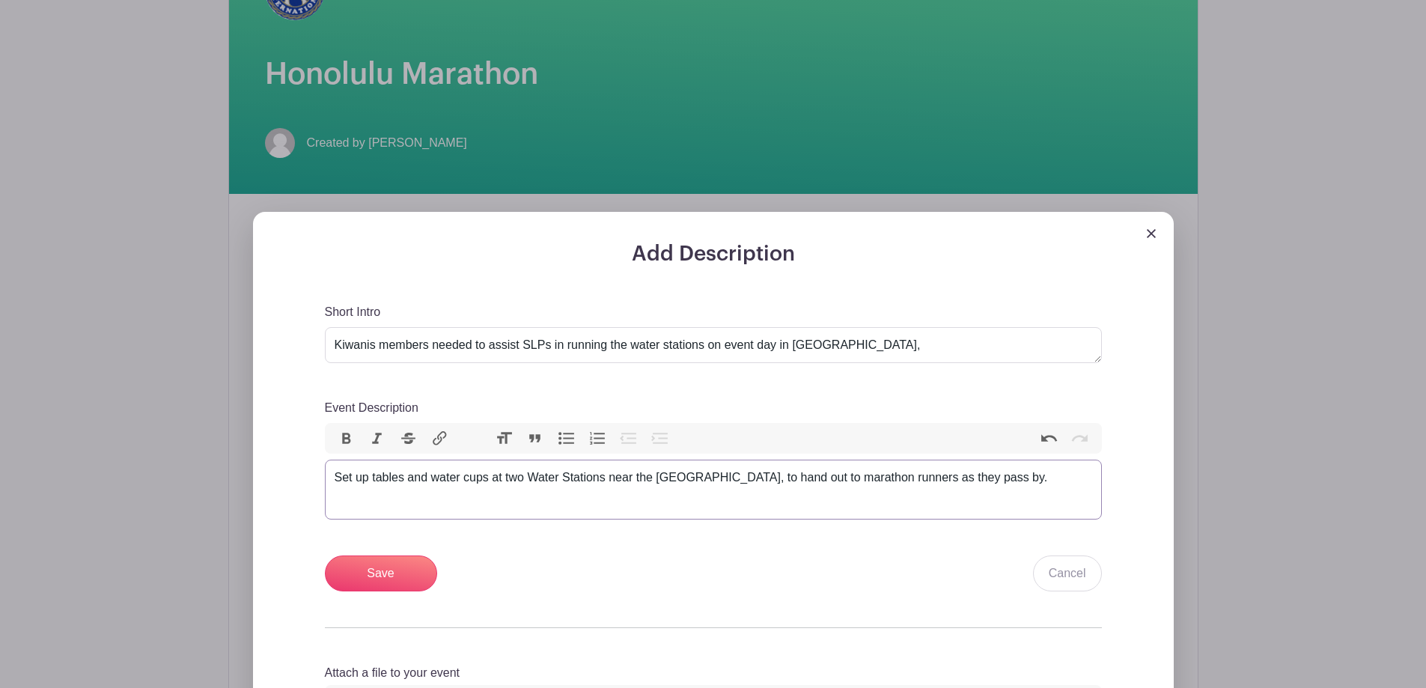
type trix-editor "<div>Set up tables and water cups at two Water Stations near the [GEOGRAPHIC_DA…"
click at [365, 578] on input "Save" at bounding box center [381, 574] width 112 height 36
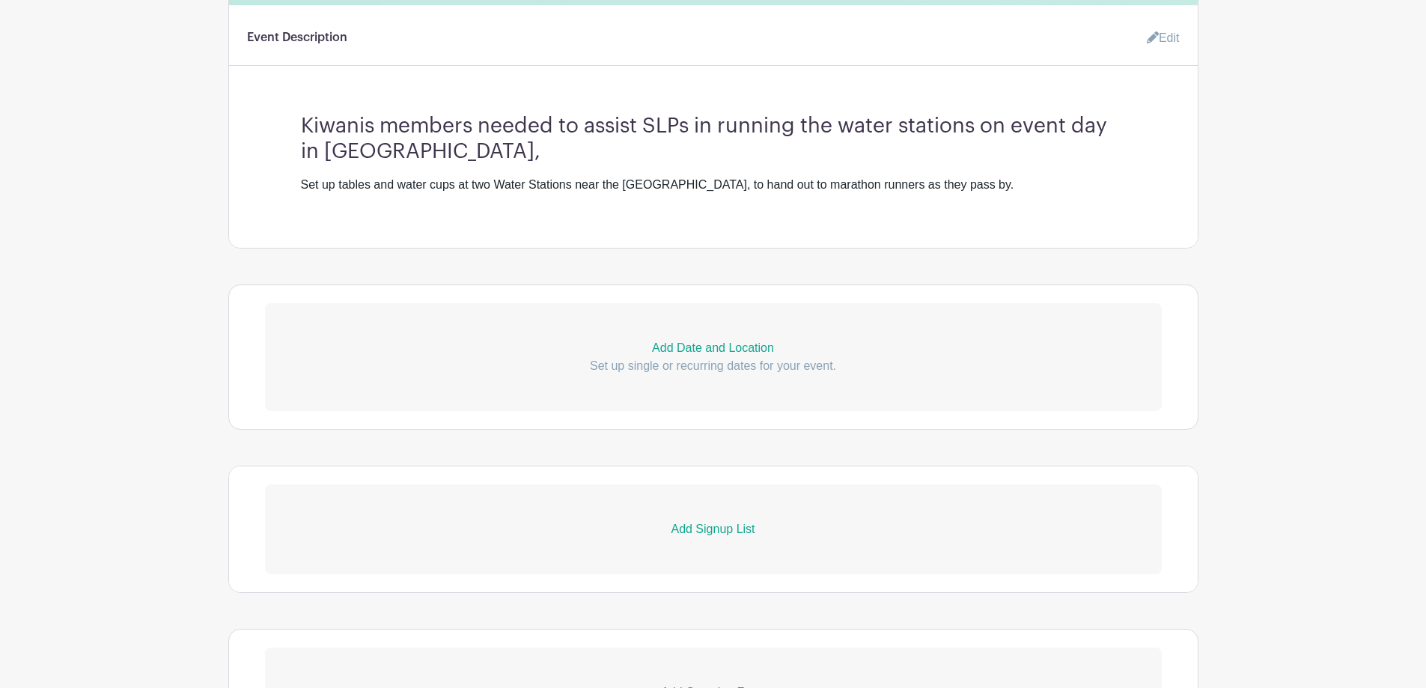
scroll to position [674, 0]
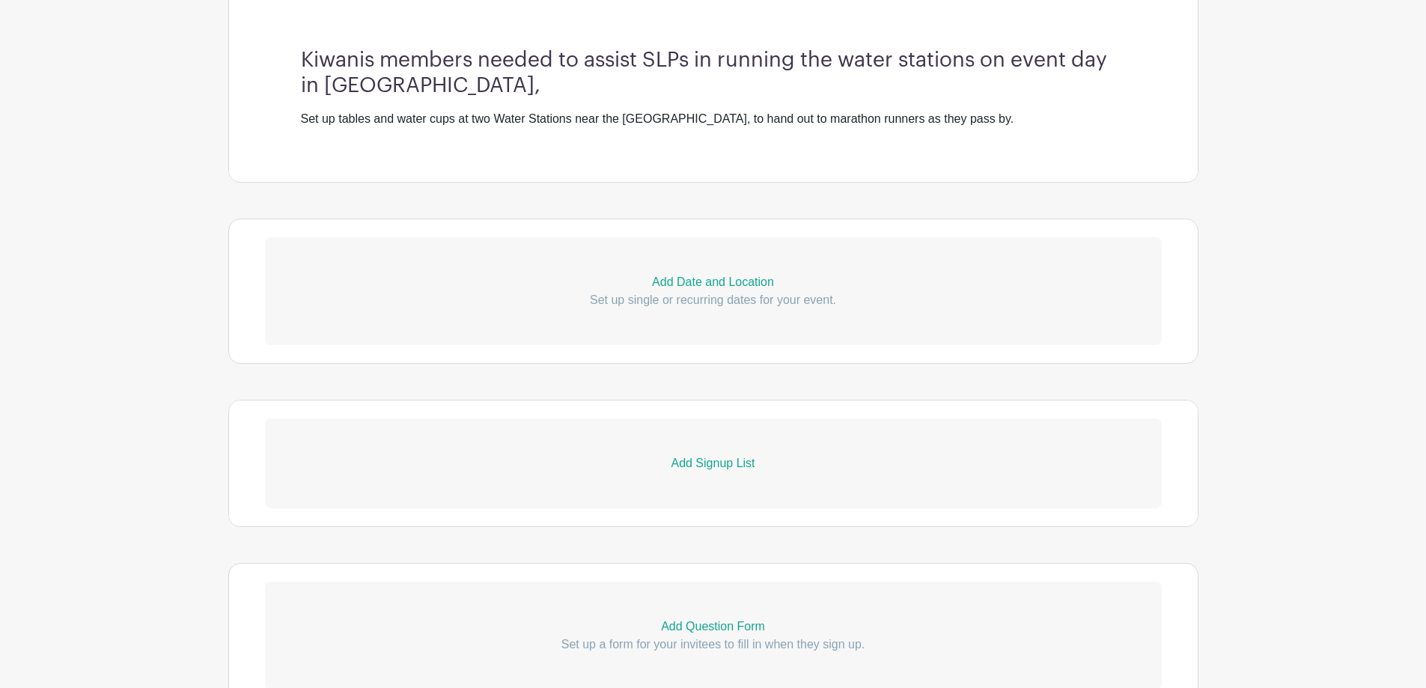
click at [705, 279] on p "Add Date and Location" at bounding box center [713, 282] width 897 height 18
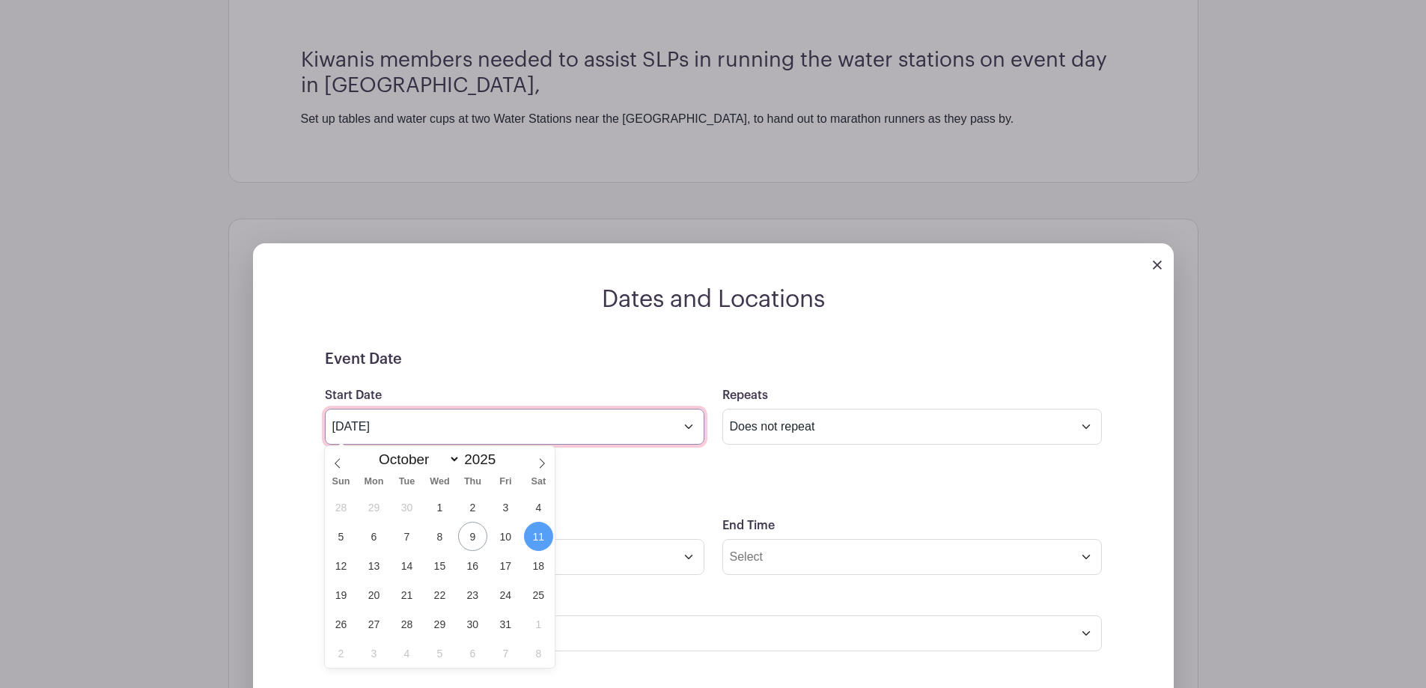
click at [477, 422] on input "[DATE]" at bounding box center [515, 427] width 380 height 36
click at [541, 461] on icon at bounding box center [542, 463] width 10 height 10
select select "11"
click at [344, 563] on span "14" at bounding box center [340, 565] width 29 height 29
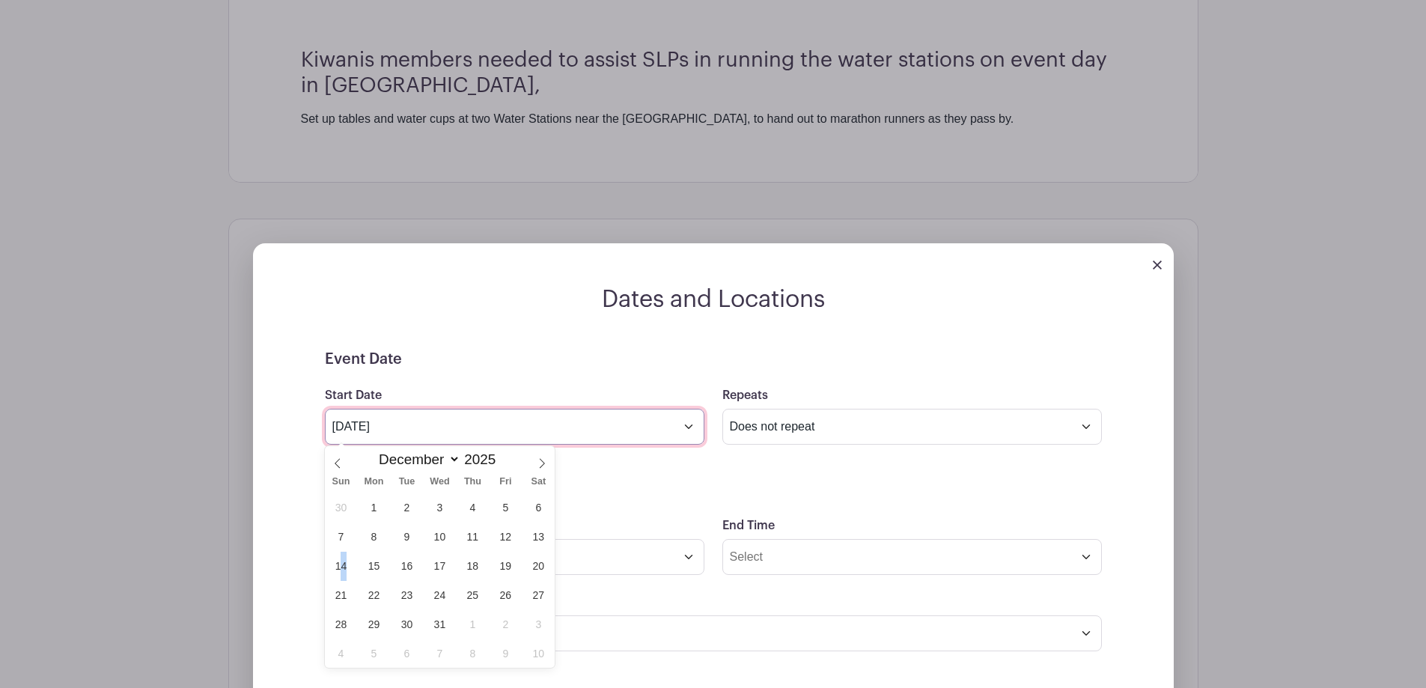
type input "[DATE]"
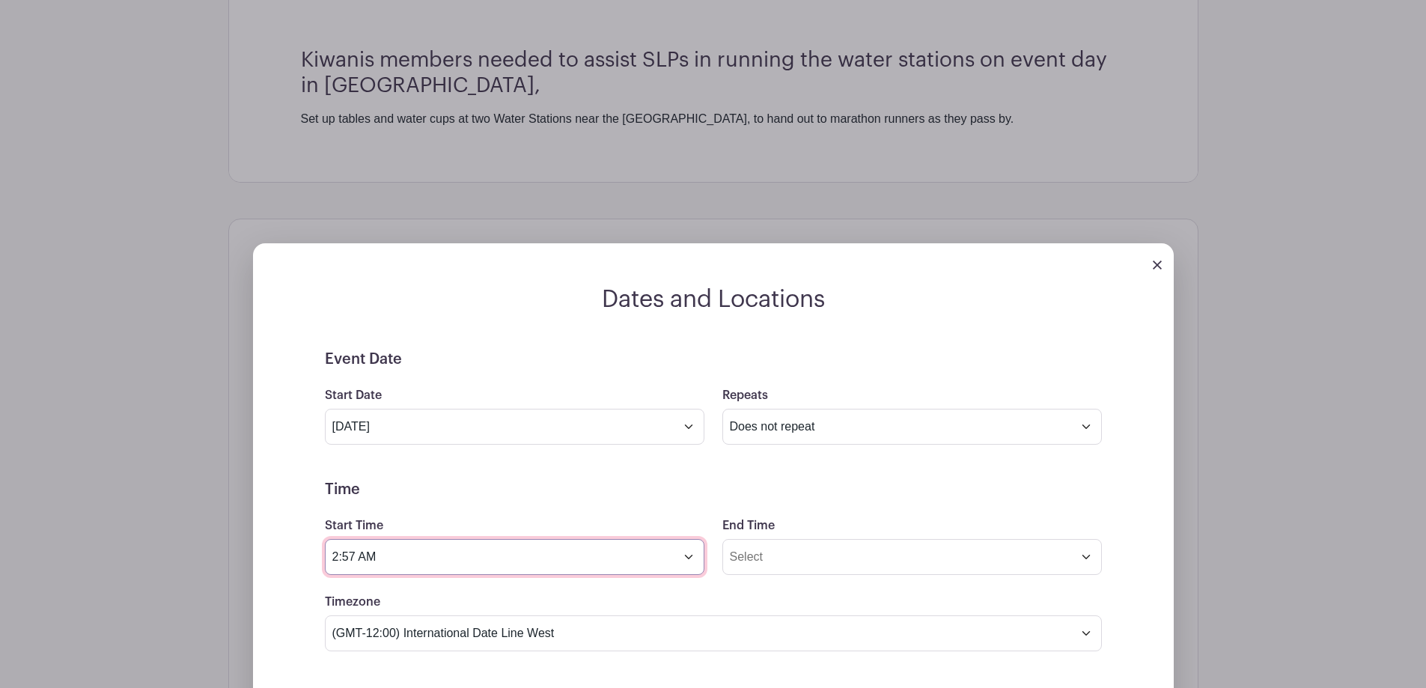
drag, startPoint x: 356, startPoint y: 554, endPoint x: 335, endPoint y: 554, distance: 21.7
click at [335, 554] on input "2:57 AM" at bounding box center [515, 557] width 380 height 36
type input "3:30 AM"
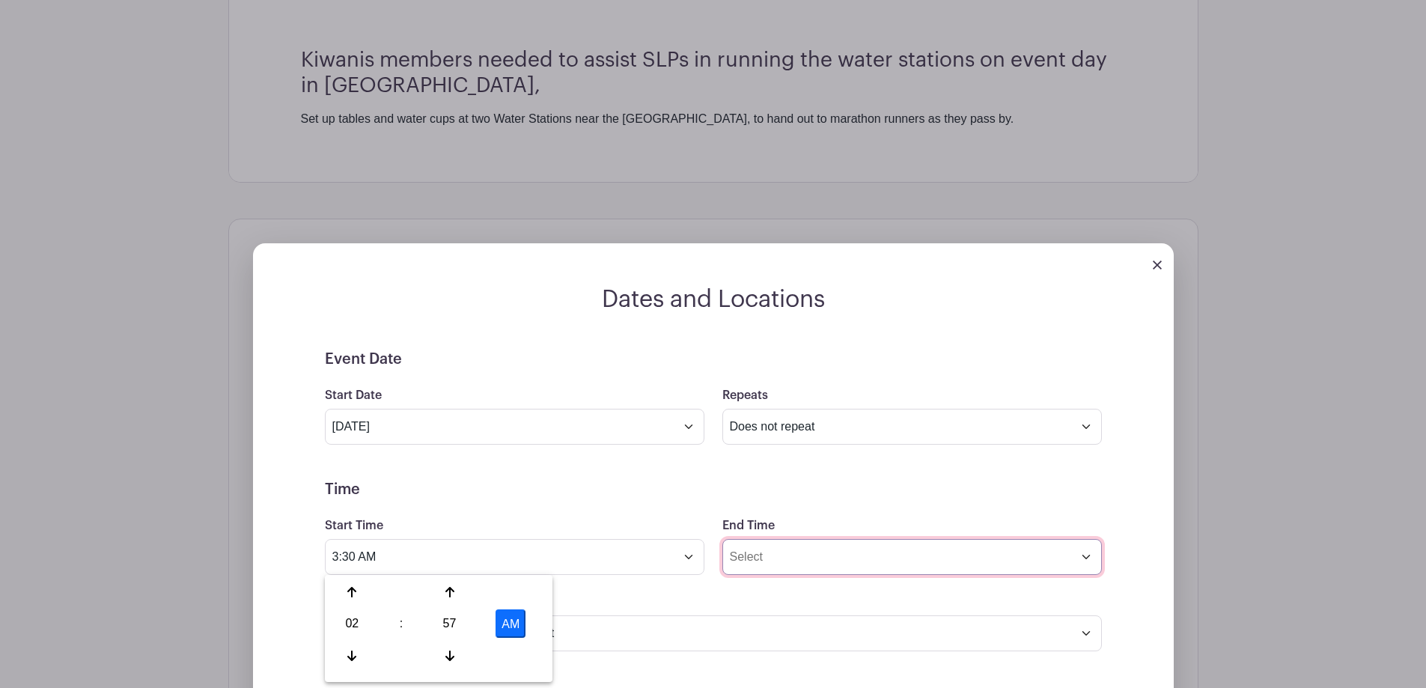
click at [769, 553] on input "End Time" at bounding box center [912, 557] width 380 height 36
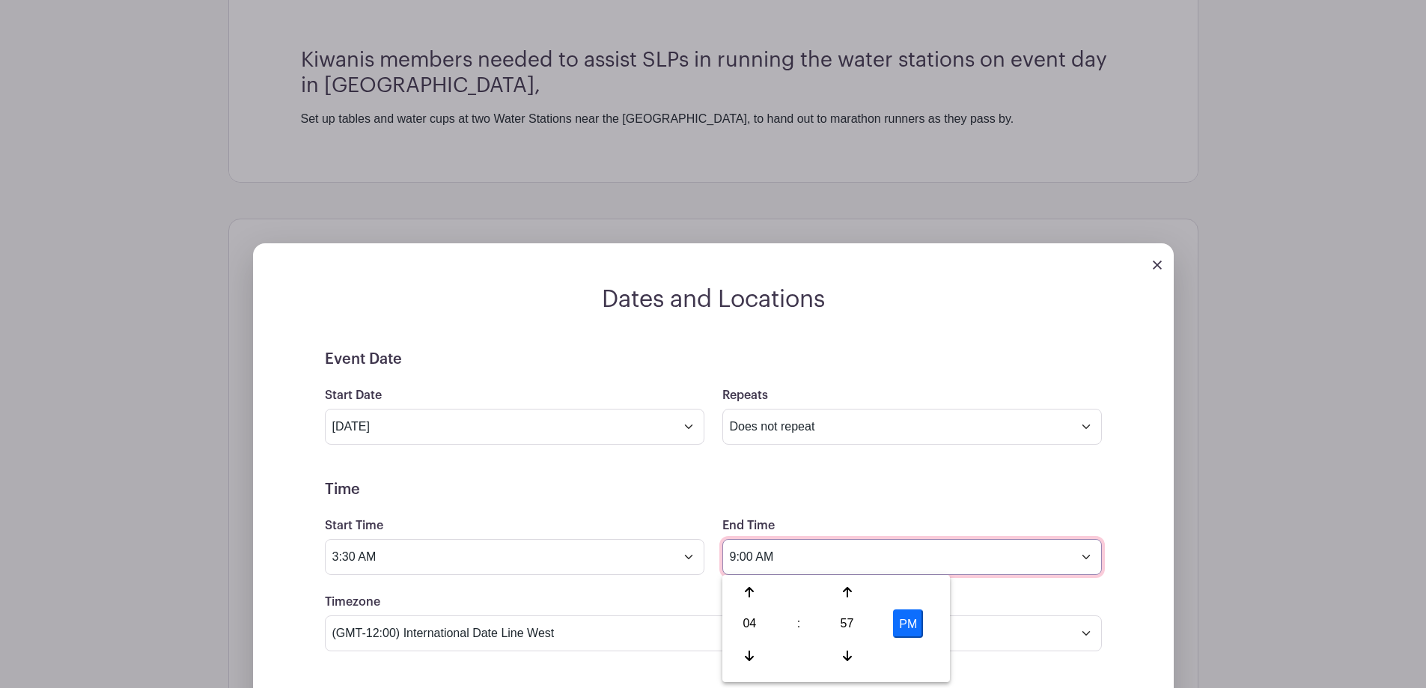
type input "9:00 AM"
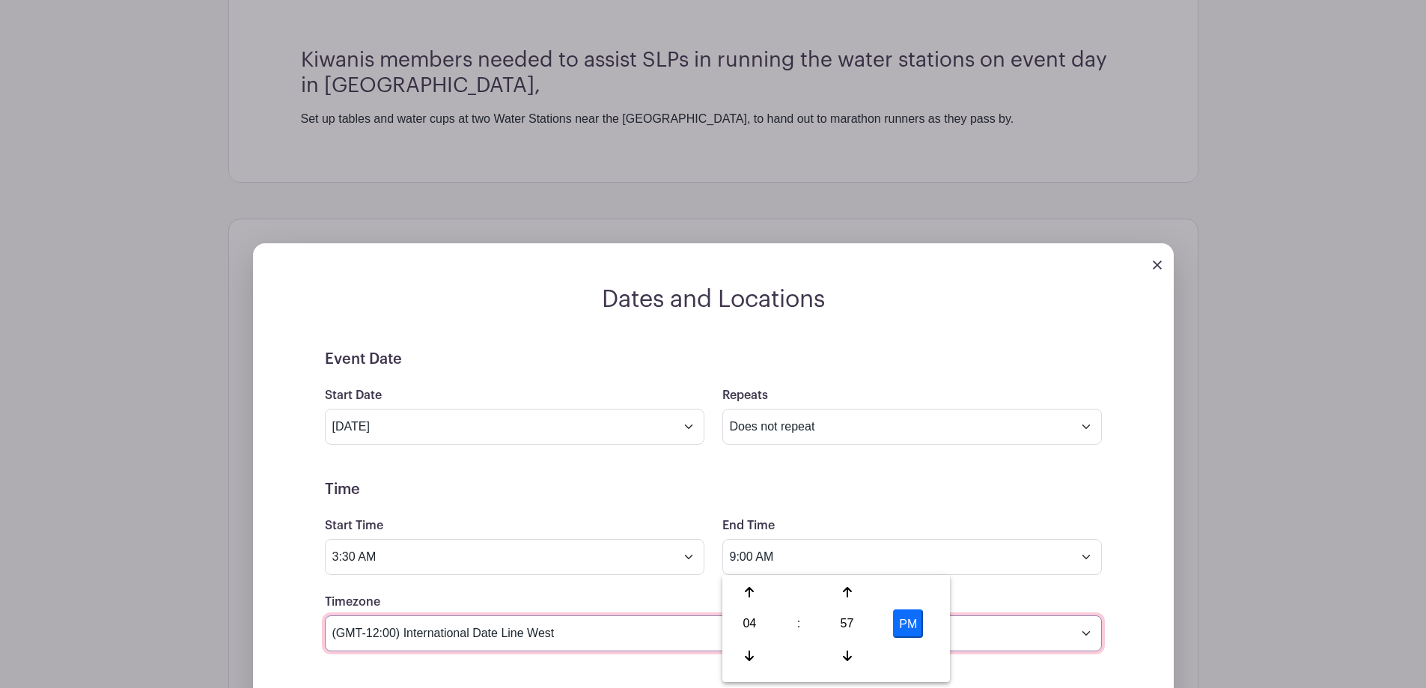
click at [630, 628] on select "(GMT-12:00) International Date Line West (GMT-11:00) [US_STATE] (GMT-11:00) [GE…" at bounding box center [713, 633] width 777 height 36
select select "[US_STATE]"
click at [325, 615] on select "(GMT-12:00) International Date Line West (GMT-11:00) [US_STATE] (GMT-11:00) [GE…" at bounding box center [713, 633] width 777 height 36
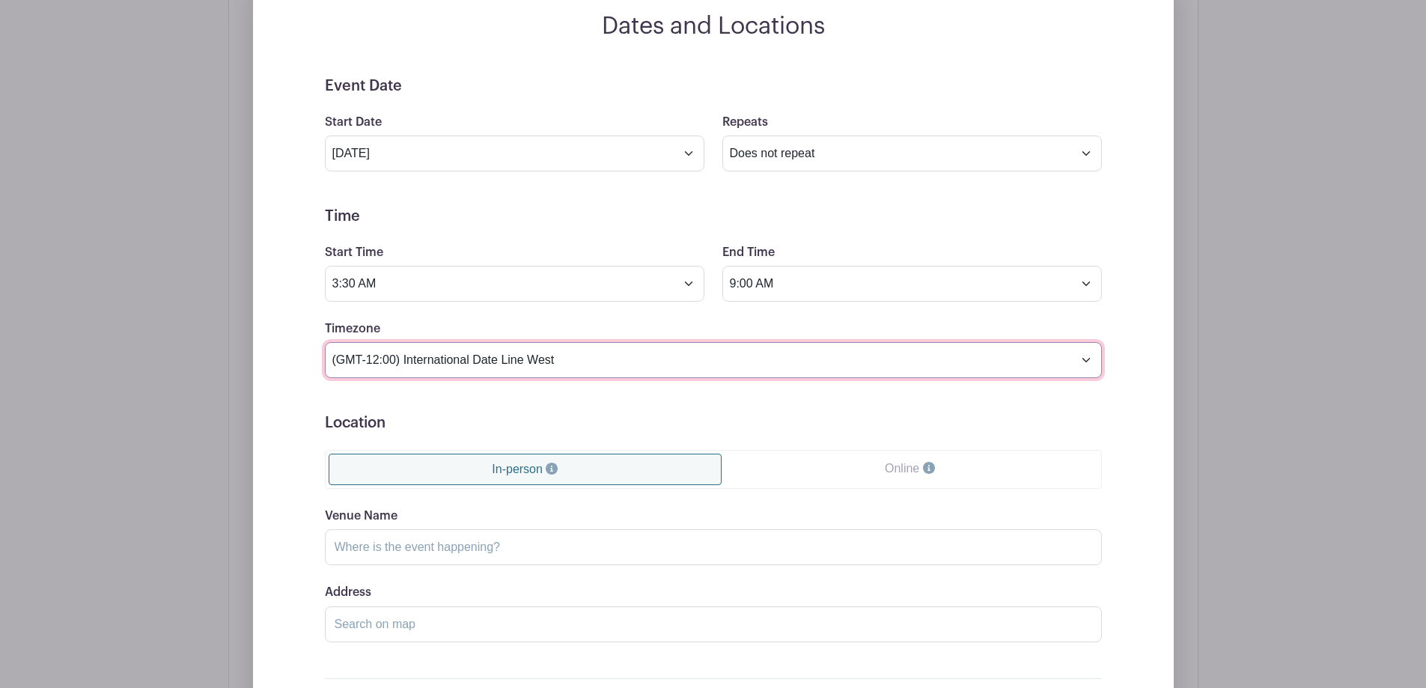
scroll to position [973, 0]
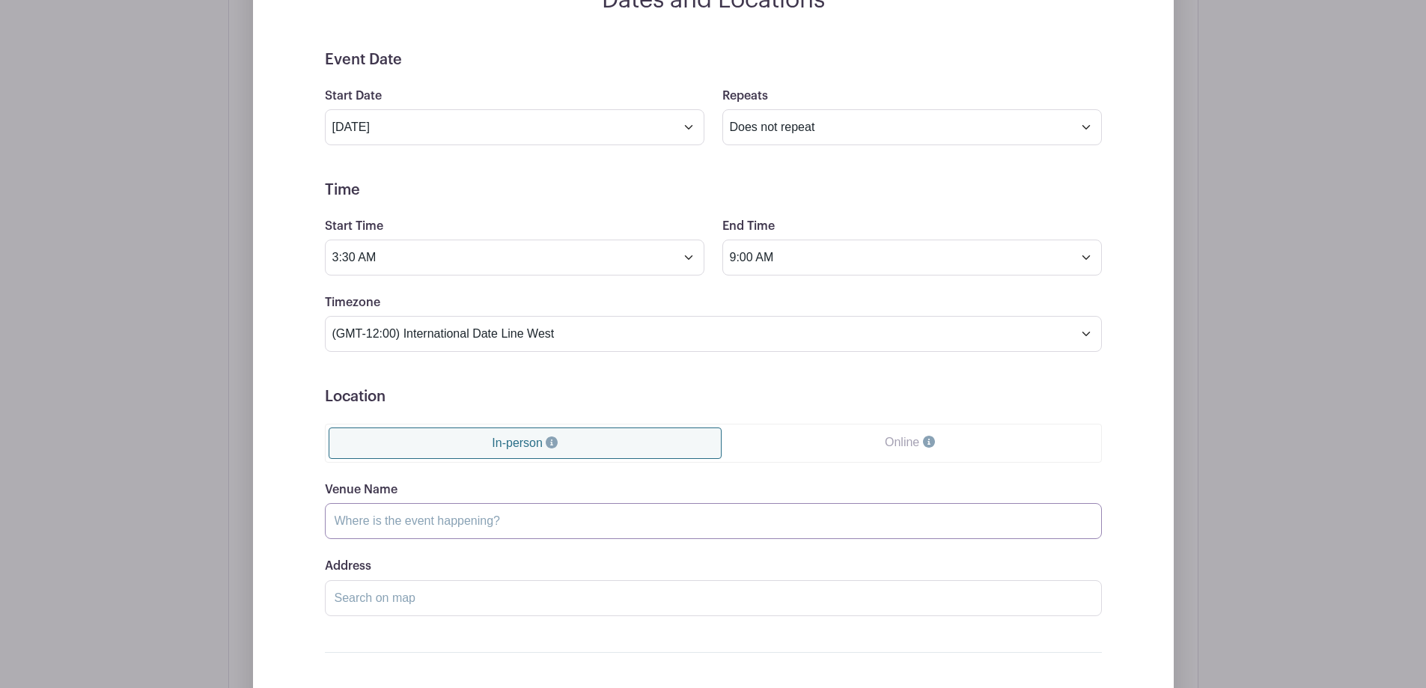
click at [508, 519] on input "Venue Name" at bounding box center [713, 521] width 777 height 36
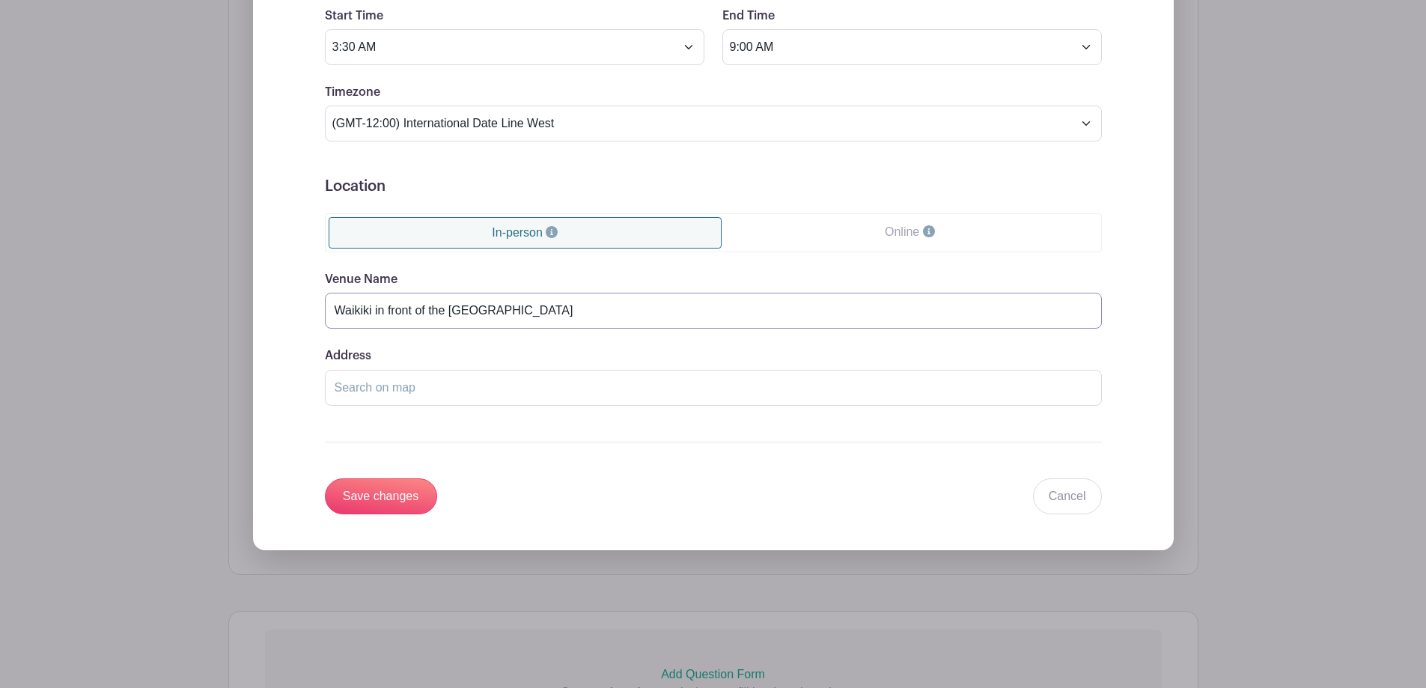
scroll to position [1198, 0]
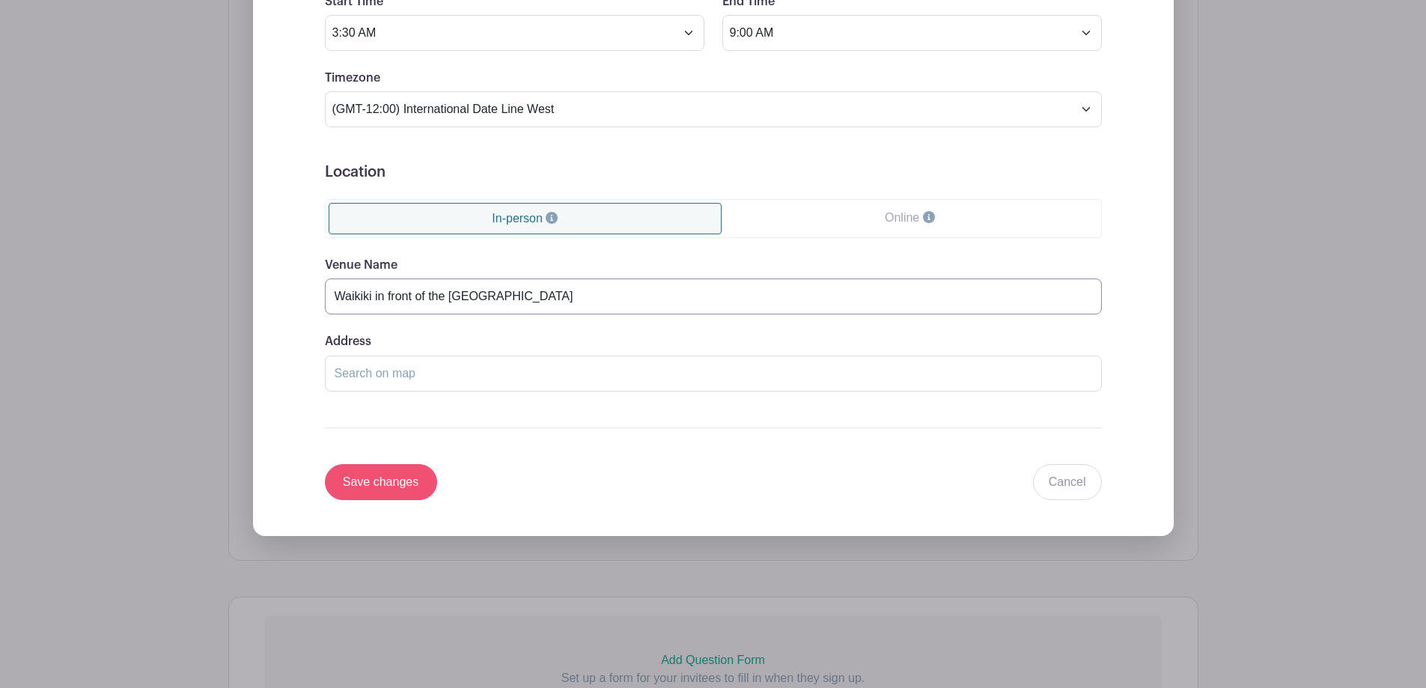
type input "Waikiki in front of the [GEOGRAPHIC_DATA]"
click at [360, 478] on input "Save changes" at bounding box center [381, 482] width 112 height 36
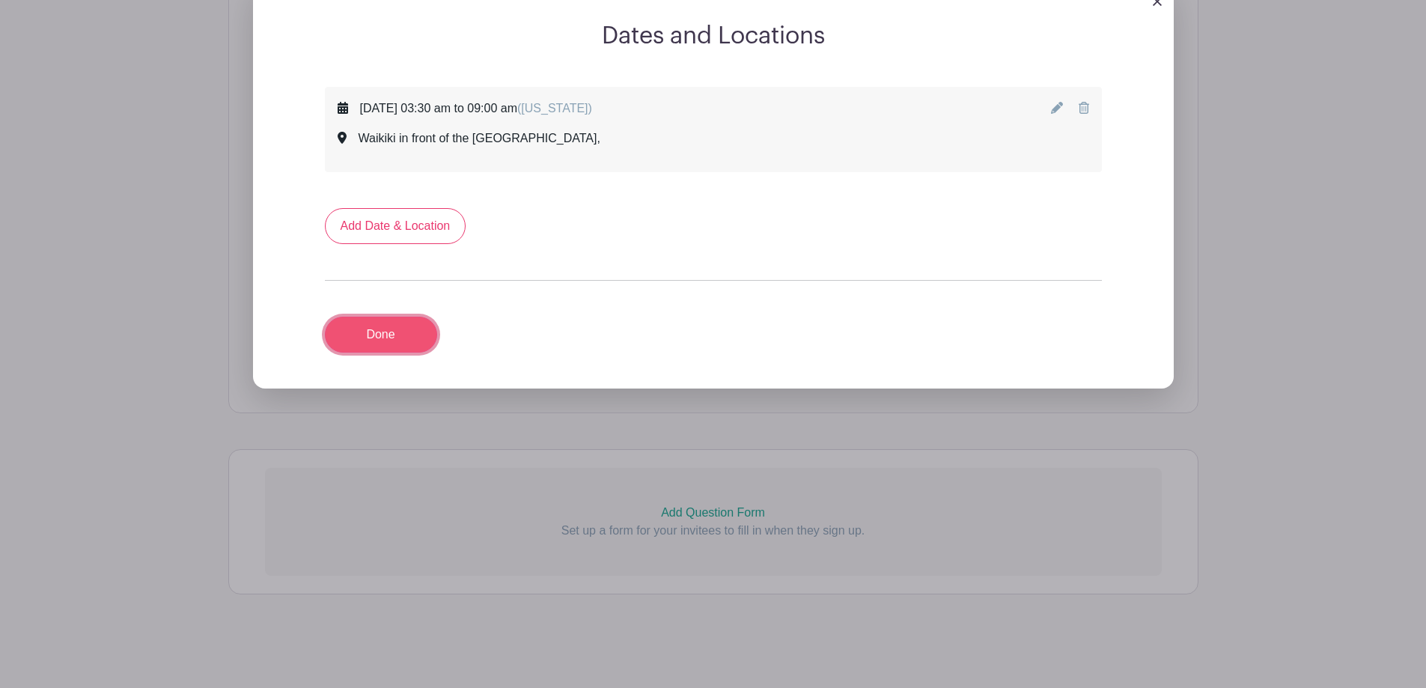
click at [383, 327] on link "Done" at bounding box center [381, 335] width 112 height 36
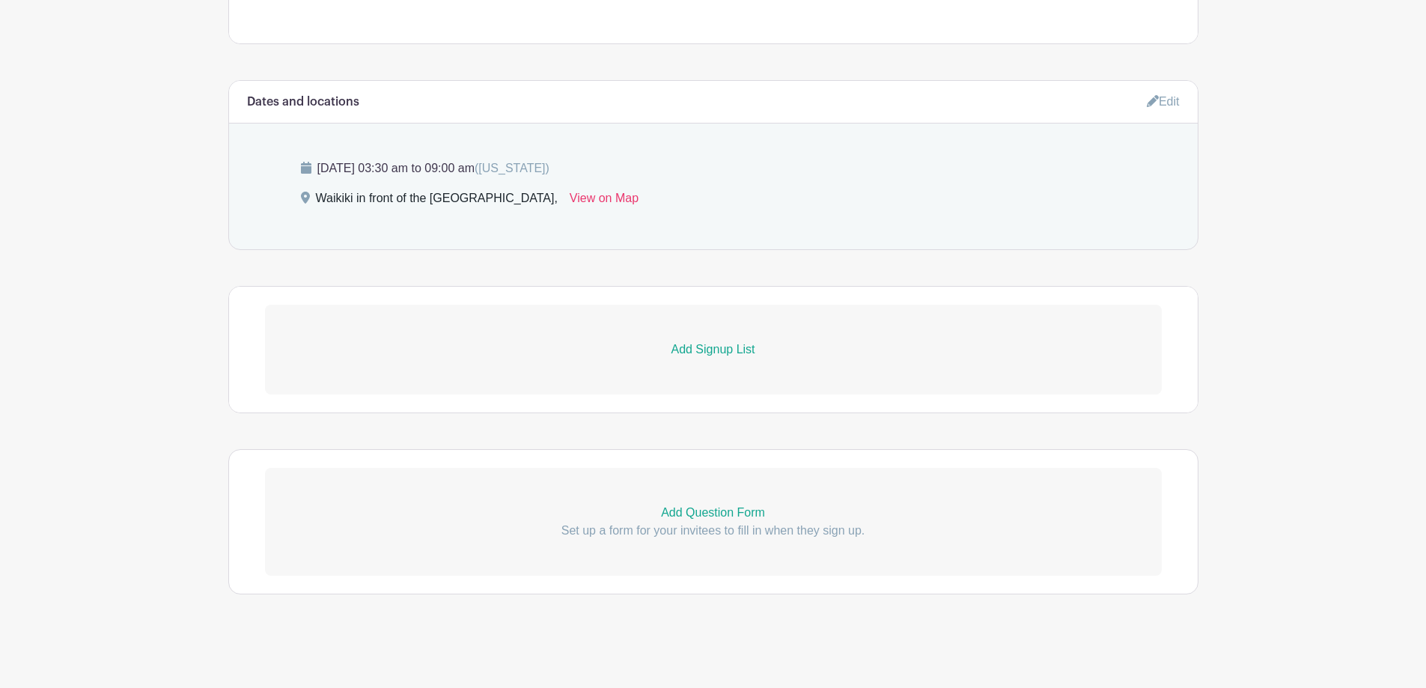
click at [726, 349] on p "Add Signup List" at bounding box center [713, 350] width 897 height 18
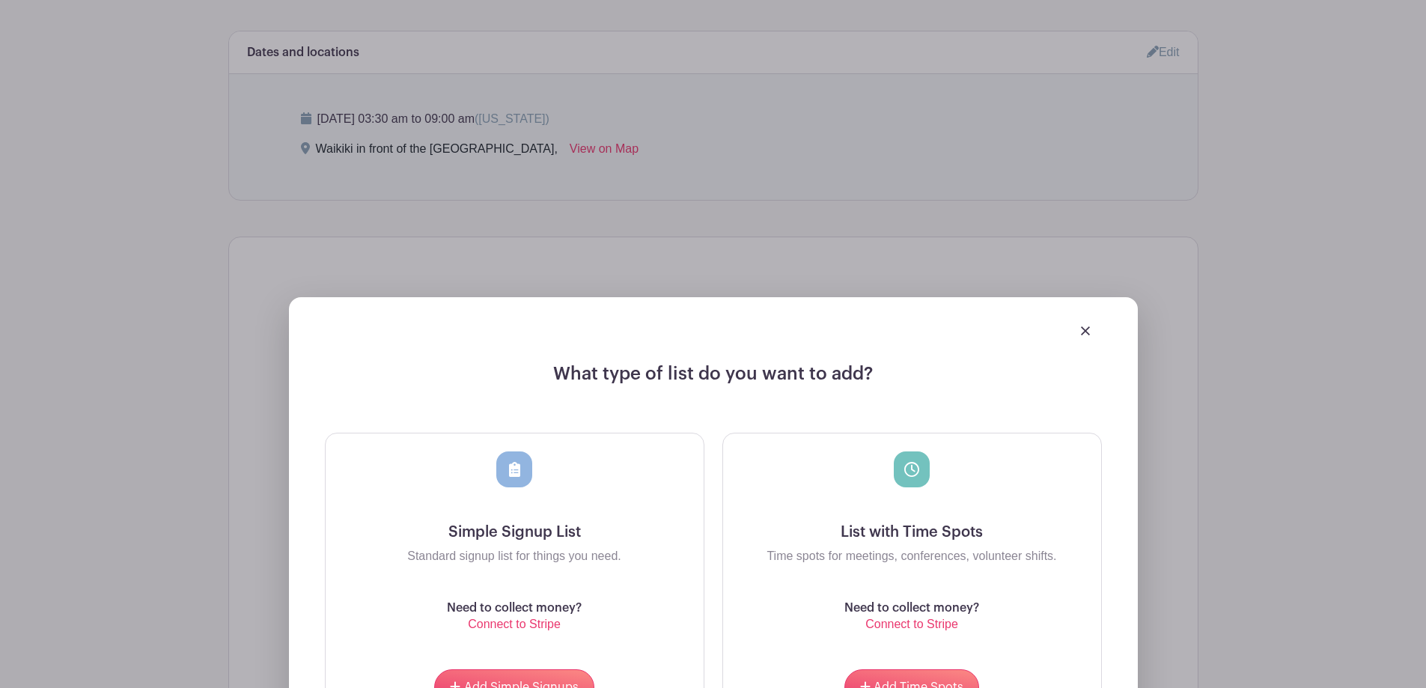
scroll to position [767, 0]
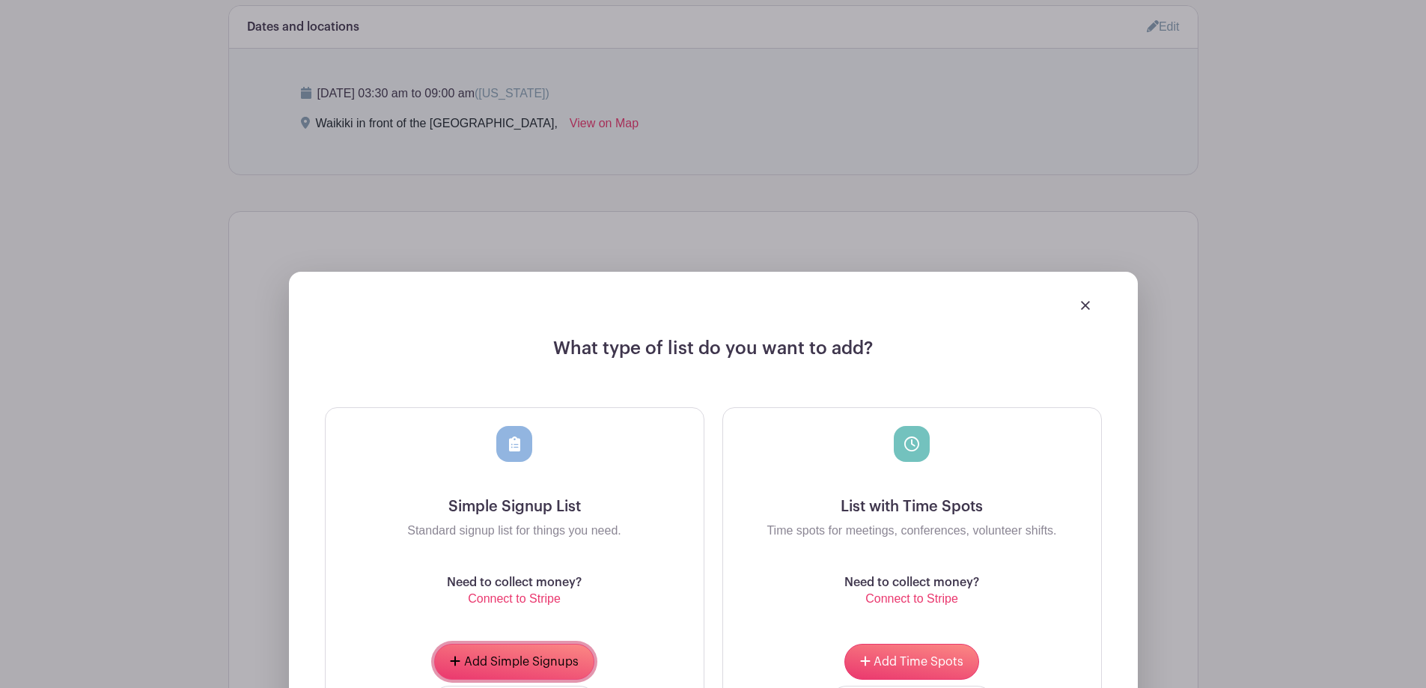
click at [511, 657] on span "Add Simple Signups" at bounding box center [521, 662] width 115 height 12
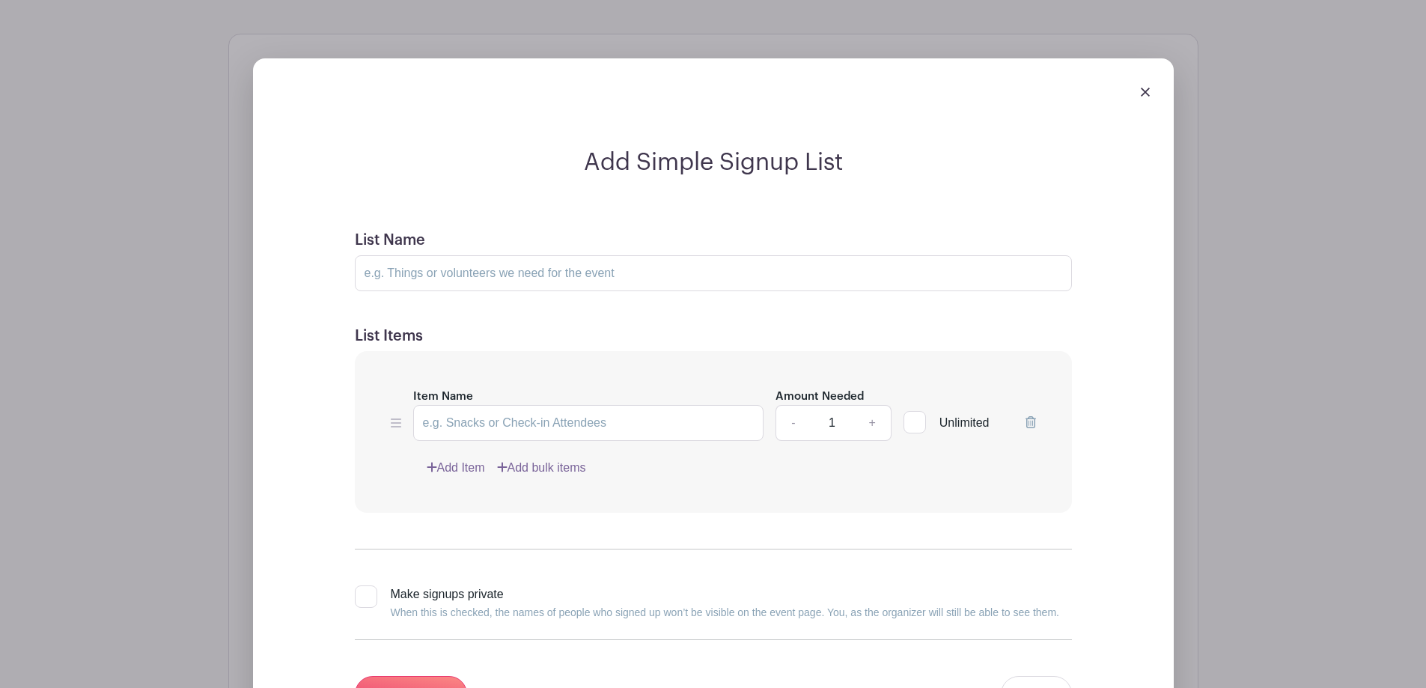
scroll to position [1112, 0]
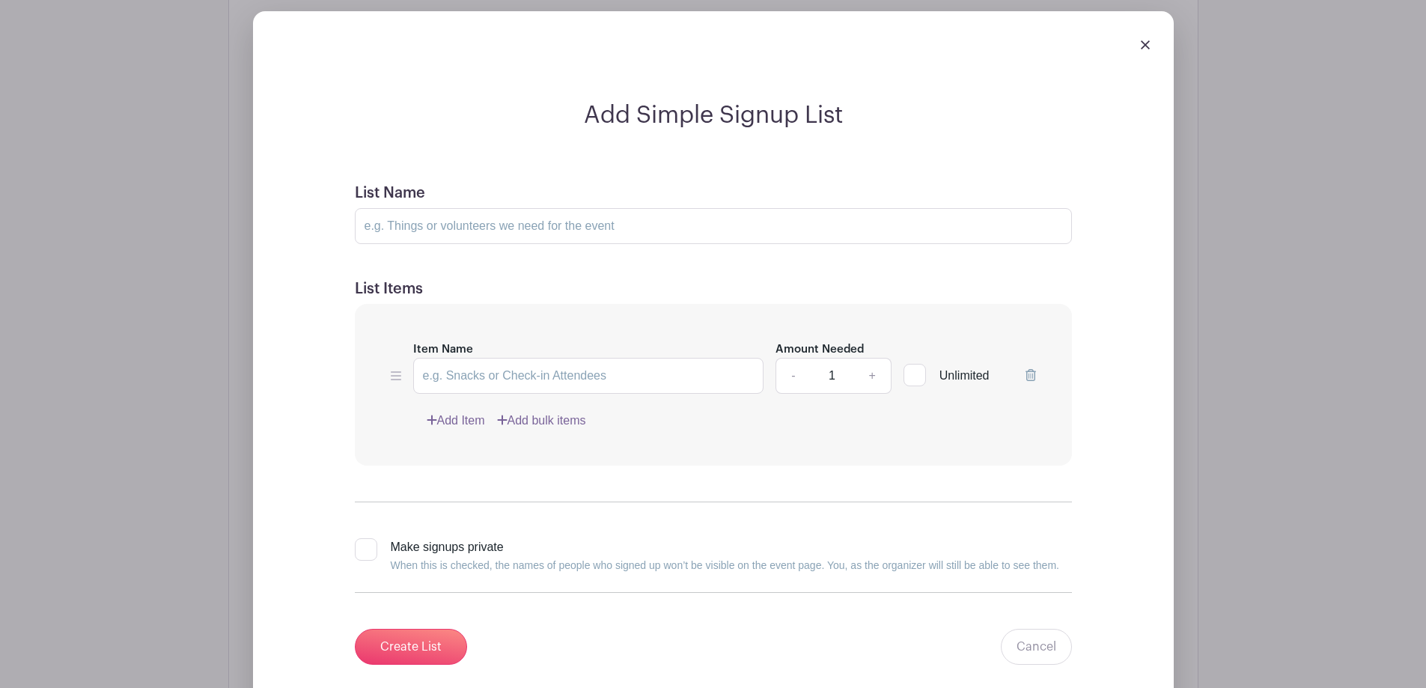
click at [833, 376] on input "1" at bounding box center [831, 376] width 45 height 36
type input "15"
click at [908, 375] on input "Unlimited" at bounding box center [909, 372] width 10 height 10
checkbox input "true"
click at [633, 220] on input "List Name" at bounding box center [713, 226] width 717 height 36
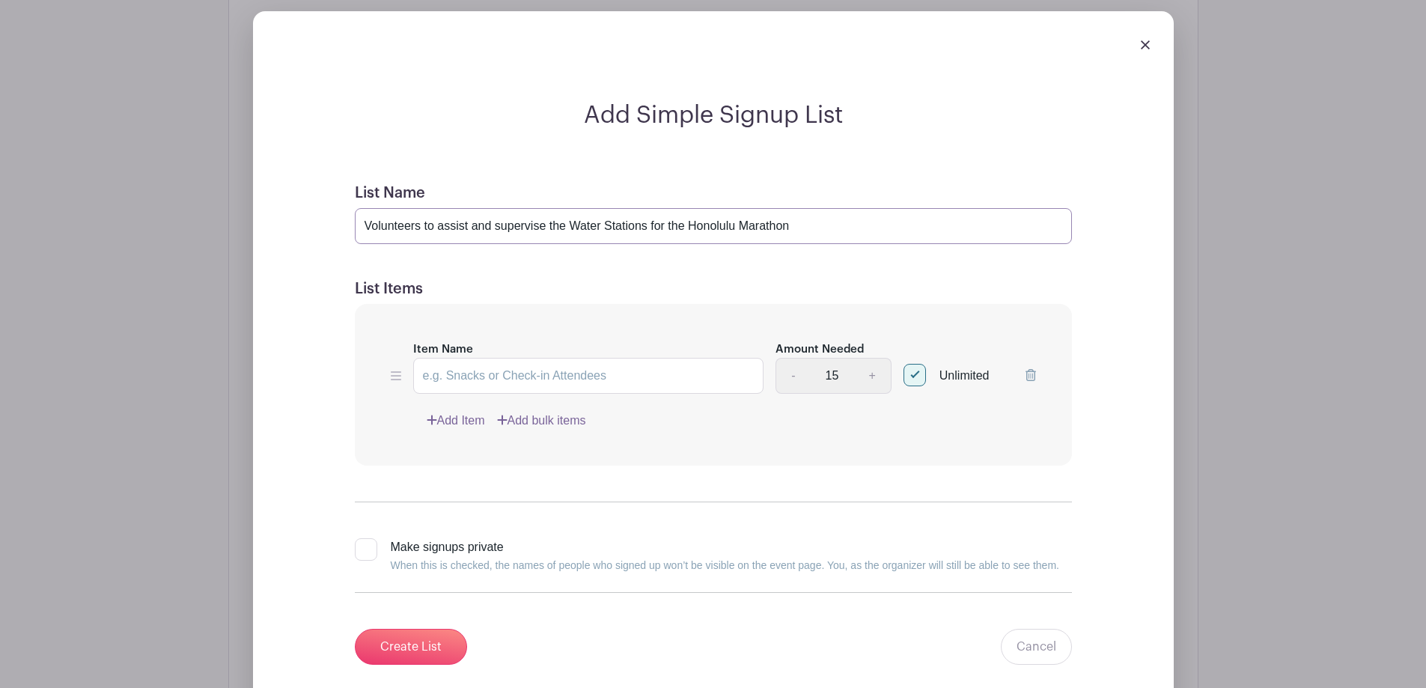
type input "Volunteers to assist and supervise the Water Stations for the Honolulu Marathon"
click at [493, 371] on input "Item Name" at bounding box center [588, 376] width 351 height 36
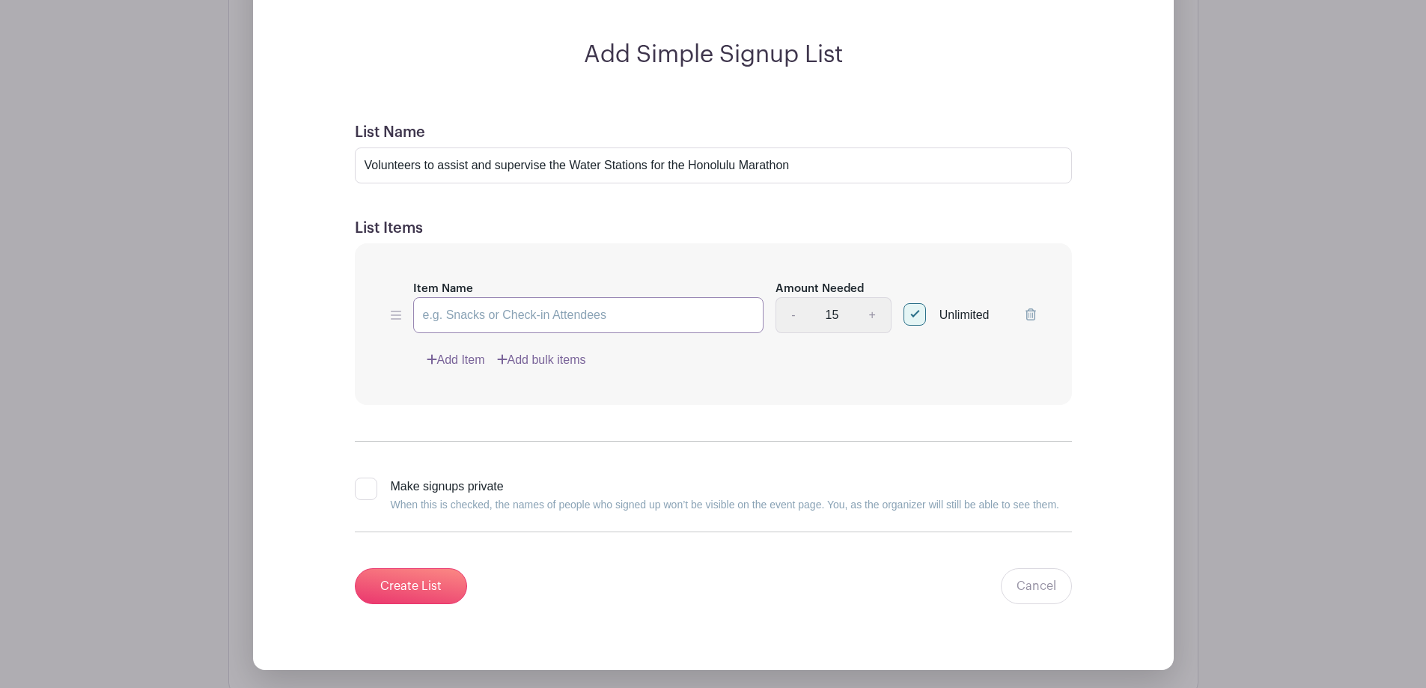
scroll to position [1261, 0]
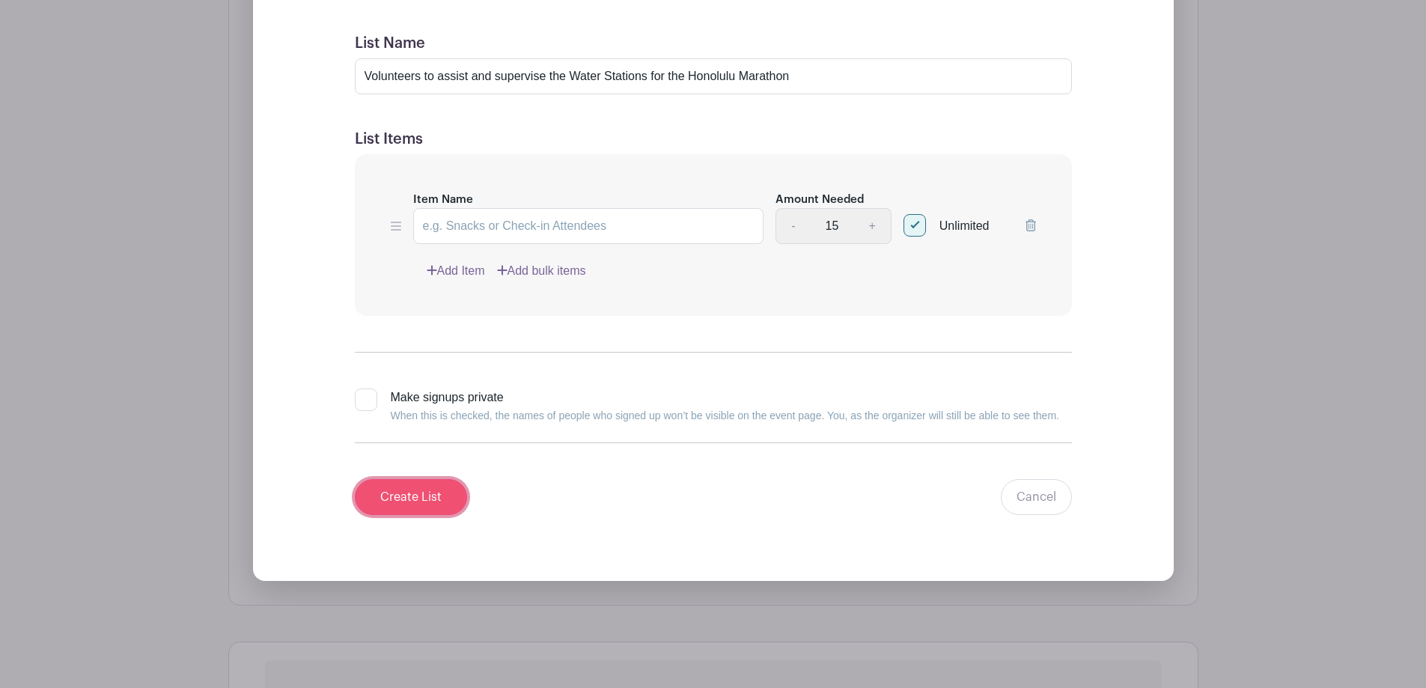
click at [406, 493] on input "Create List" at bounding box center [411, 497] width 112 height 36
click at [466, 227] on input "Item Name" at bounding box center [588, 226] width 351 height 36
type input "Check in students, man water stations, supervise, clean up"
click at [409, 490] on input "Create List" at bounding box center [411, 497] width 112 height 36
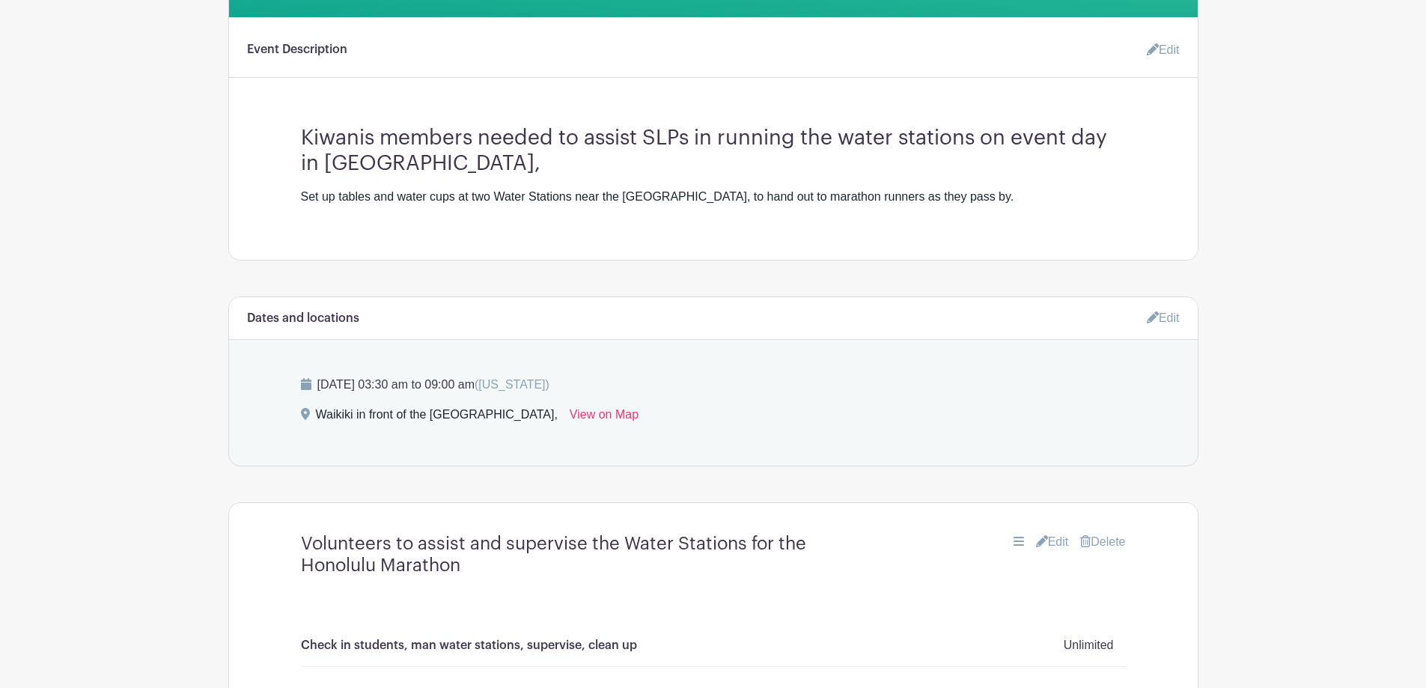
scroll to position [0, 0]
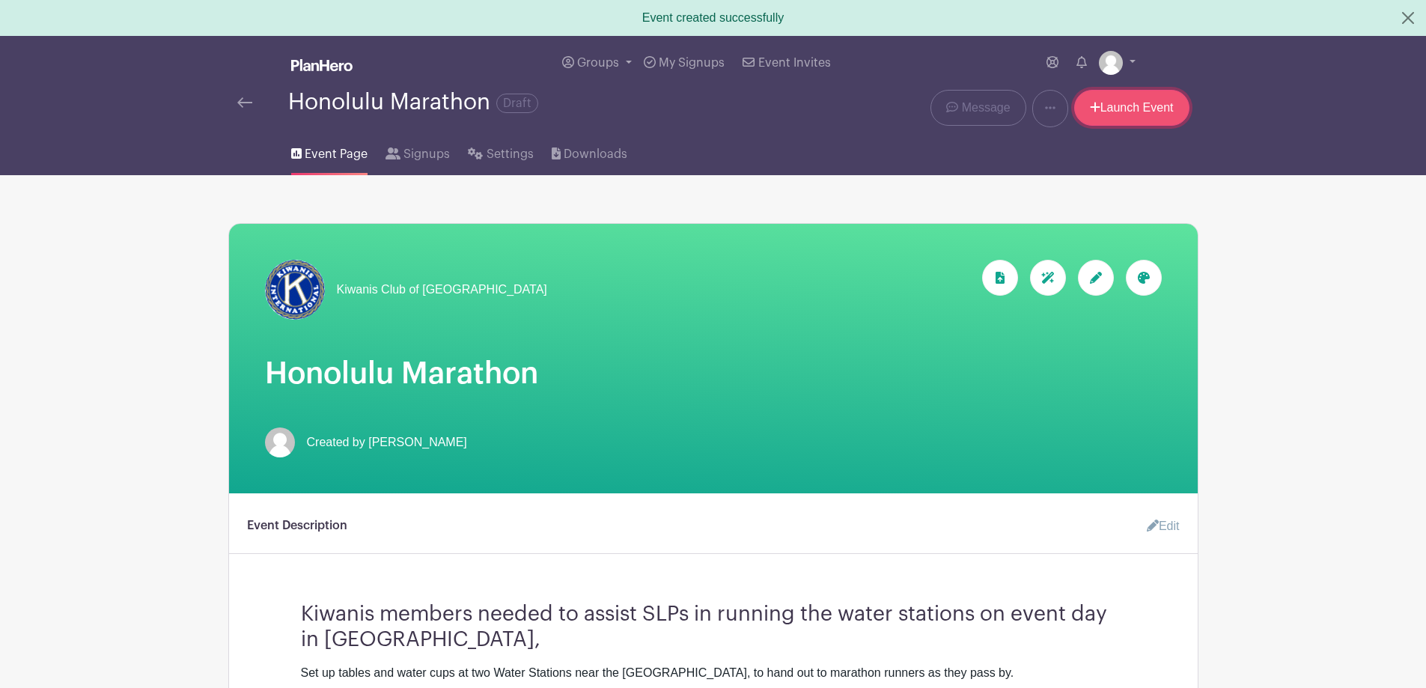
click at [1114, 108] on link "Launch Event" at bounding box center [1131, 108] width 115 height 36
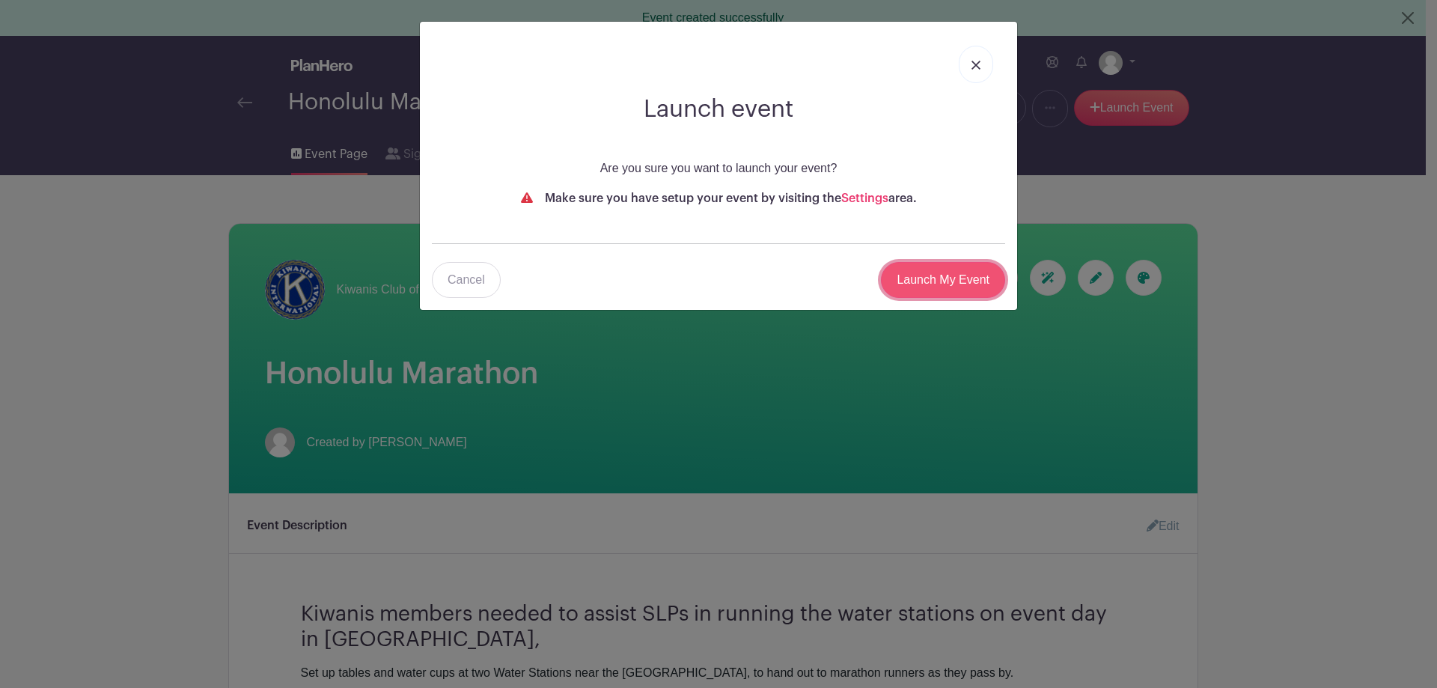
click at [969, 276] on input "Launch My Event" at bounding box center [943, 280] width 124 height 36
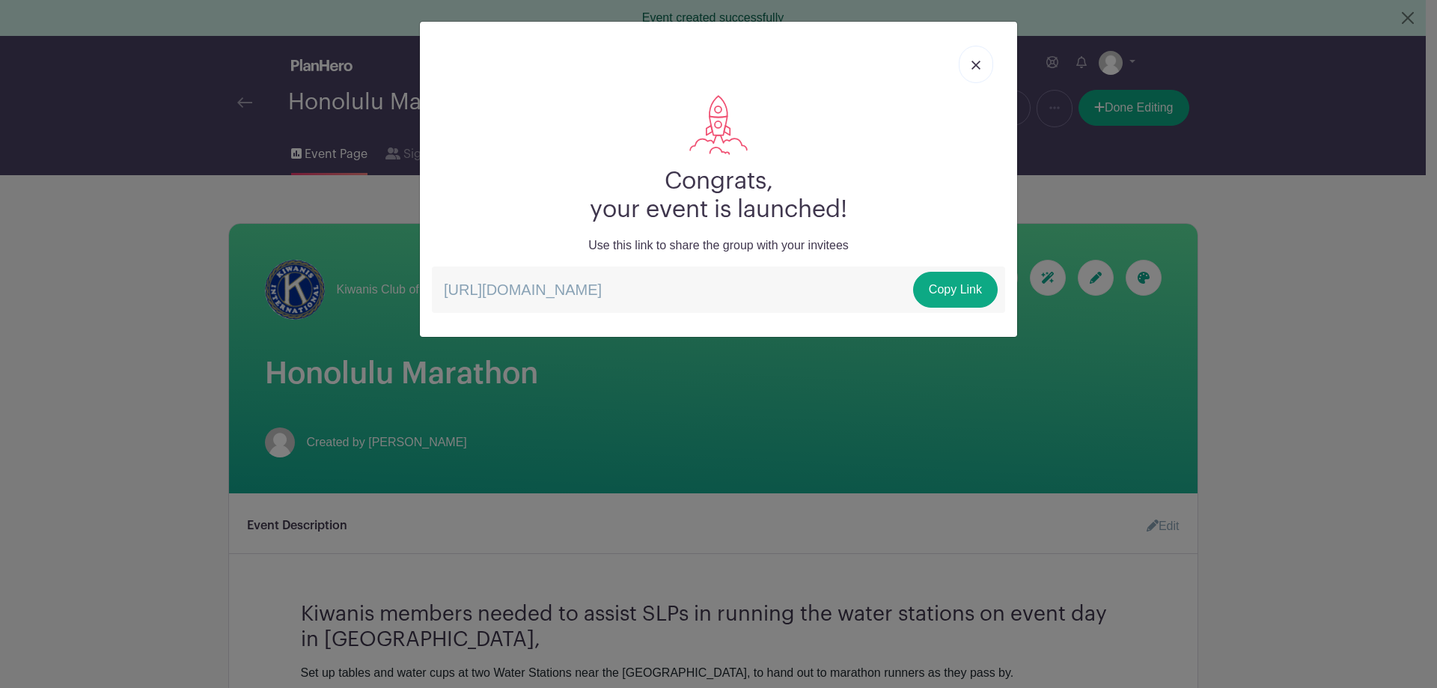
click at [973, 64] on img at bounding box center [976, 65] width 9 height 9
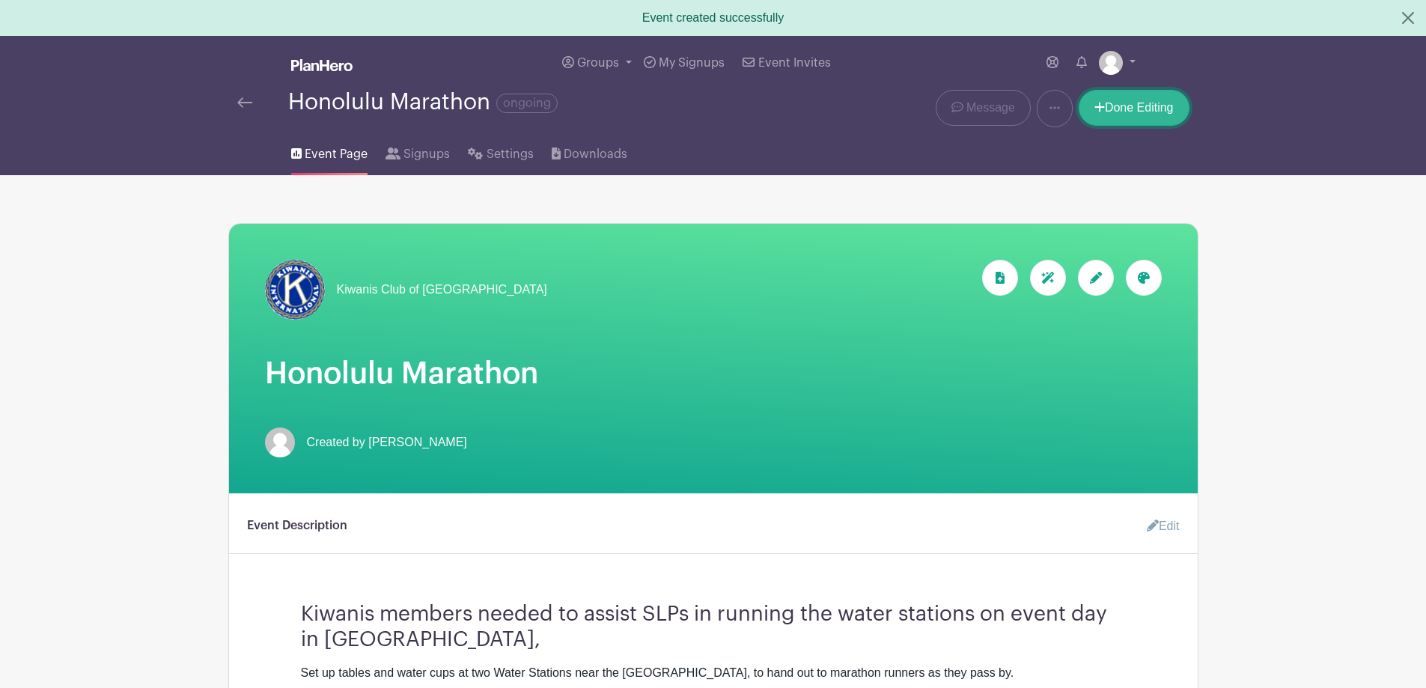
click at [1126, 107] on link "Done Editing" at bounding box center [1134, 108] width 111 height 36
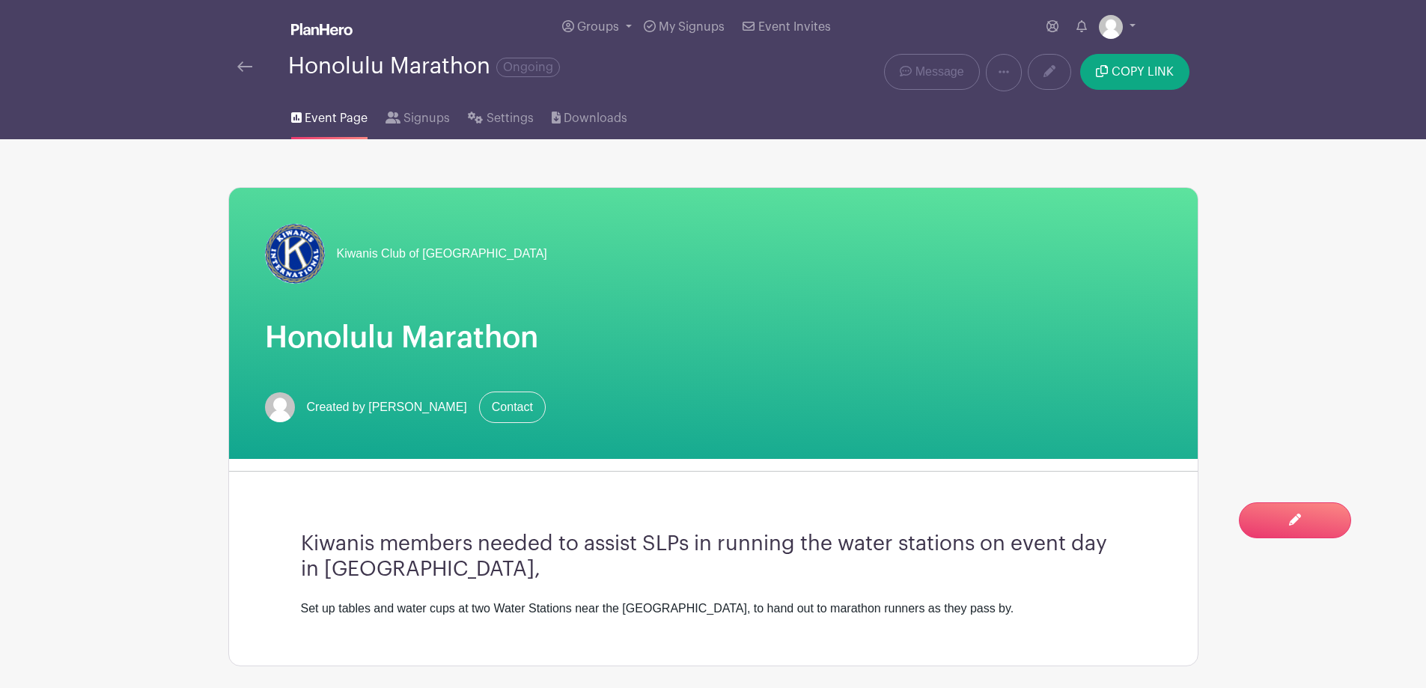
click at [341, 115] on span "Event Page" at bounding box center [336, 118] width 63 height 18
click at [594, 22] on span "Groups" at bounding box center [598, 27] width 42 height 12
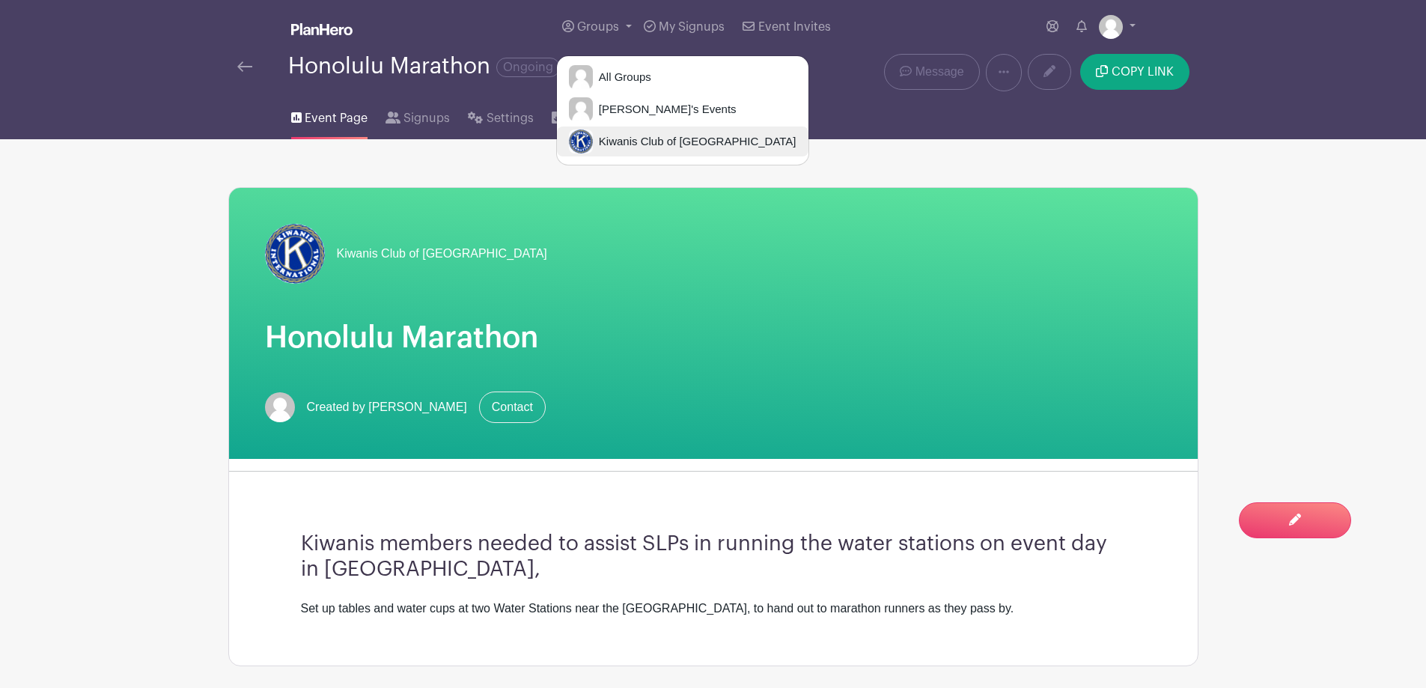
click at [616, 139] on span "Kiwanis Club of [GEOGRAPHIC_DATA]" at bounding box center [695, 141] width 204 height 17
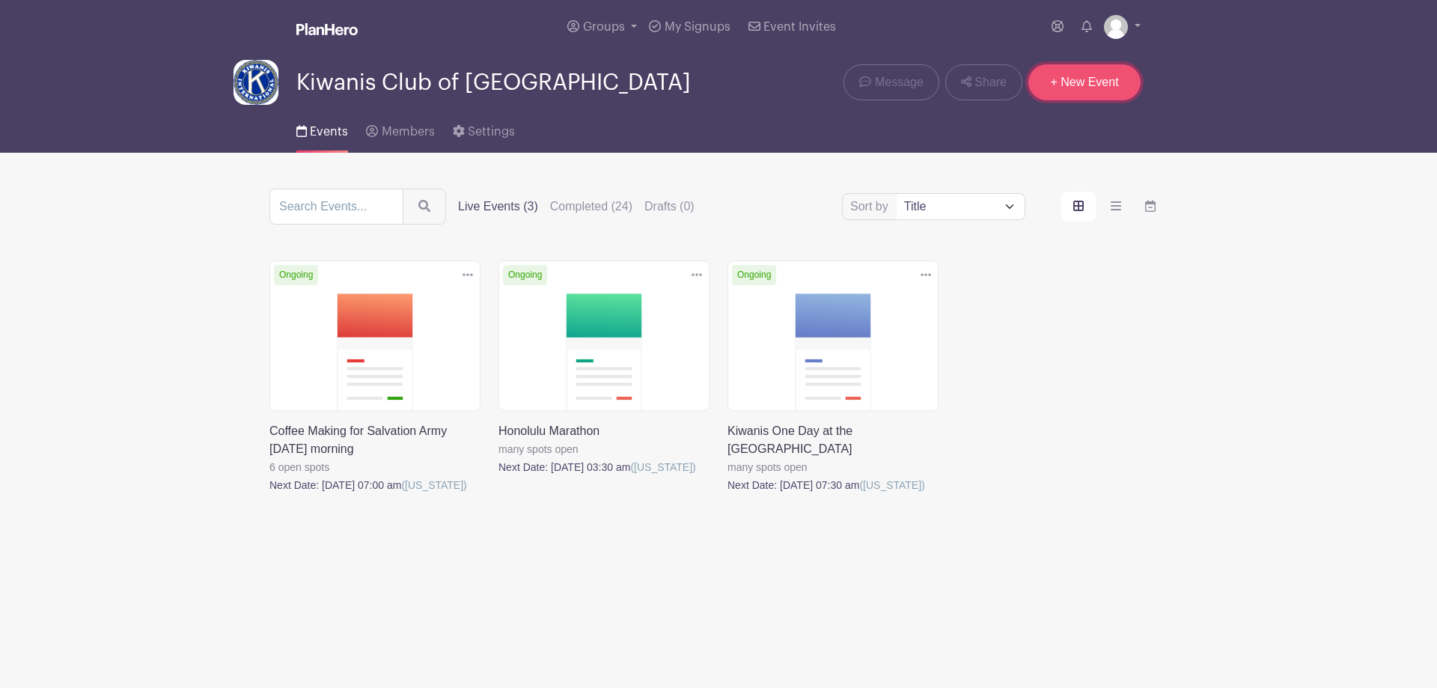
click at [1092, 82] on link "+ New Event" at bounding box center [1085, 82] width 112 height 36
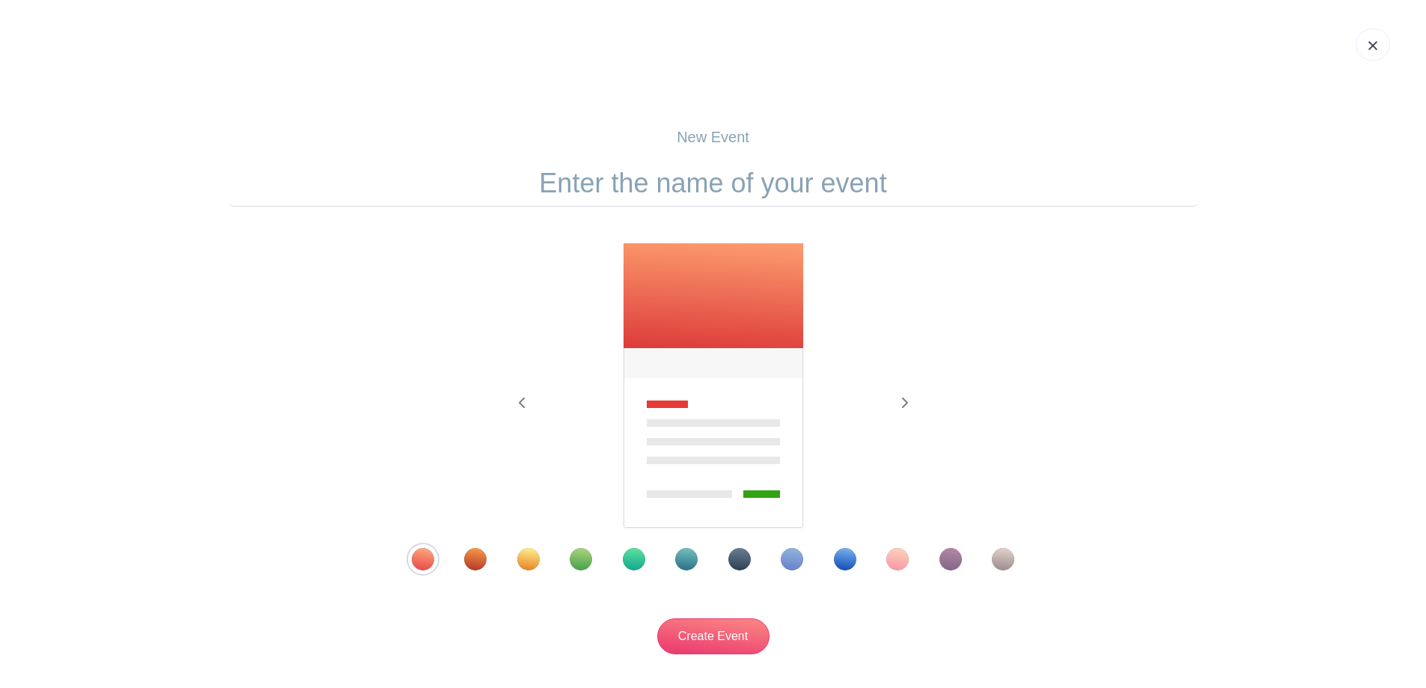
click at [685, 556] on div "Template 6" at bounding box center [686, 559] width 22 height 22
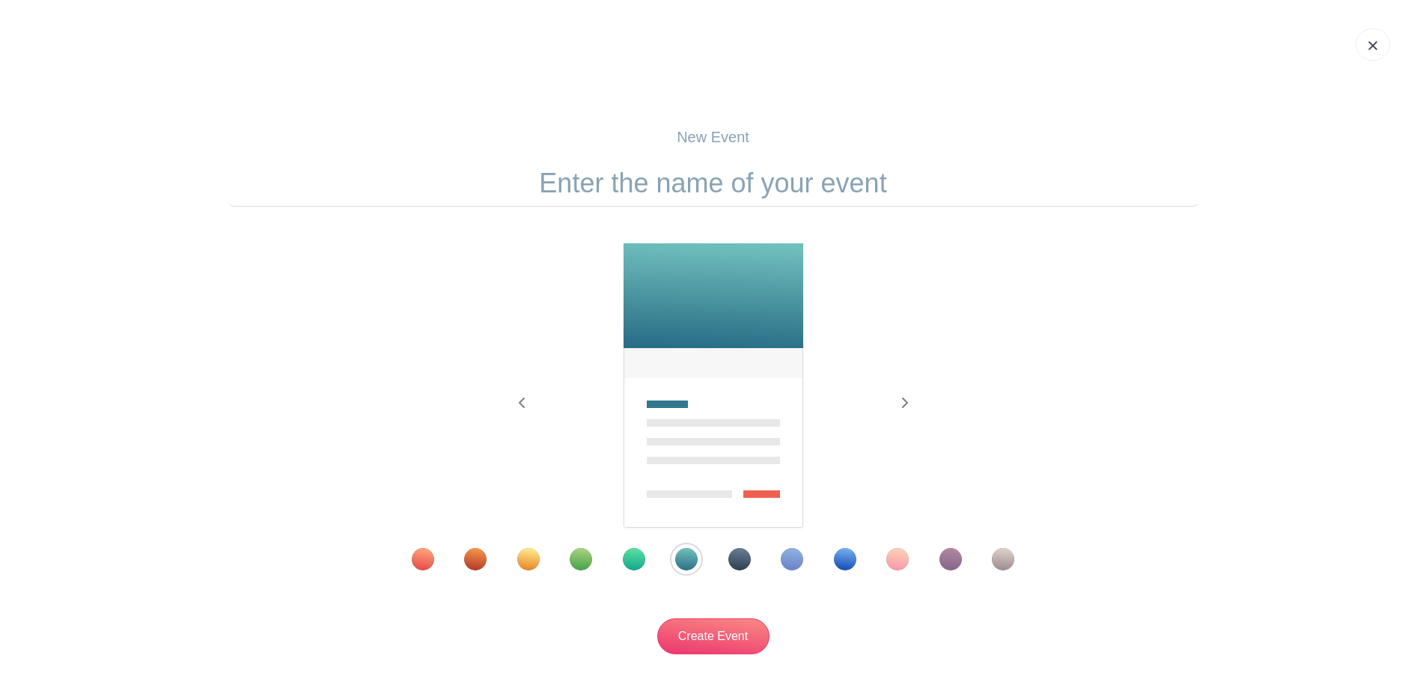
click at [643, 183] on input "text" at bounding box center [713, 183] width 970 height 46
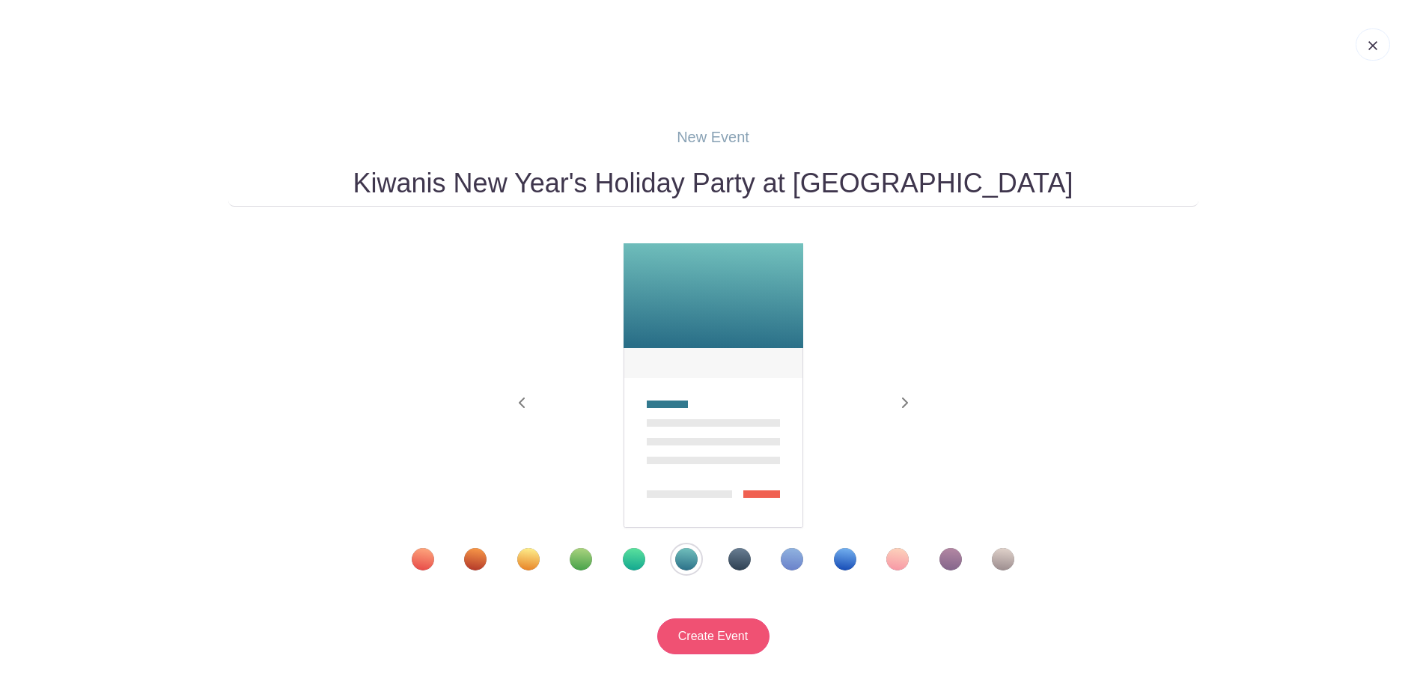
type input "Kiwanis New Year's Holiday Party at [GEOGRAPHIC_DATA]"
click at [714, 630] on input "Create Event" at bounding box center [713, 636] width 112 height 36
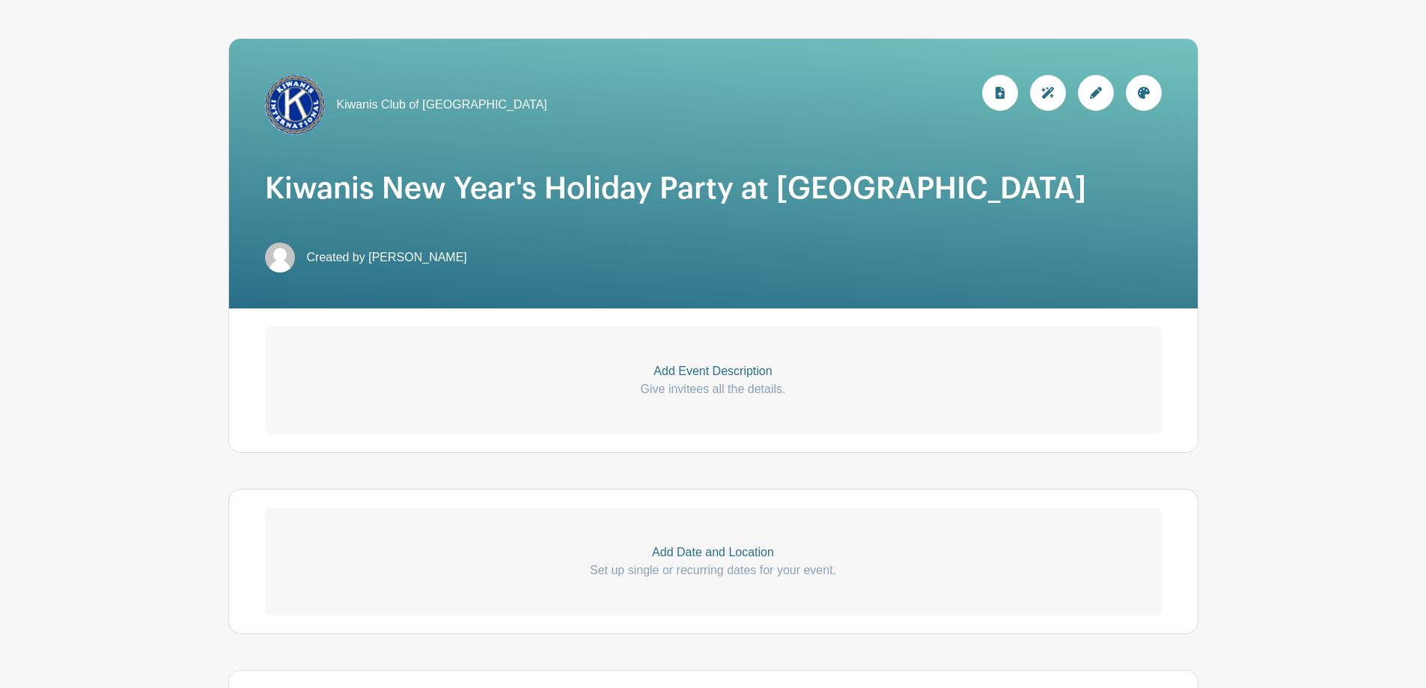
scroll to position [225, 0]
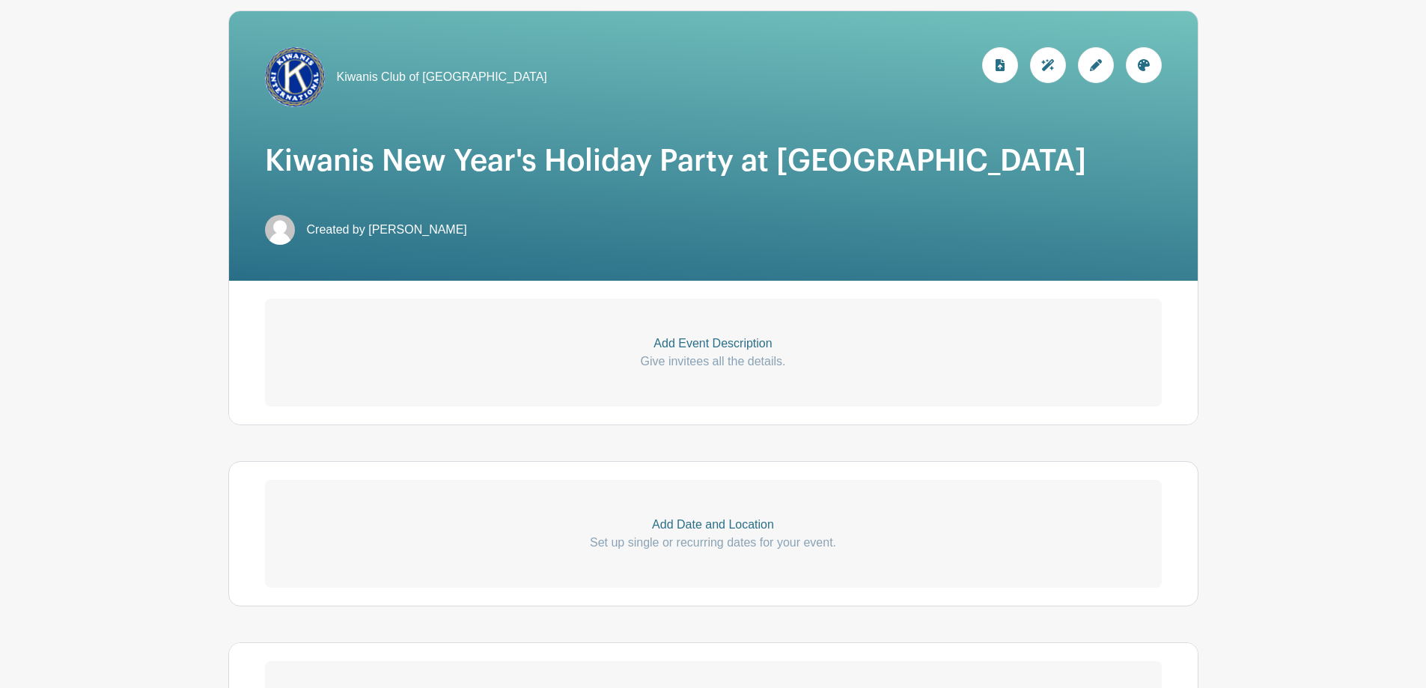
click at [737, 343] on p "Add Event Description" at bounding box center [713, 344] width 897 height 18
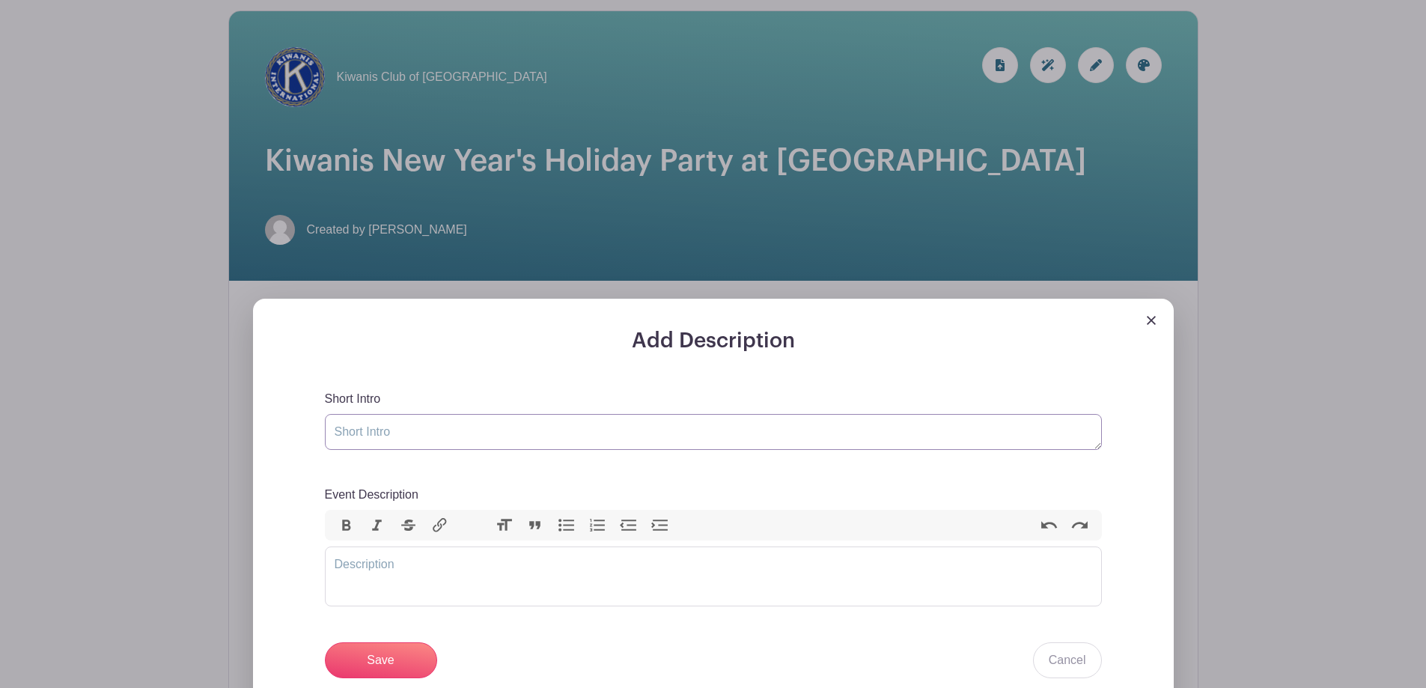
click at [401, 426] on textarea "Short Intro" at bounding box center [713, 432] width 777 height 36
type textarea "Kiwanis Holiday Party"
click at [401, 562] on trix-editor "Event Description" at bounding box center [713, 577] width 777 height 60
type trix-editor "<div>Join us for our Holiday Party - All members and a Guest are invited to att…"
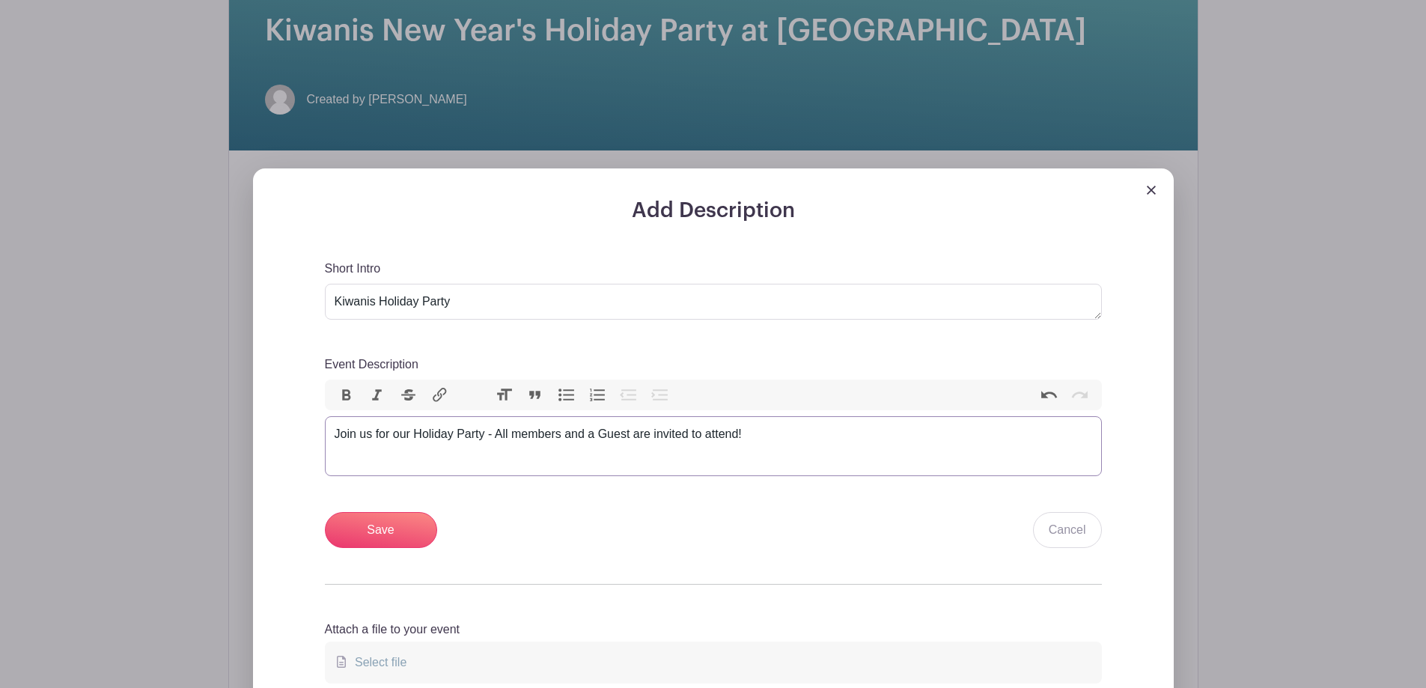
scroll to position [374, 0]
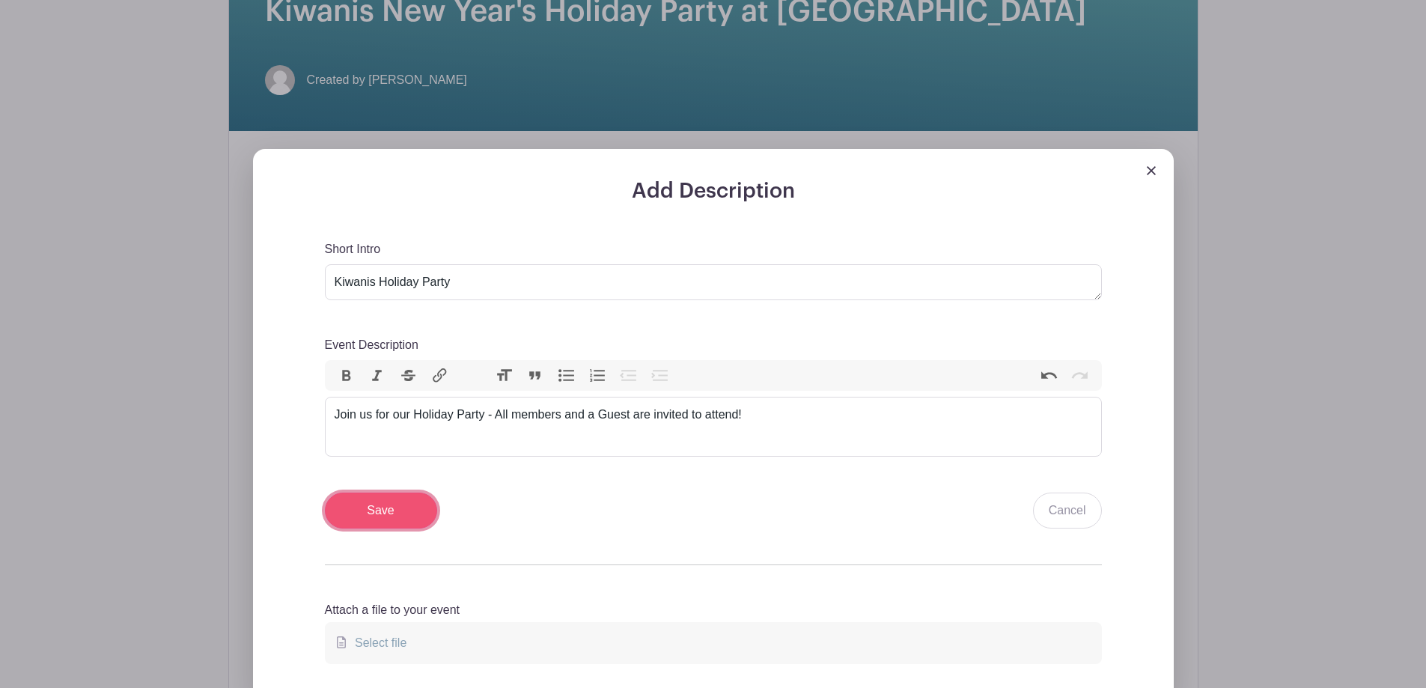
click at [377, 508] on input "Save" at bounding box center [381, 511] width 112 height 36
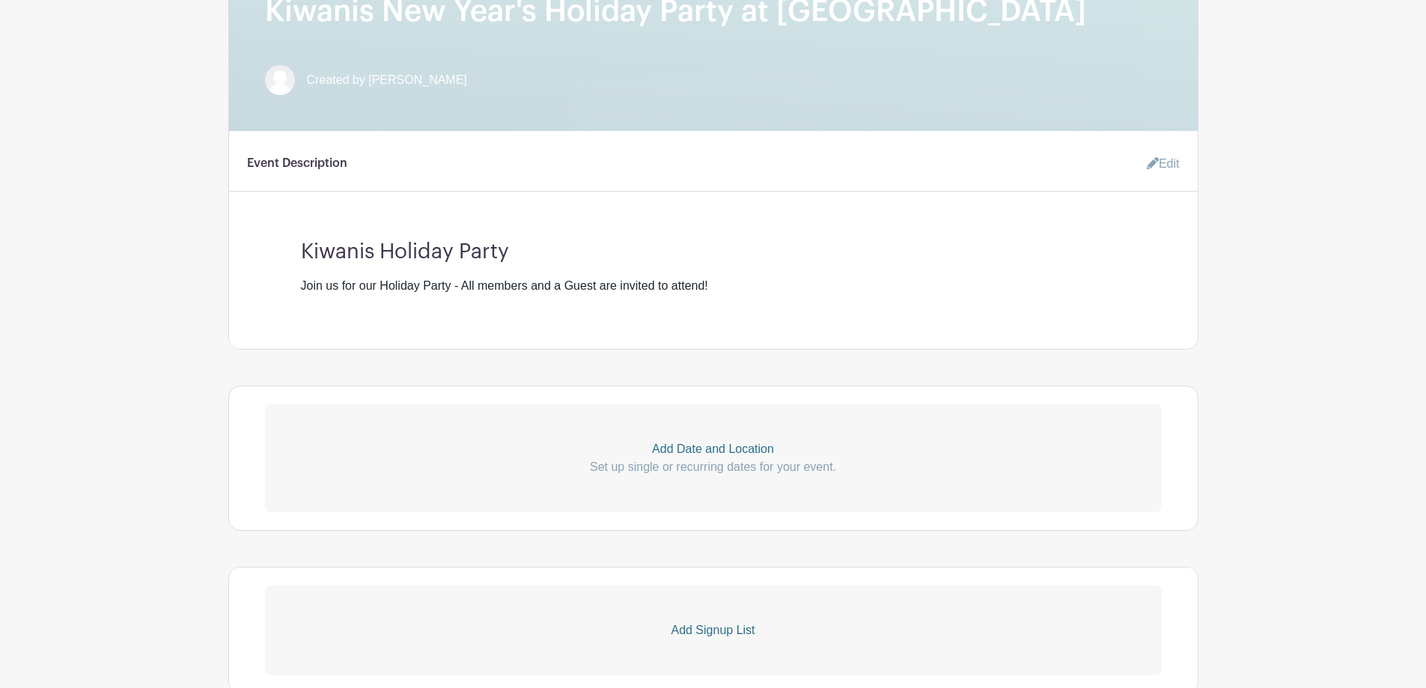
click at [703, 446] on p "Add Date and Location" at bounding box center [713, 449] width 897 height 18
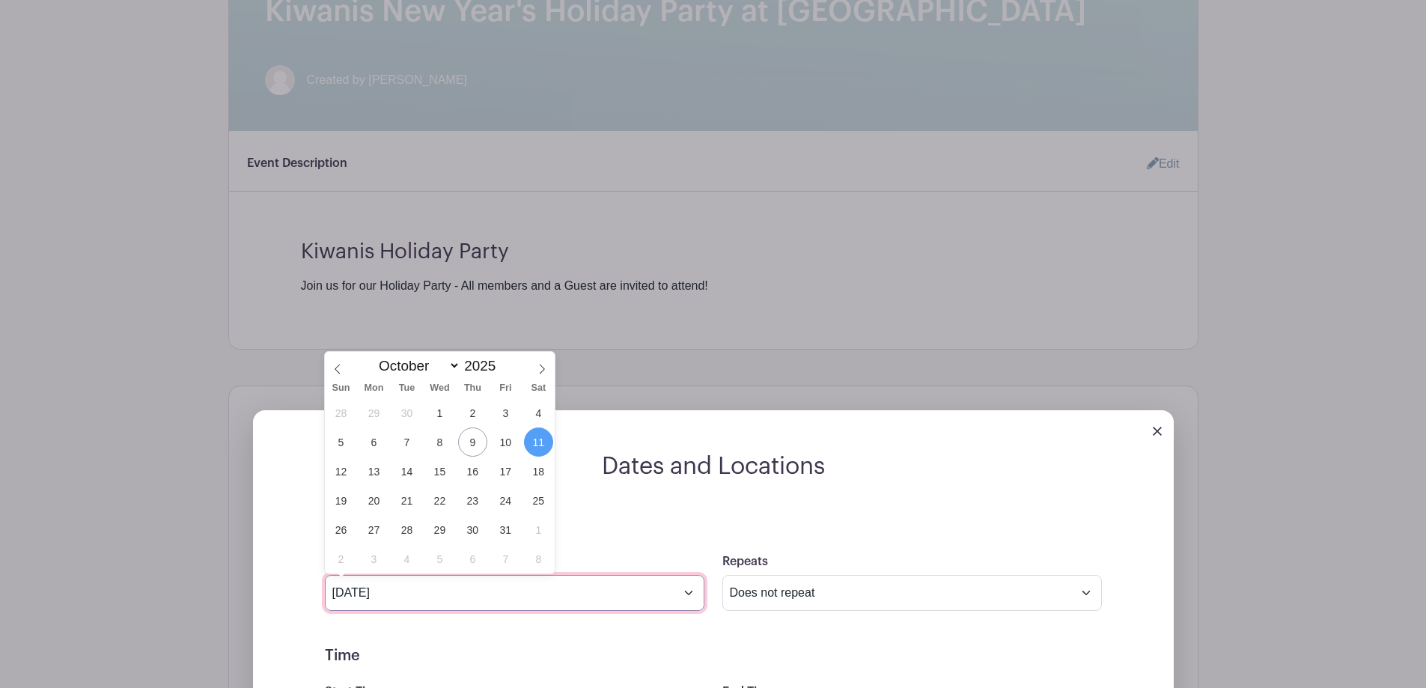
click at [689, 590] on input "[DATE]" at bounding box center [515, 593] width 380 height 36
click at [546, 366] on icon at bounding box center [542, 369] width 10 height 10
select select "11"
click at [546, 366] on icon at bounding box center [542, 369] width 10 height 10
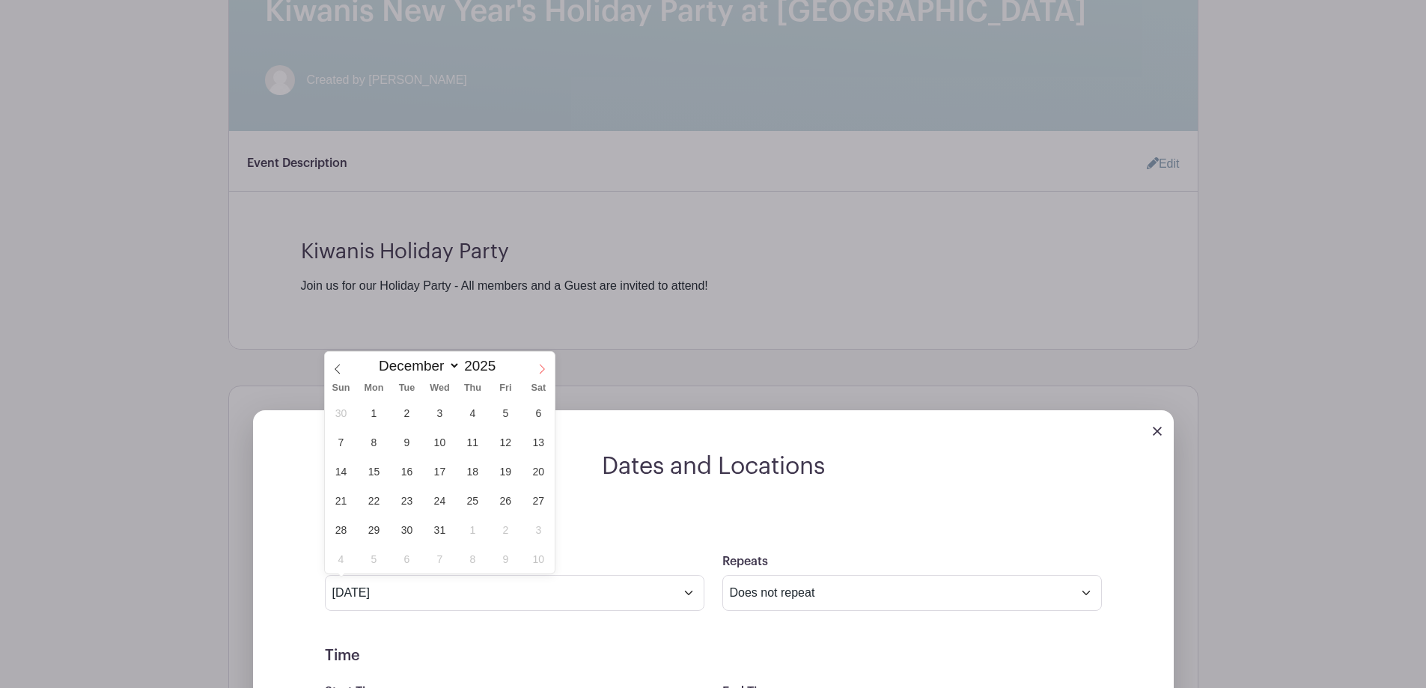
type input "2026"
select select "0"
click at [504, 500] on span "23" at bounding box center [505, 500] width 29 height 29
type input "[DATE]"
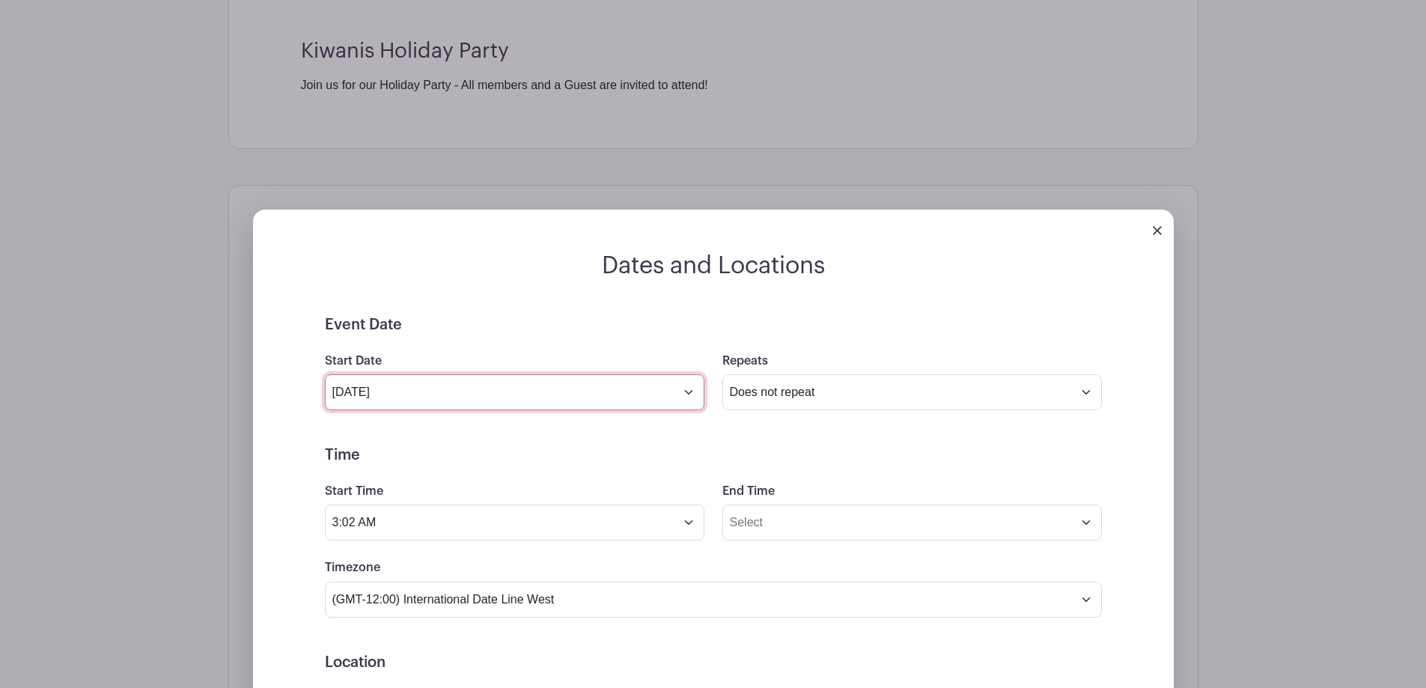
scroll to position [794, 0]
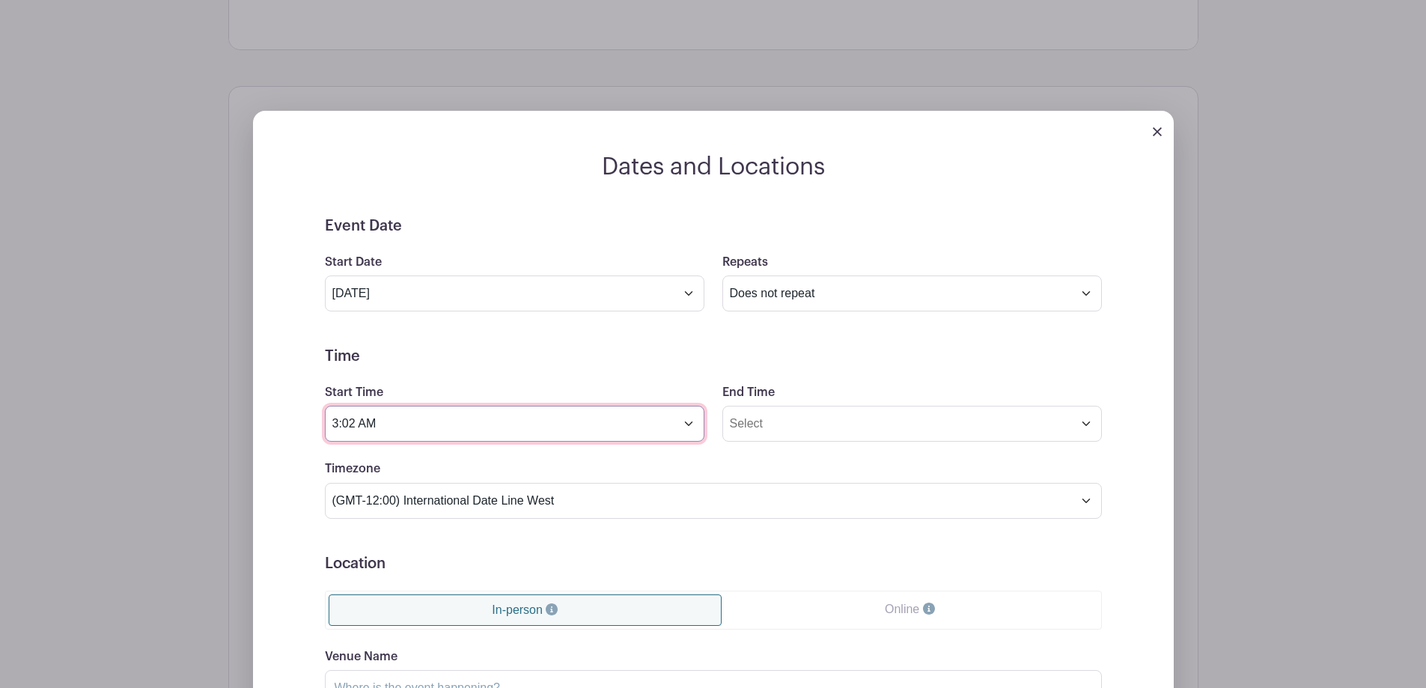
drag, startPoint x: 355, startPoint y: 421, endPoint x: 329, endPoint y: 421, distance: 26.2
click at [329, 421] on input "3:02 AM" at bounding box center [515, 424] width 380 height 36
type input "5:00 AM"
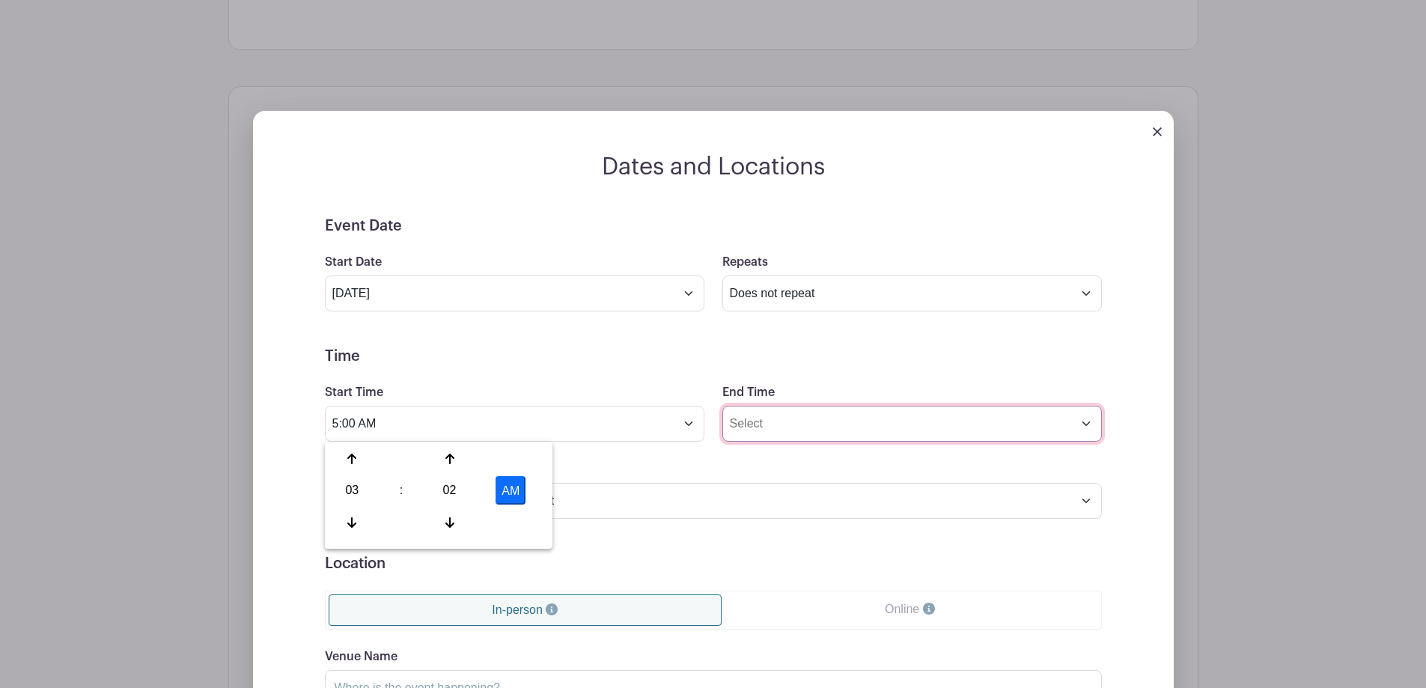
click at [786, 418] on input "End Time" at bounding box center [912, 424] width 380 height 36
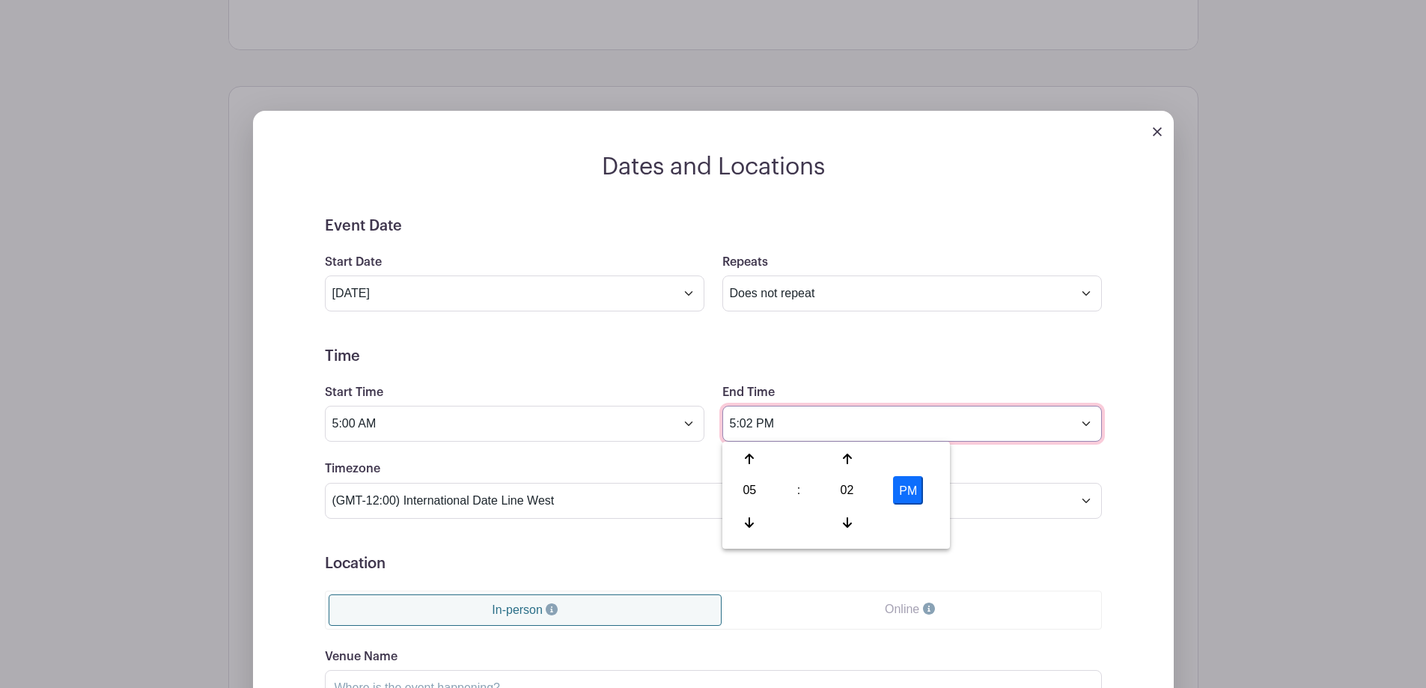
drag, startPoint x: 753, startPoint y: 420, endPoint x: 727, endPoint y: 420, distance: 26.2
click at [727, 420] on input "5:02 PM" at bounding box center [912, 424] width 380 height 36
type input "9:00 PM"
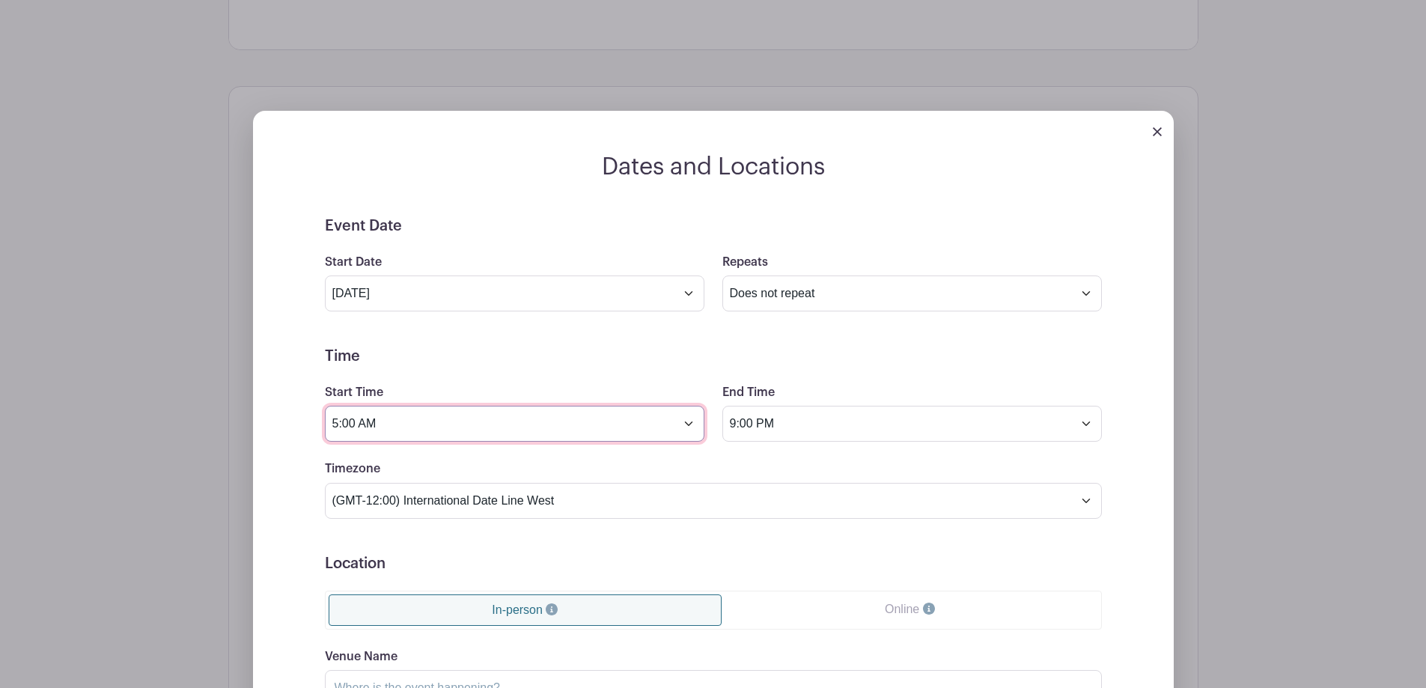
click at [371, 418] on input "5:00 AM" at bounding box center [515, 424] width 380 height 36
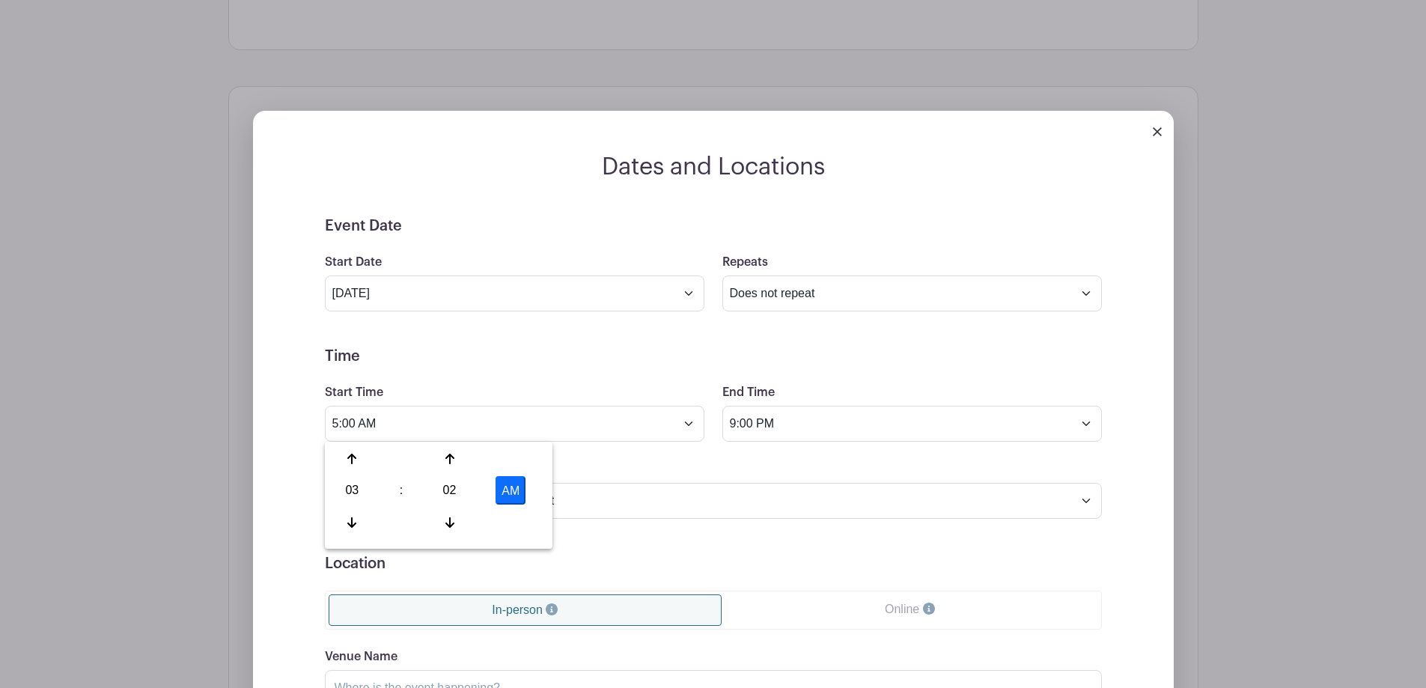
click at [512, 490] on button "AM" at bounding box center [511, 490] width 30 height 28
drag, startPoint x: 355, startPoint y: 423, endPoint x: 313, endPoint y: 419, distance: 42.1
click at [313, 419] on div "Event Date Start Date [DATE] Repeats Does not repeat Daily Weekly Monthly on da…" at bounding box center [713, 554] width 849 height 674
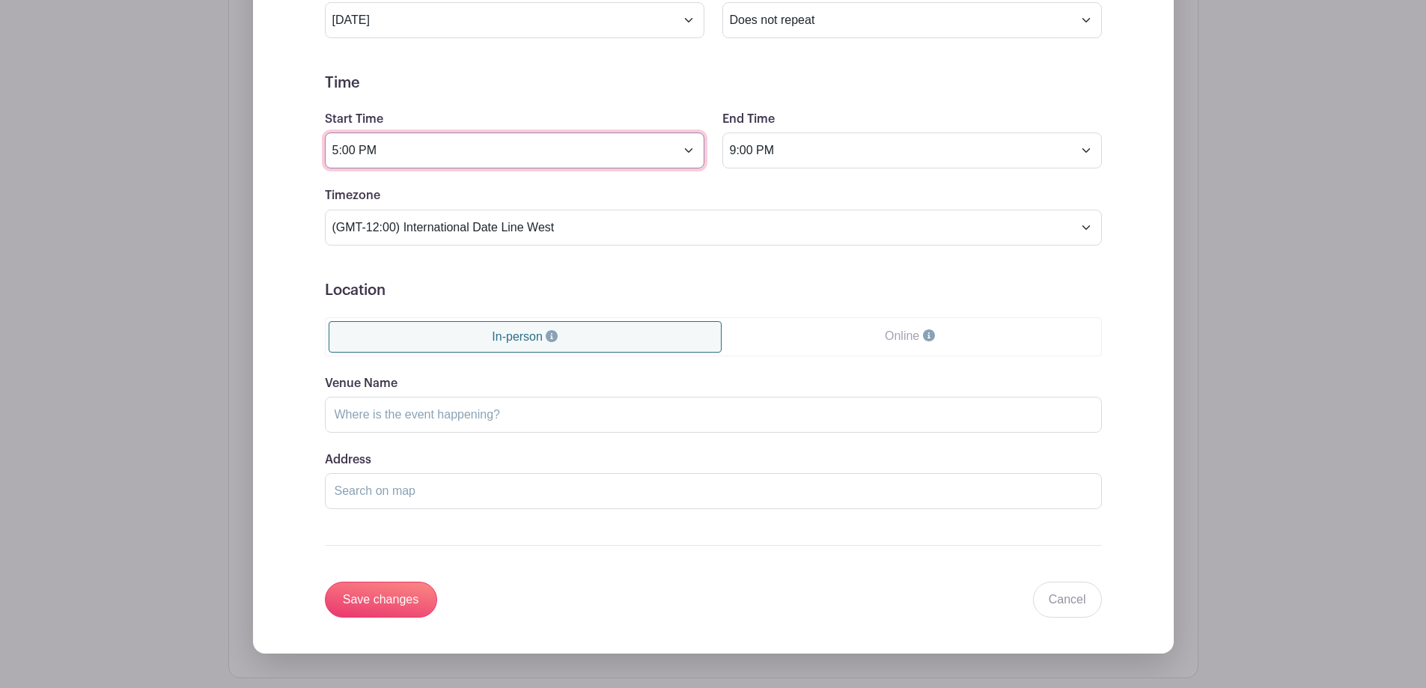
scroll to position [1093, 0]
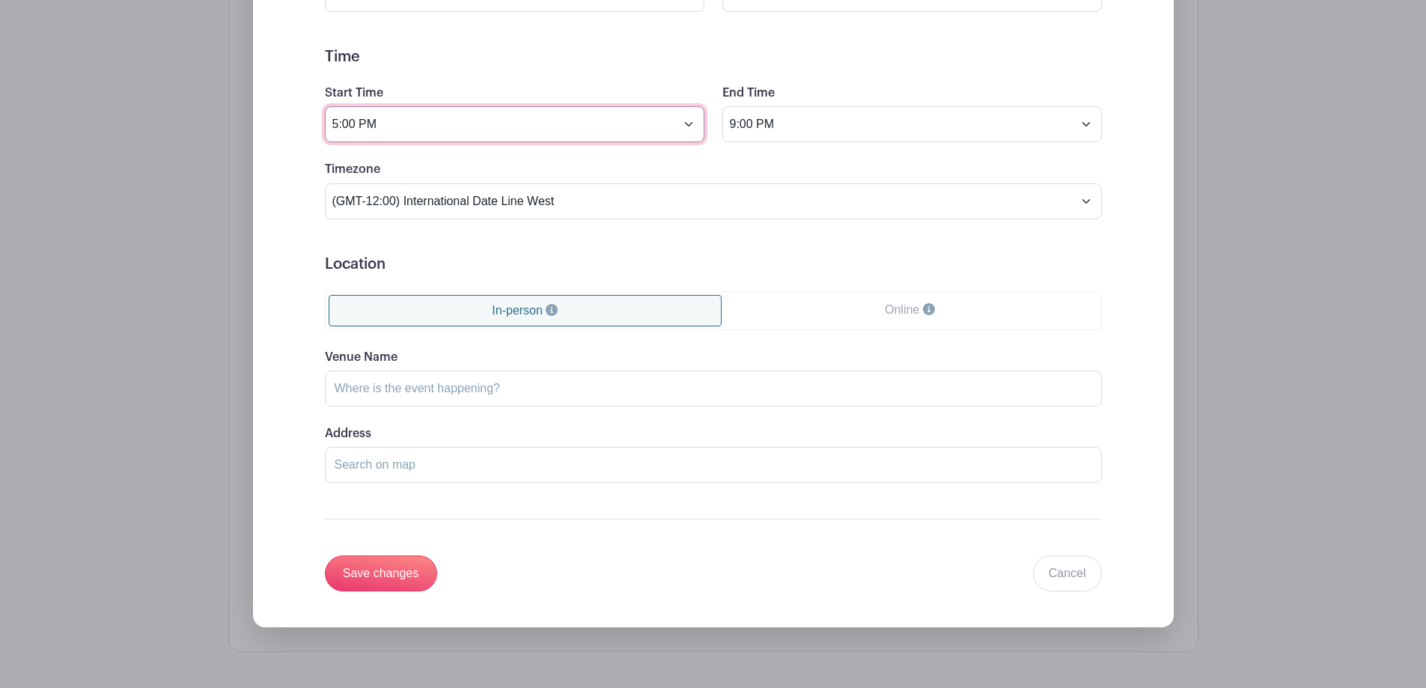
type input "5:00 PM"
click at [502, 383] on input "Venue Name" at bounding box center [713, 389] width 777 height 36
type input "Natsunoya Tea House"
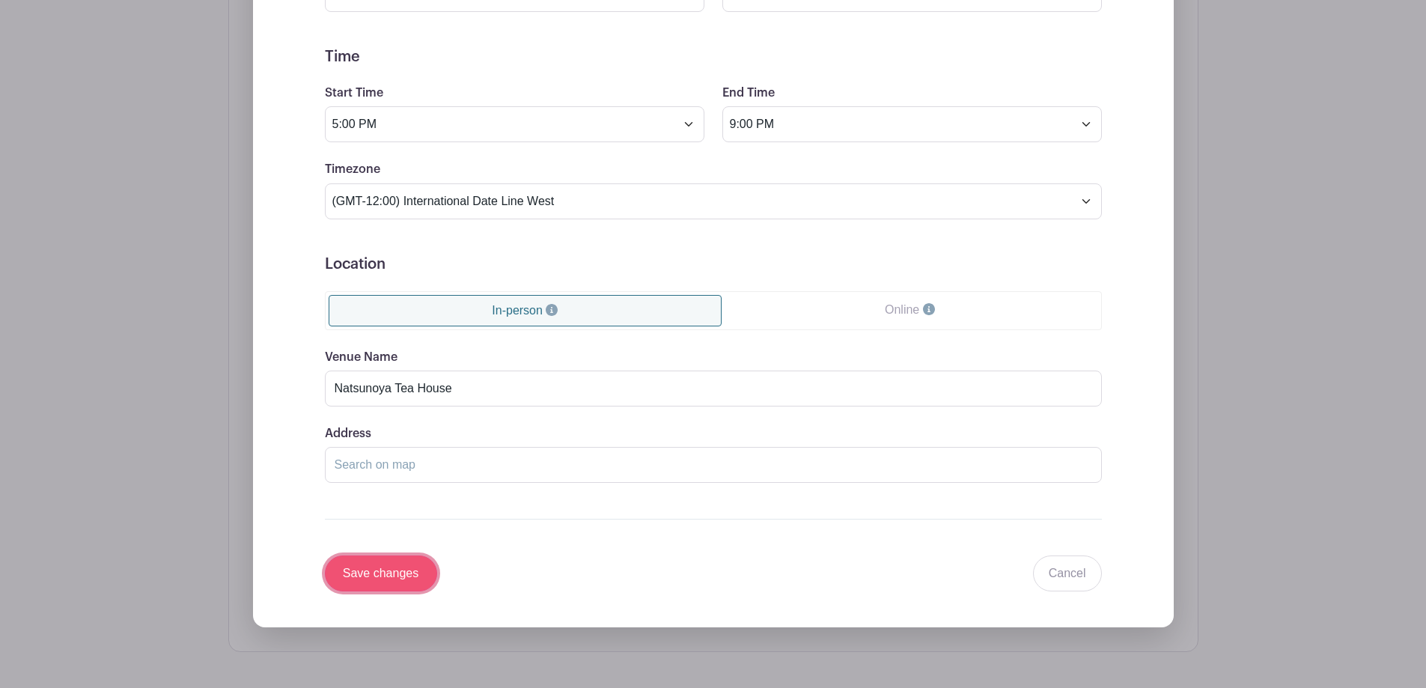
click at [403, 570] on input "Save changes" at bounding box center [381, 574] width 112 height 36
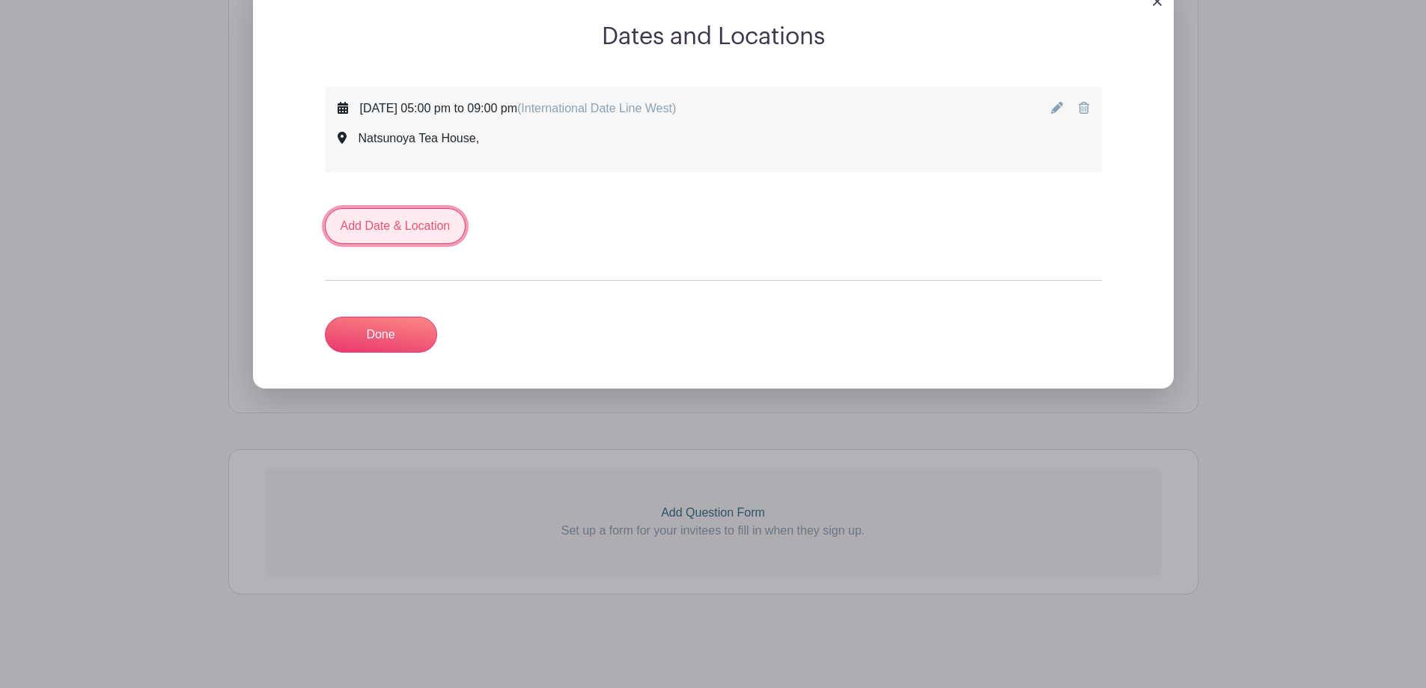
click at [407, 222] on link "Add Date & Location" at bounding box center [395, 226] width 141 height 36
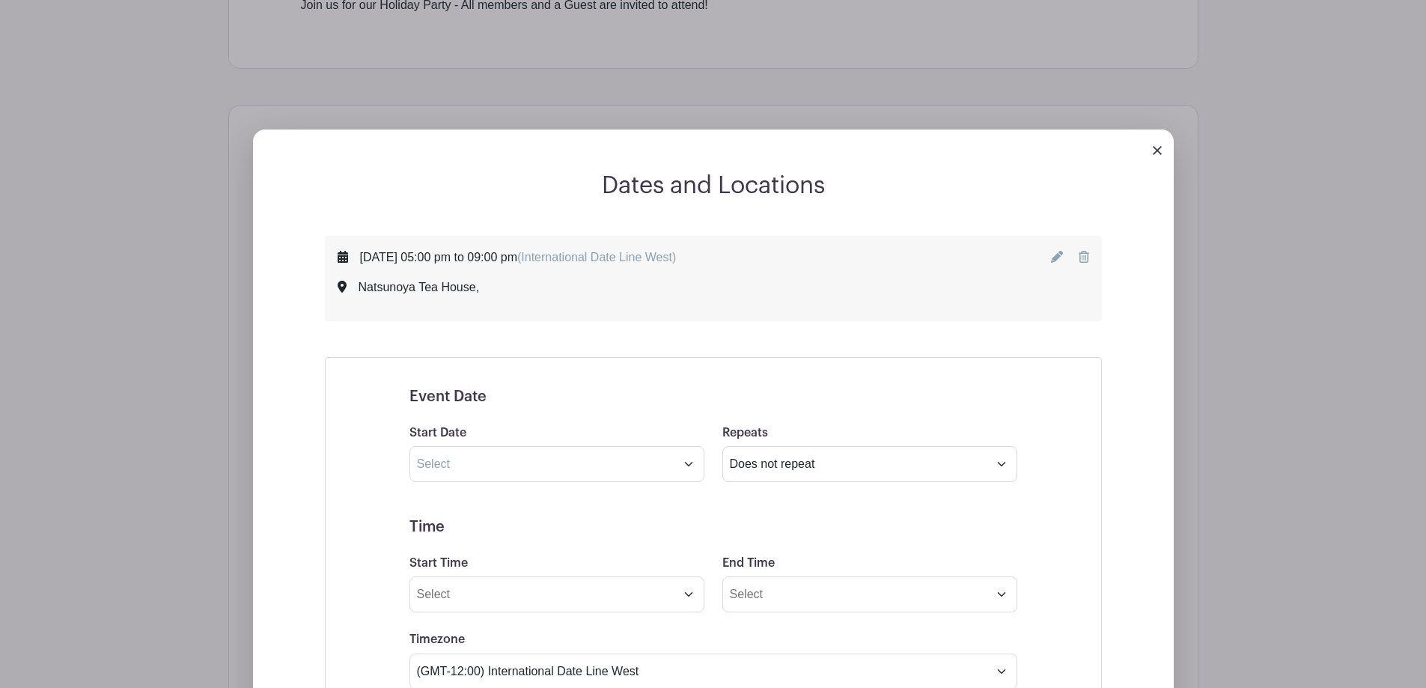
scroll to position [654, 0]
click at [657, 284] on div "Natsunoya Tea House," at bounding box center [507, 288] width 339 height 18
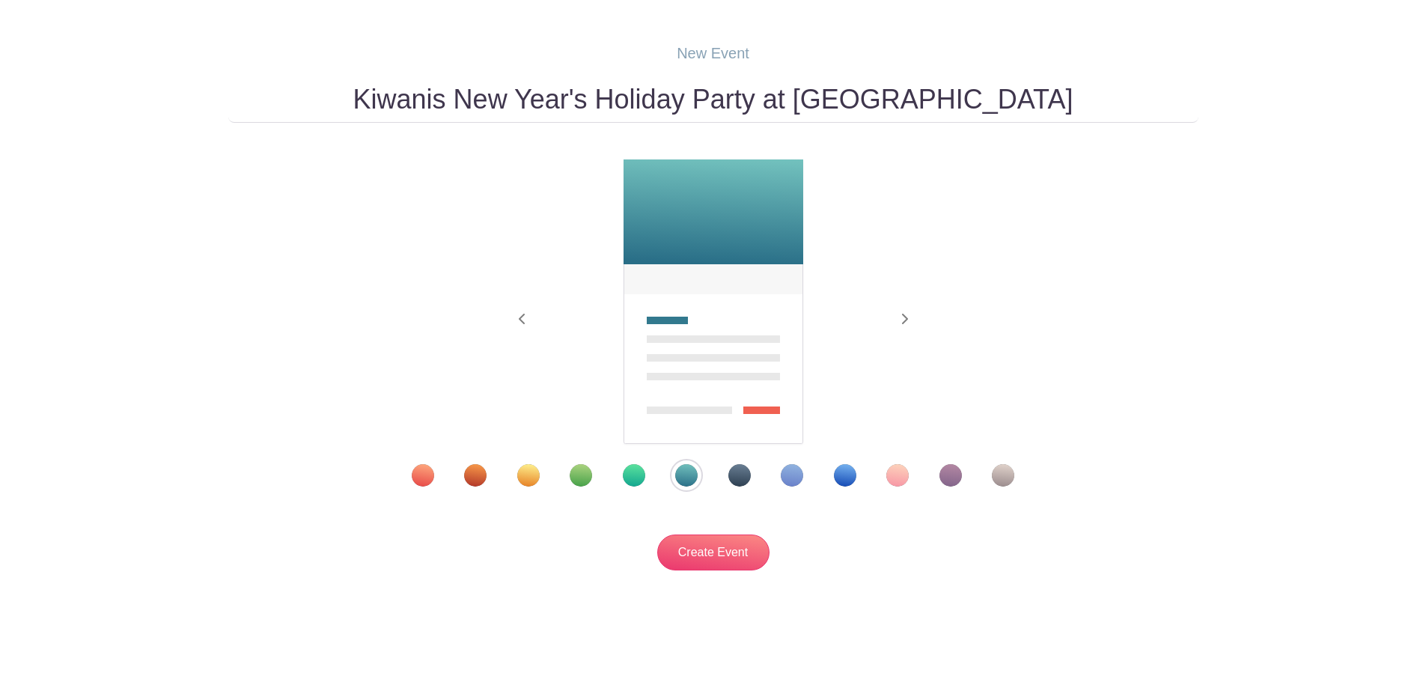
scroll to position [96, 0]
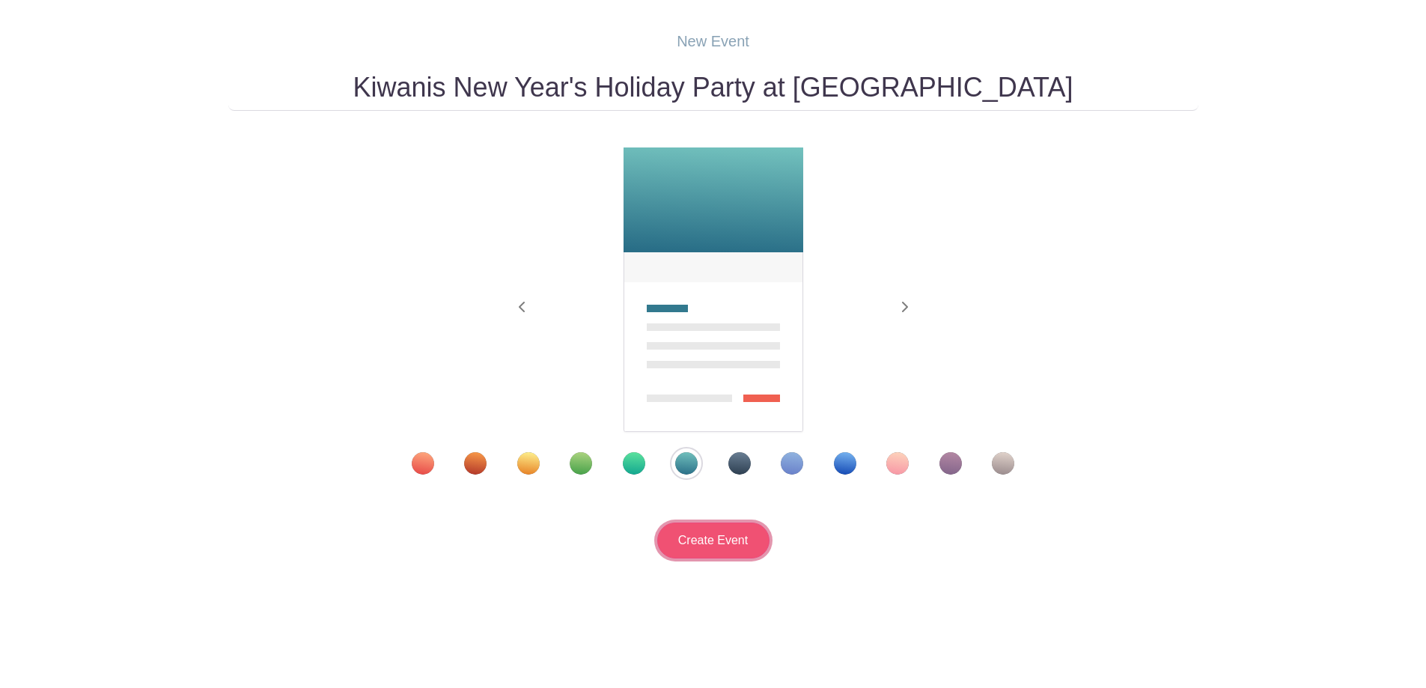
click at [696, 538] on input "Create Event" at bounding box center [713, 541] width 112 height 36
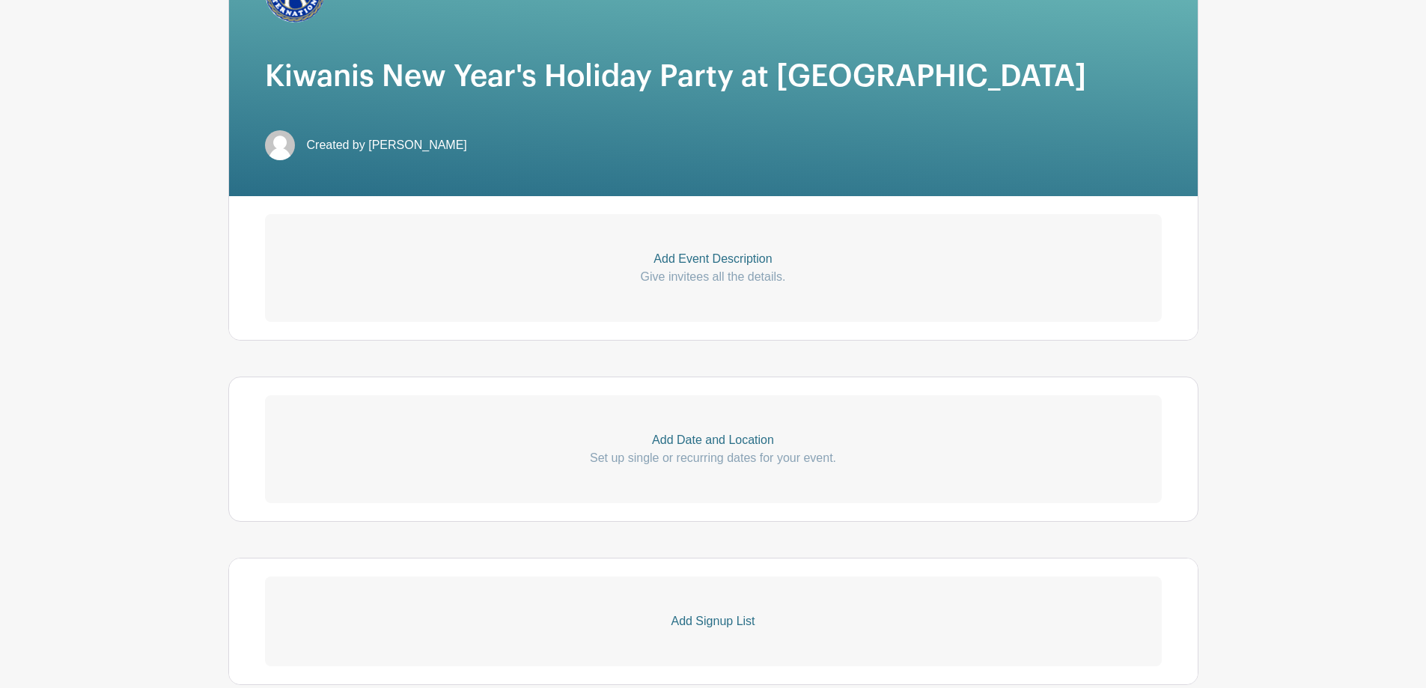
scroll to position [281, 0]
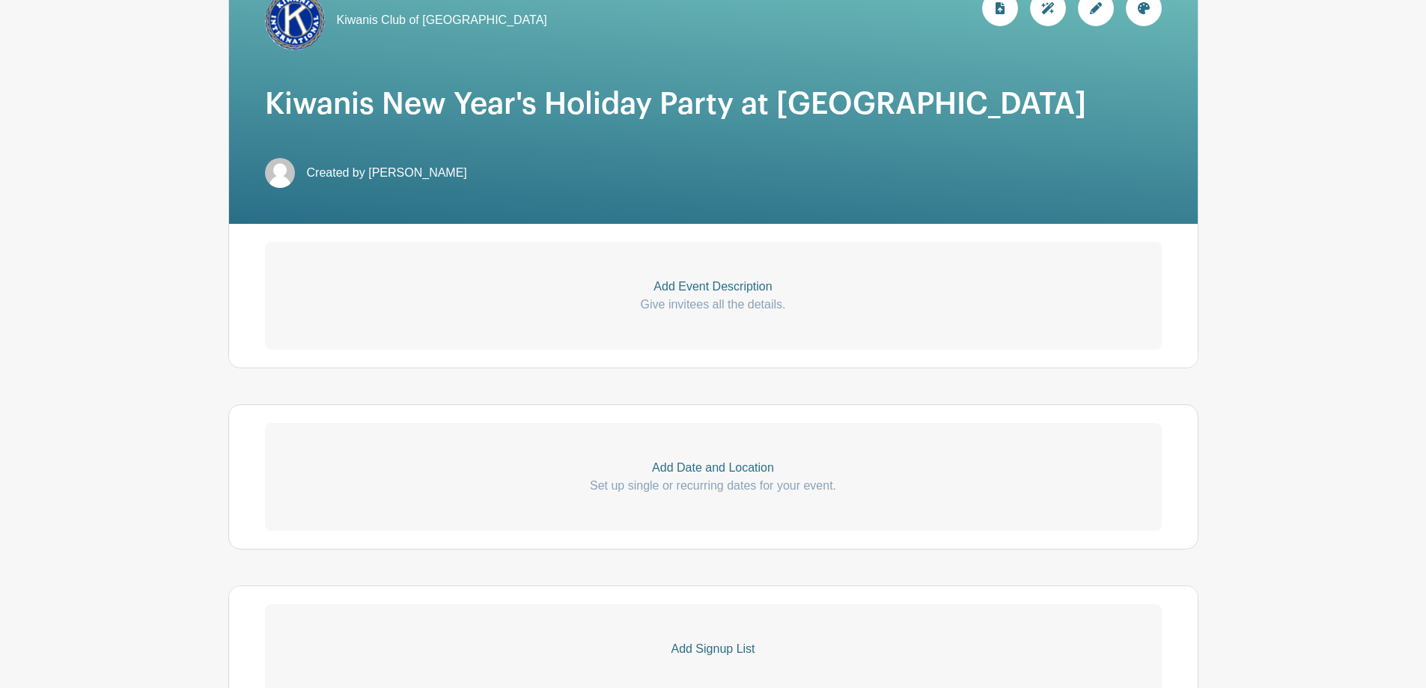
click at [691, 466] on p "Add Date and Location" at bounding box center [713, 468] width 897 height 18
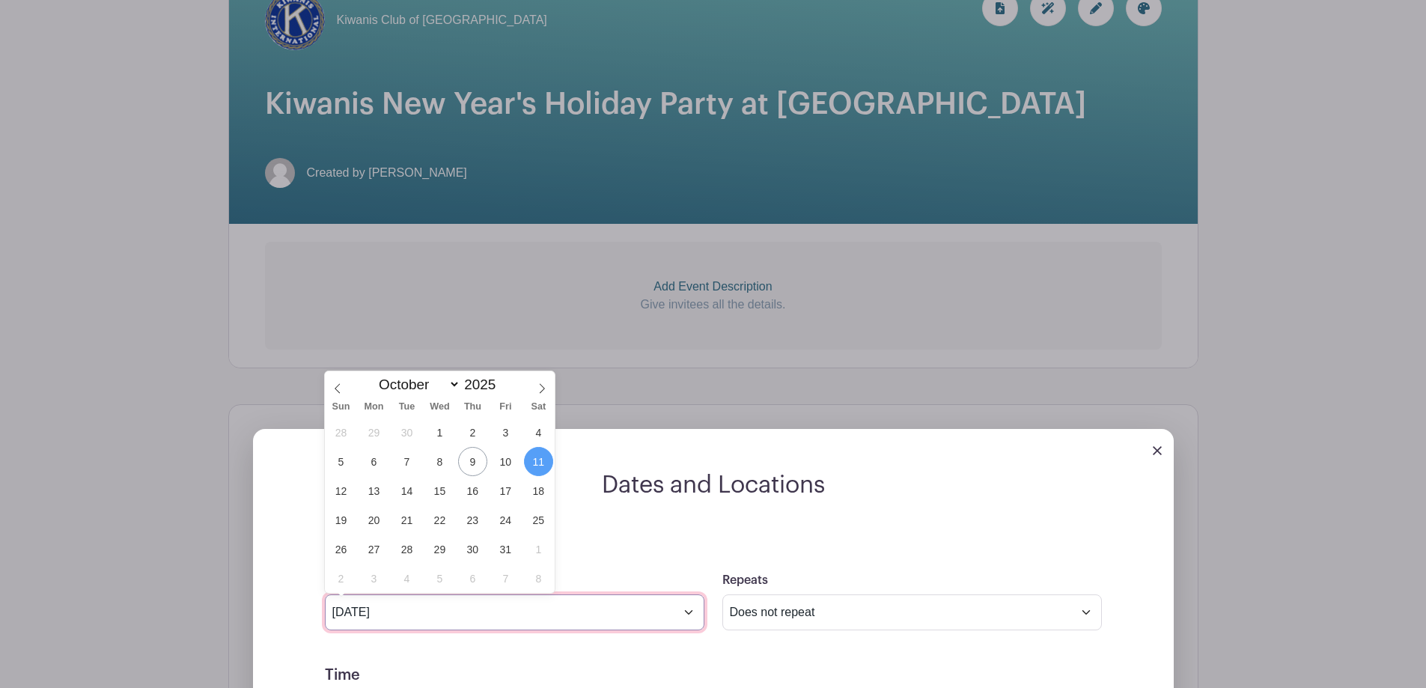
click at [686, 613] on input "[DATE]" at bounding box center [515, 612] width 380 height 36
click at [542, 383] on icon at bounding box center [542, 388] width 10 height 10
select select "11"
click at [542, 383] on icon at bounding box center [542, 388] width 10 height 10
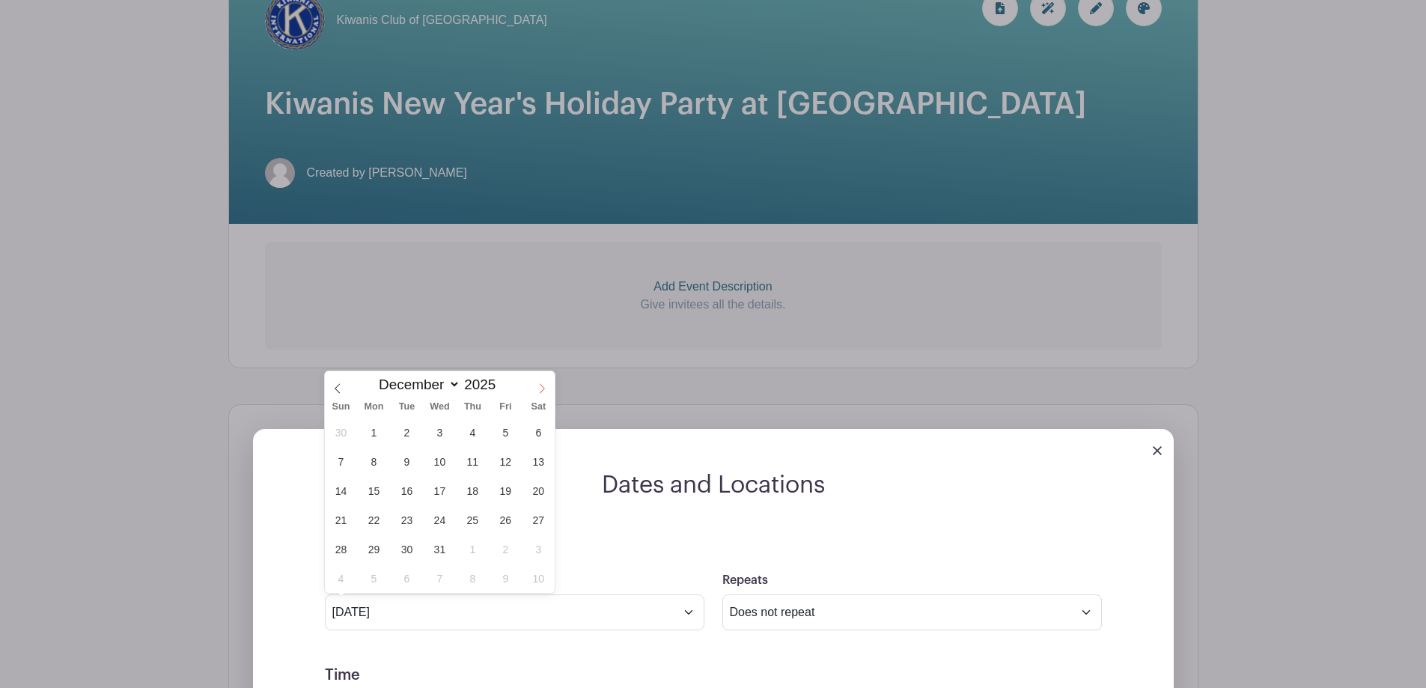
type input "2026"
select select "0"
click at [504, 514] on span "23" at bounding box center [505, 519] width 29 height 29
type input "[DATE]"
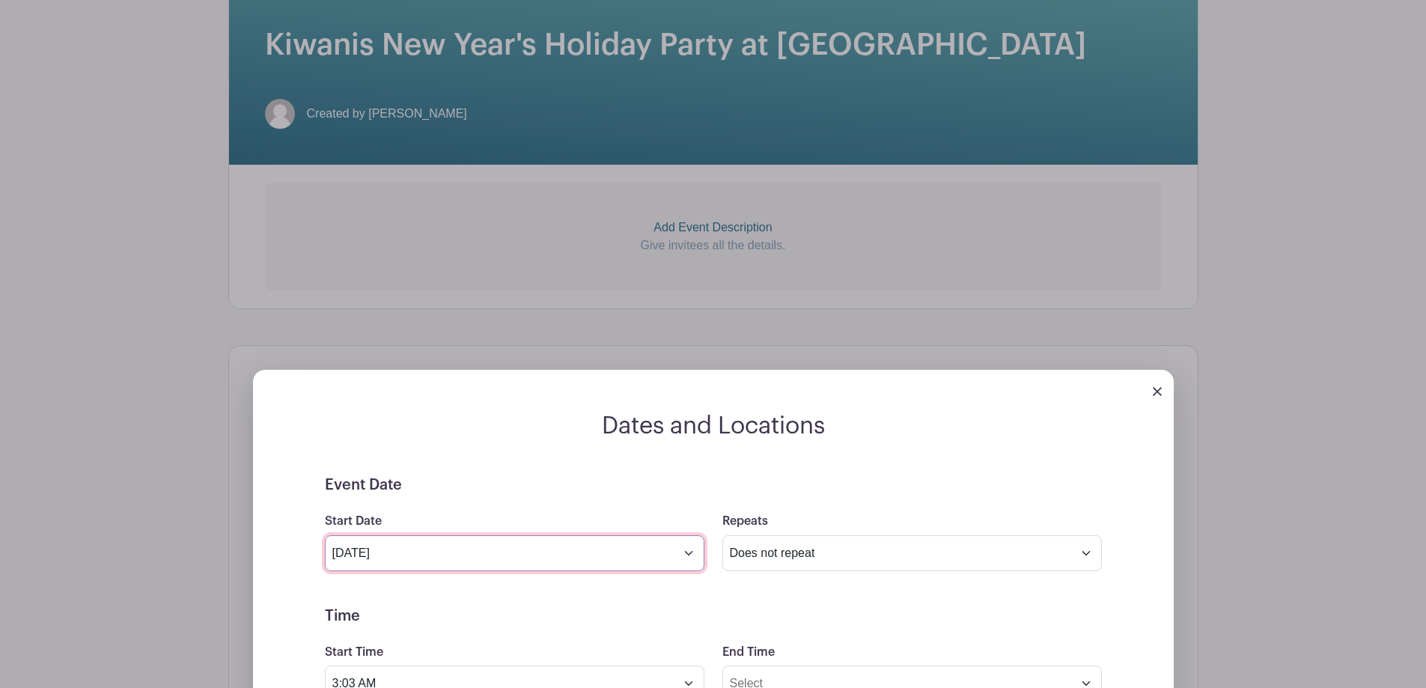
scroll to position [506, 0]
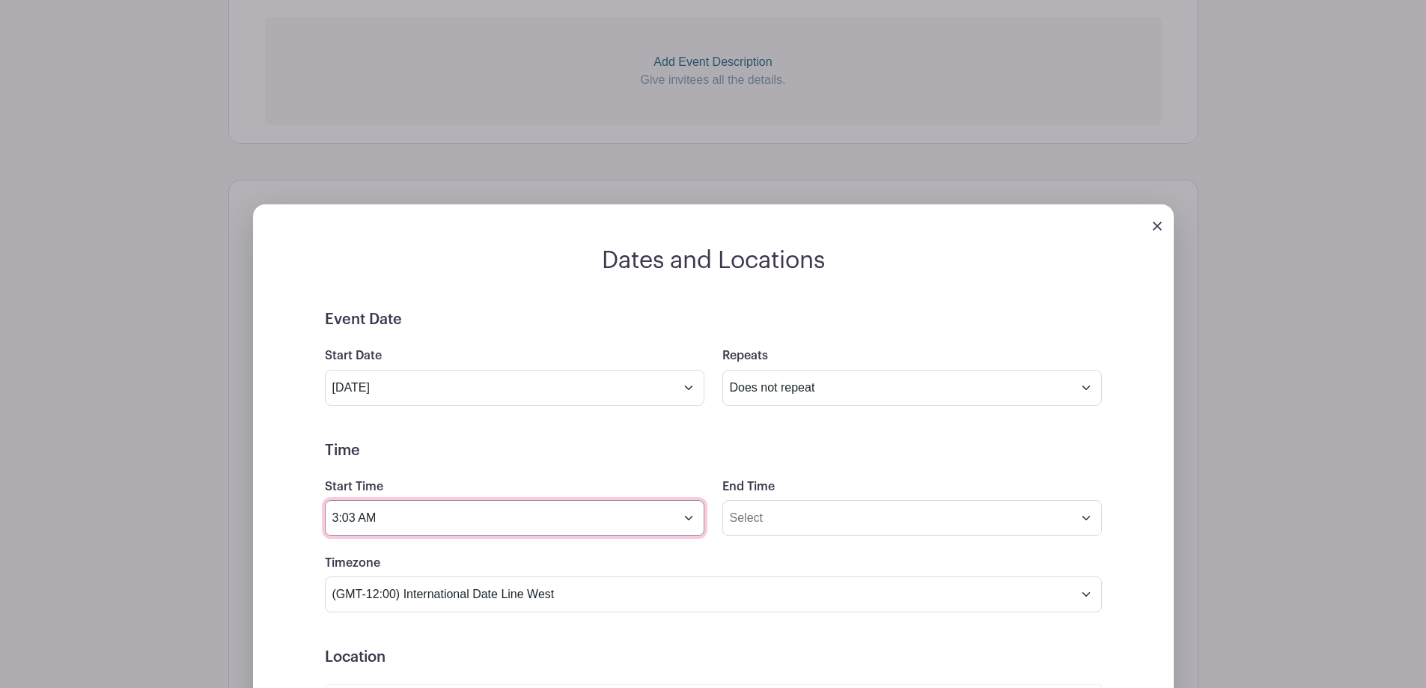
drag, startPoint x: 387, startPoint y: 519, endPoint x: 296, endPoint y: 515, distance: 90.7
click at [296, 515] on div "Event Date Start Date [DATE] Repeats Does not repeat Daily Weekly Monthly on da…" at bounding box center [713, 648] width 849 height 674
type input "5:30 PM"
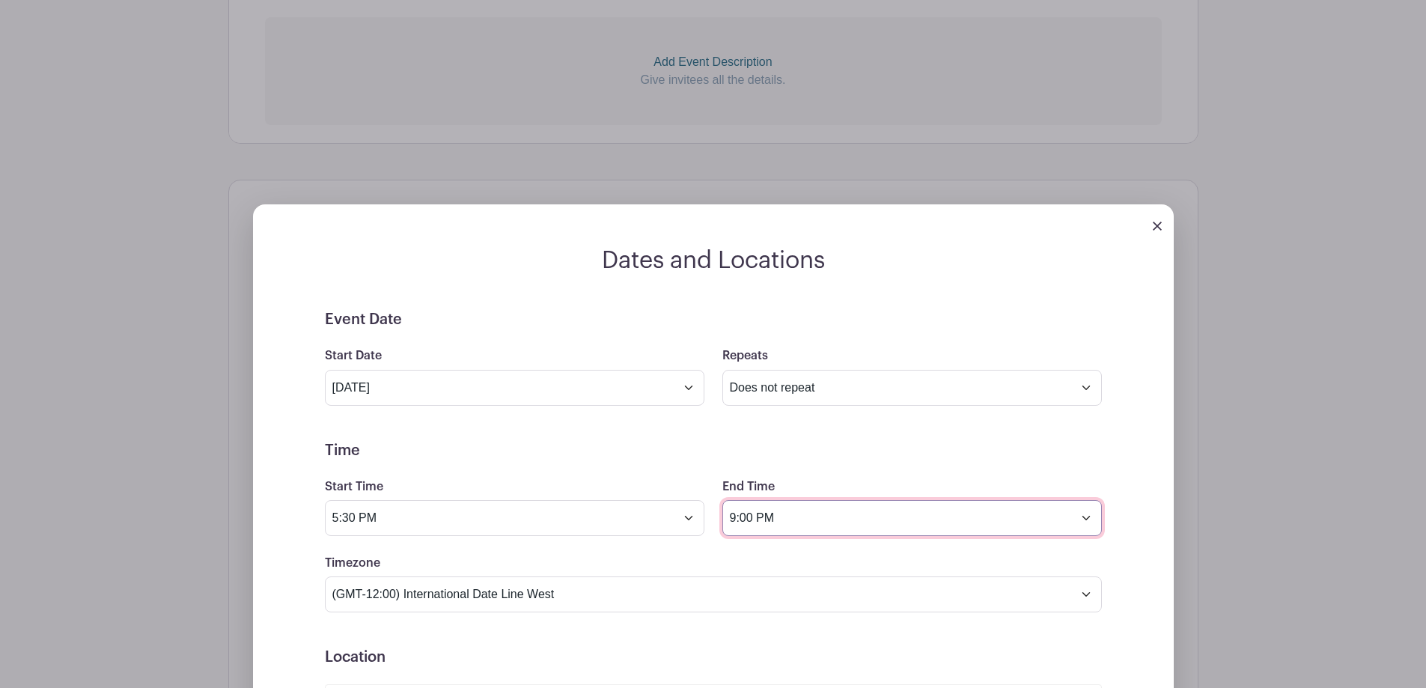
type input "9:00 PM"
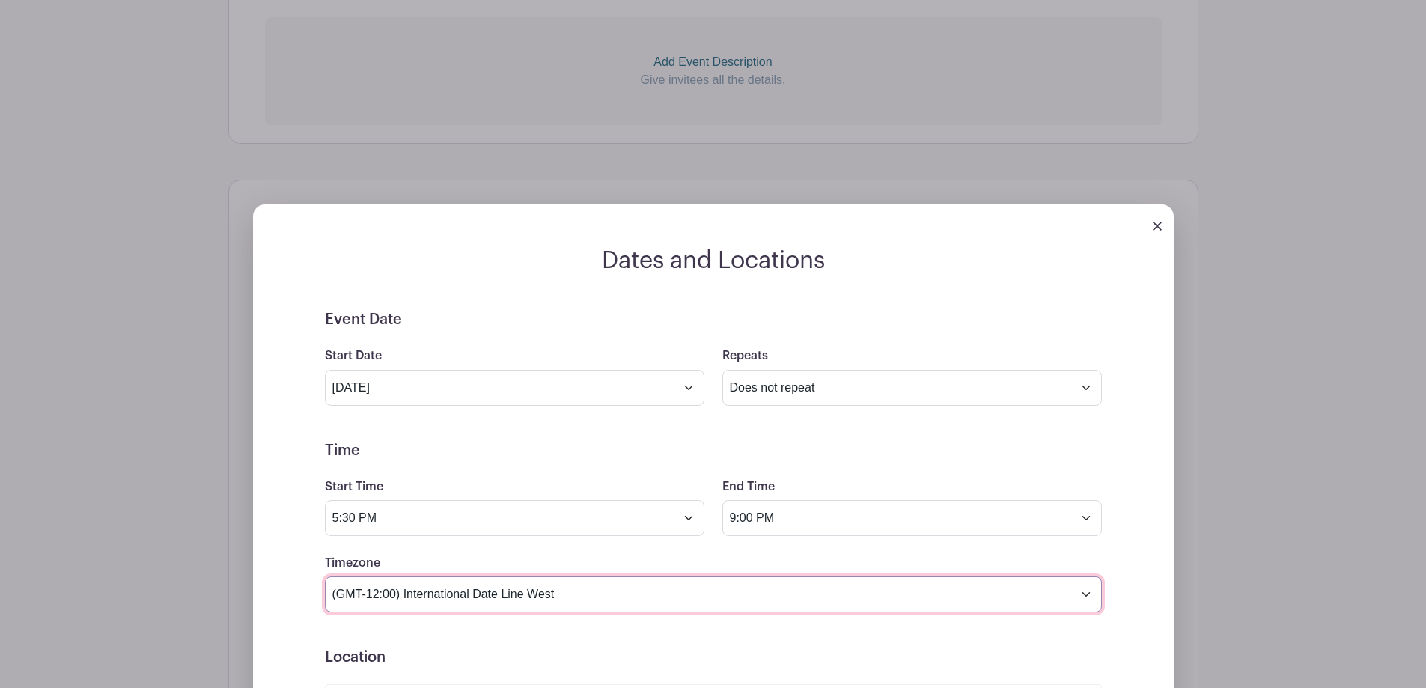
click at [551, 597] on select "(GMT-12:00) International Date Line West (GMT-11:00) [US_STATE] (GMT-11:00) [GE…" at bounding box center [713, 594] width 777 height 36
select select "[US_STATE]"
click at [325, 576] on select "(GMT-12:00) International Date Line West (GMT-11:00) [US_STATE] (GMT-11:00) [GE…" at bounding box center [713, 594] width 777 height 36
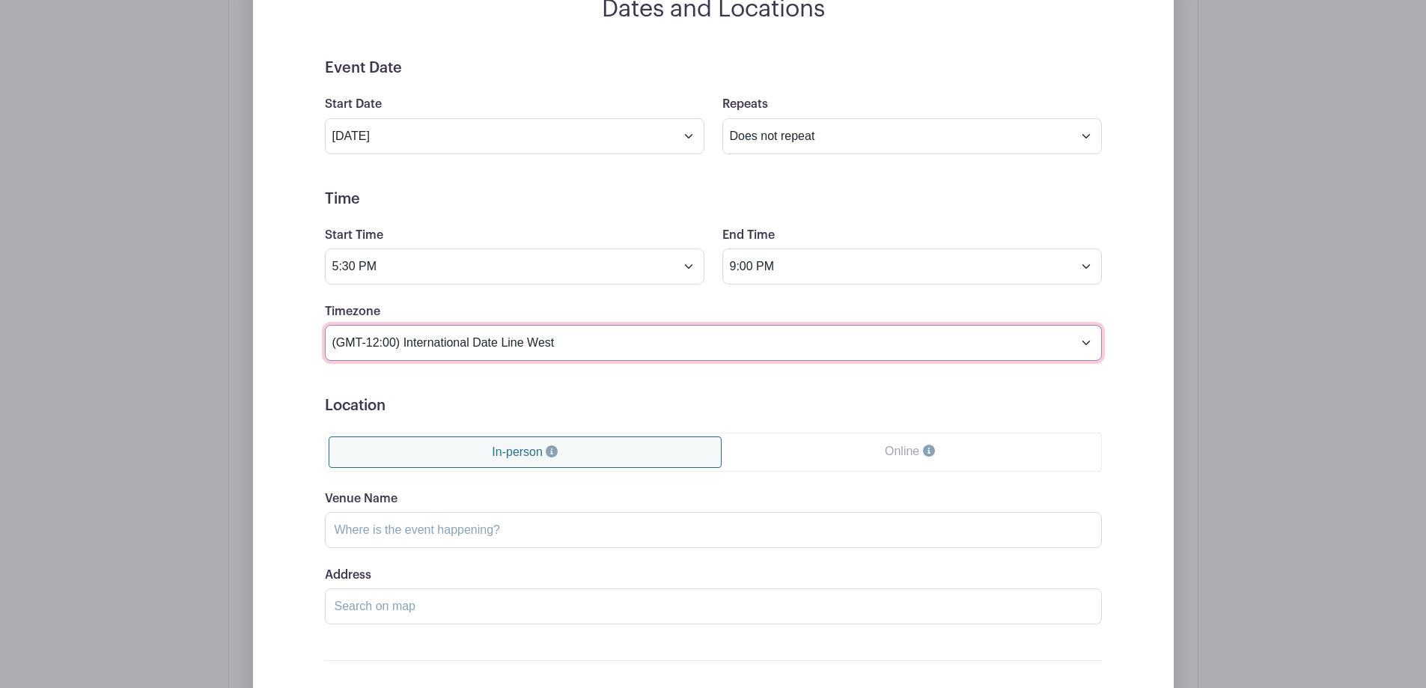
scroll to position [806, 0]
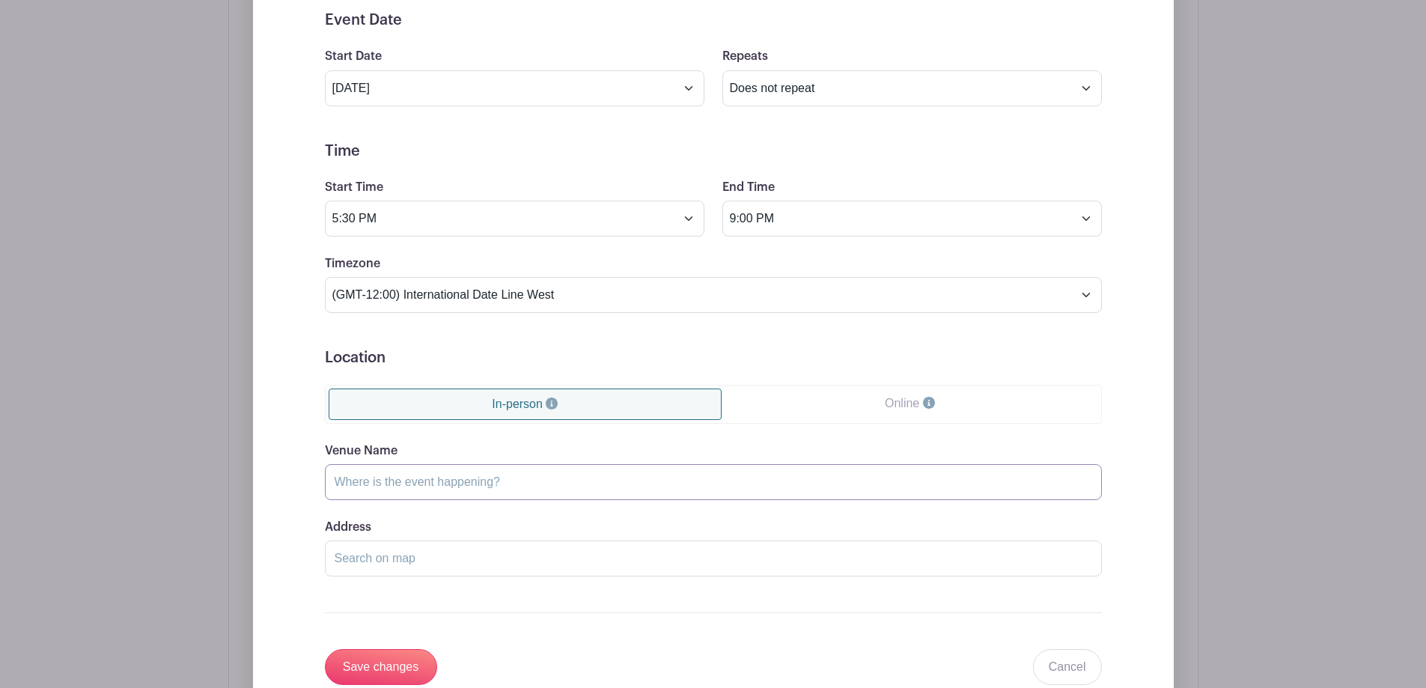
click at [512, 480] on input "Venue Name" at bounding box center [713, 482] width 777 height 36
type input "Natsunoya Tea House"
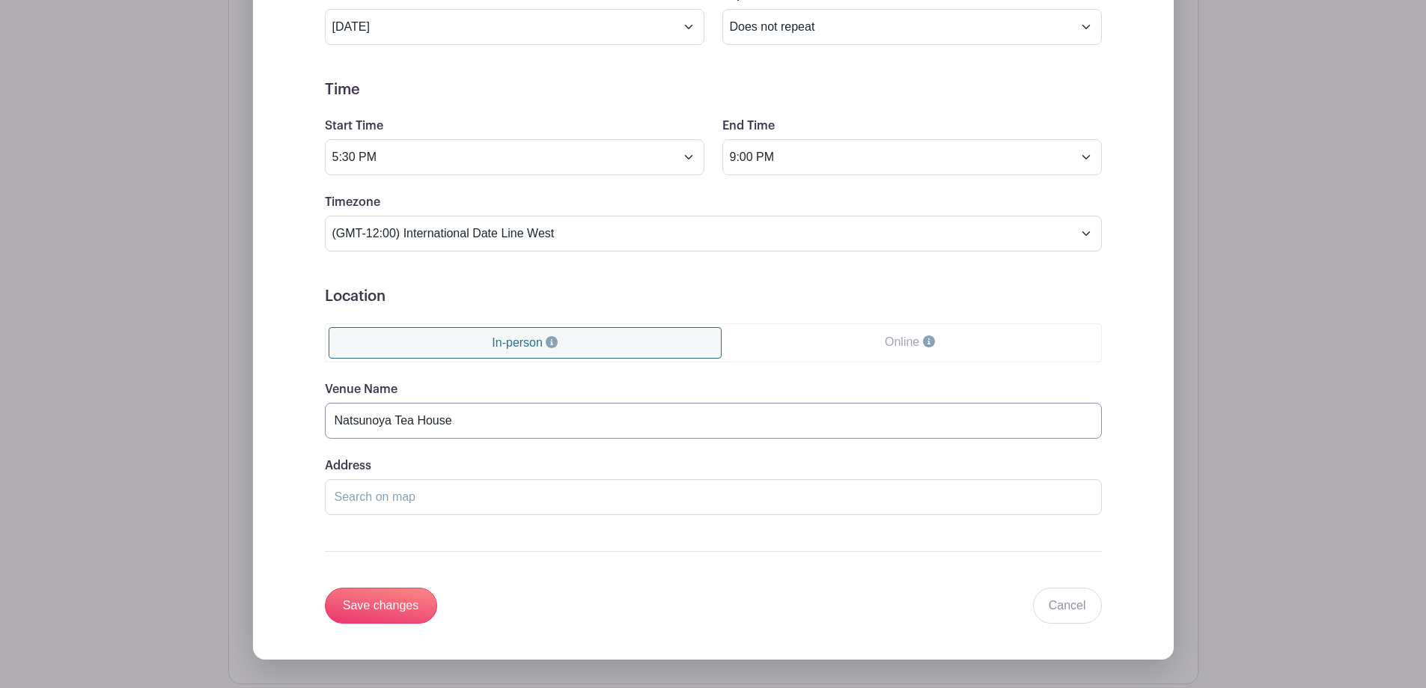
scroll to position [880, 0]
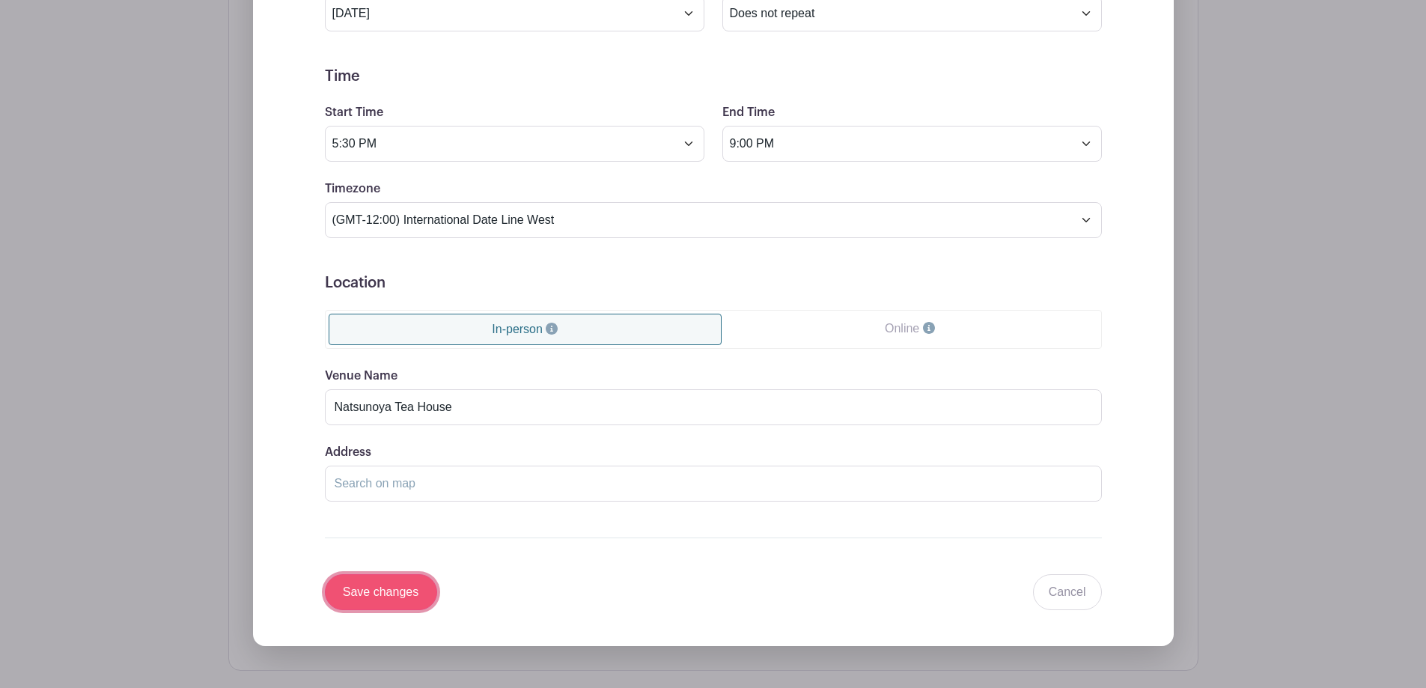
click at [387, 592] on input "Save changes" at bounding box center [381, 592] width 112 height 36
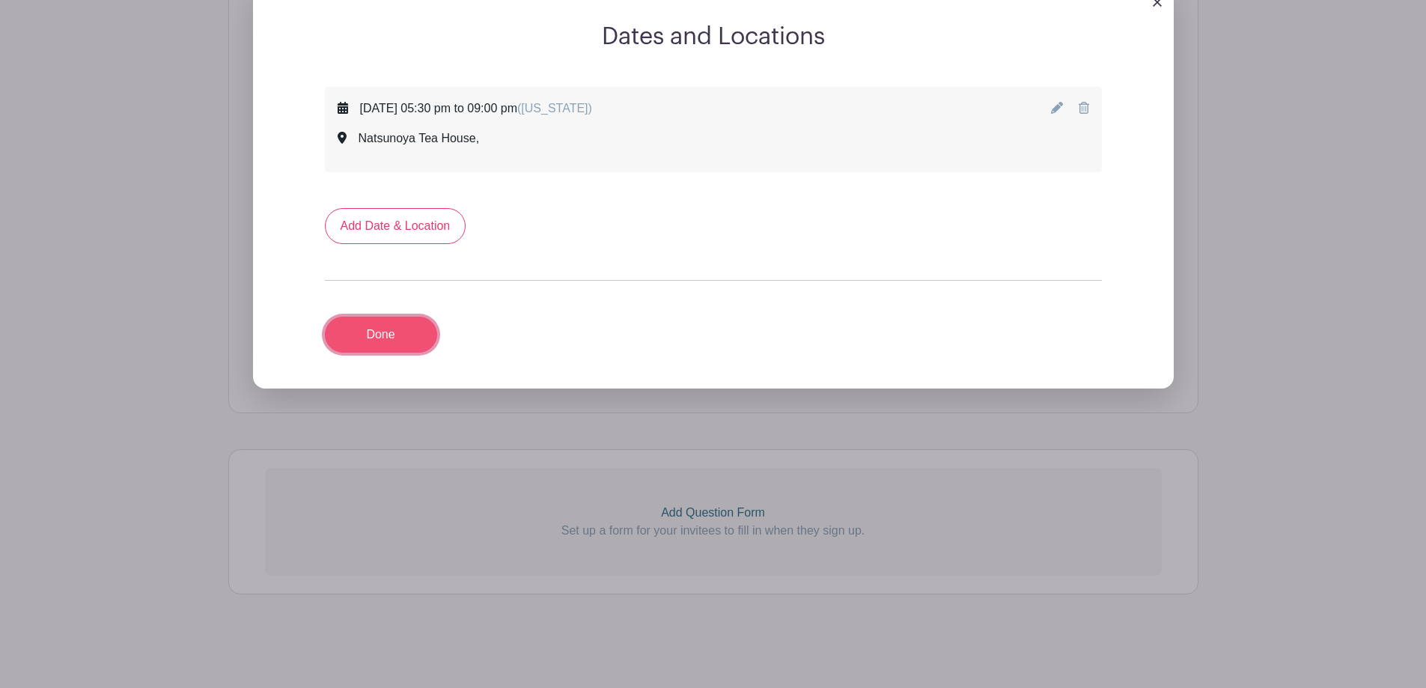
click at [389, 333] on link "Done" at bounding box center [381, 335] width 112 height 36
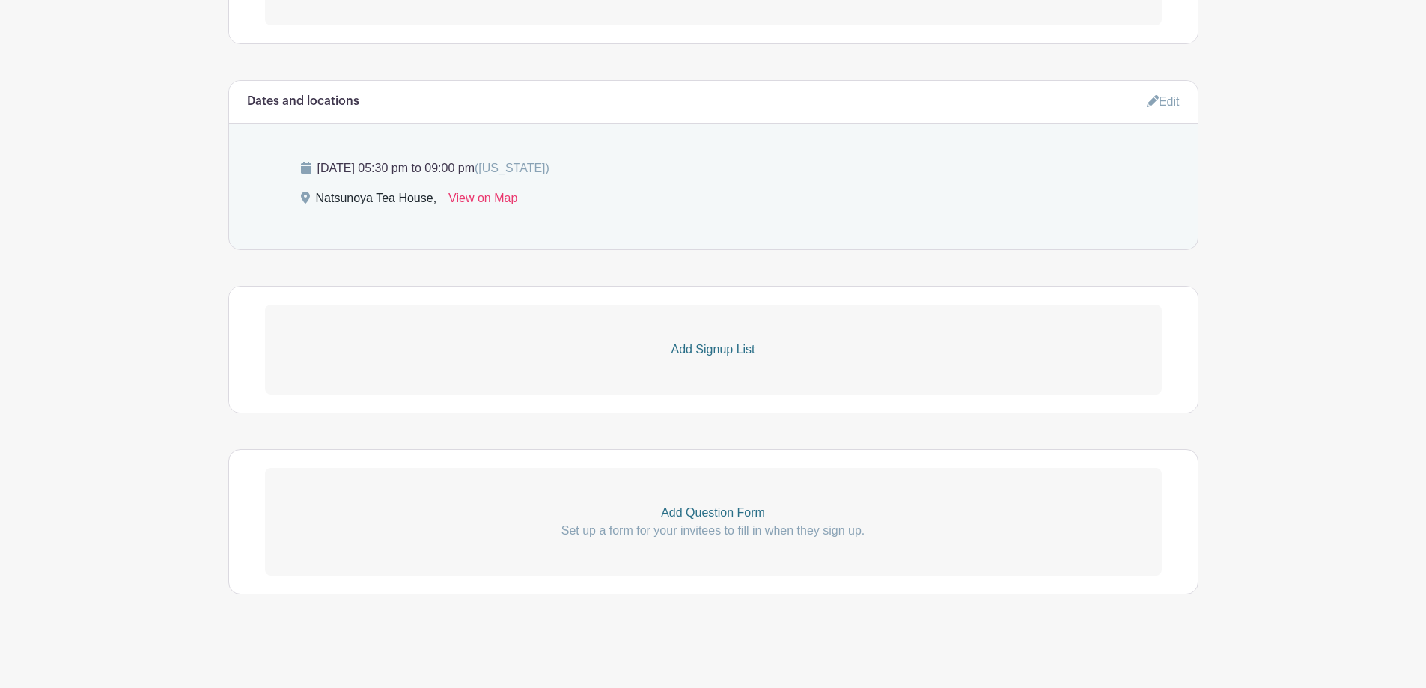
scroll to position [606, 0]
click at [719, 348] on p "Add Signup List" at bounding box center [713, 350] width 897 height 18
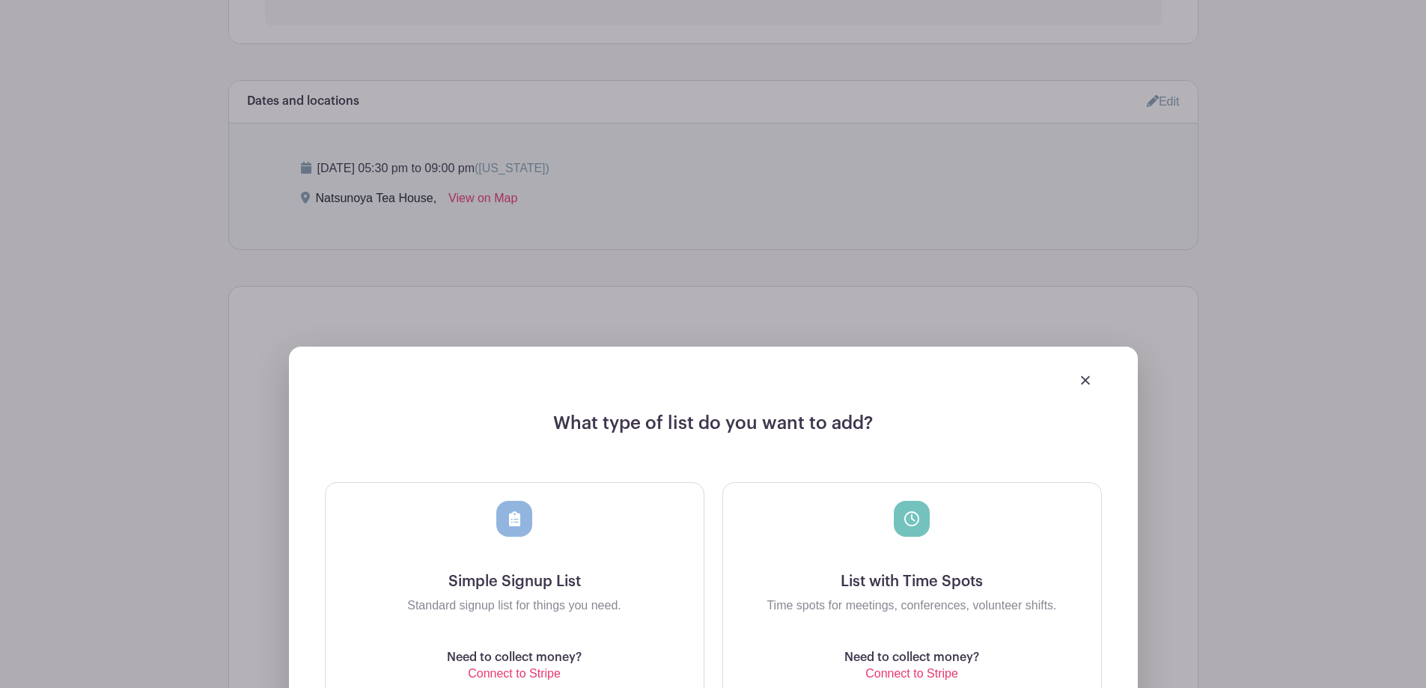
click at [511, 522] on icon at bounding box center [514, 518] width 11 height 15
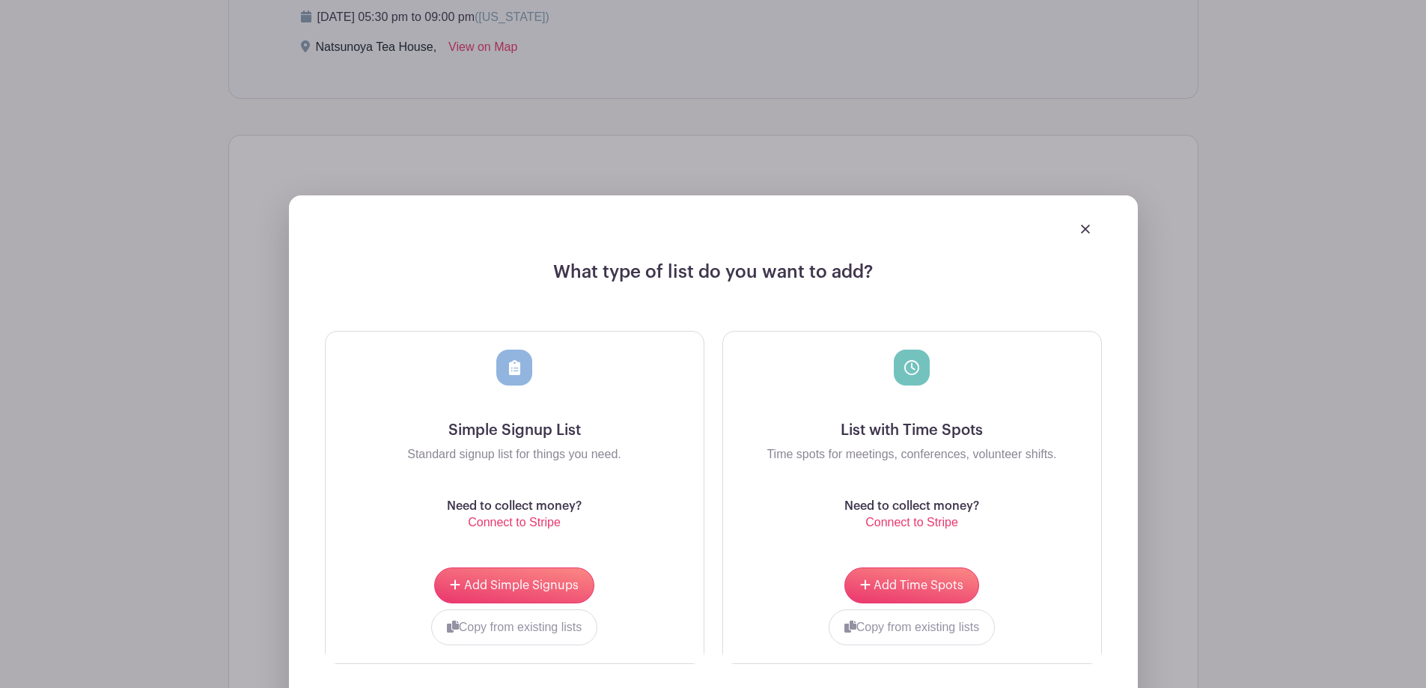
scroll to position [905, 0]
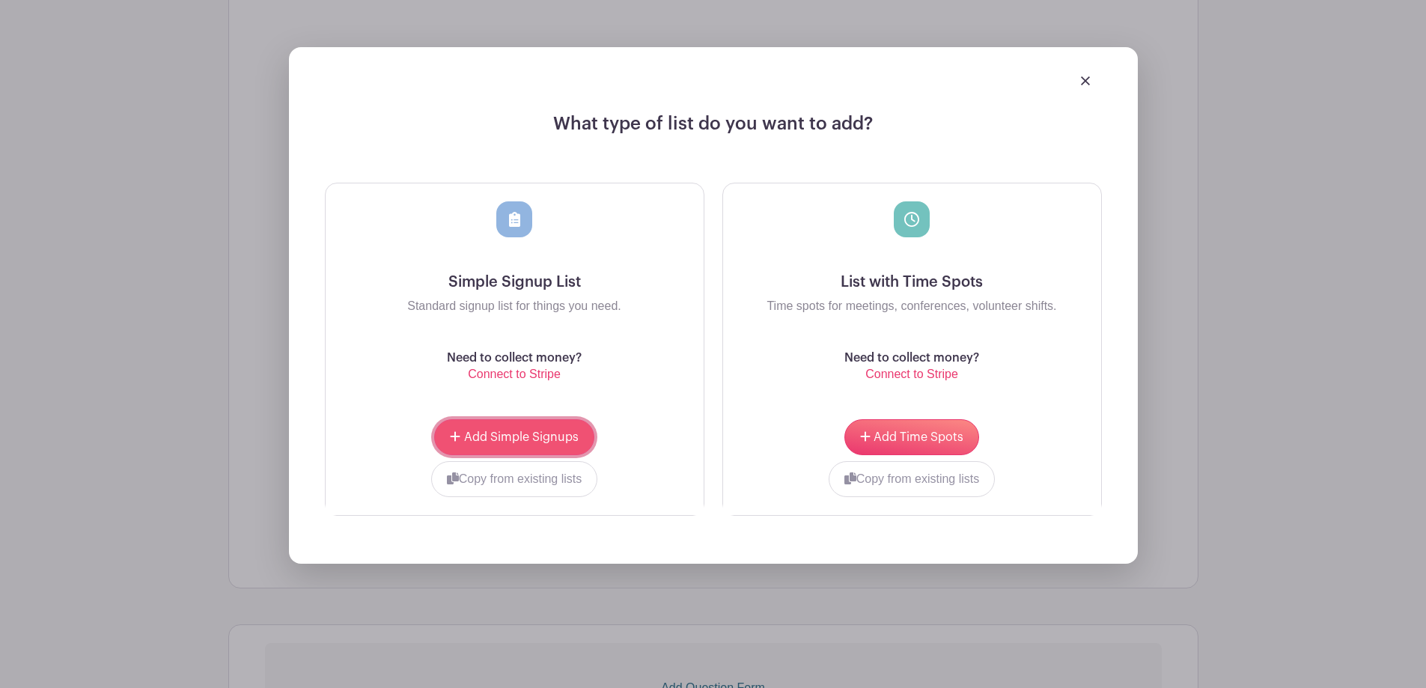
click at [507, 432] on span "Add Simple Signups" at bounding box center [521, 437] width 115 height 12
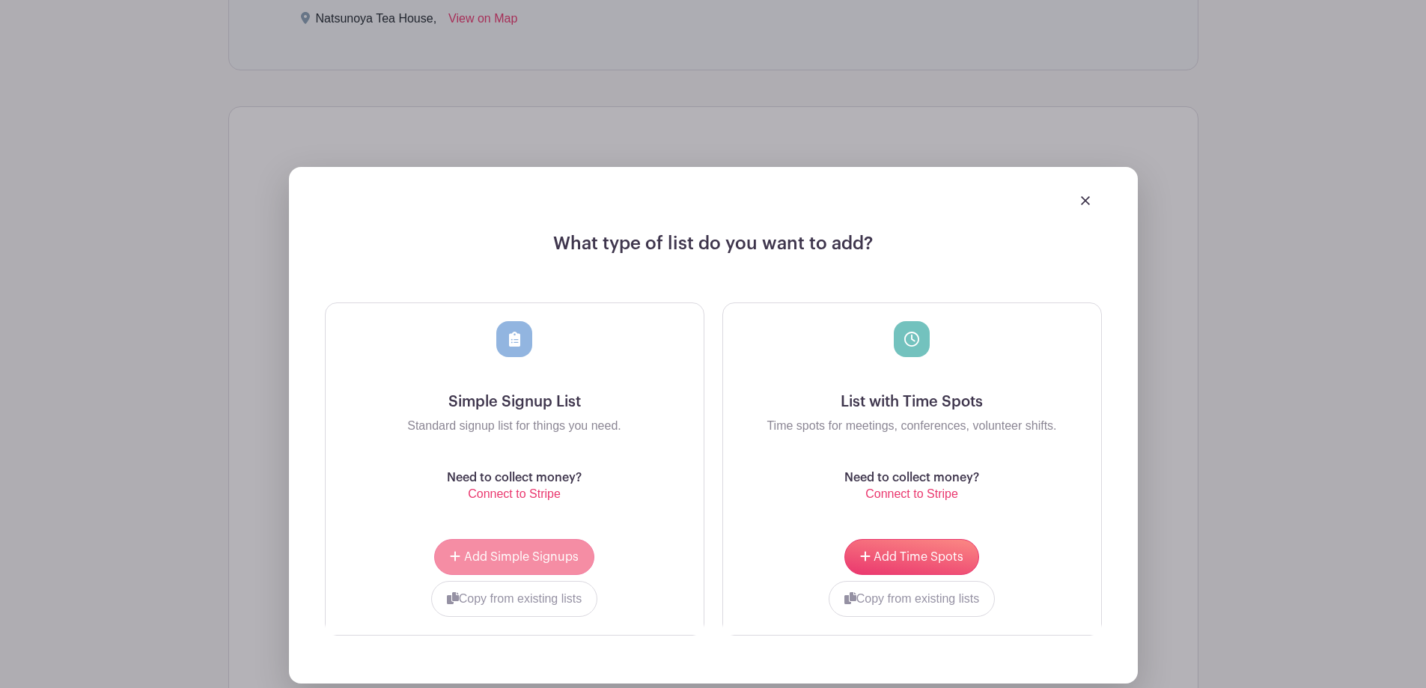
scroll to position [1025, 0]
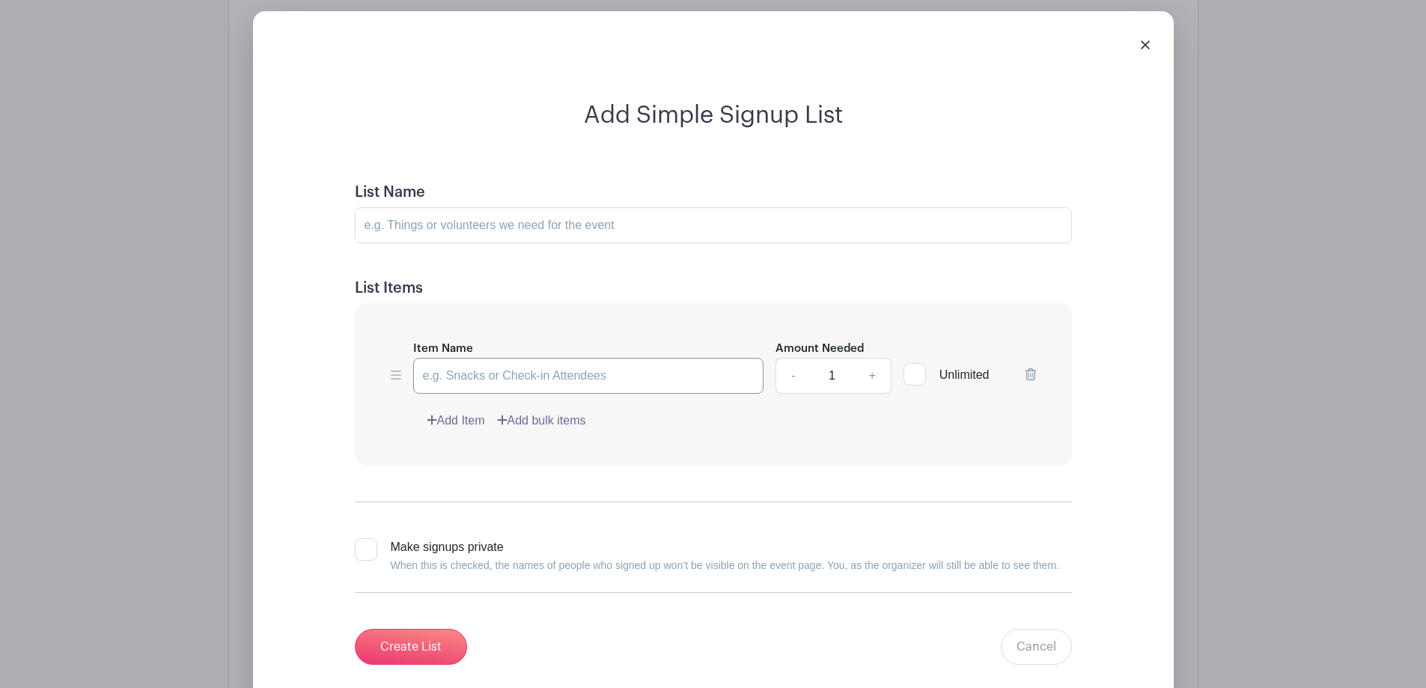
click at [627, 374] on input "Item Name" at bounding box center [588, 376] width 351 height 36
type input "Attendees"
click at [913, 375] on div at bounding box center [915, 374] width 22 height 22
click at [913, 375] on input "Unlimited" at bounding box center [909, 371] width 10 height 10
checkbox input "true"
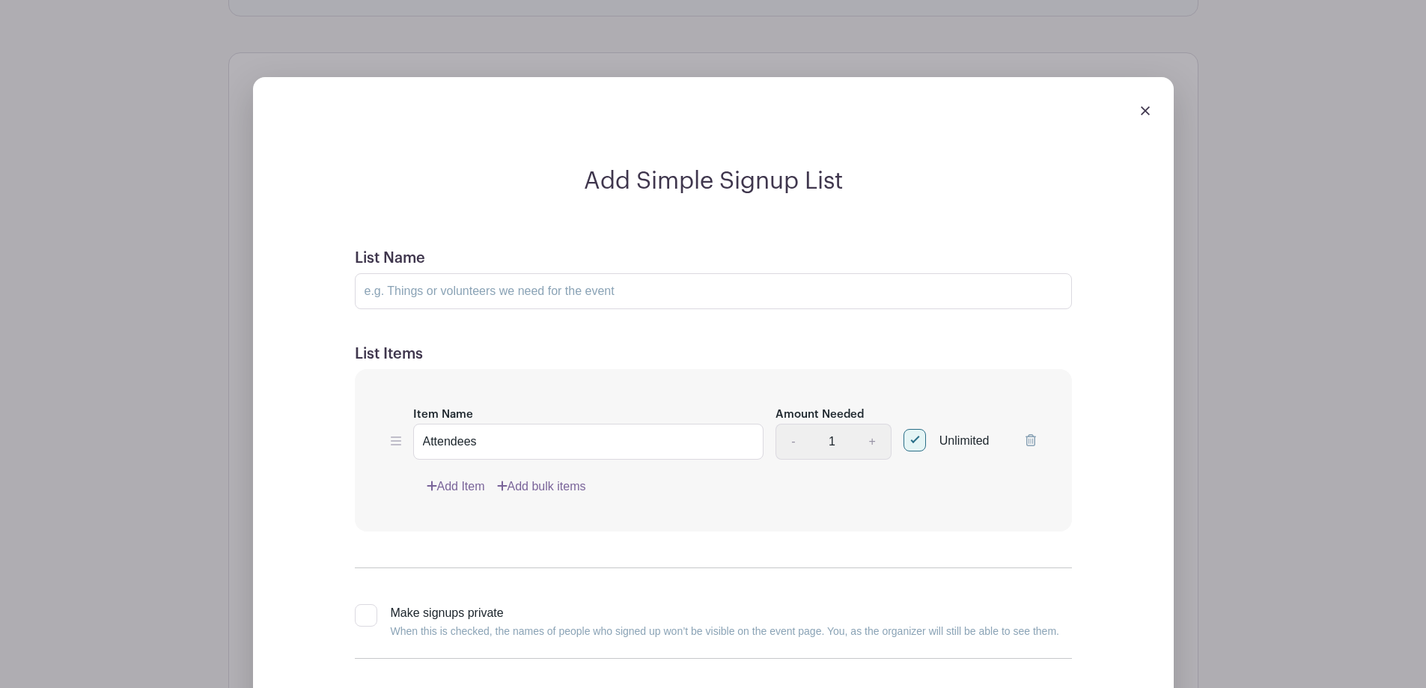
scroll to position [950, 0]
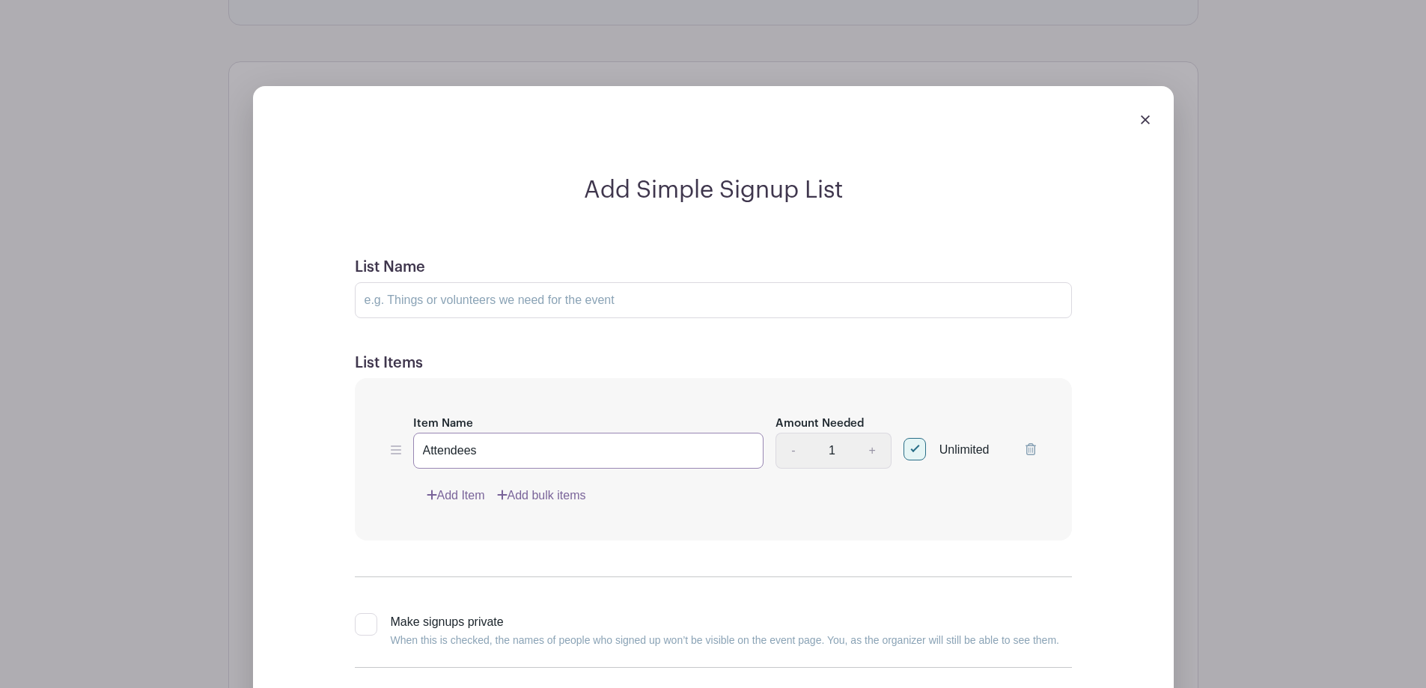
drag, startPoint x: 503, startPoint y: 448, endPoint x: 392, endPoint y: 457, distance: 111.2
click at [392, 457] on div "Item Name Attendees Amount Needed - 1 + Unlimited" at bounding box center [713, 441] width 645 height 55
type input "G"
type input "Members and Guests"
drag, startPoint x: 631, startPoint y: 299, endPoint x: 315, endPoint y: 313, distance: 316.2
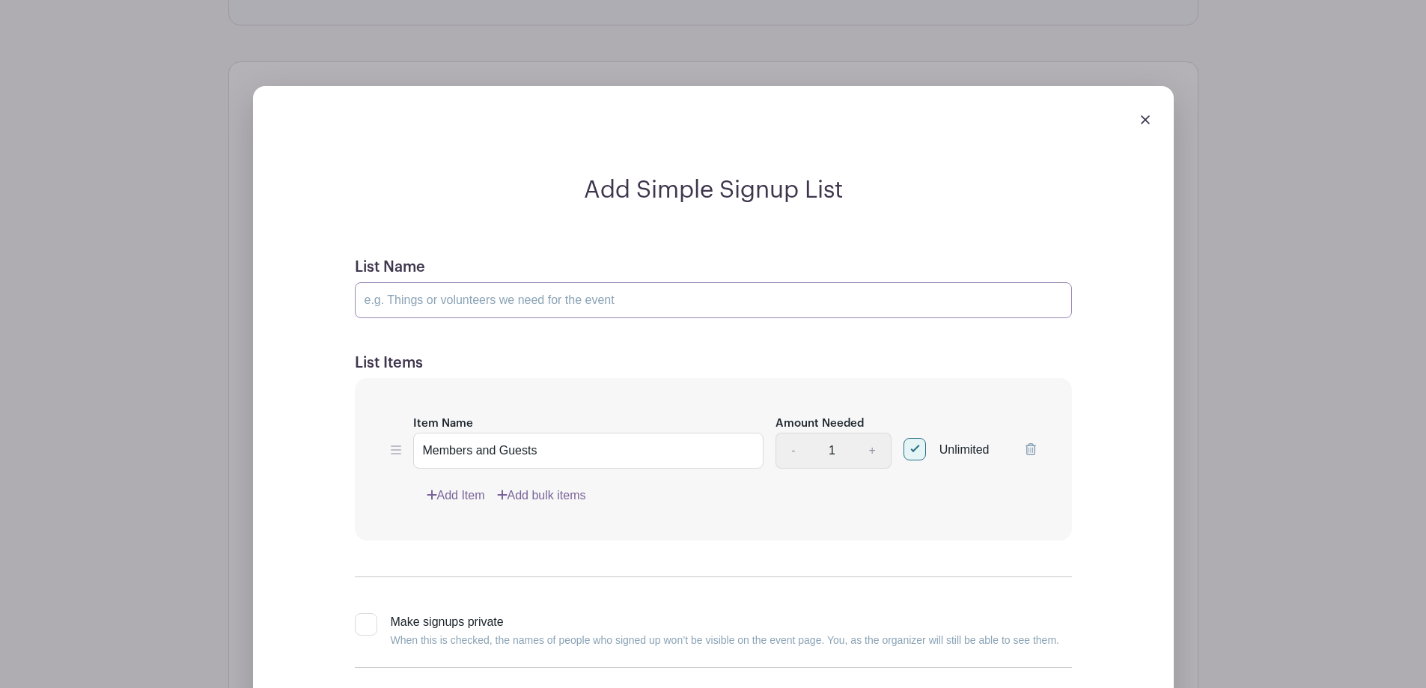
click at [315, 313] on div "Add Simple Signup List List Name List Items Item Name Members and Guests Amount…" at bounding box center [713, 467] width 825 height 582
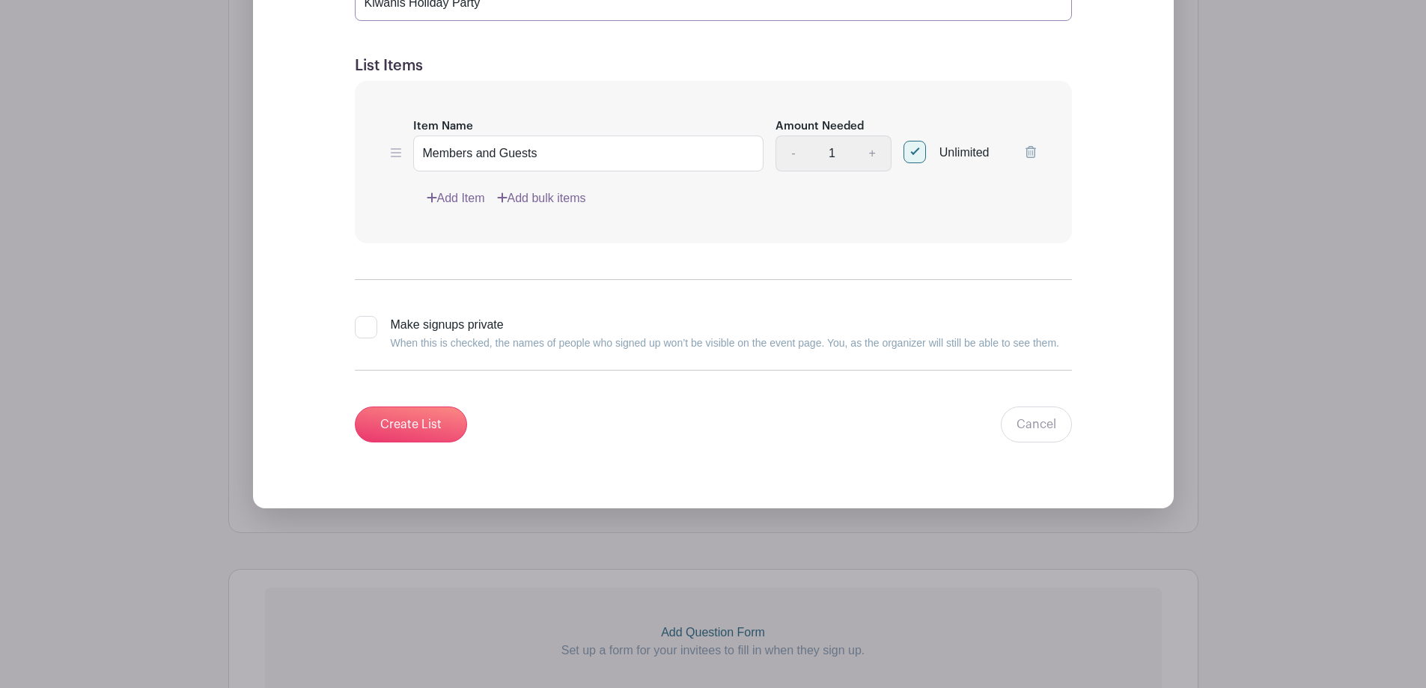
scroll to position [1250, 0]
type input "Kiwanis Holiday Party"
click at [432, 419] on input "Create List" at bounding box center [411, 422] width 112 height 36
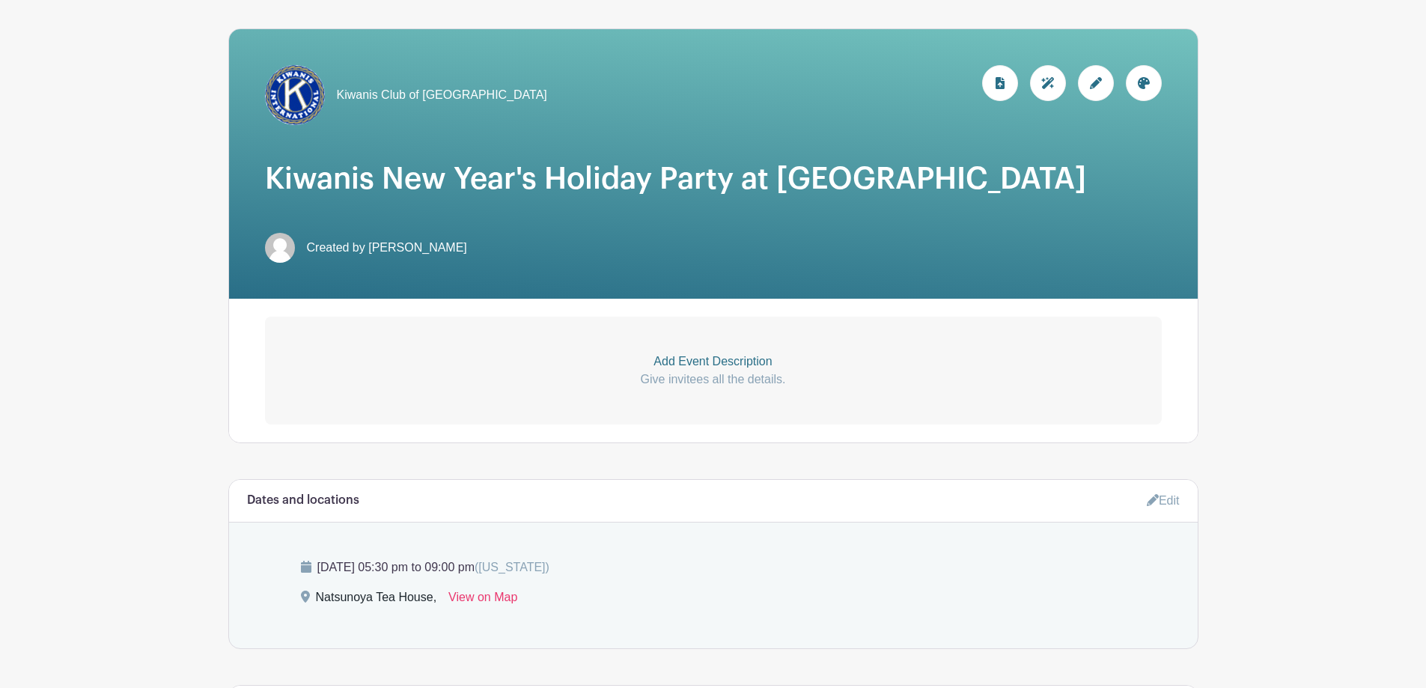
scroll to position [143, 0]
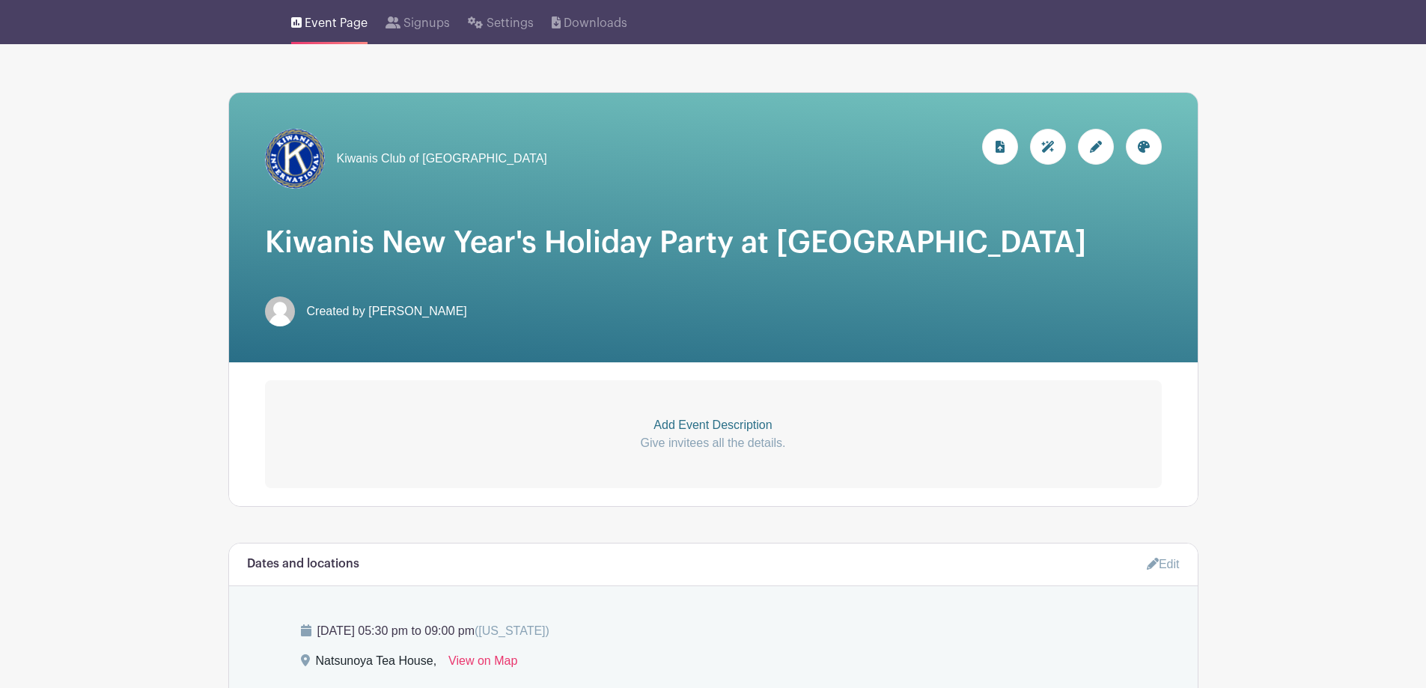
click at [736, 439] on p "Give invitees all the details." at bounding box center [713, 443] width 897 height 18
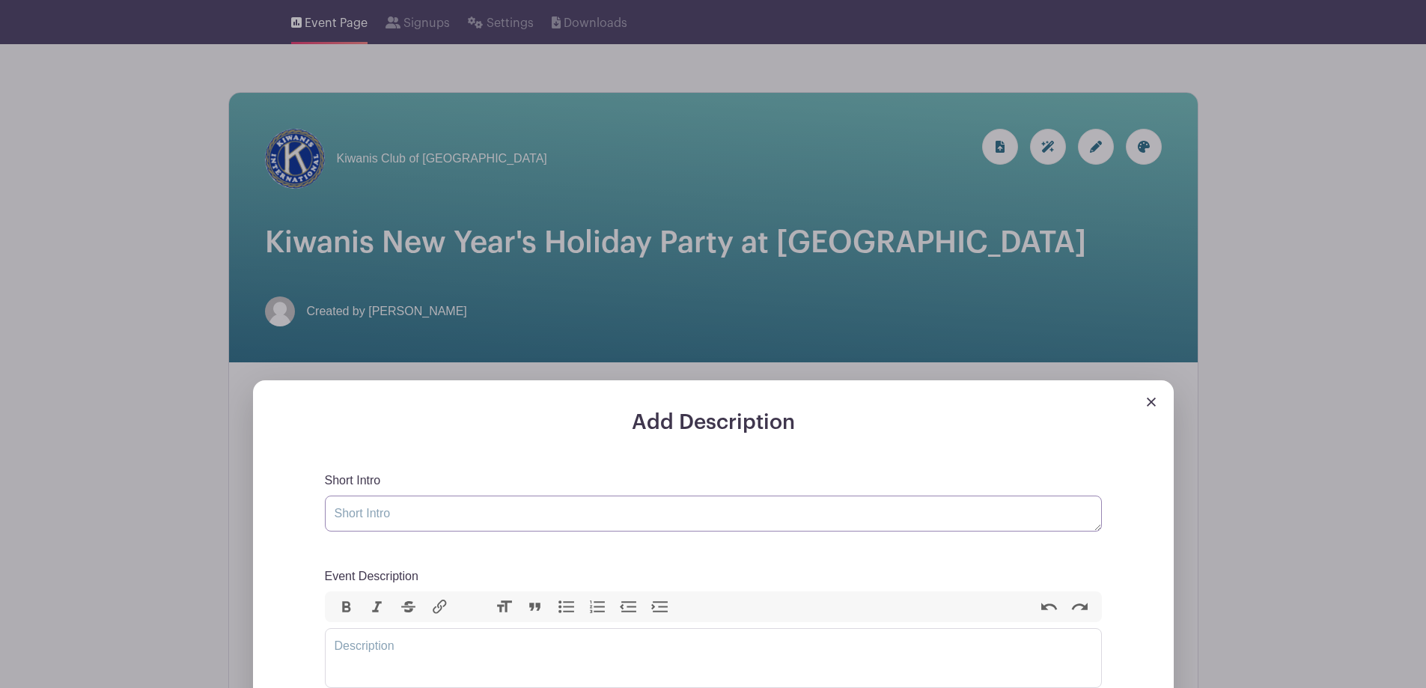
click at [396, 513] on textarea "Short Intro" at bounding box center [713, 514] width 777 height 36
type textarea "A"
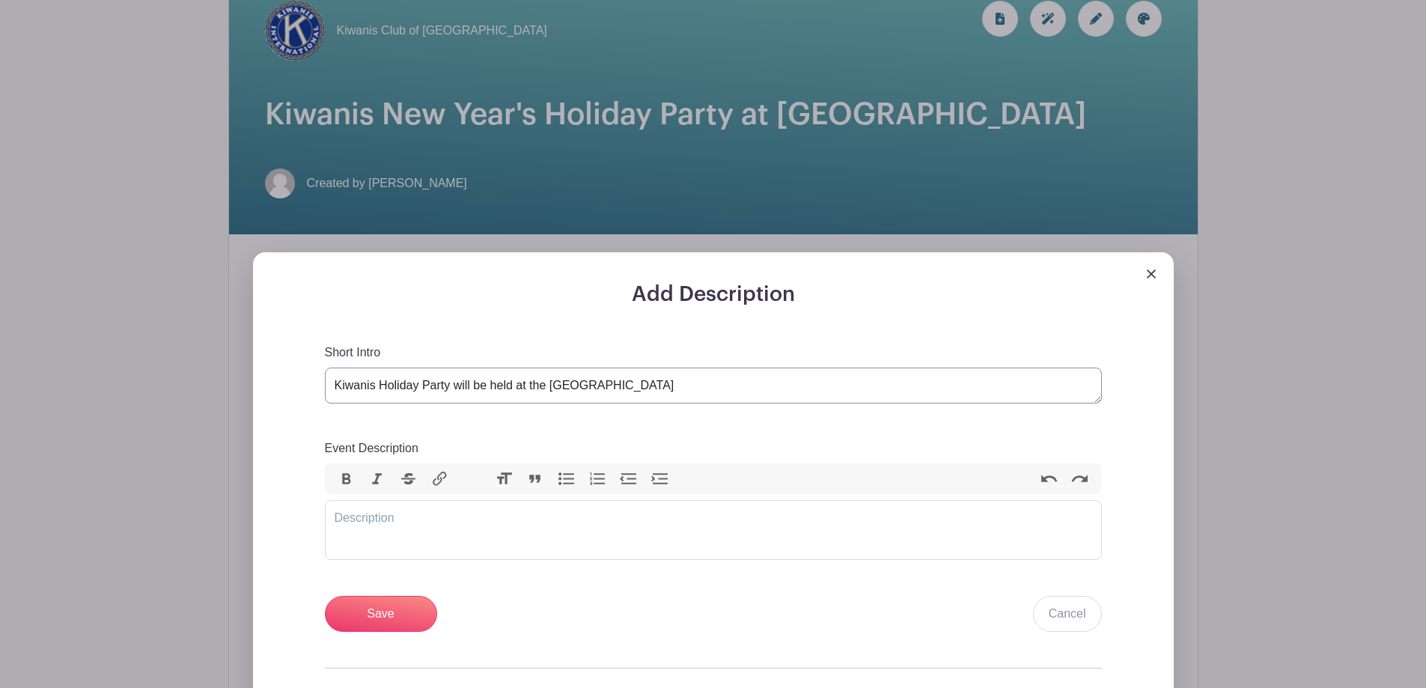
scroll to position [293, 0]
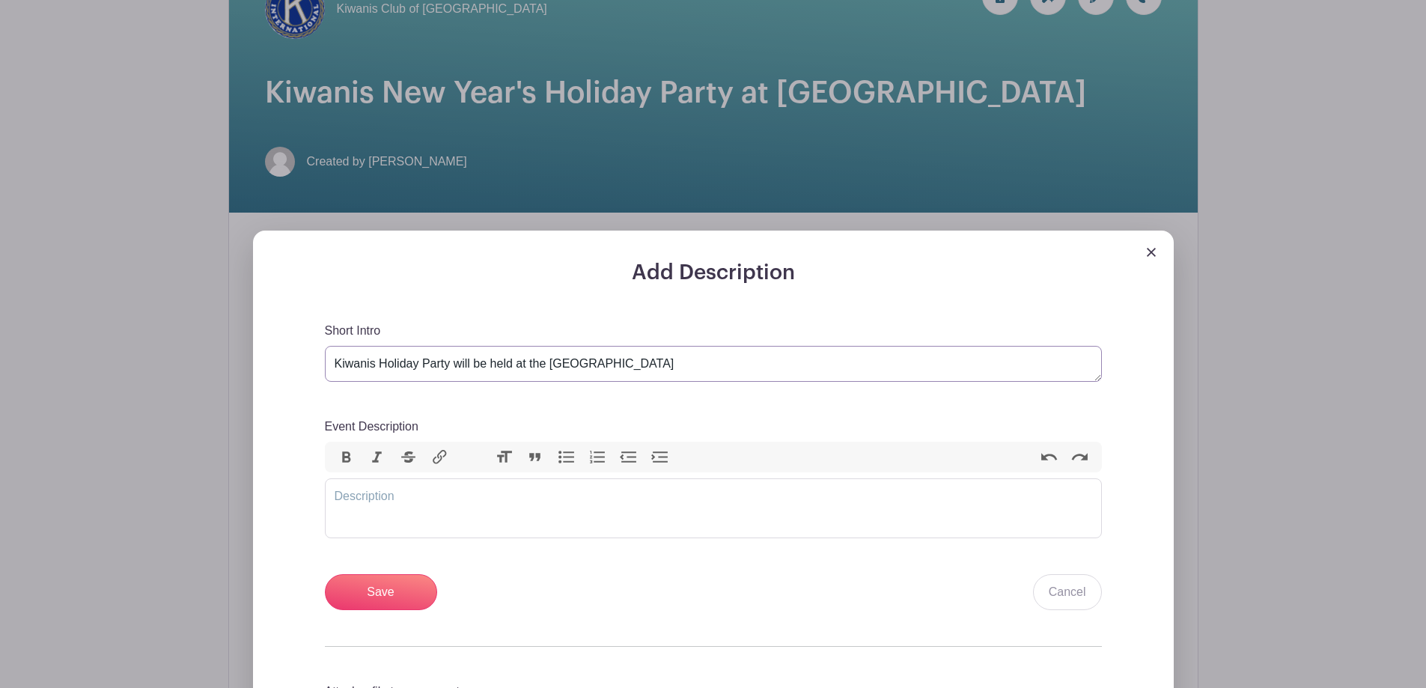
type textarea "Kiwanis Holiday Party will be held at the [GEOGRAPHIC_DATA]"
click at [392, 497] on trix-editor "Event Description" at bounding box center [713, 508] width 777 height 60
click at [351, 494] on div "All Kiwanis members are invited to attend, and to bring a Guest" at bounding box center [714, 496] width 758 height 18
type trix-editor "<div>All Honolulu Kiwanis Club of Honolulu members are invited to attend, and t…"
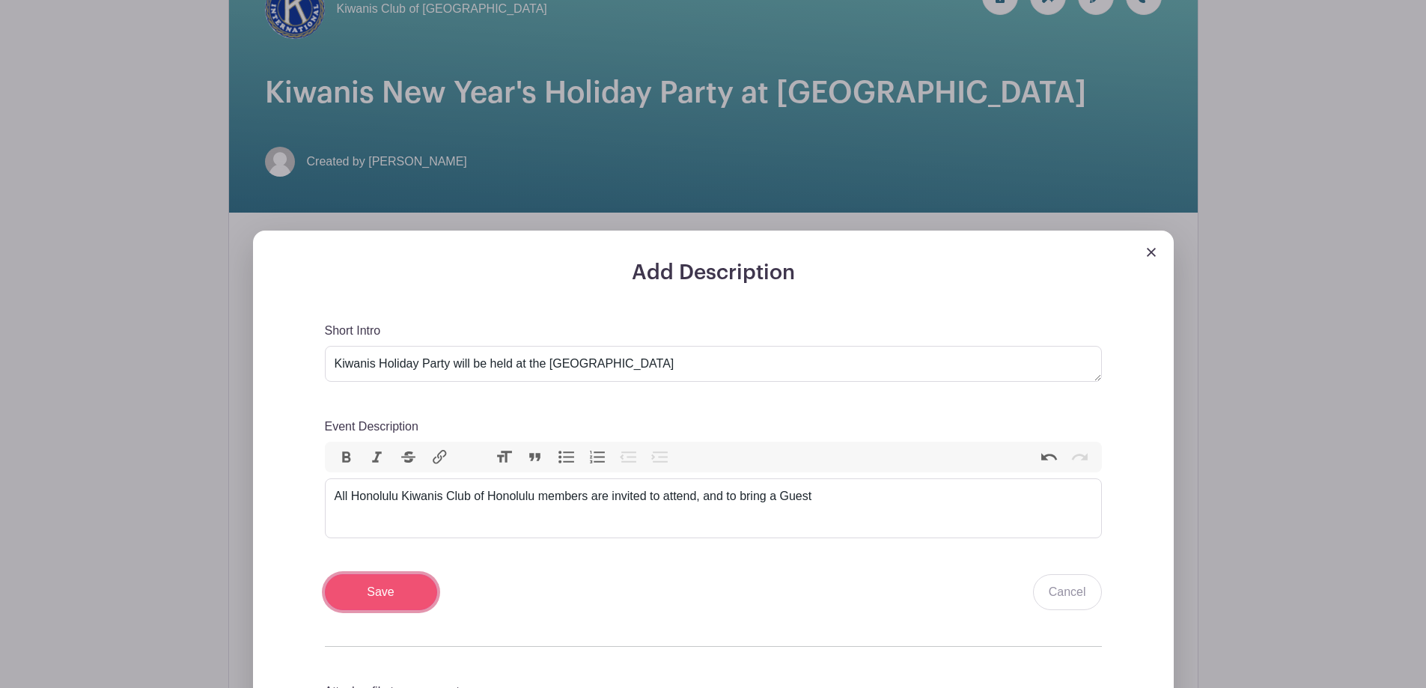
click at [380, 588] on input "Save" at bounding box center [381, 592] width 112 height 36
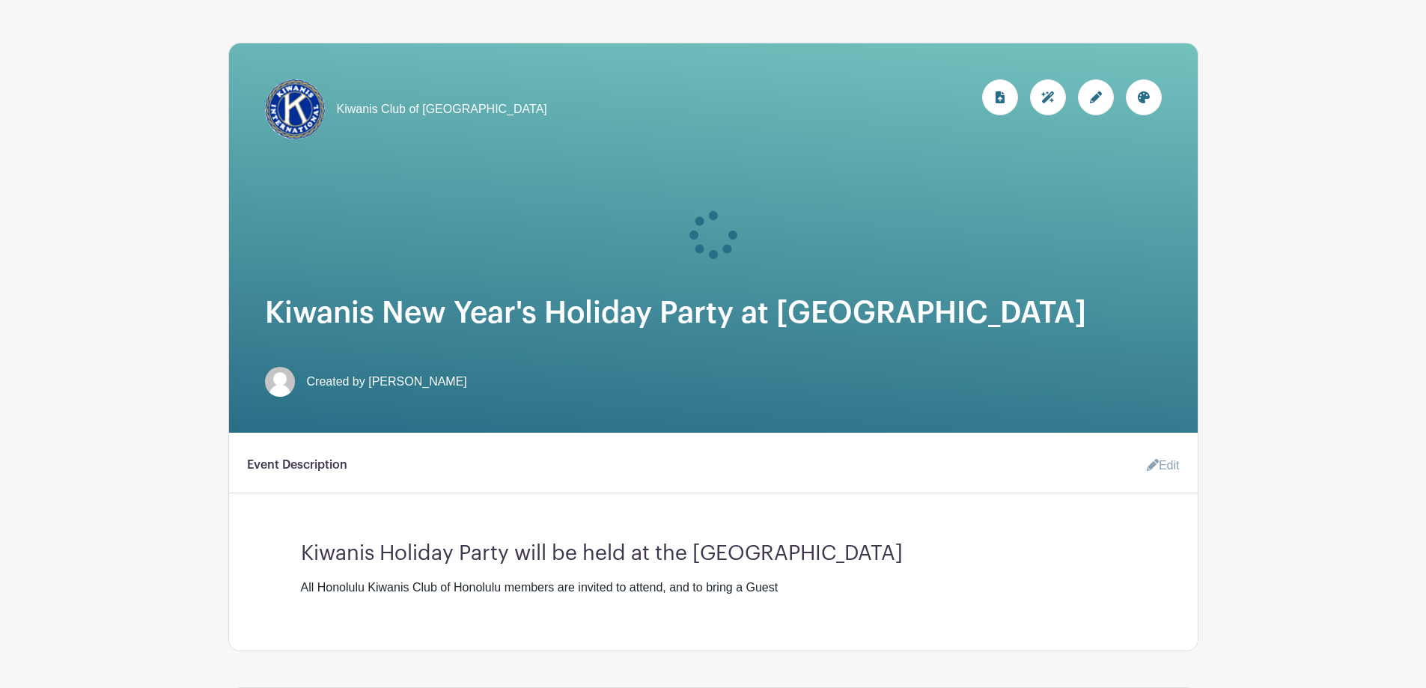
scroll to position [68, 0]
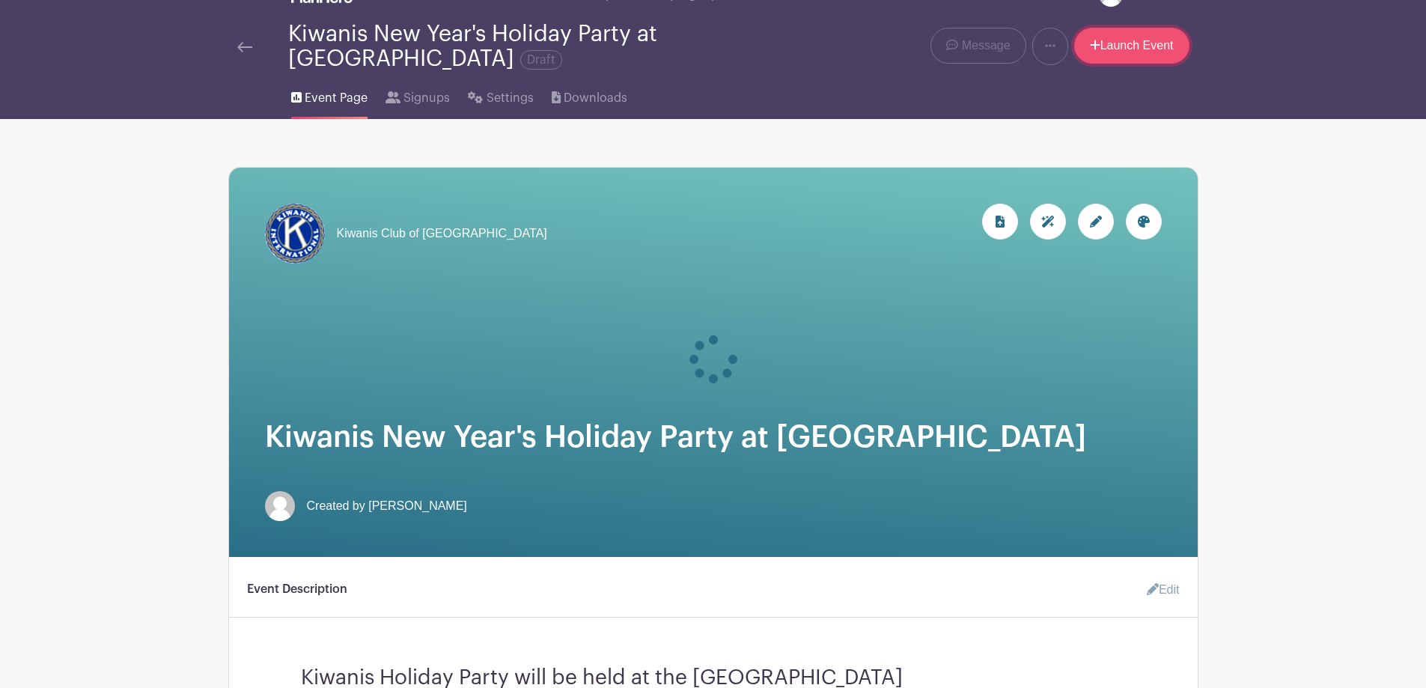
click at [1141, 43] on link "Launch Event" at bounding box center [1131, 46] width 115 height 36
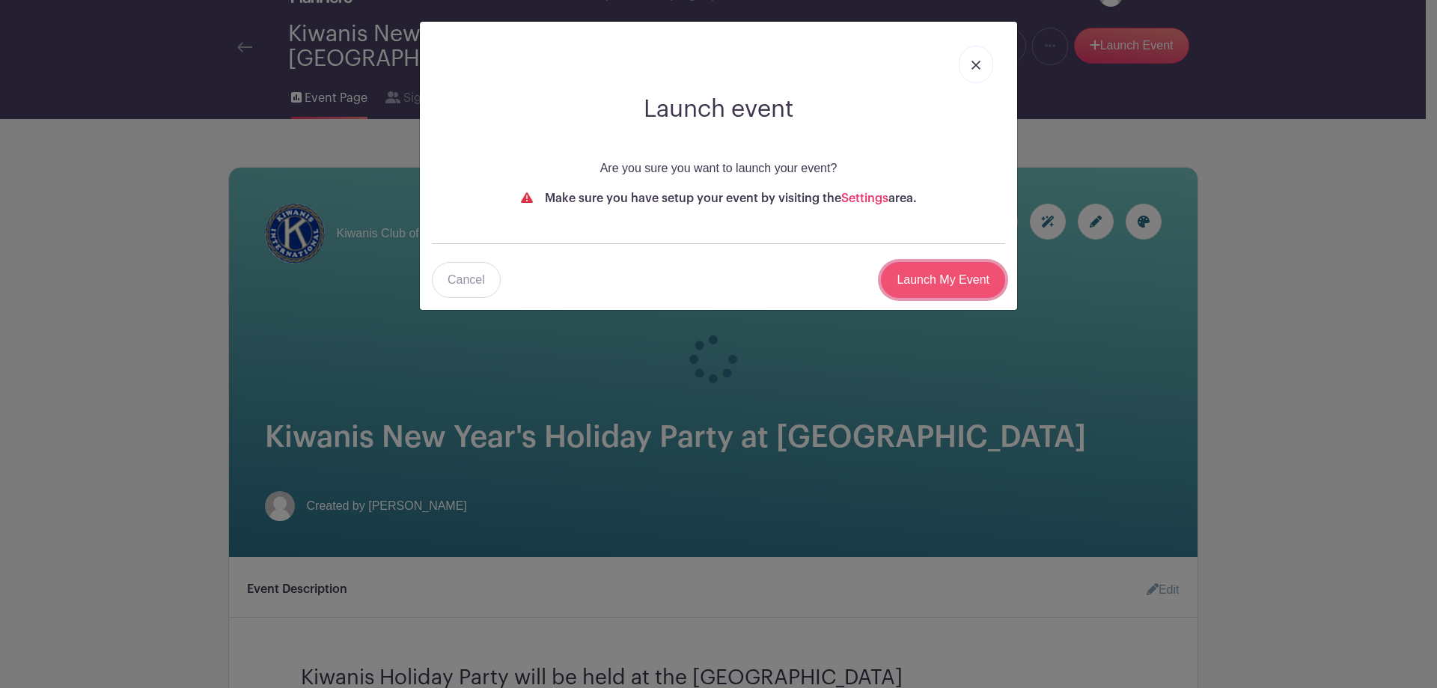
click at [934, 275] on input "Launch My Event" at bounding box center [943, 280] width 124 height 36
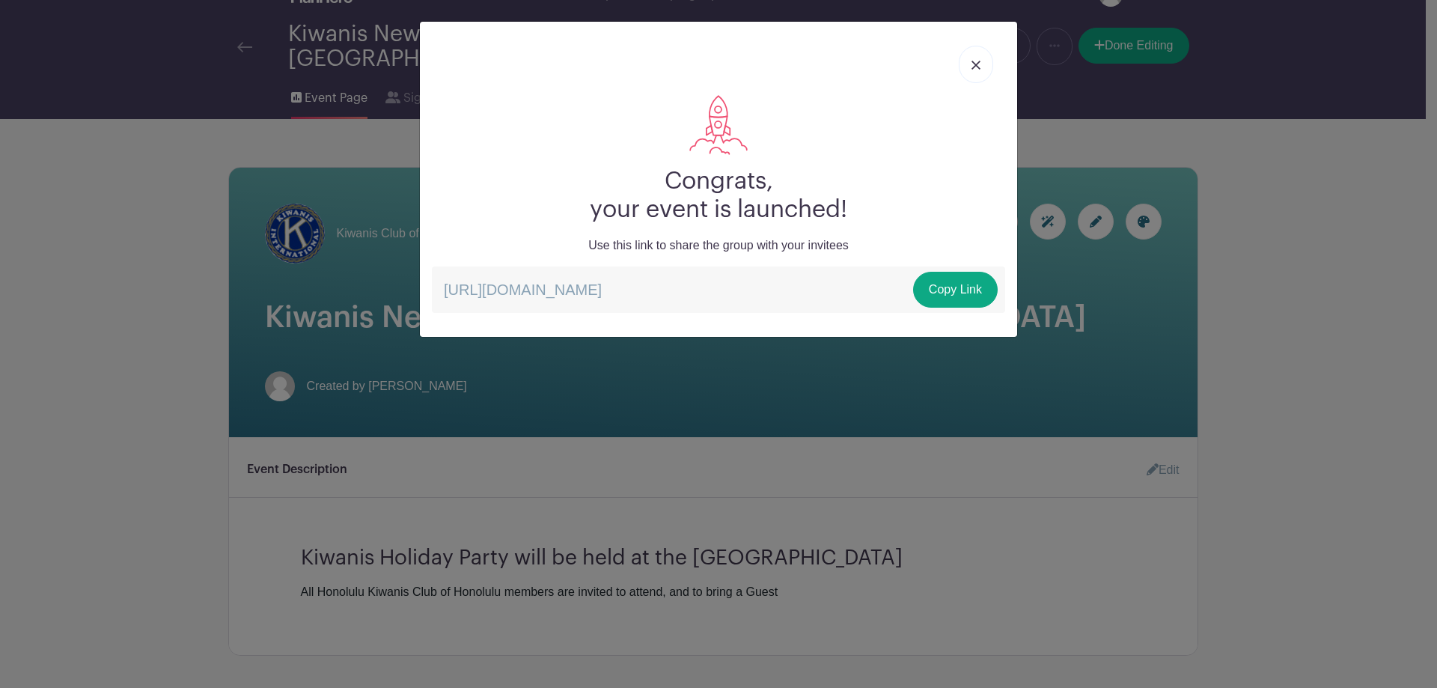
click at [976, 61] on img at bounding box center [976, 65] width 9 height 9
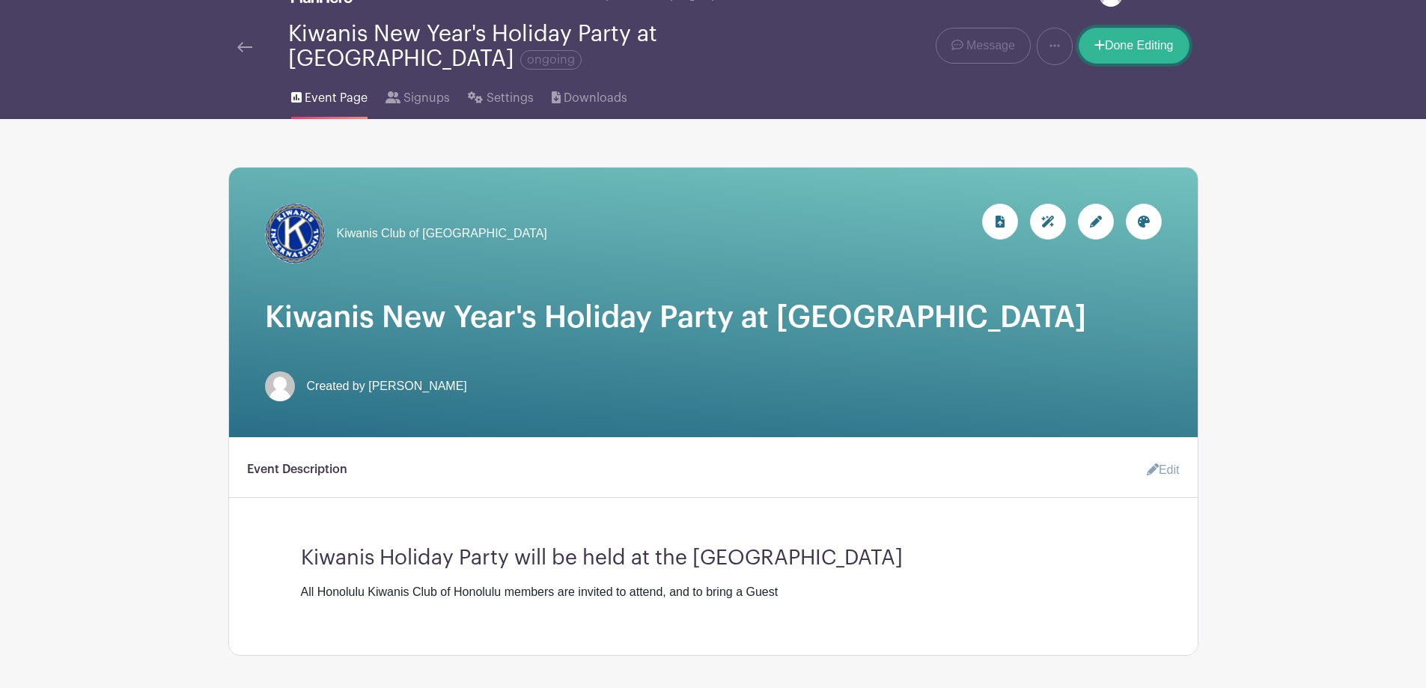
click at [1161, 44] on link "Done Editing" at bounding box center [1134, 46] width 111 height 36
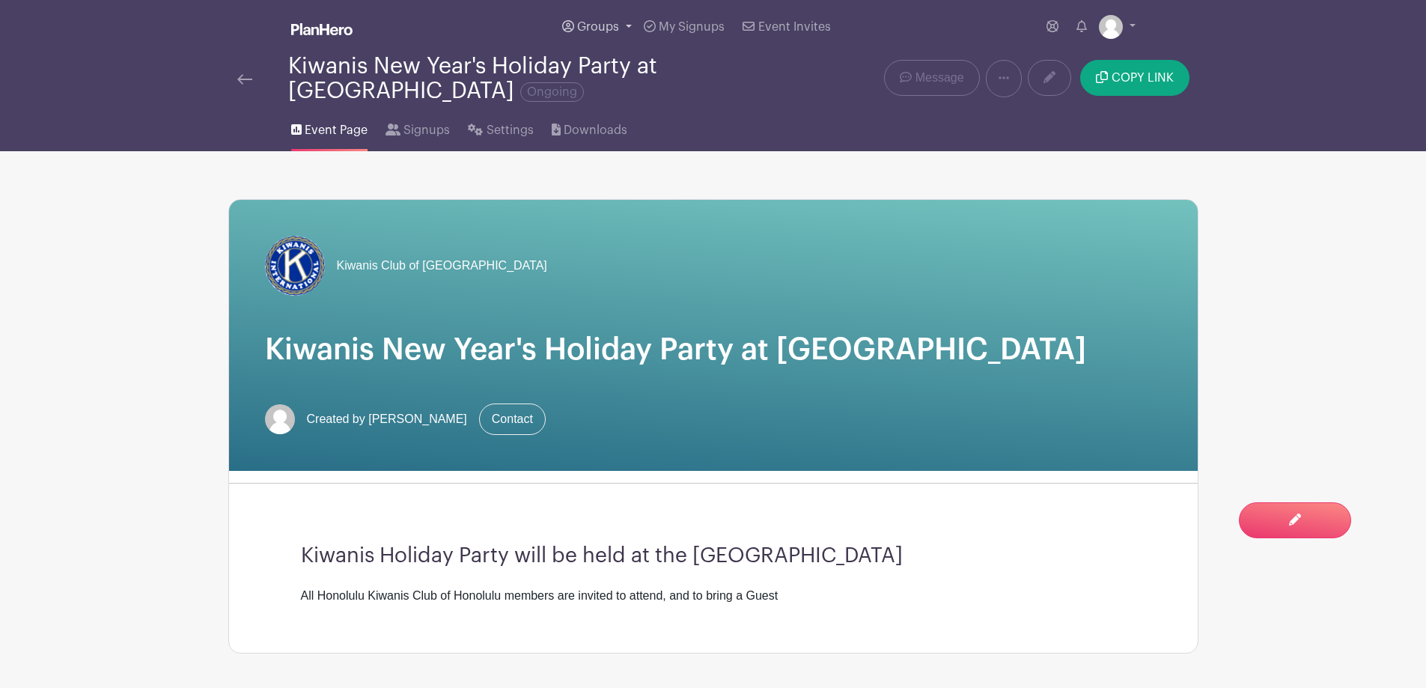
click at [624, 24] on link "Groups" at bounding box center [597, 27] width 82 height 54
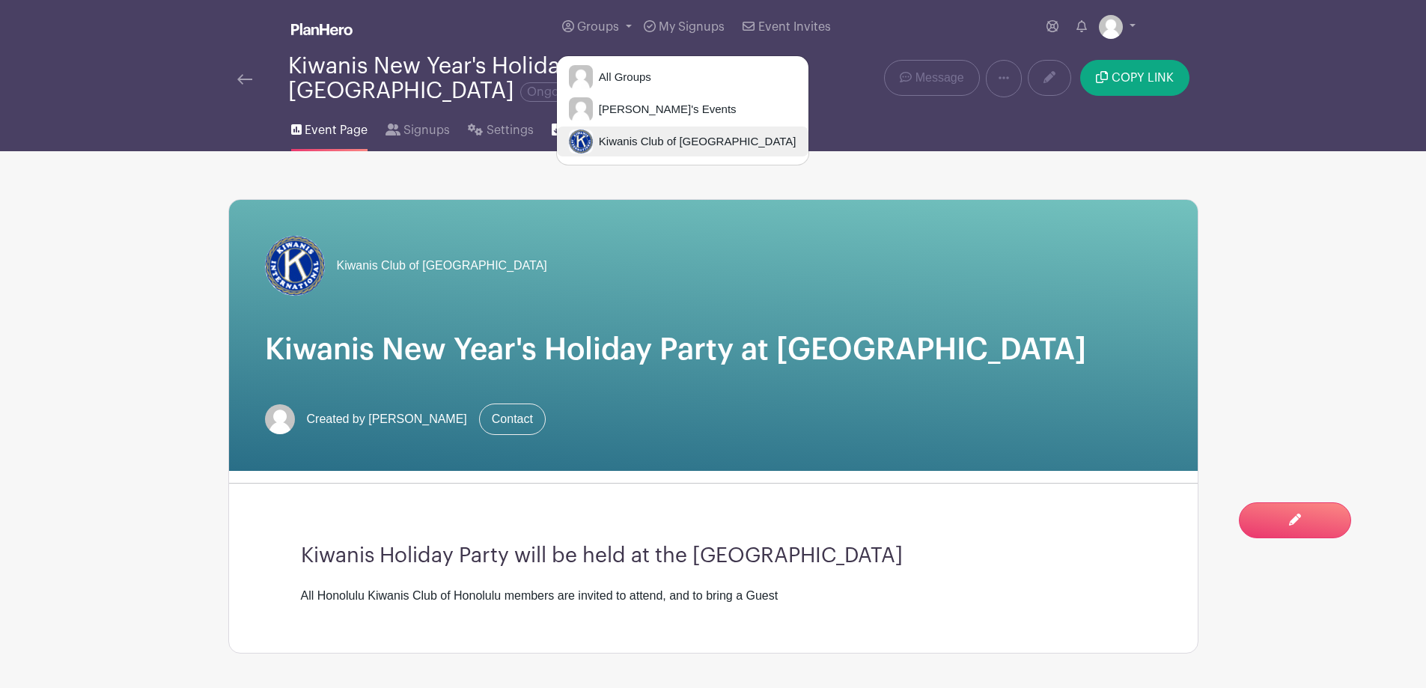
click at [609, 138] on span "Kiwanis Club of [GEOGRAPHIC_DATA]" at bounding box center [695, 141] width 204 height 17
